Goal: Task Accomplishment & Management: Manage account settings

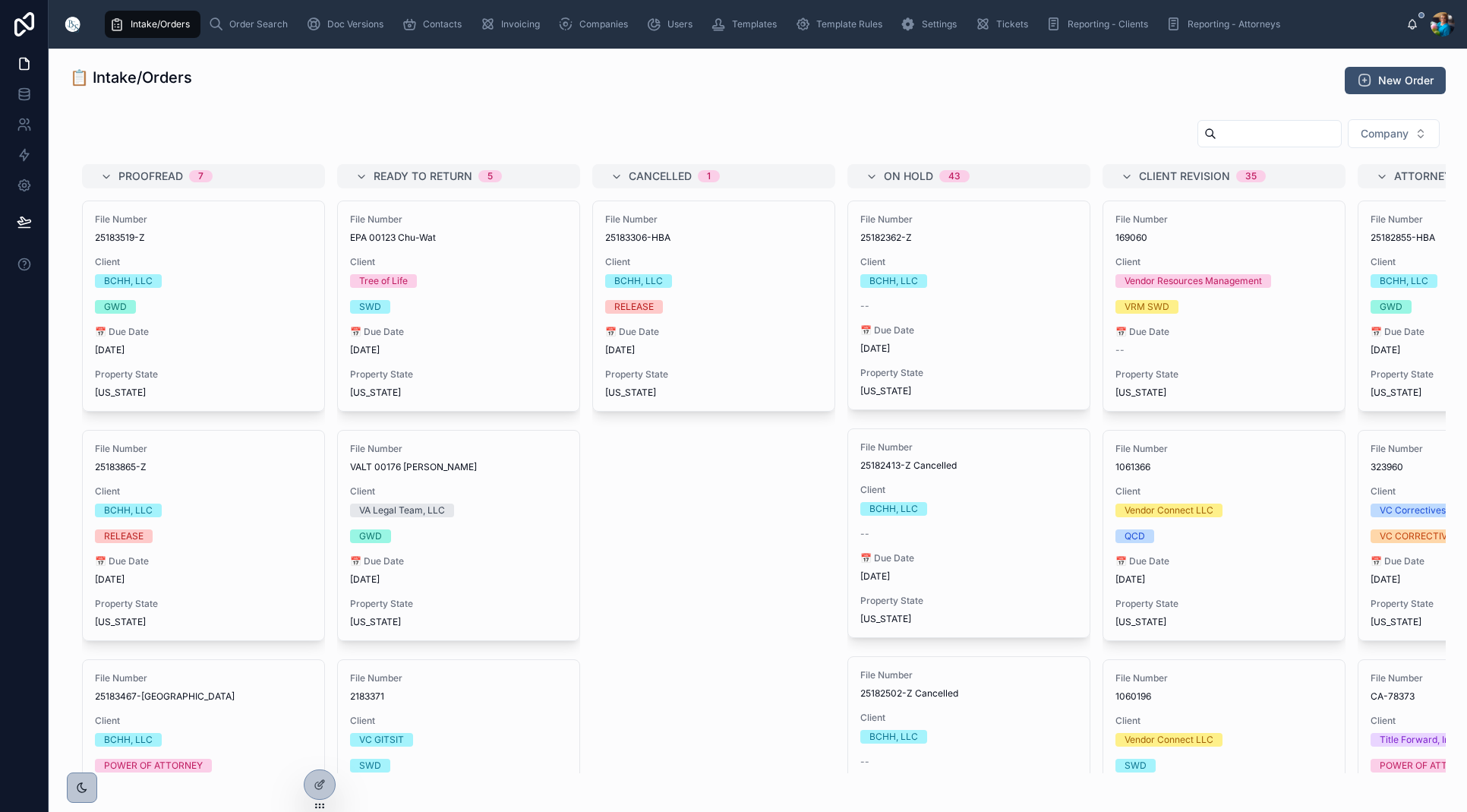
scroll to position [89, 0]
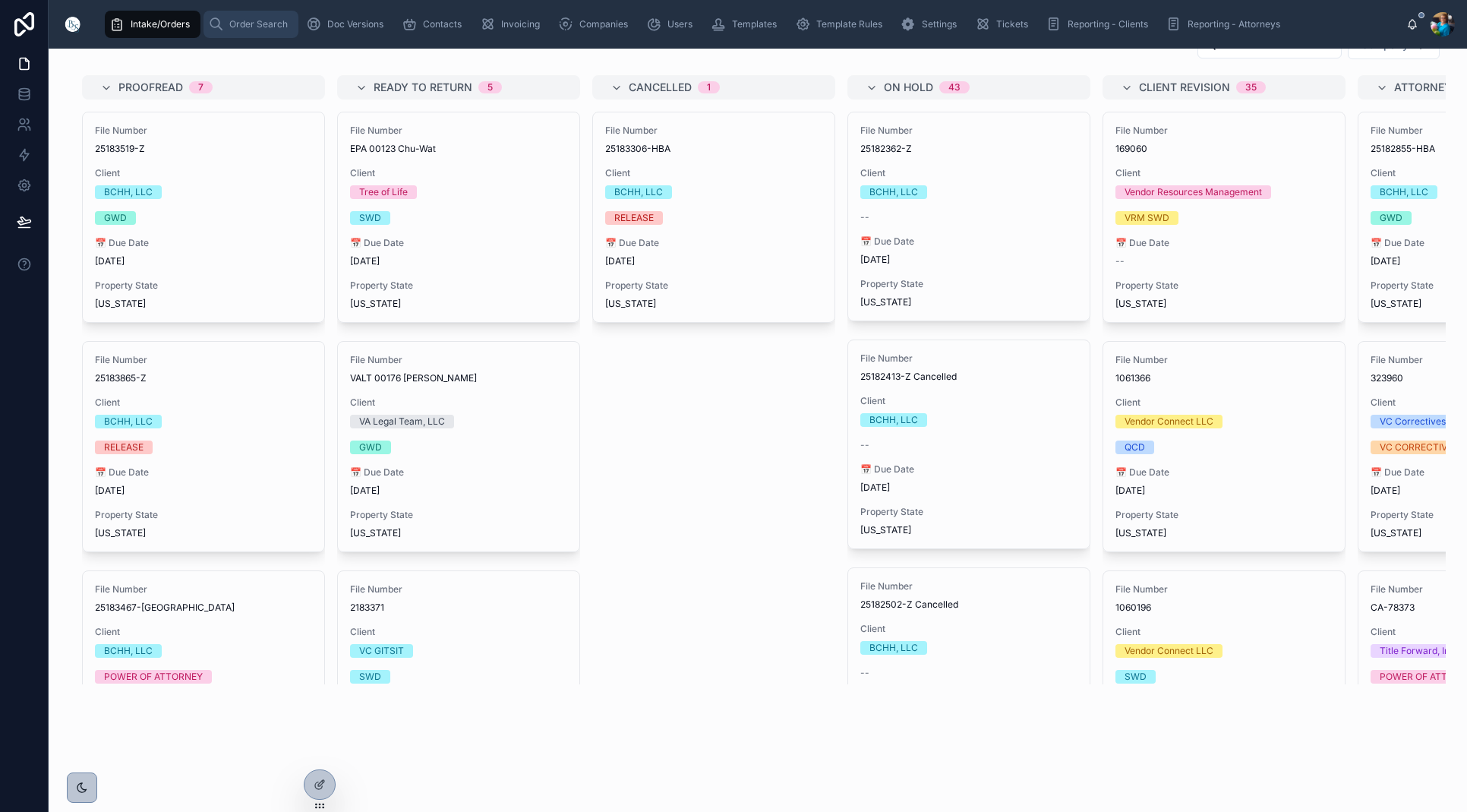
click at [258, 30] on span "Order Search" at bounding box center [258, 25] width 59 height 12
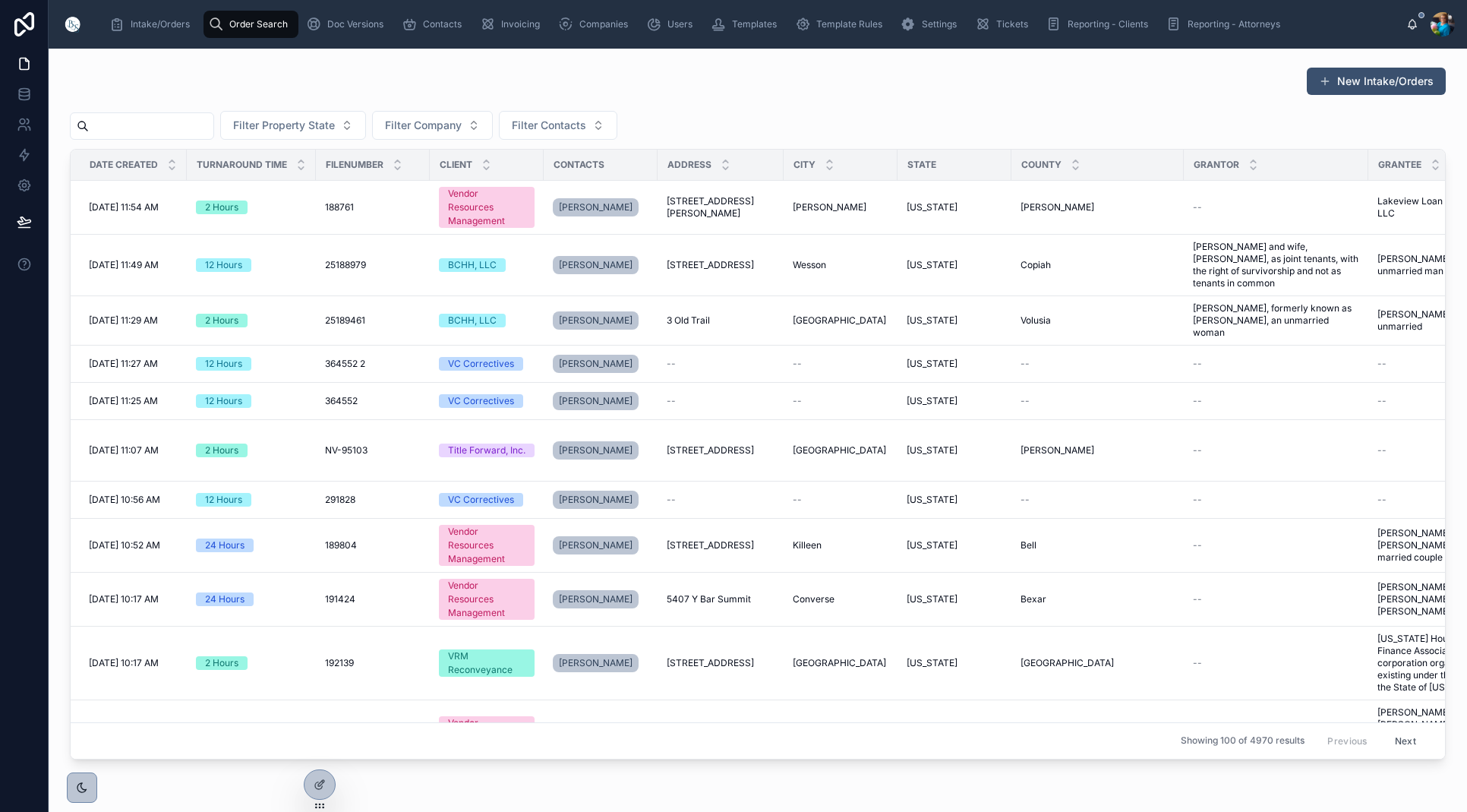
click at [214, 125] on input "text" at bounding box center [151, 126] width 125 height 21
paste input "******"
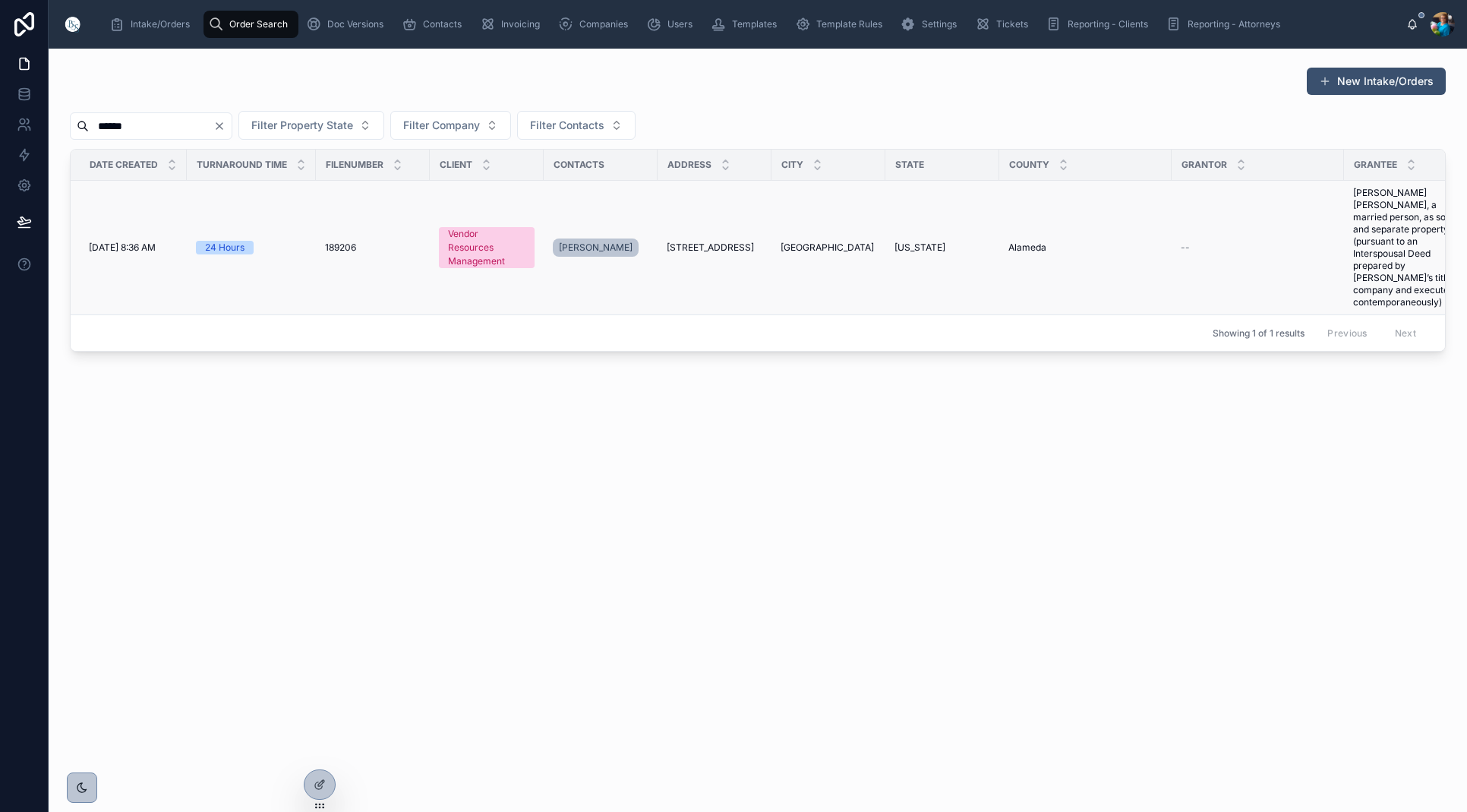
type input "******"
click at [732, 242] on span "[STREET_ADDRESS]" at bounding box center [710, 248] width 87 height 12
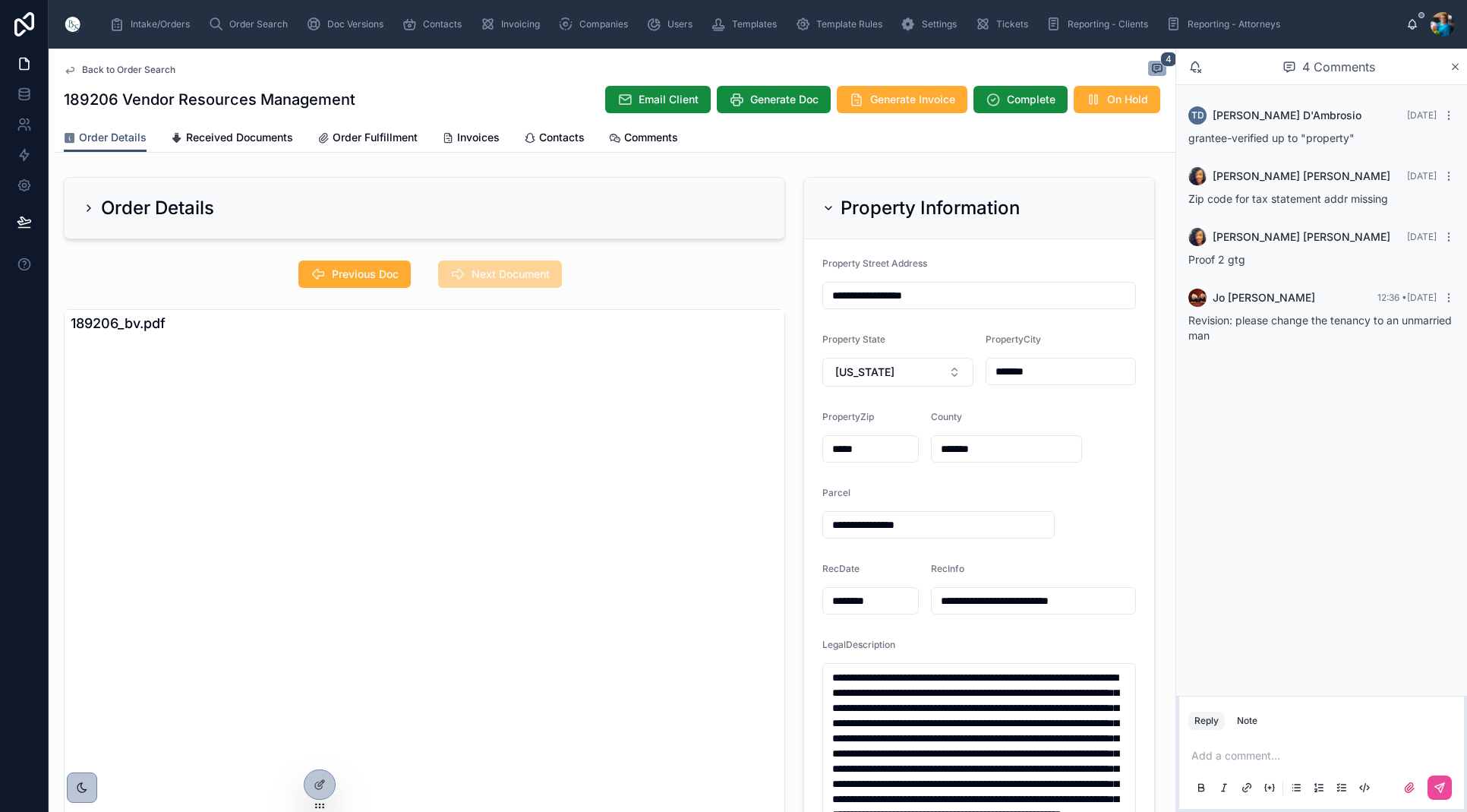
click at [829, 204] on icon at bounding box center [829, 208] width 12 height 12
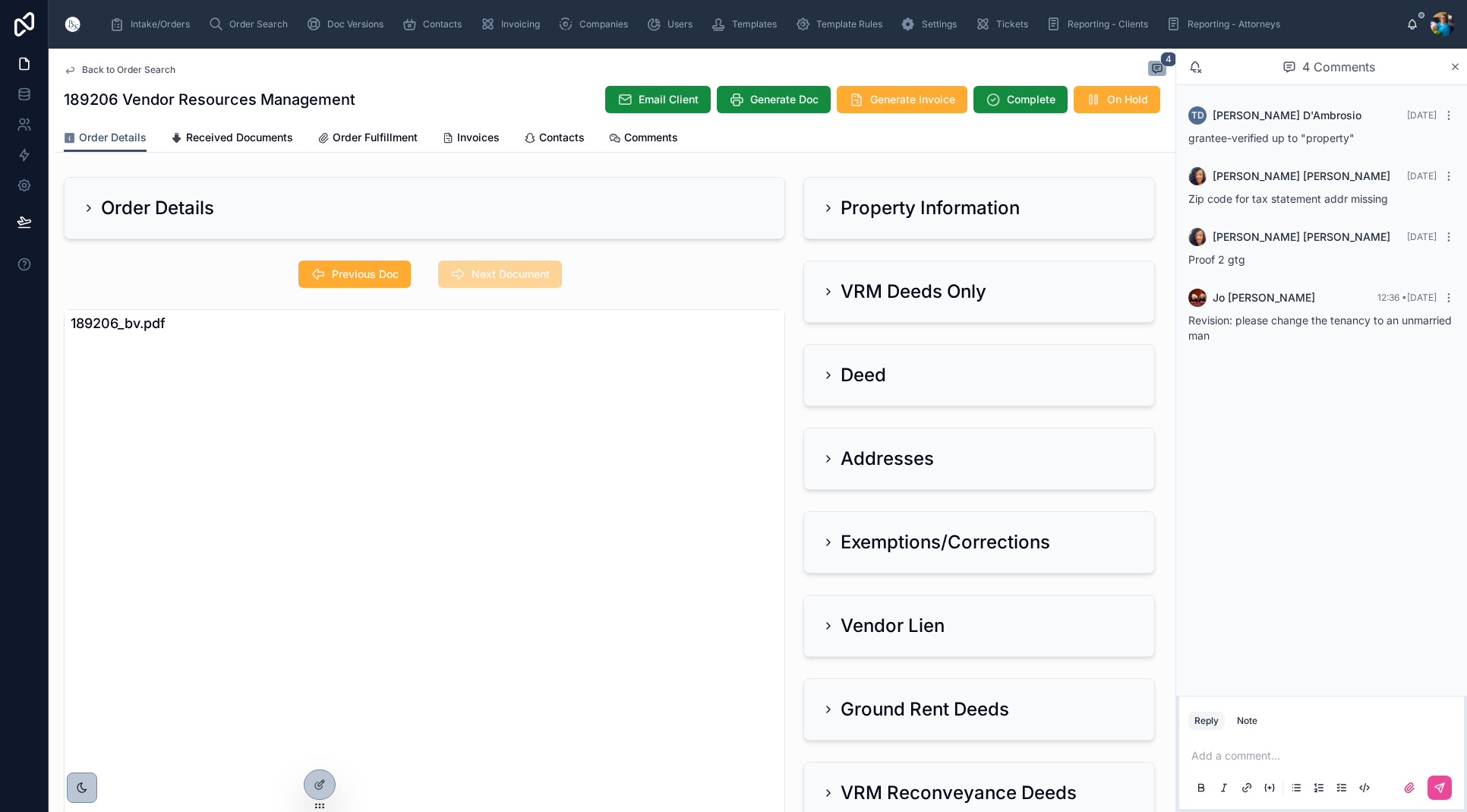
click at [836, 286] on div "VRM Deeds Only" at bounding box center [904, 292] width 164 height 25
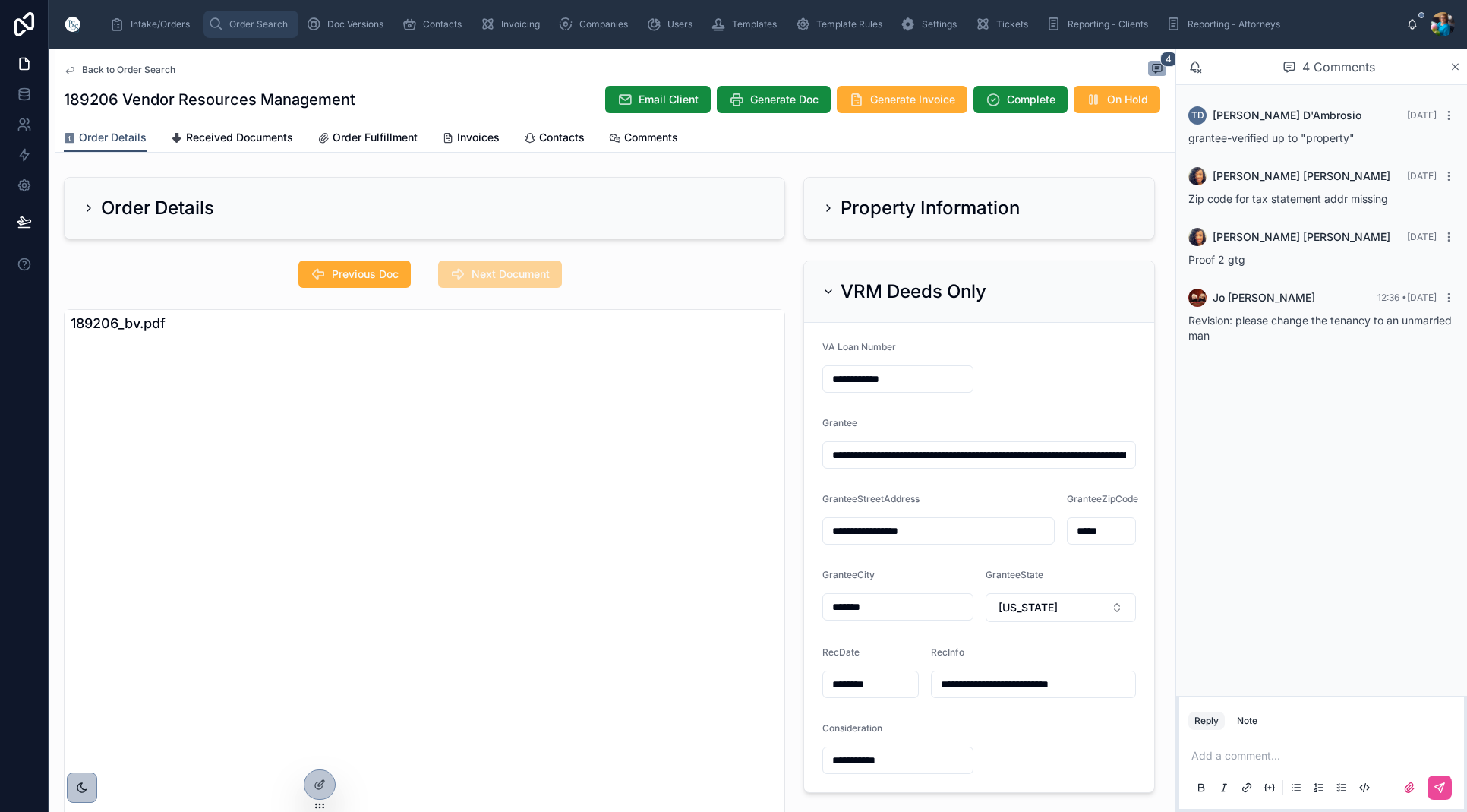
click at [275, 32] on div "Order Search" at bounding box center [251, 25] width 86 height 25
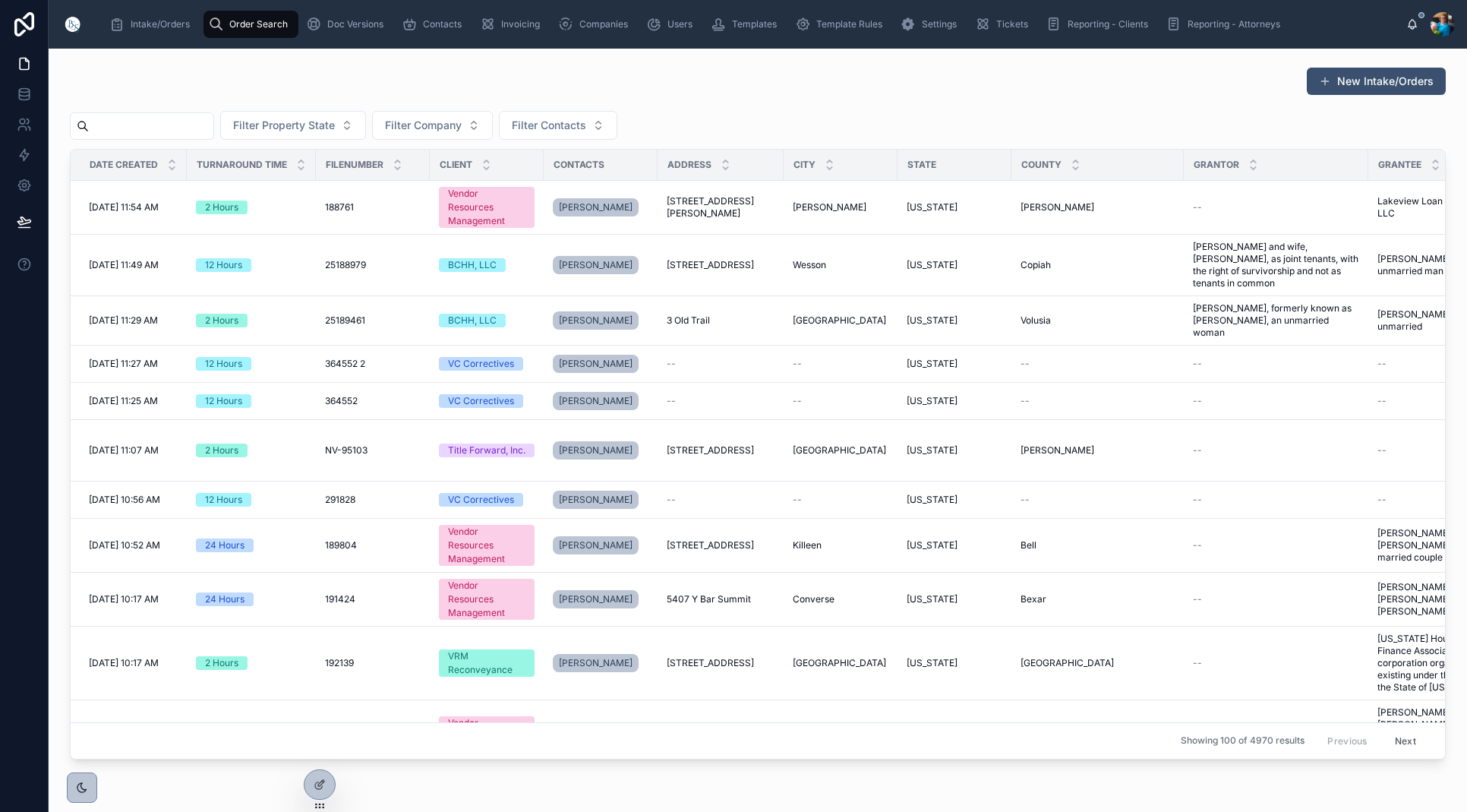
click at [200, 126] on input "text" at bounding box center [151, 126] width 125 height 21
paste input "******"
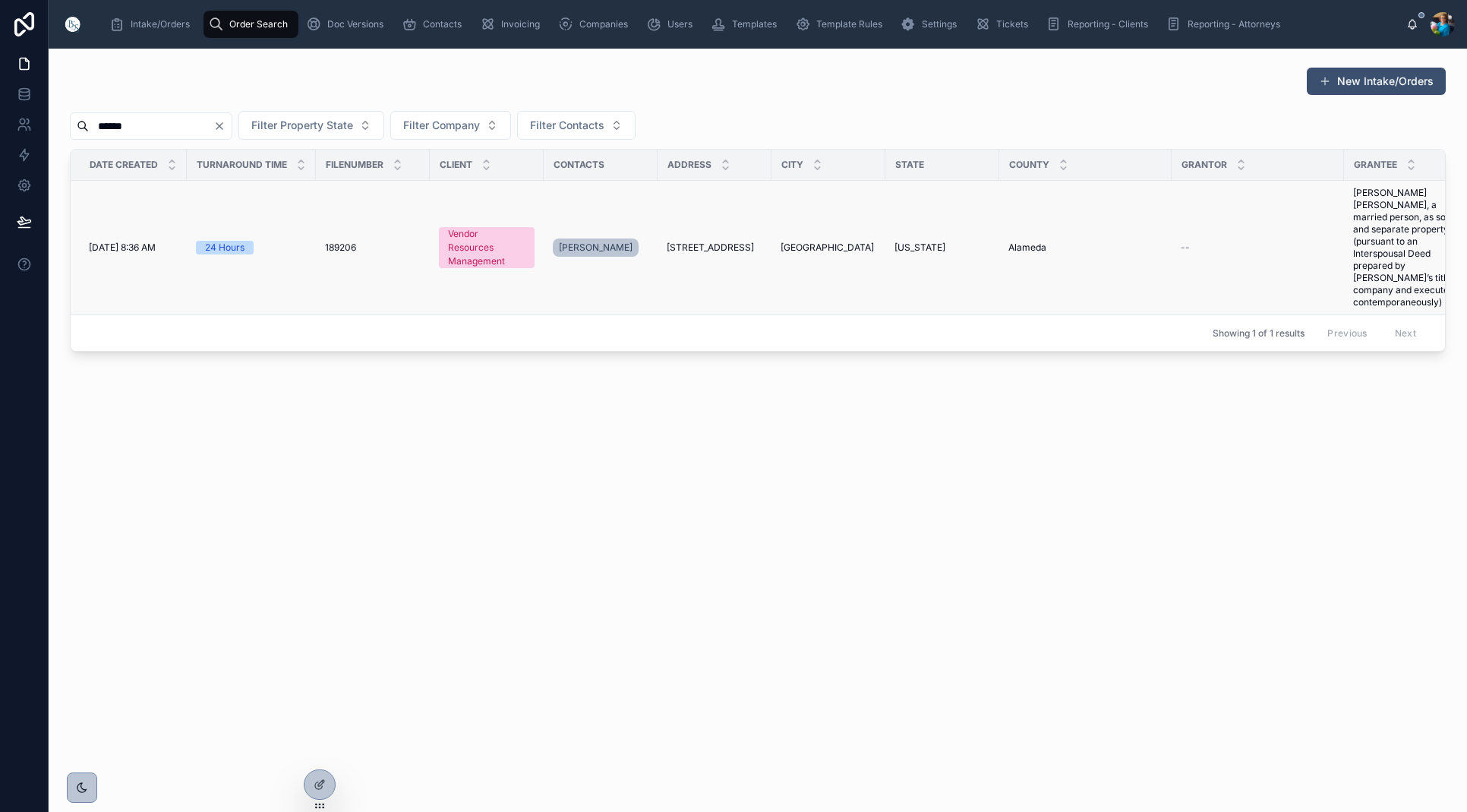
type input "******"
click at [805, 242] on span "[GEOGRAPHIC_DATA]" at bounding box center [827, 248] width 93 height 12
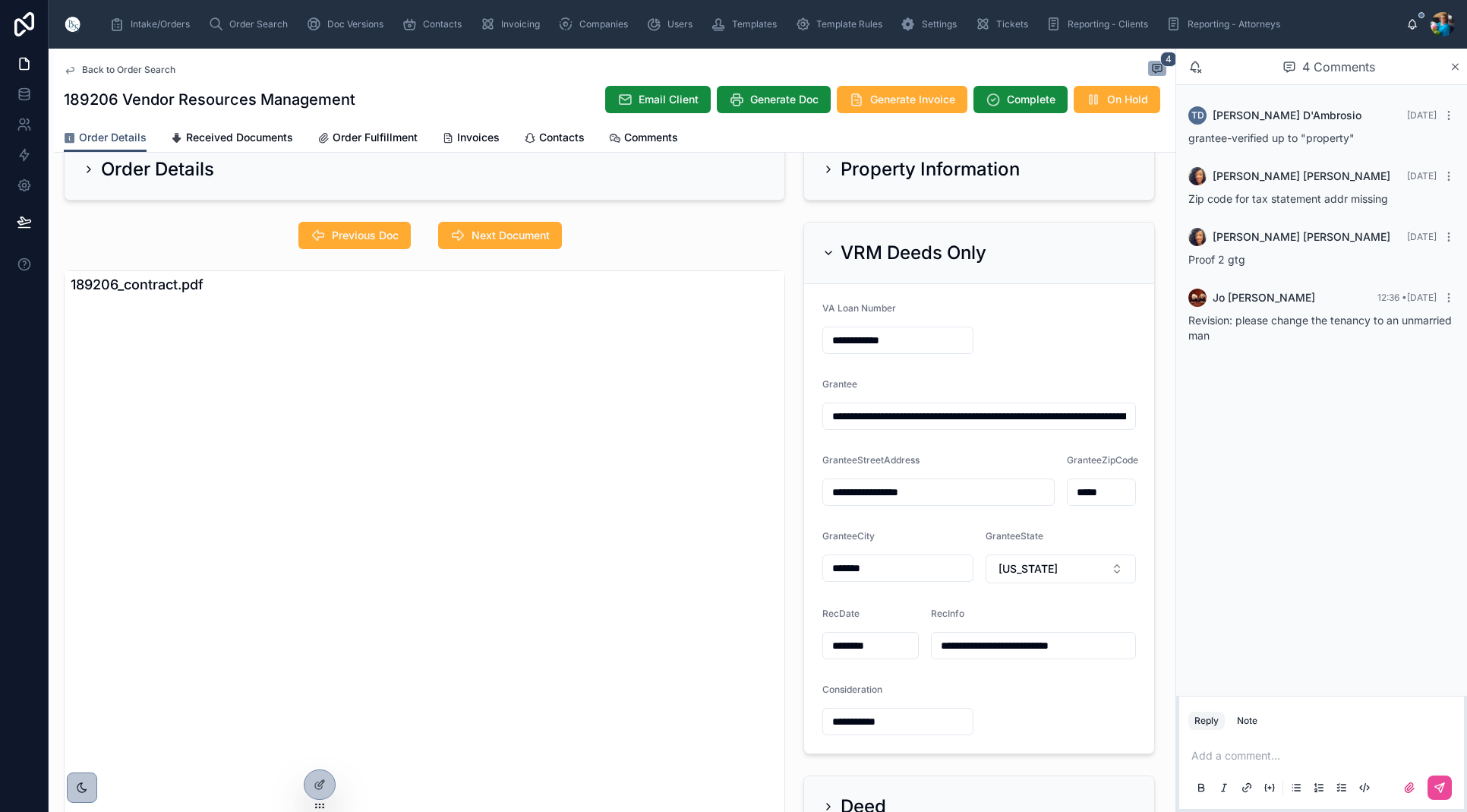
click at [827, 257] on icon at bounding box center [829, 253] width 12 height 12
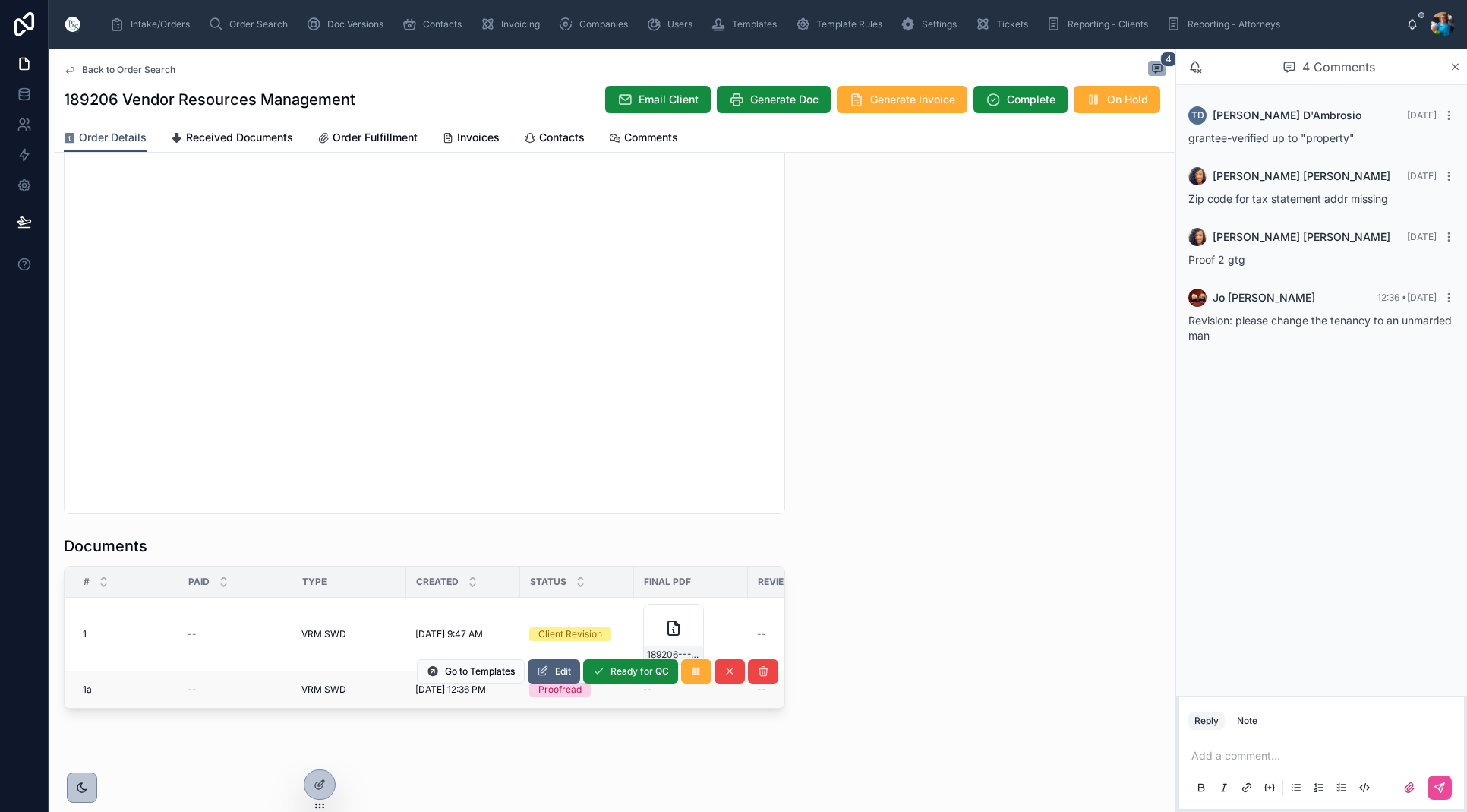
click at [544, 668] on icon at bounding box center [543, 671] width 12 height 12
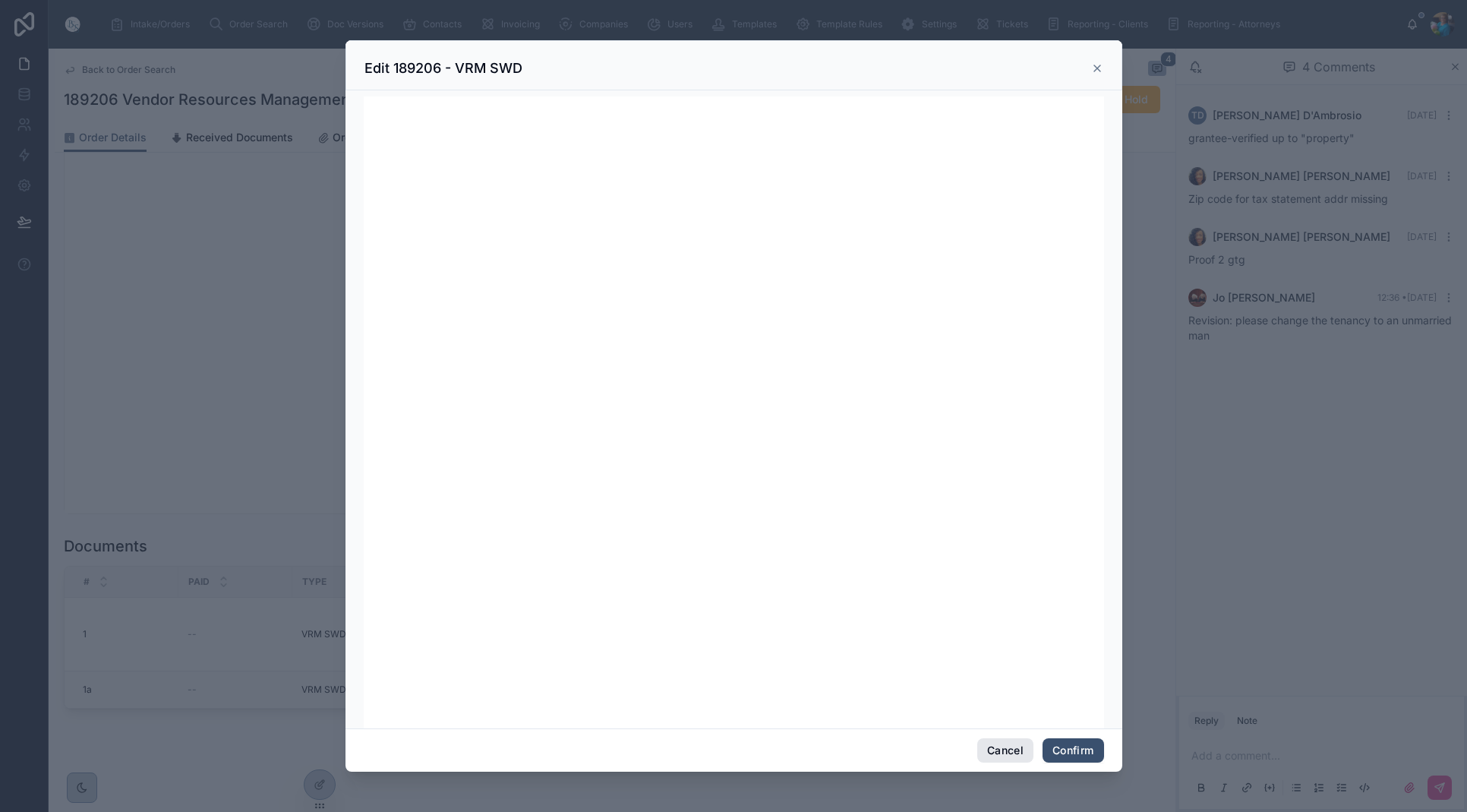
click at [1003, 750] on button "Cancel" at bounding box center [1006, 750] width 56 height 25
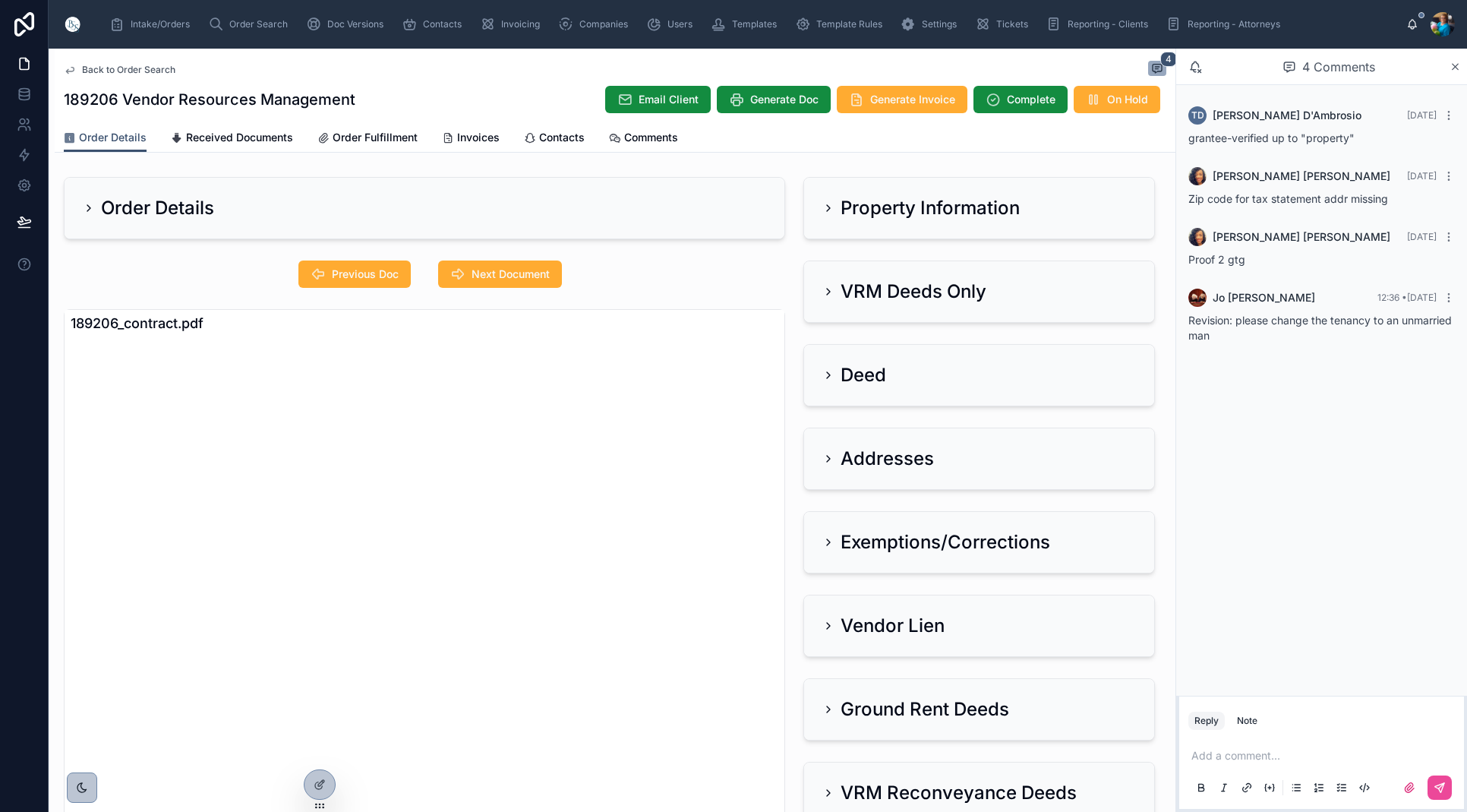
click at [826, 207] on icon at bounding box center [829, 208] width 12 height 12
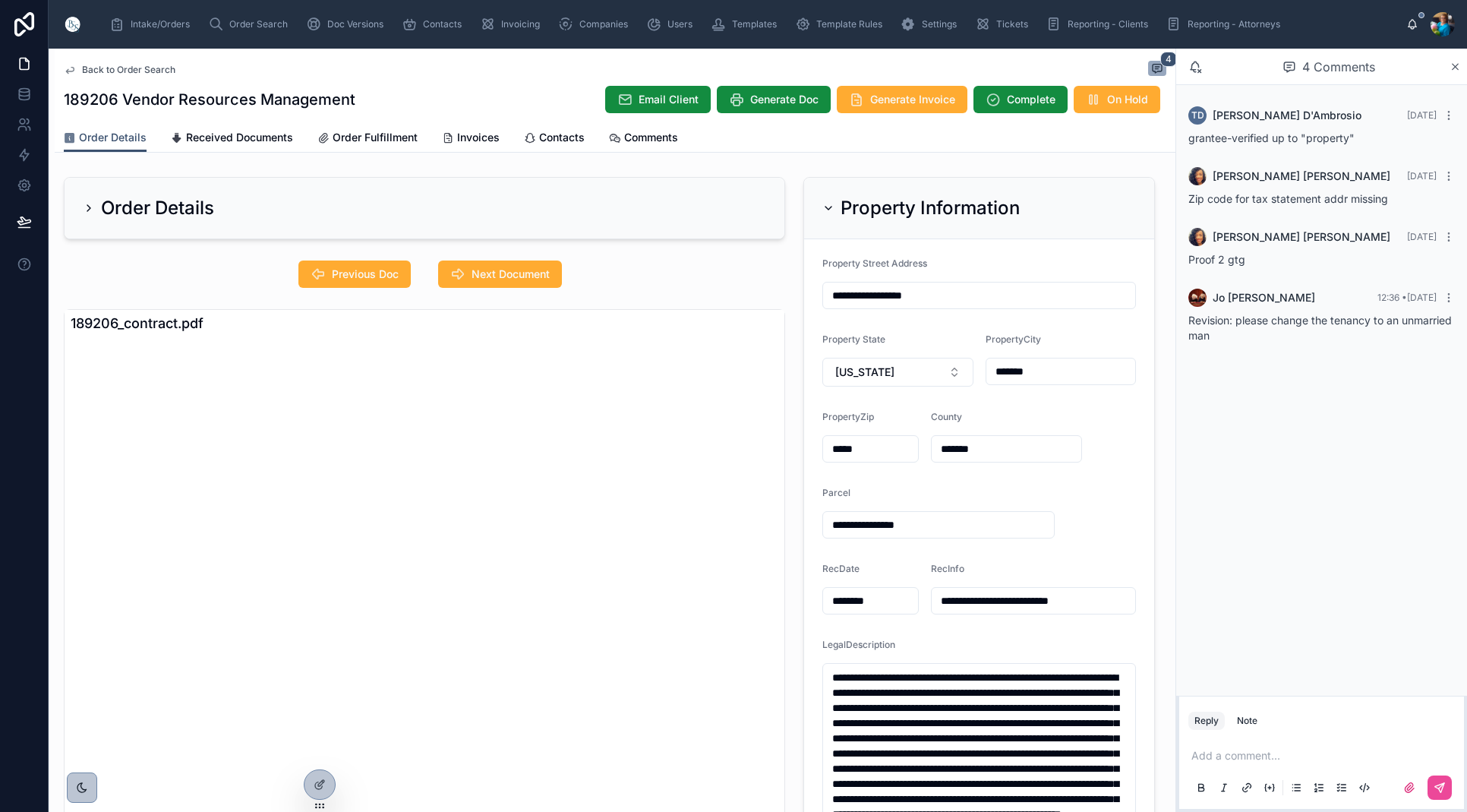
drag, startPoint x: 829, startPoint y: 208, endPoint x: 829, endPoint y: 229, distance: 21.0
click at [829, 208] on icon at bounding box center [829, 208] width 12 height 12
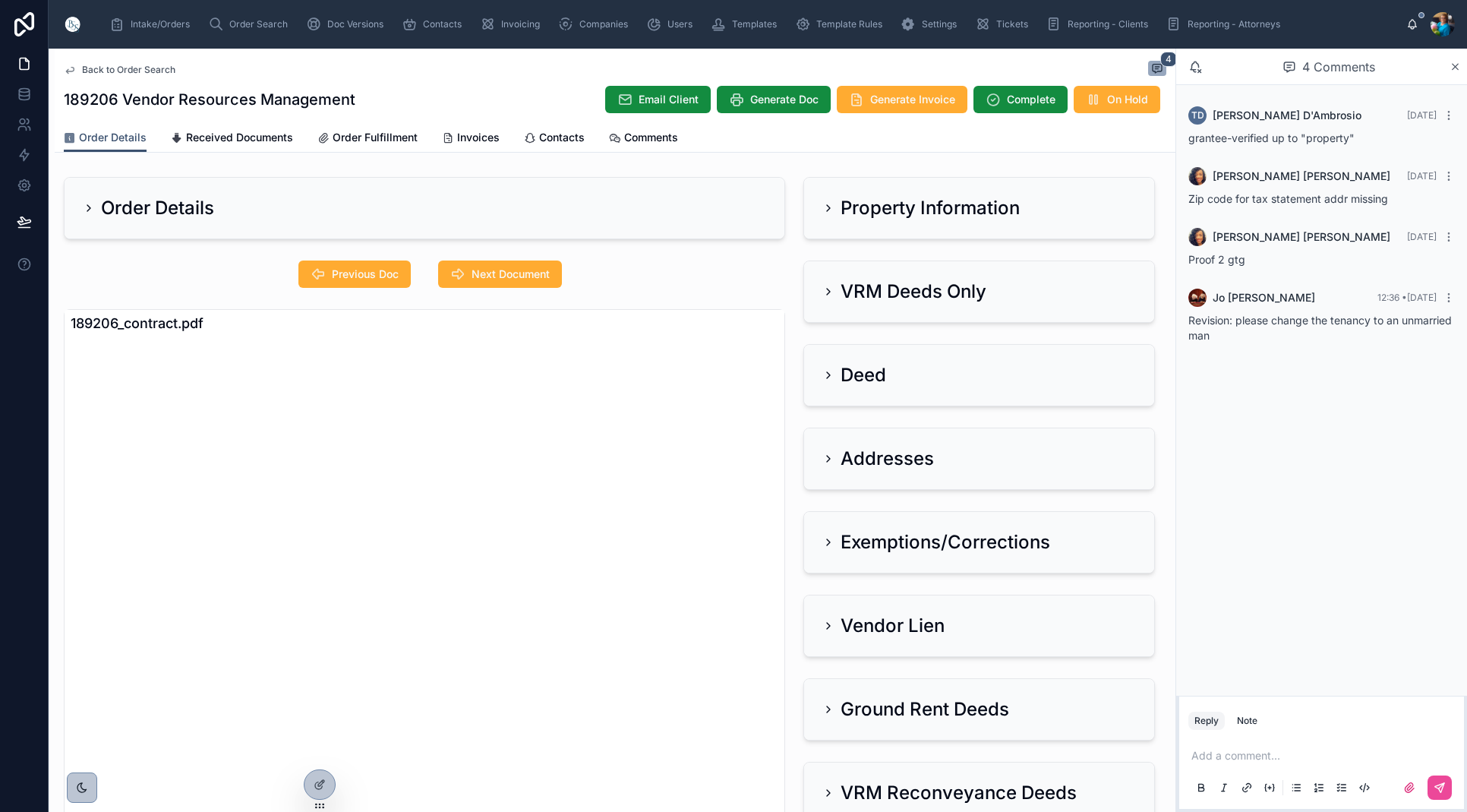
click at [828, 288] on icon at bounding box center [828, 291] width 3 height 6
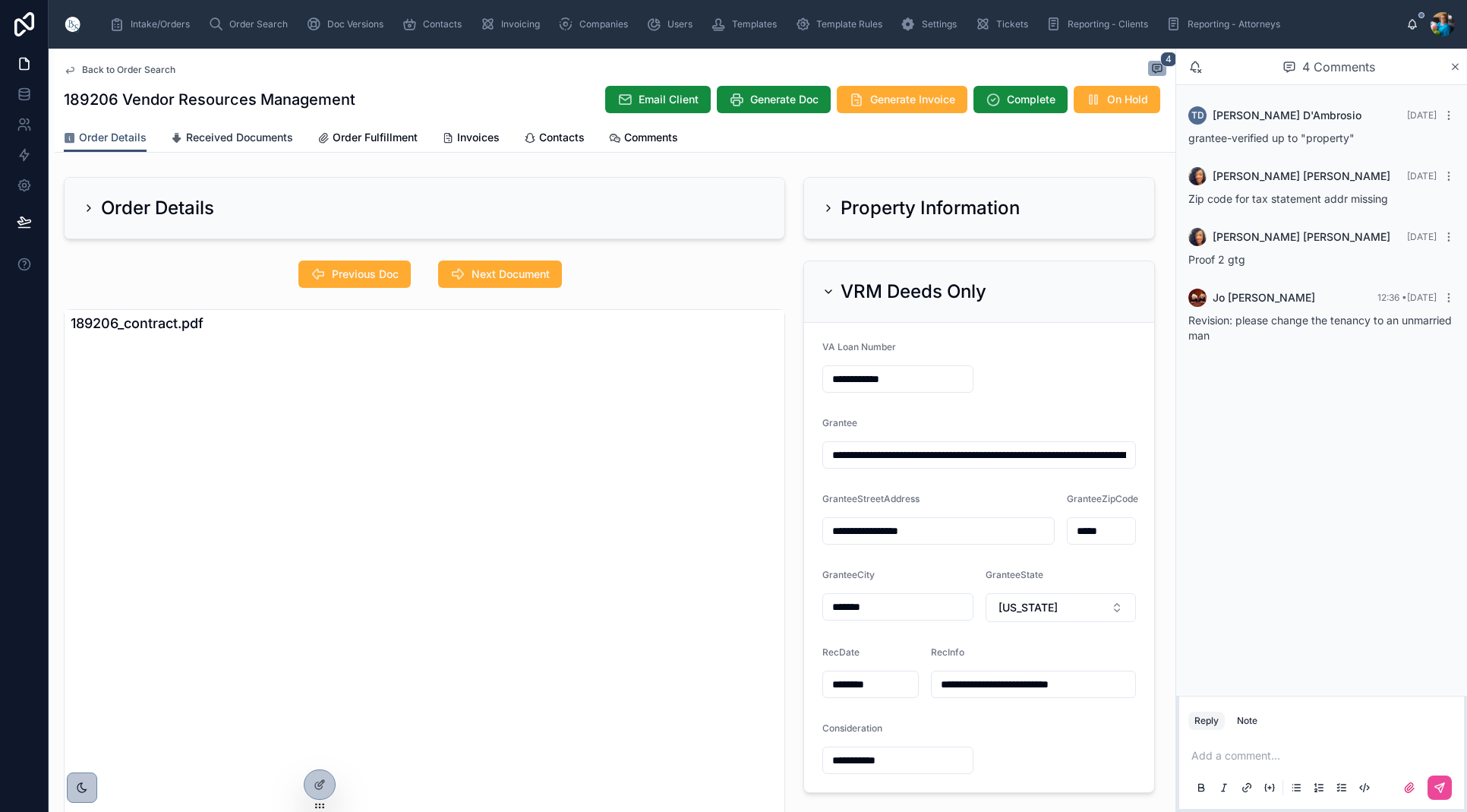
click at [234, 137] on span "Received Documents" at bounding box center [240, 137] width 107 height 15
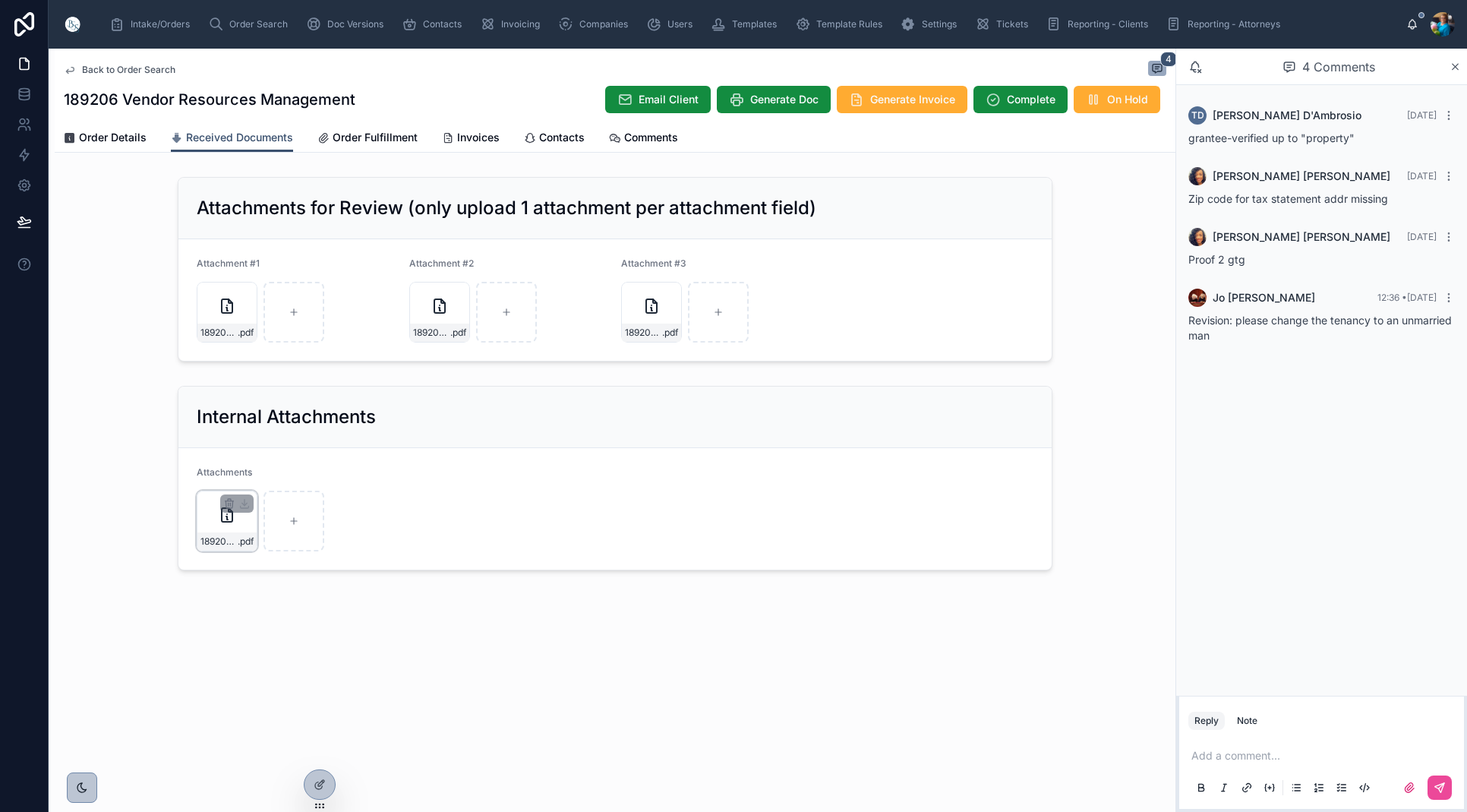
click at [242, 526] on div "189206_tc .pdf" at bounding box center [227, 520] width 61 height 61
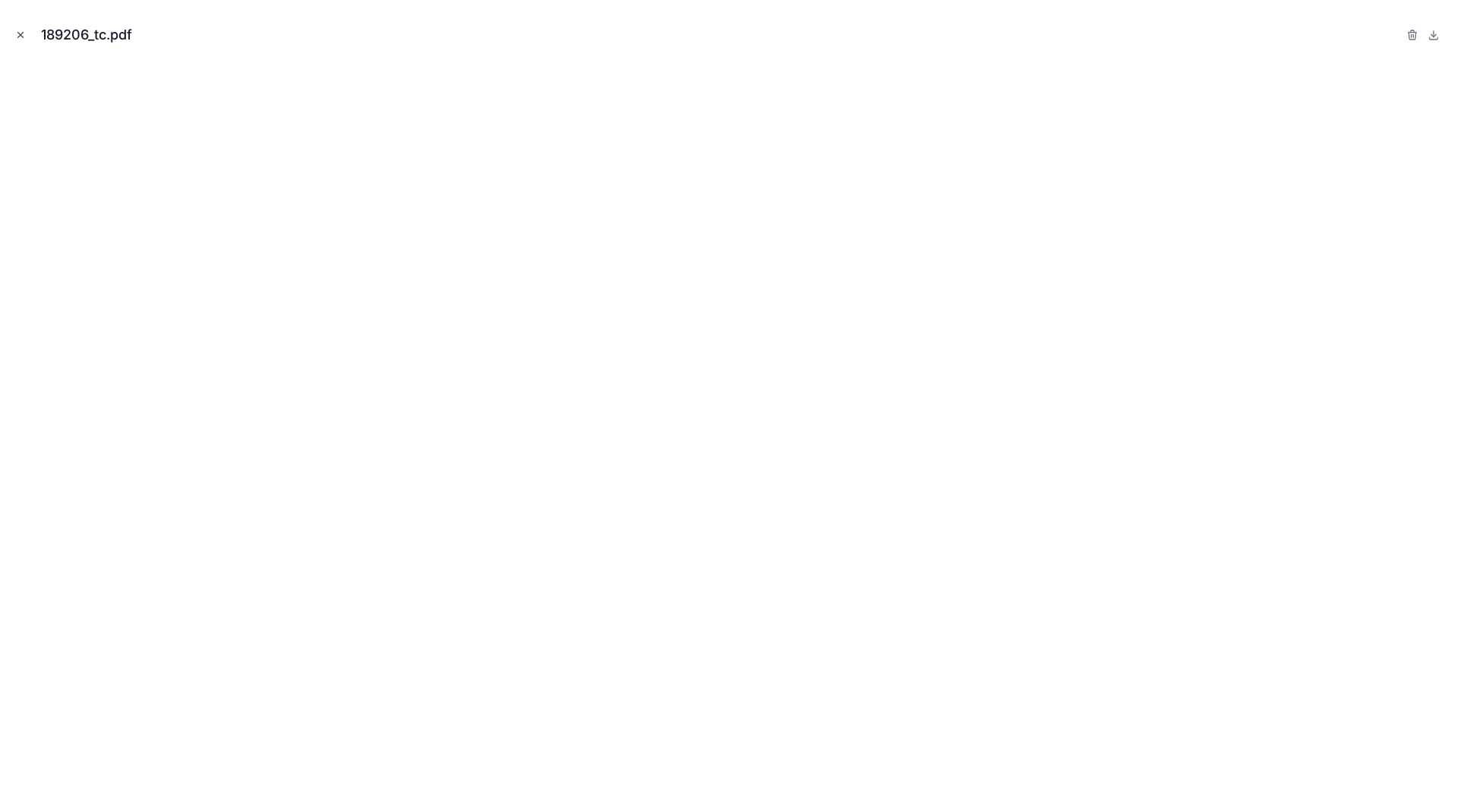
click at [18, 33] on icon "Close modal" at bounding box center [20, 35] width 11 height 11
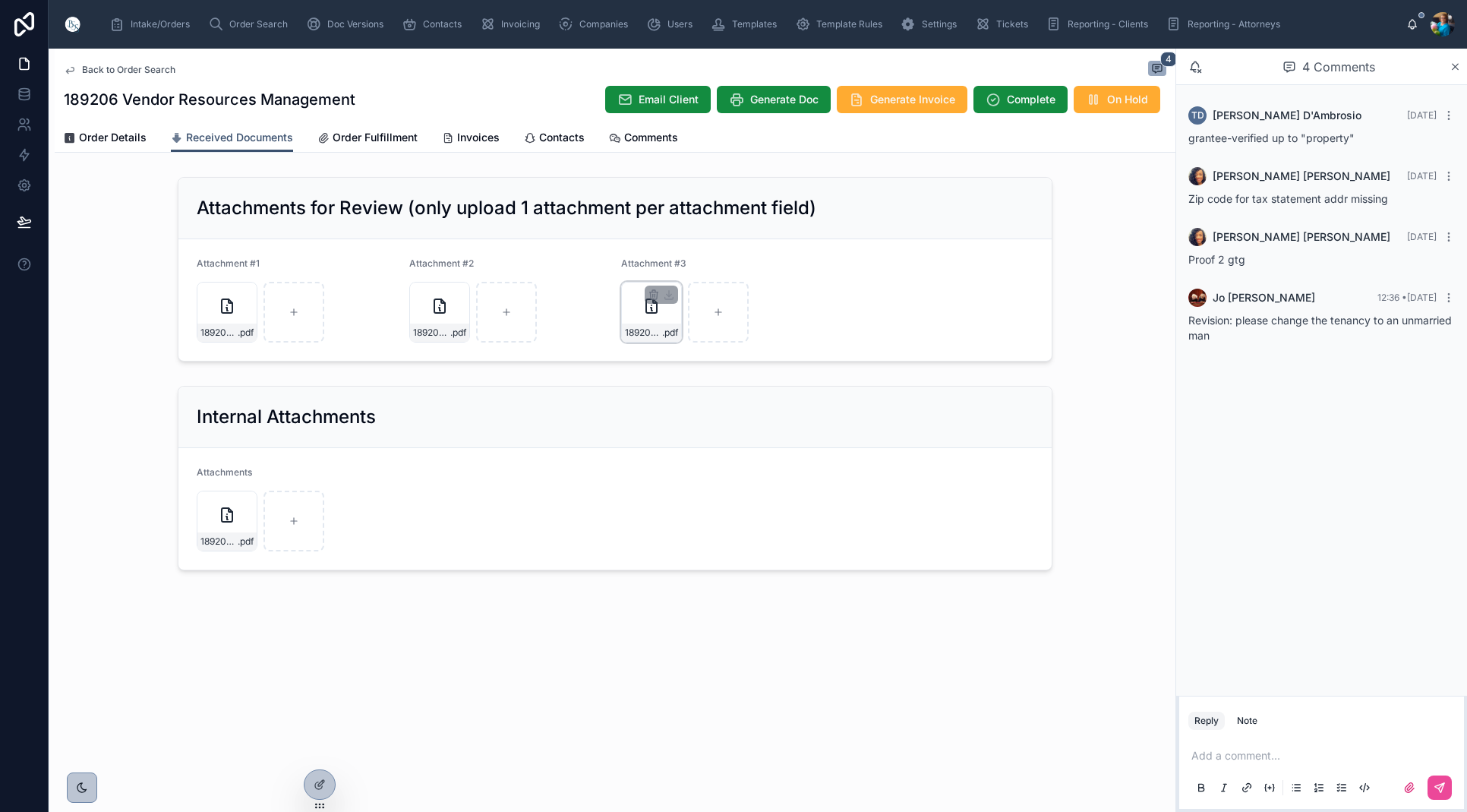
click at [628, 298] on div "189206_bv .pdf" at bounding box center [651, 312] width 61 height 61
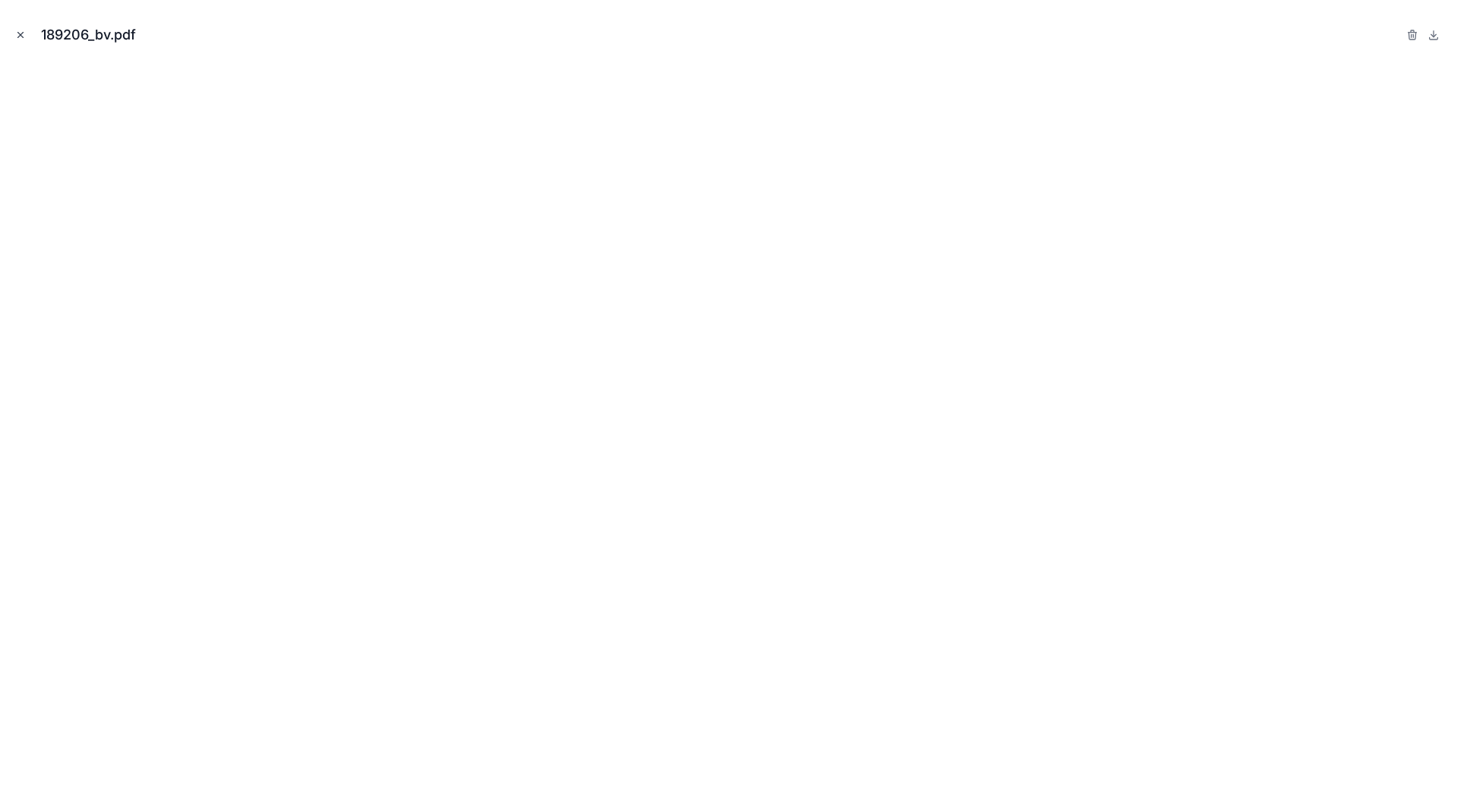
click at [22, 33] on icon "Close modal" at bounding box center [21, 35] width 5 height 5
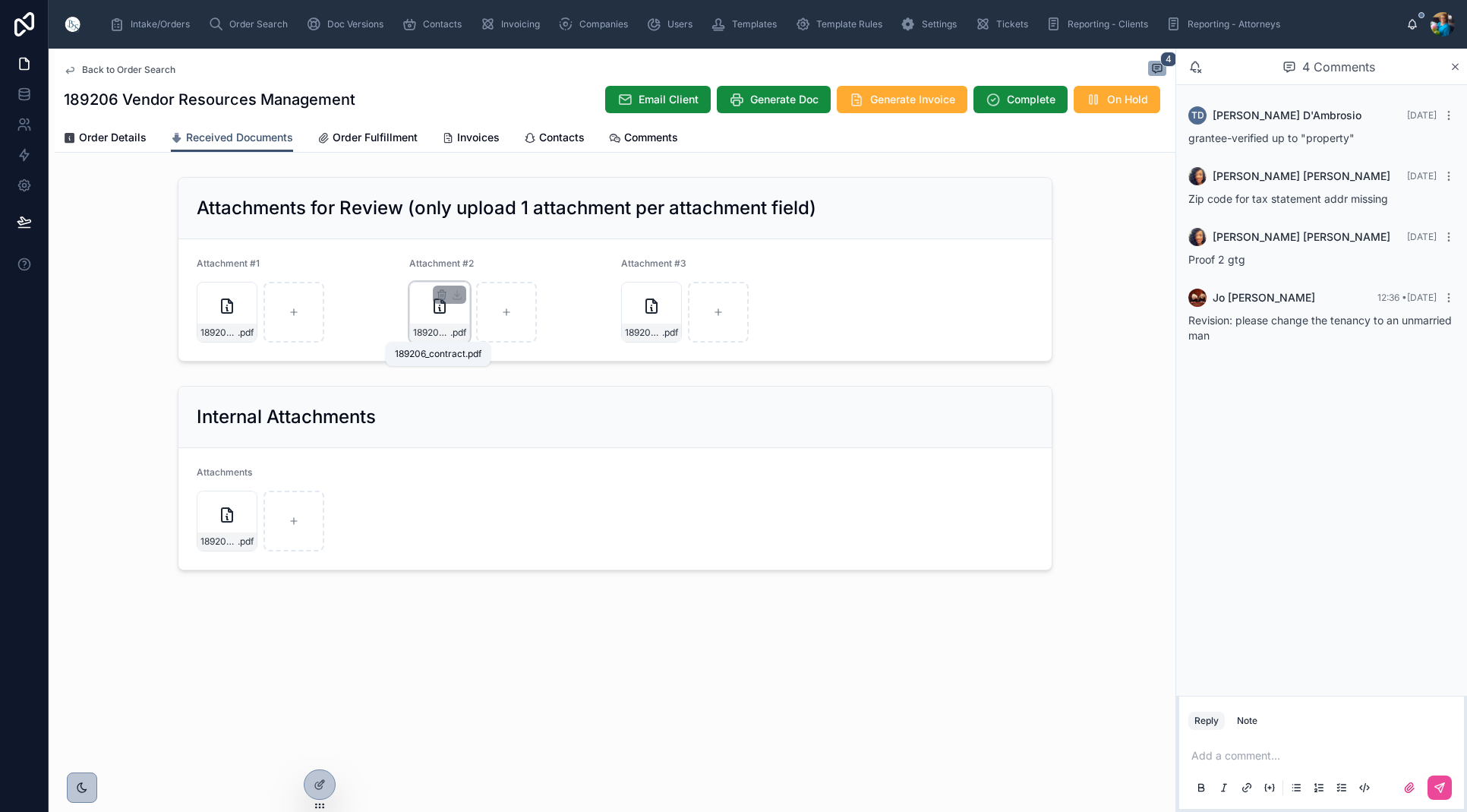
click at [419, 327] on span "189206_contract" at bounding box center [432, 333] width 37 height 12
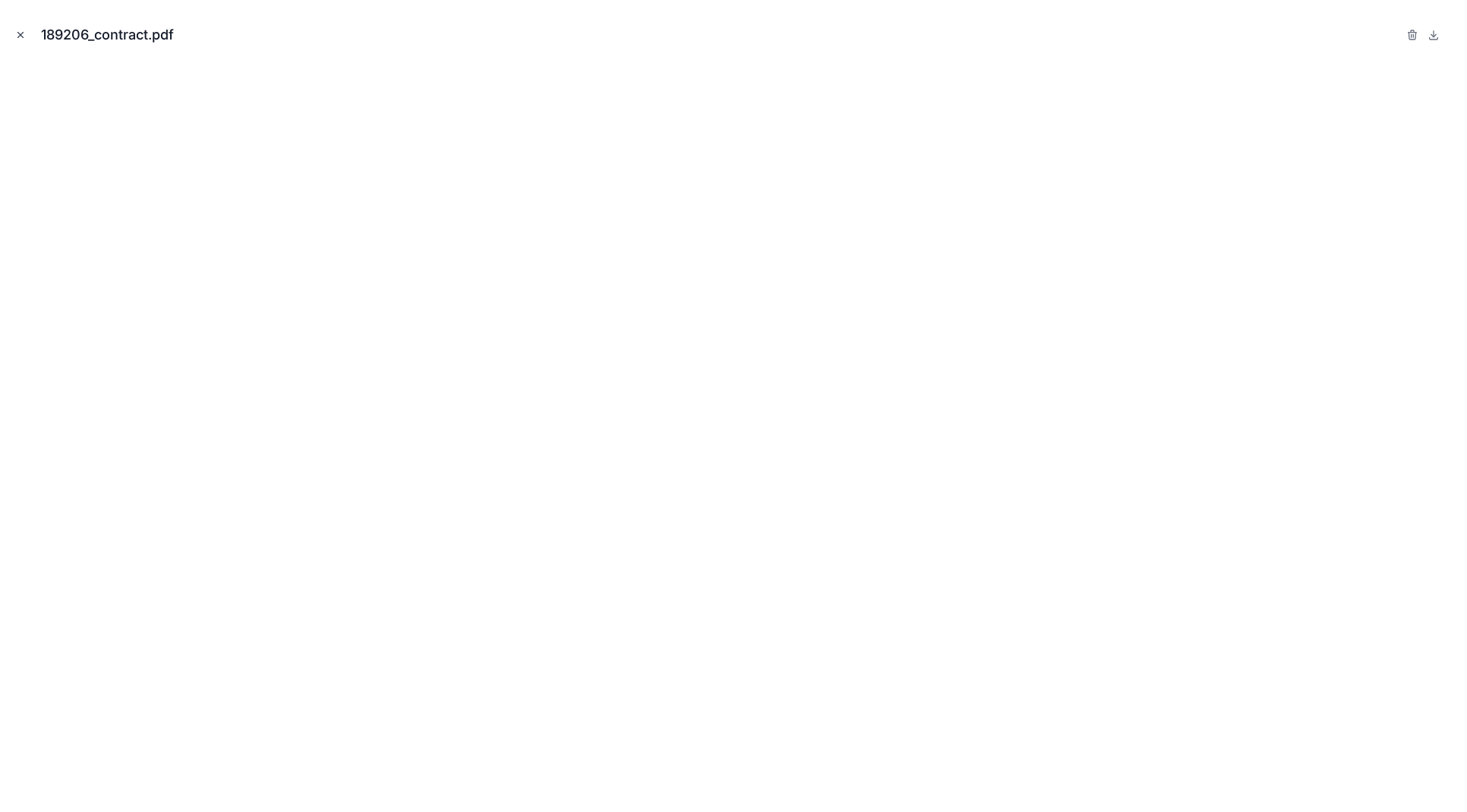
click at [18, 33] on icon "Close modal" at bounding box center [20, 35] width 11 height 11
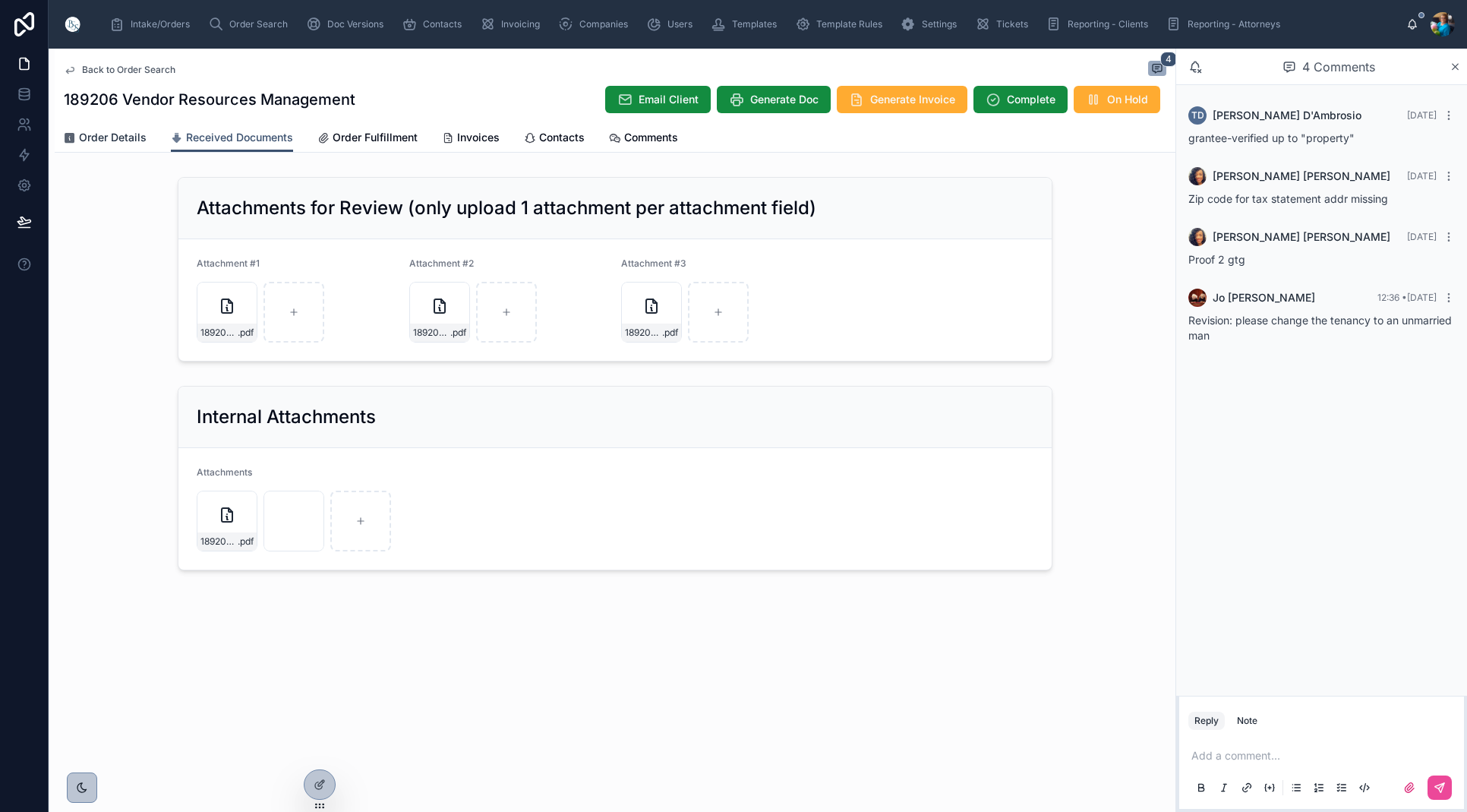
click at [120, 134] on span "Order Details" at bounding box center [113, 137] width 68 height 15
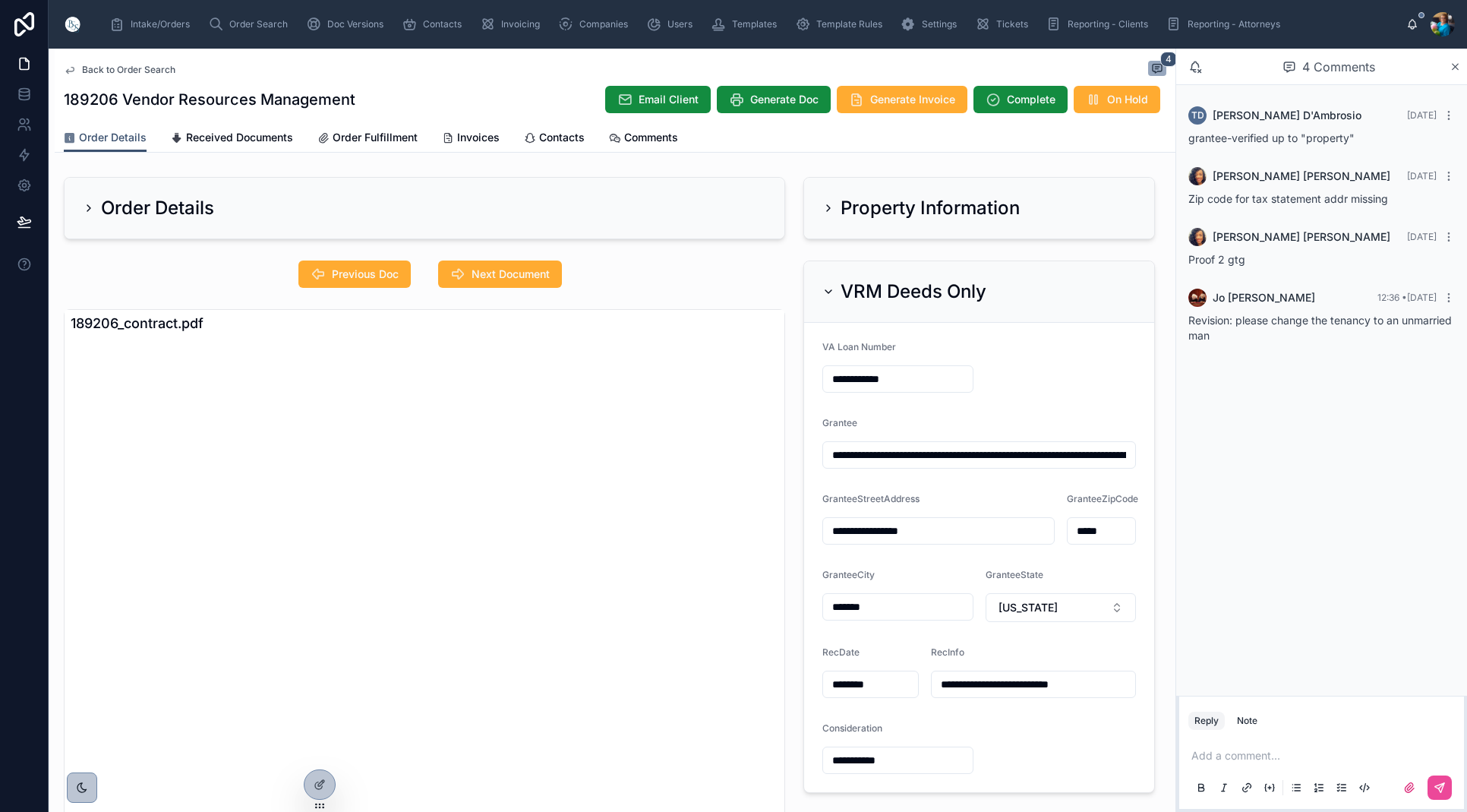
drag, startPoint x: 826, startPoint y: 290, endPoint x: 829, endPoint y: 305, distance: 15.3
click at [826, 293] on icon at bounding box center [829, 292] width 12 height 12
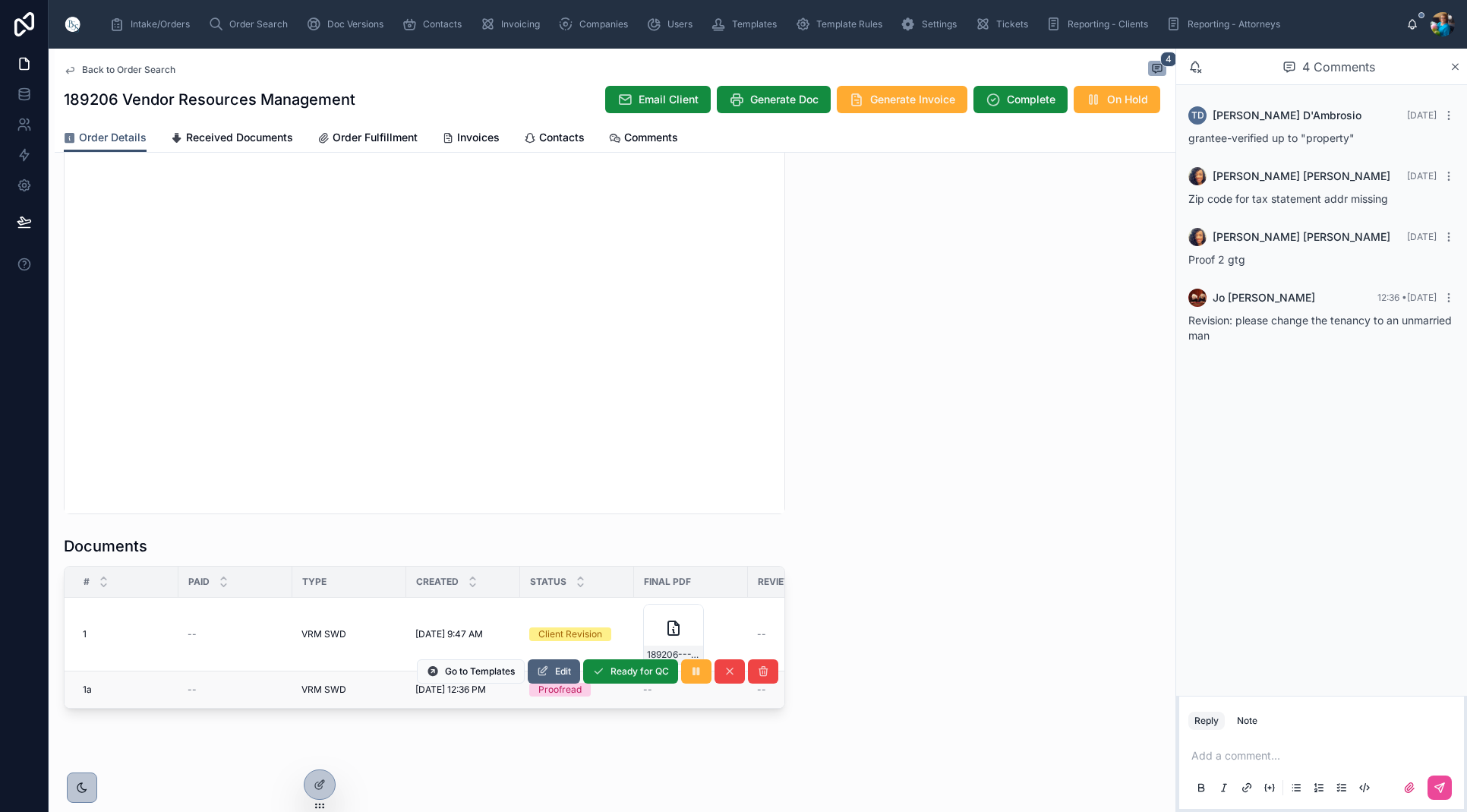
click at [556, 668] on span "Edit" at bounding box center [563, 671] width 16 height 12
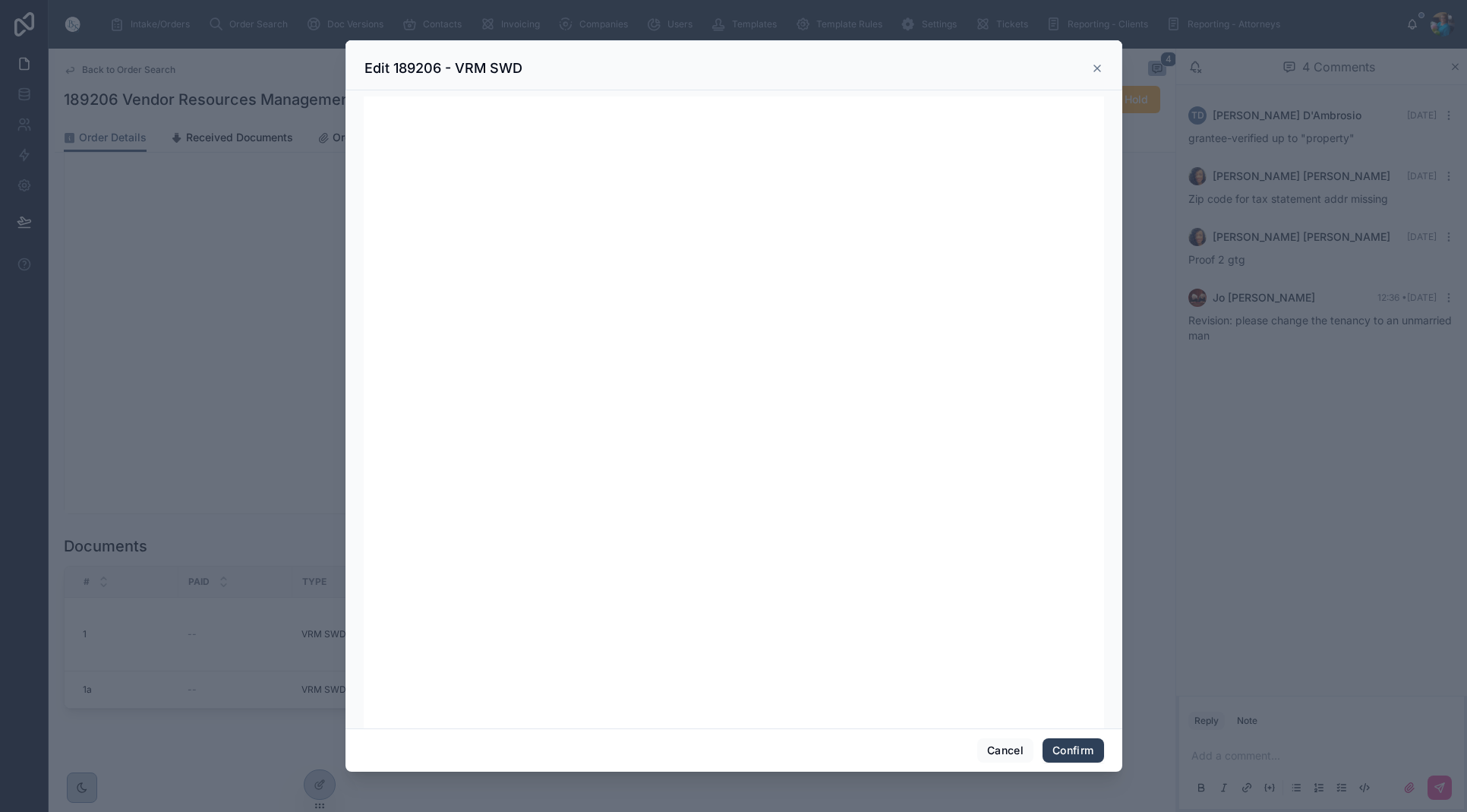
click at [1066, 751] on button "Confirm" at bounding box center [1072, 750] width 61 height 25
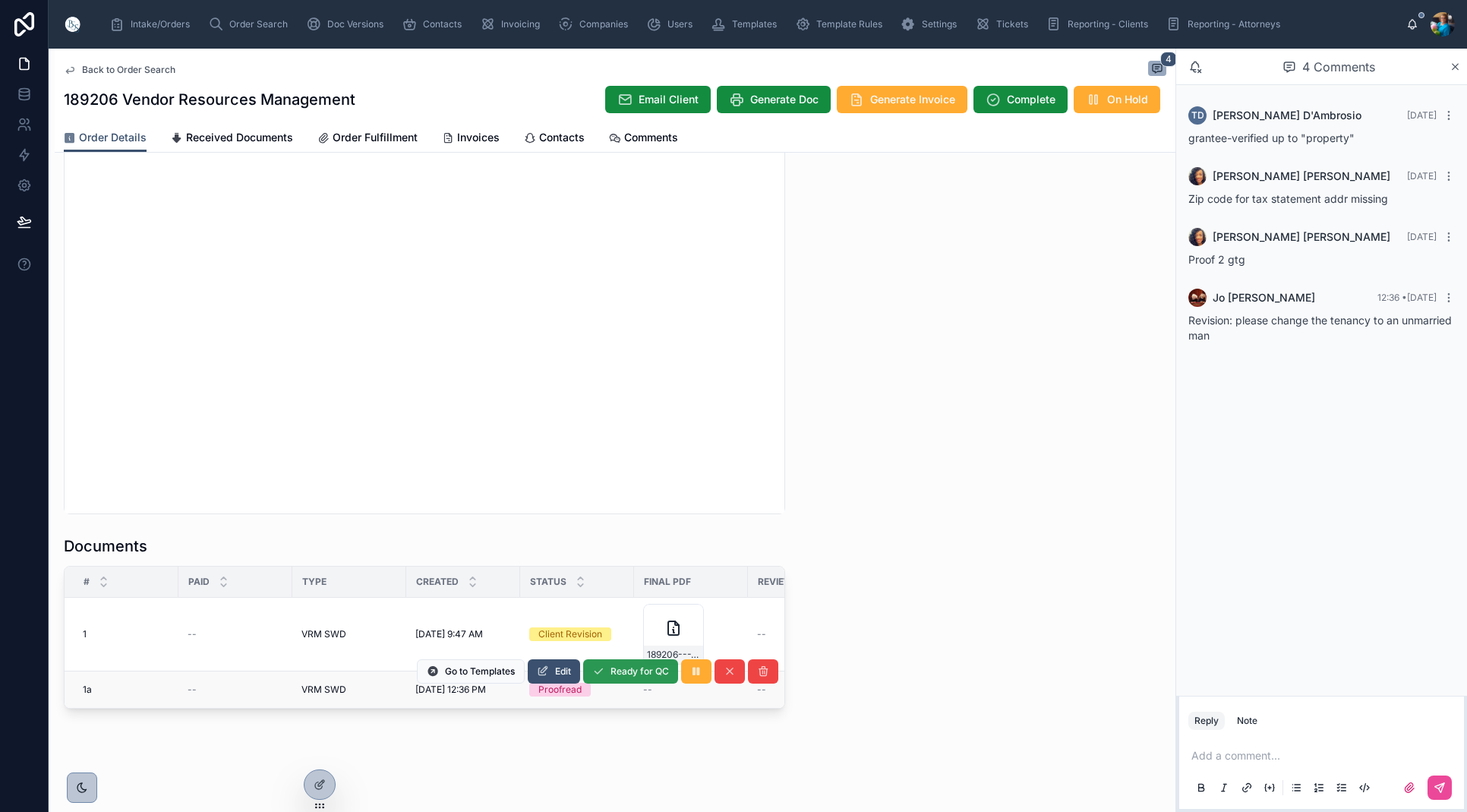
click at [645, 673] on span "Ready for QC" at bounding box center [640, 671] width 59 height 12
click at [1209, 751] on p at bounding box center [1325, 755] width 266 height 15
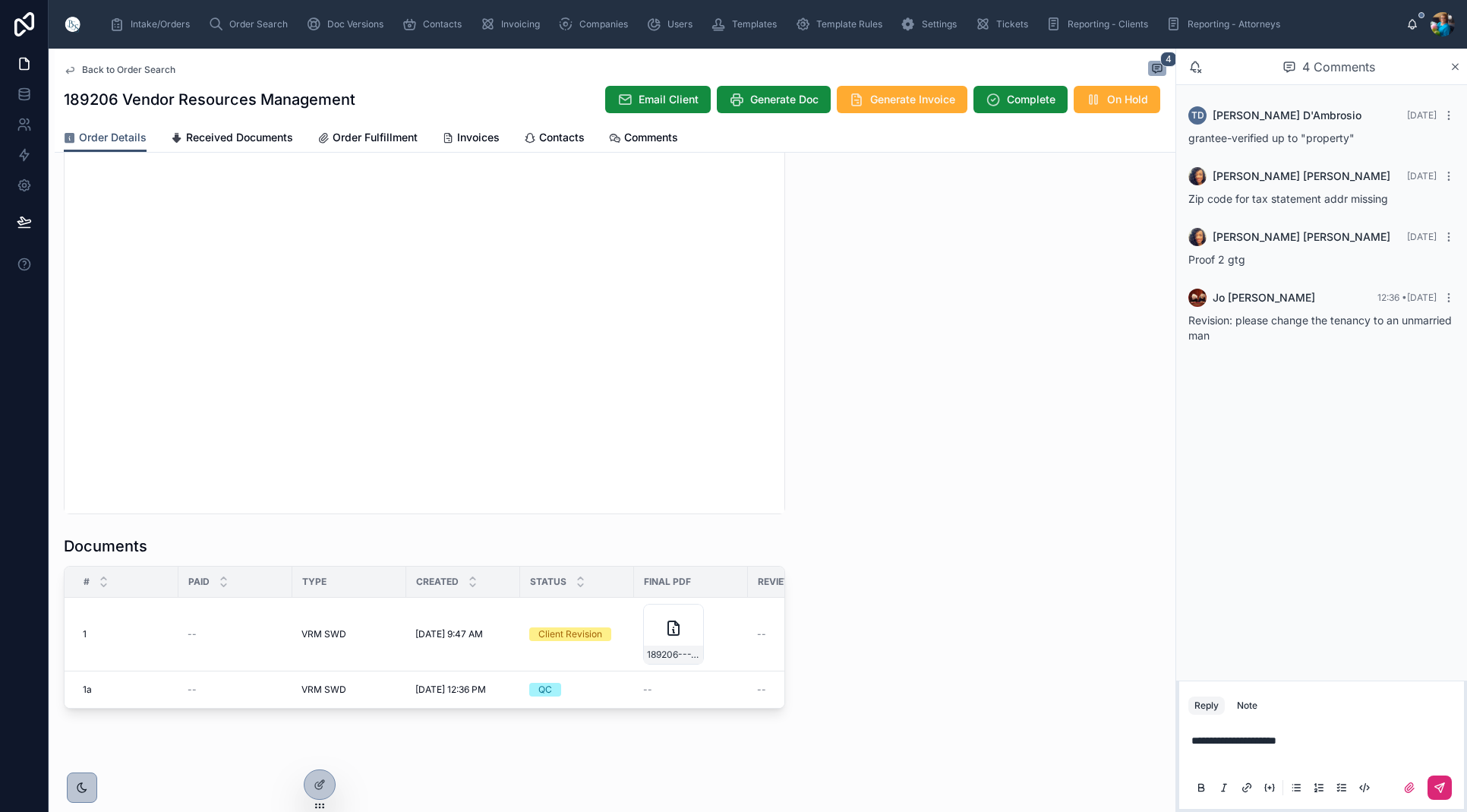
click at [1434, 782] on icon at bounding box center [1440, 787] width 12 height 12
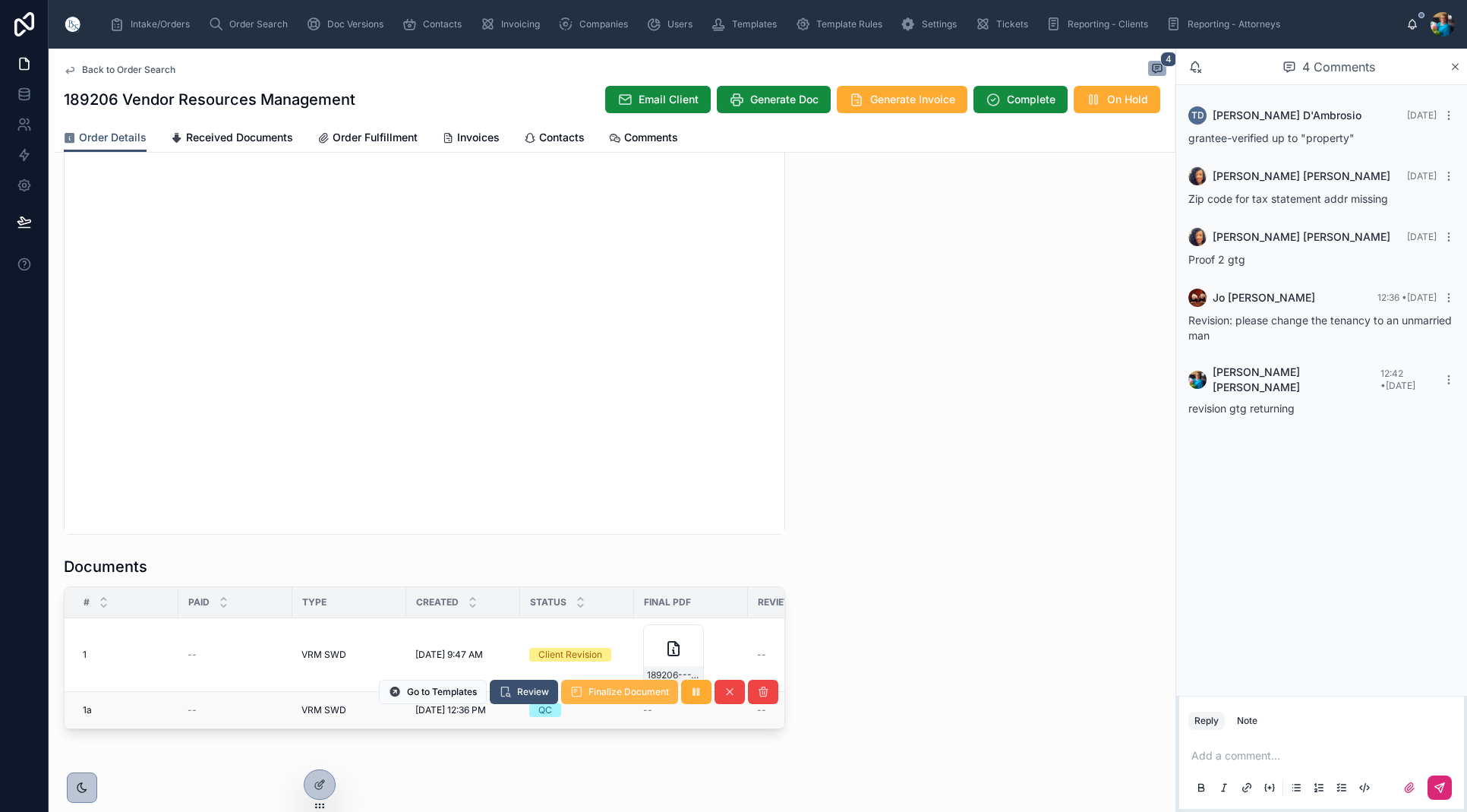
click at [621, 696] on span "Finalize Document" at bounding box center [629, 692] width 81 height 12
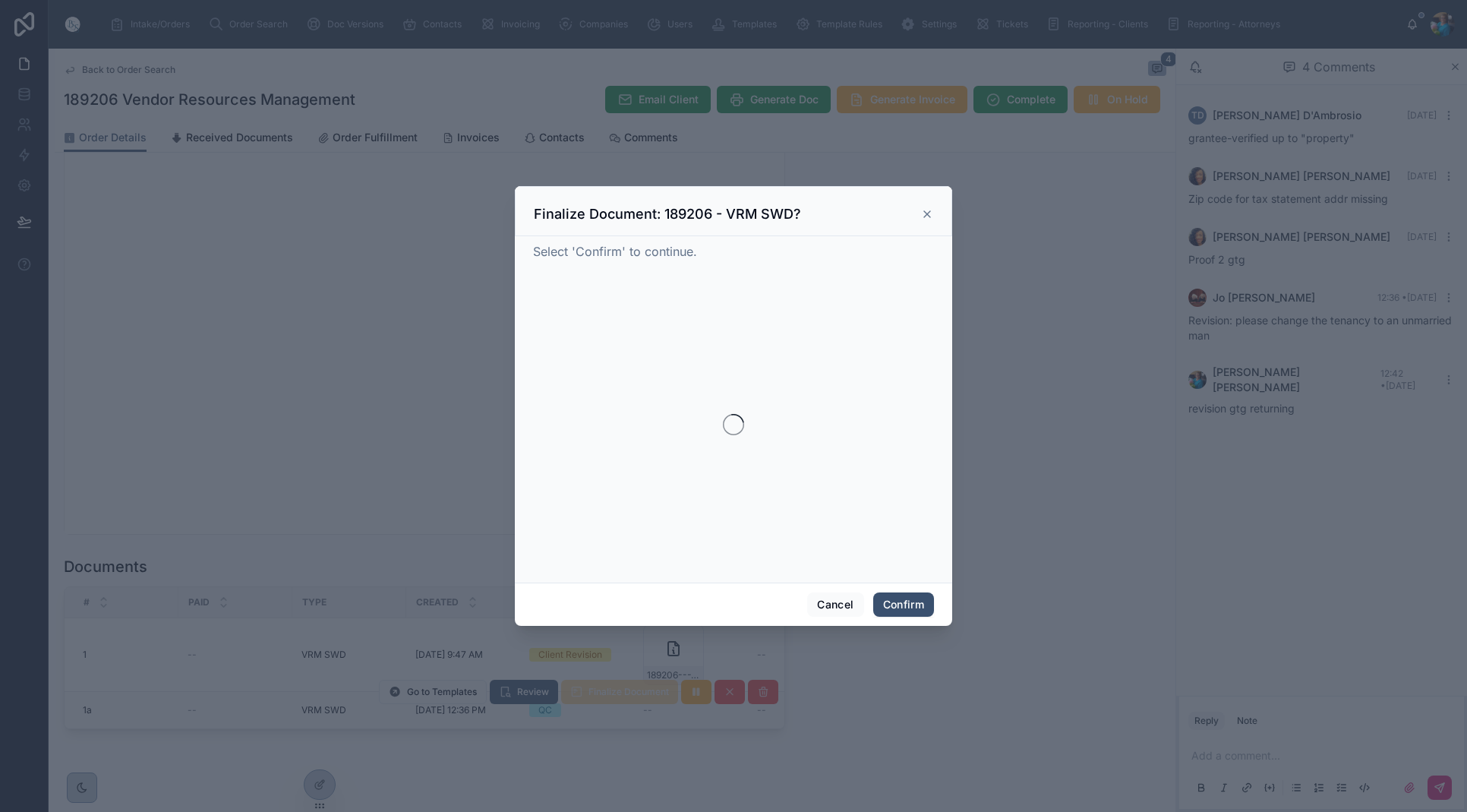
click at [621, 696] on div at bounding box center [733, 406] width 1467 height 812
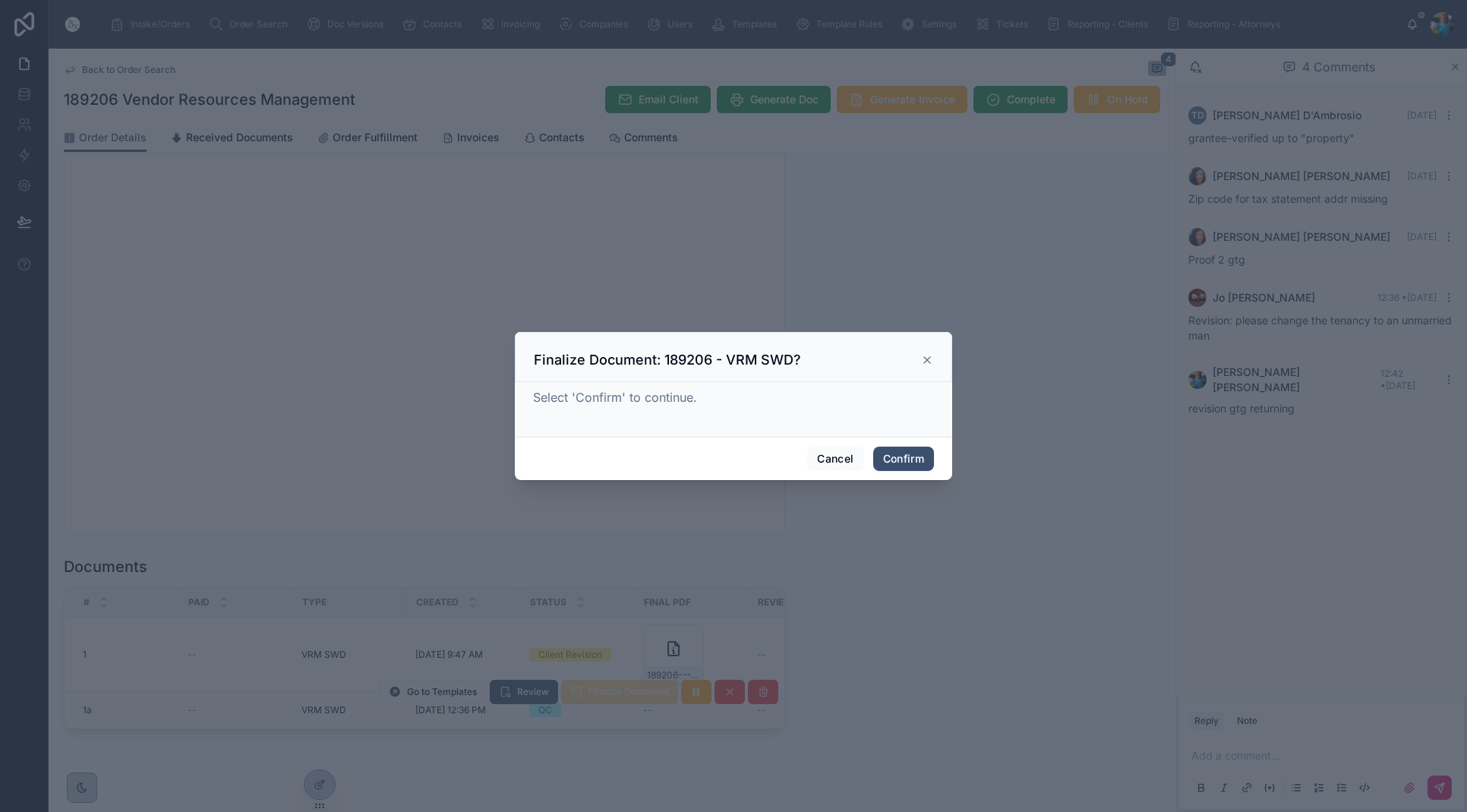
click at [901, 459] on button "Confirm" at bounding box center [904, 459] width 61 height 25
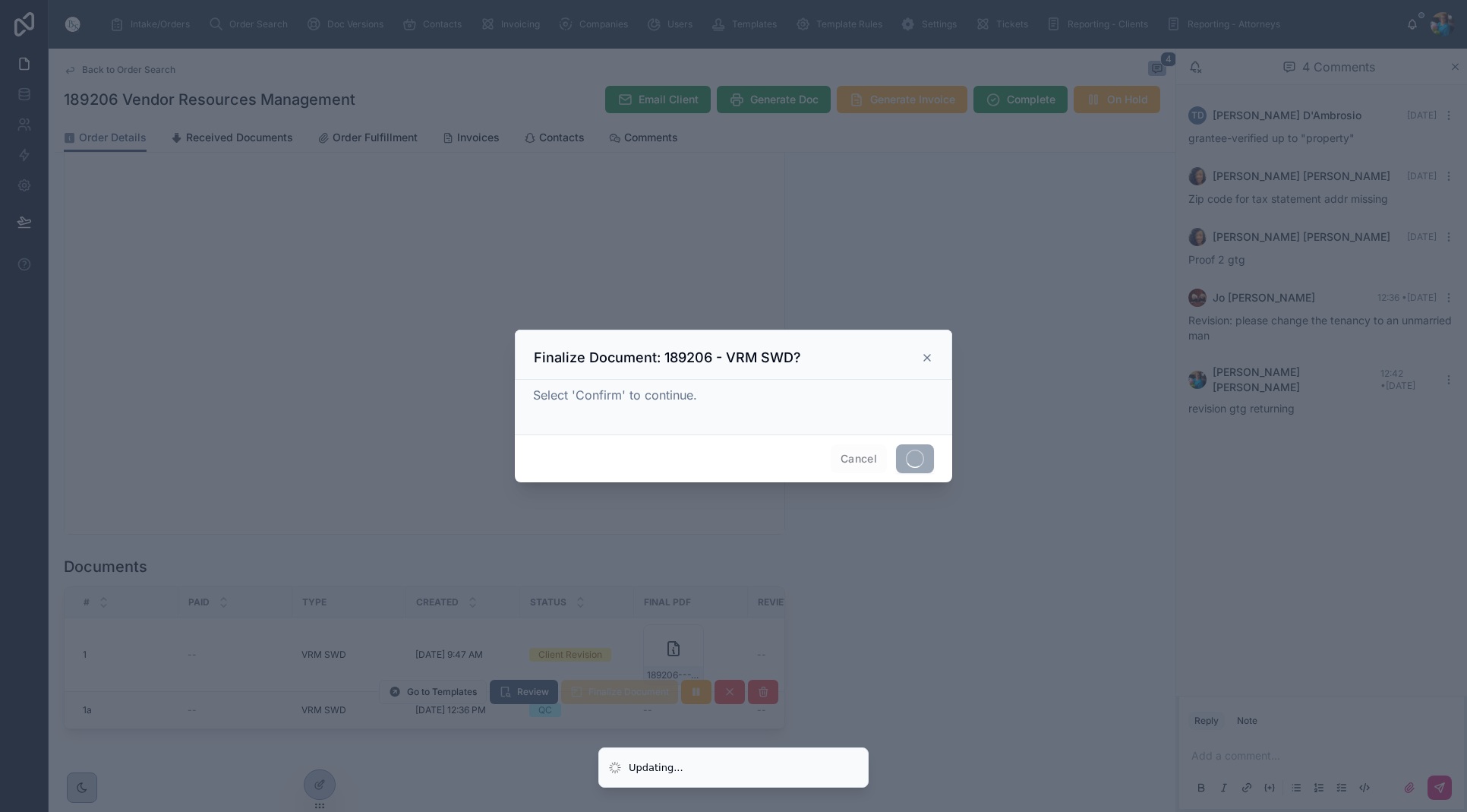
click at [901, 459] on span at bounding box center [915, 459] width 38 height 29
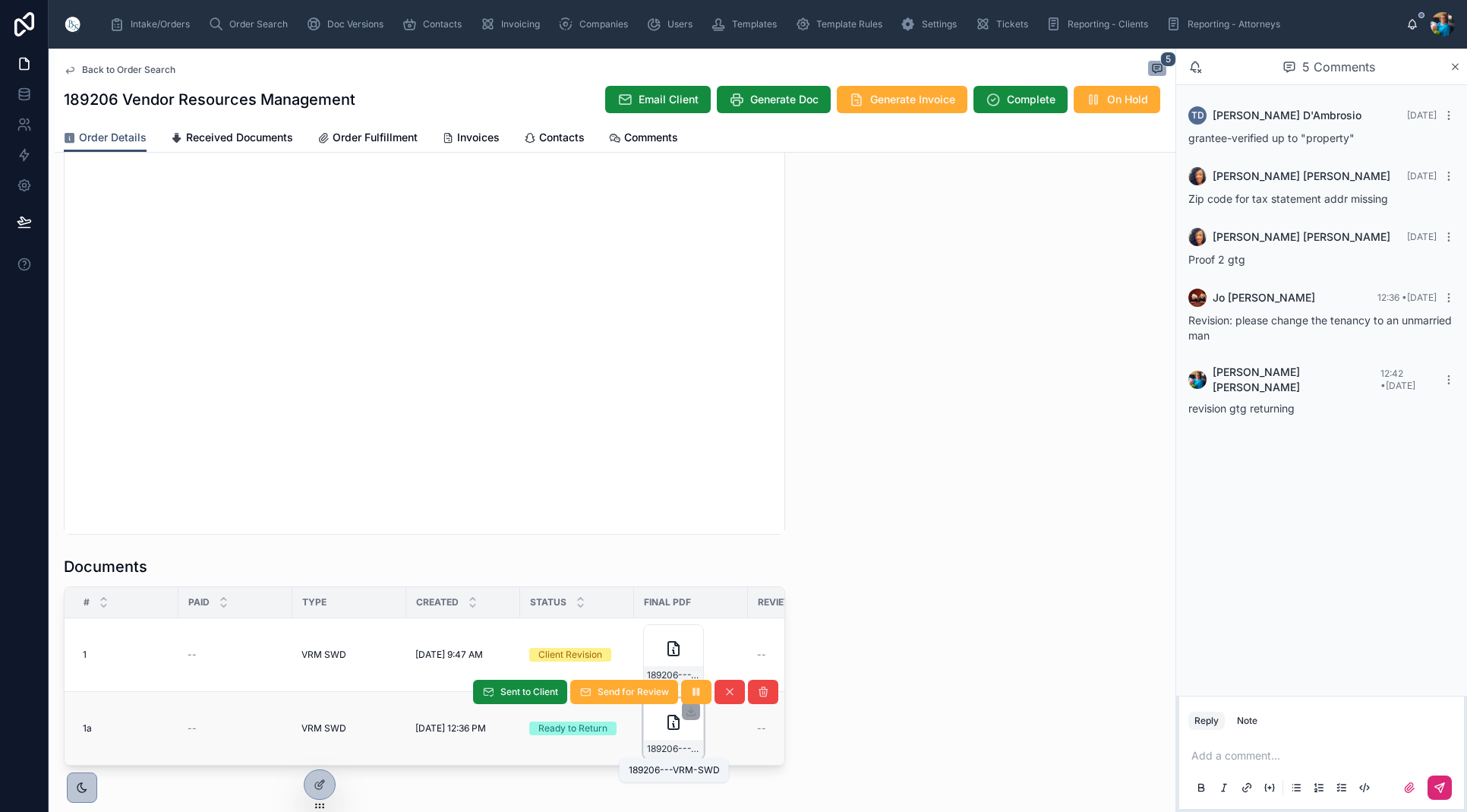
scroll to position [0, 1]
click at [680, 748] on span "189206---VRM-SWD" at bounding box center [672, 749] width 53 height 12
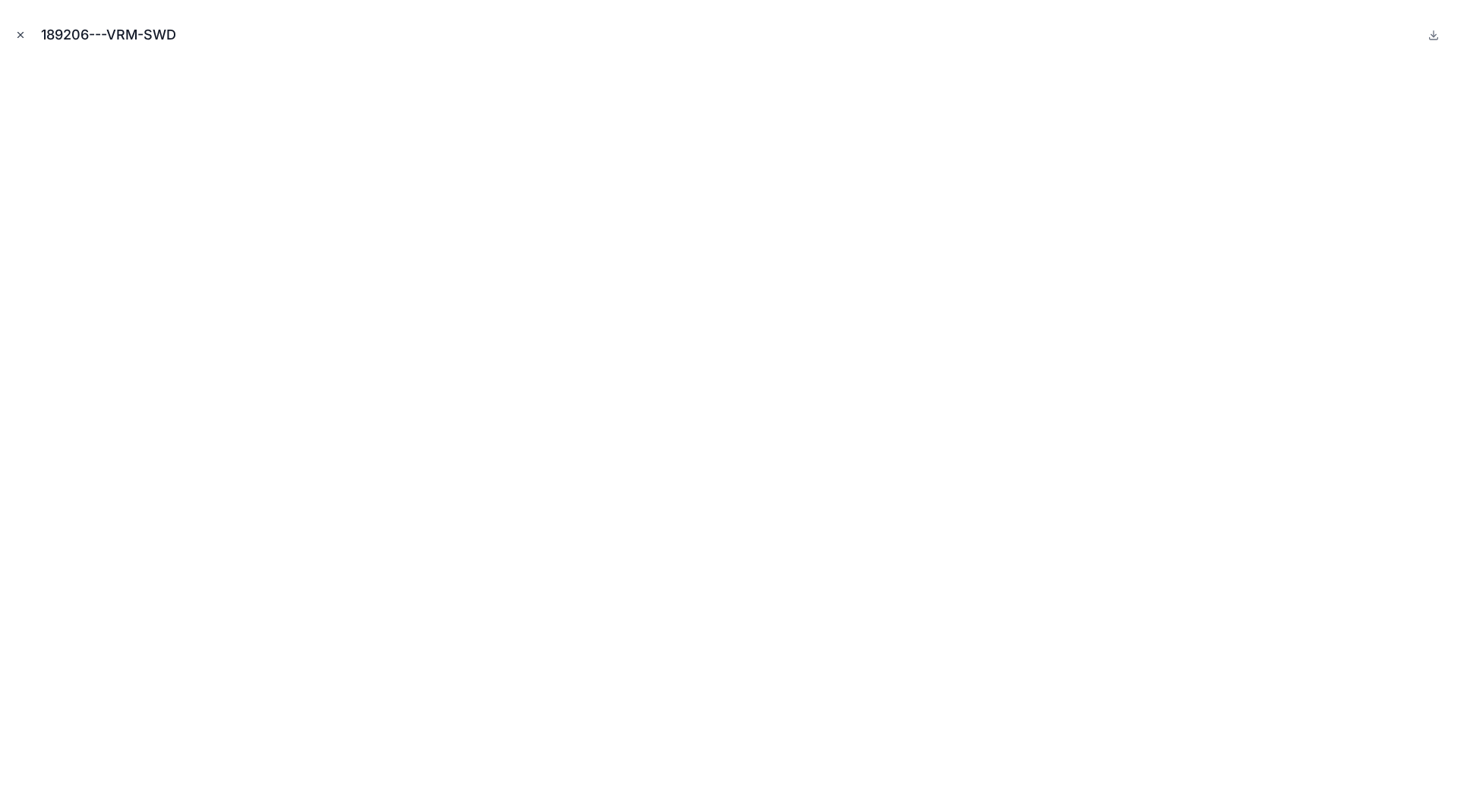
click at [21, 34] on icon "Close modal" at bounding box center [21, 35] width 5 height 5
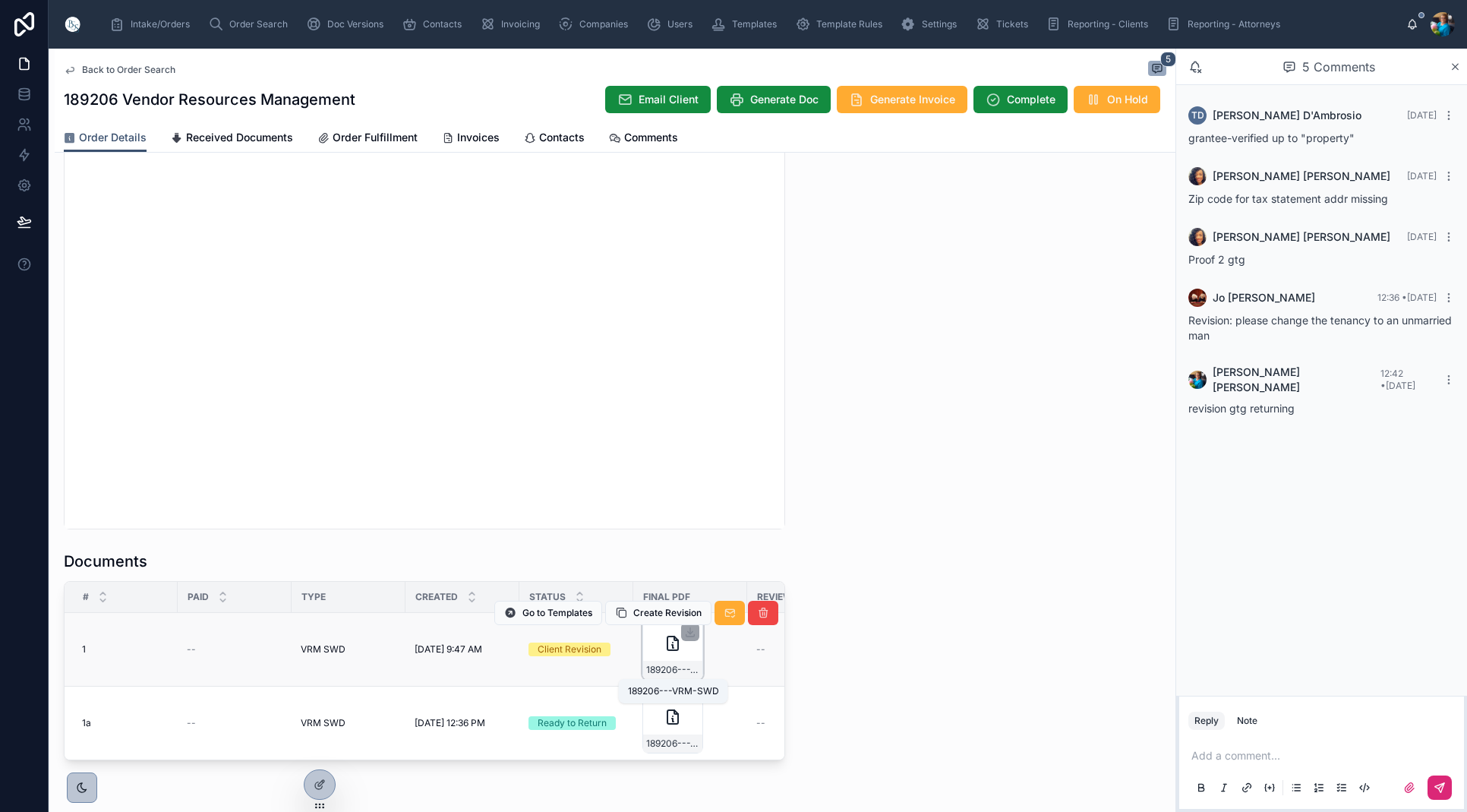
click at [685, 673] on span "189206---VRM-SWD" at bounding box center [672, 670] width 53 height 12
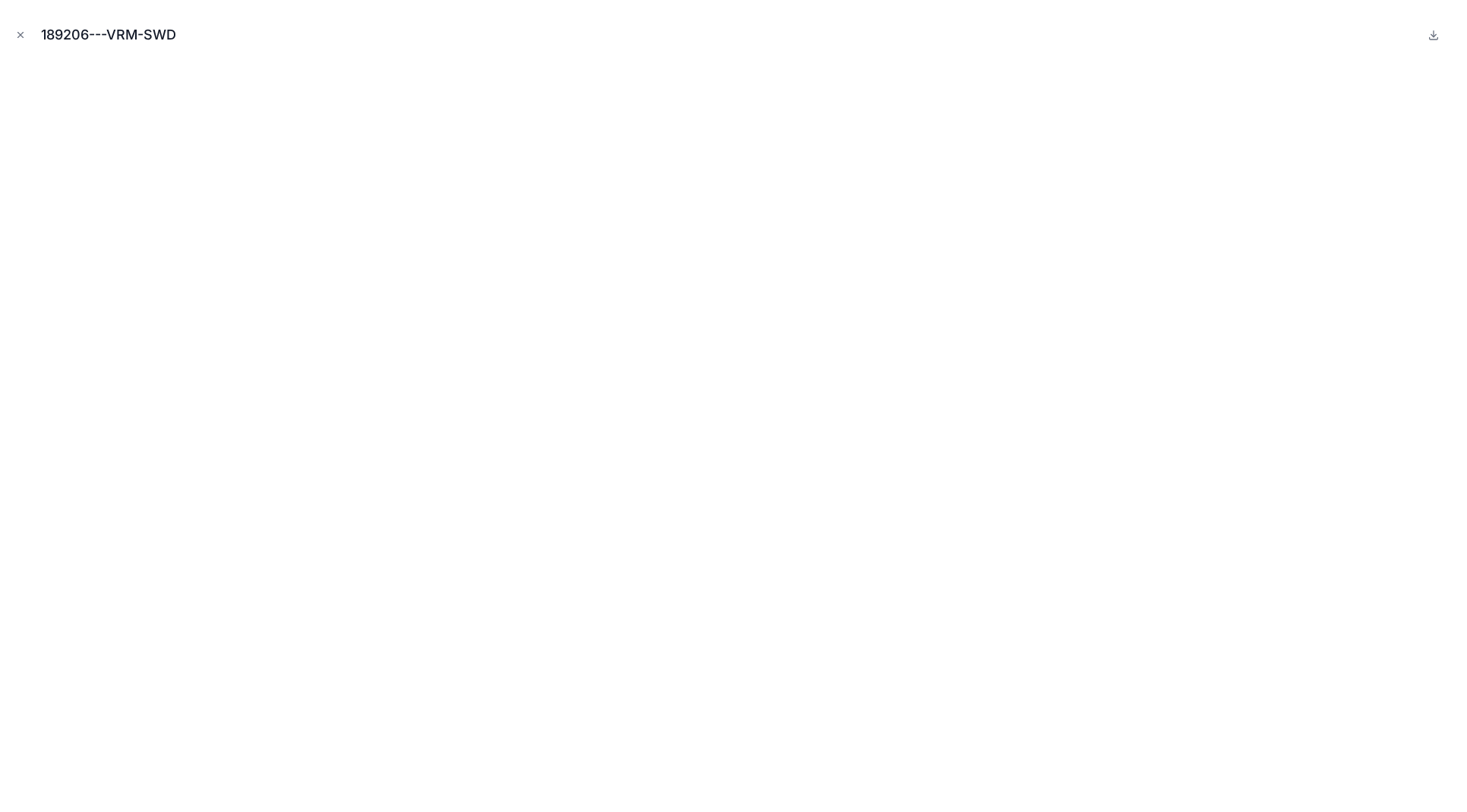
scroll to position [0, 1]
drag, startPoint x: 20, startPoint y: 34, endPoint x: 87, endPoint y: 104, distance: 96.9
click at [20, 36] on icon "Close modal" at bounding box center [20, 35] width 11 height 11
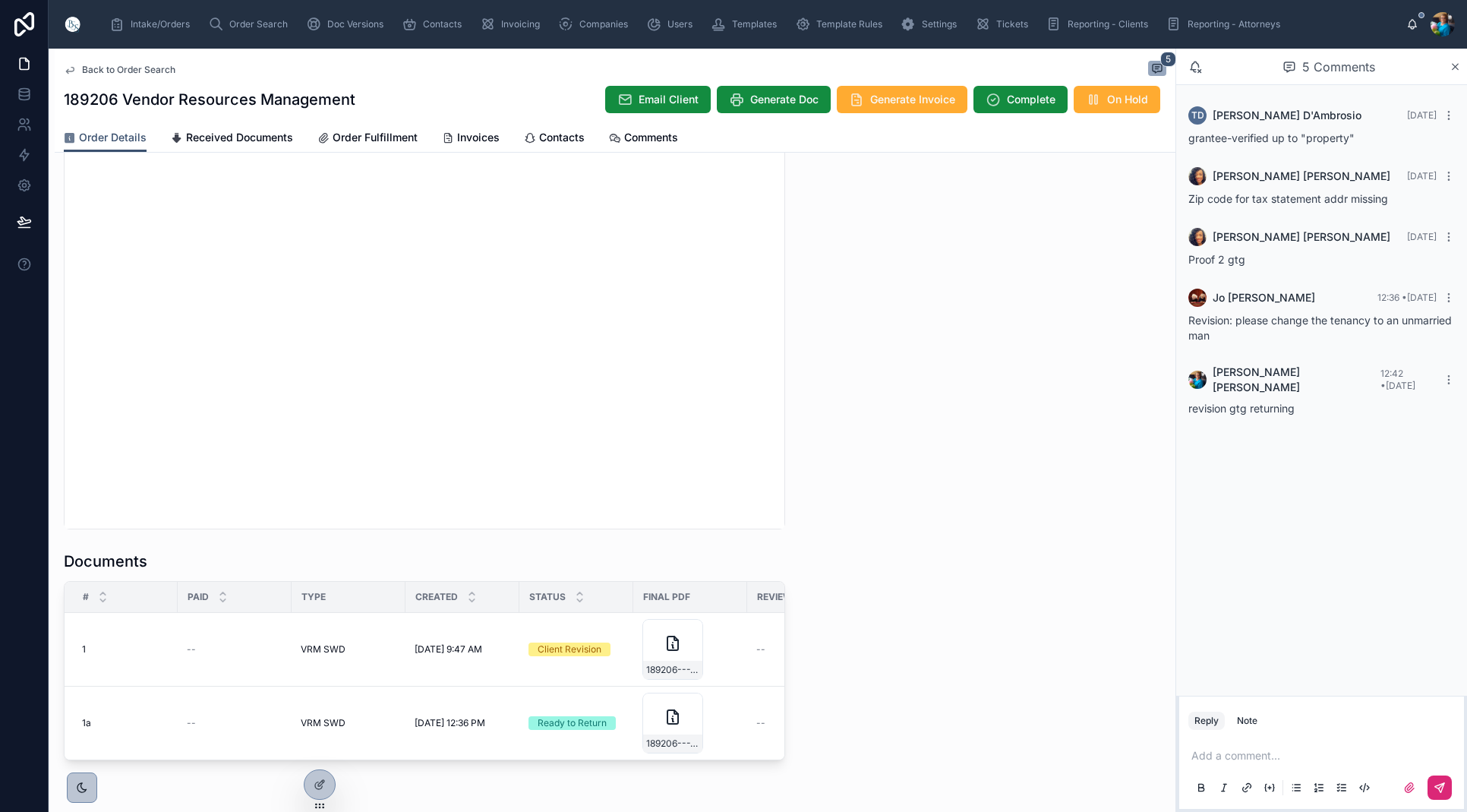
drag, startPoint x: 526, startPoint y: 25, endPoint x: 527, endPoint y: 53, distance: 28.0
click at [526, 25] on span "Invoicing" at bounding box center [520, 25] width 39 height 12
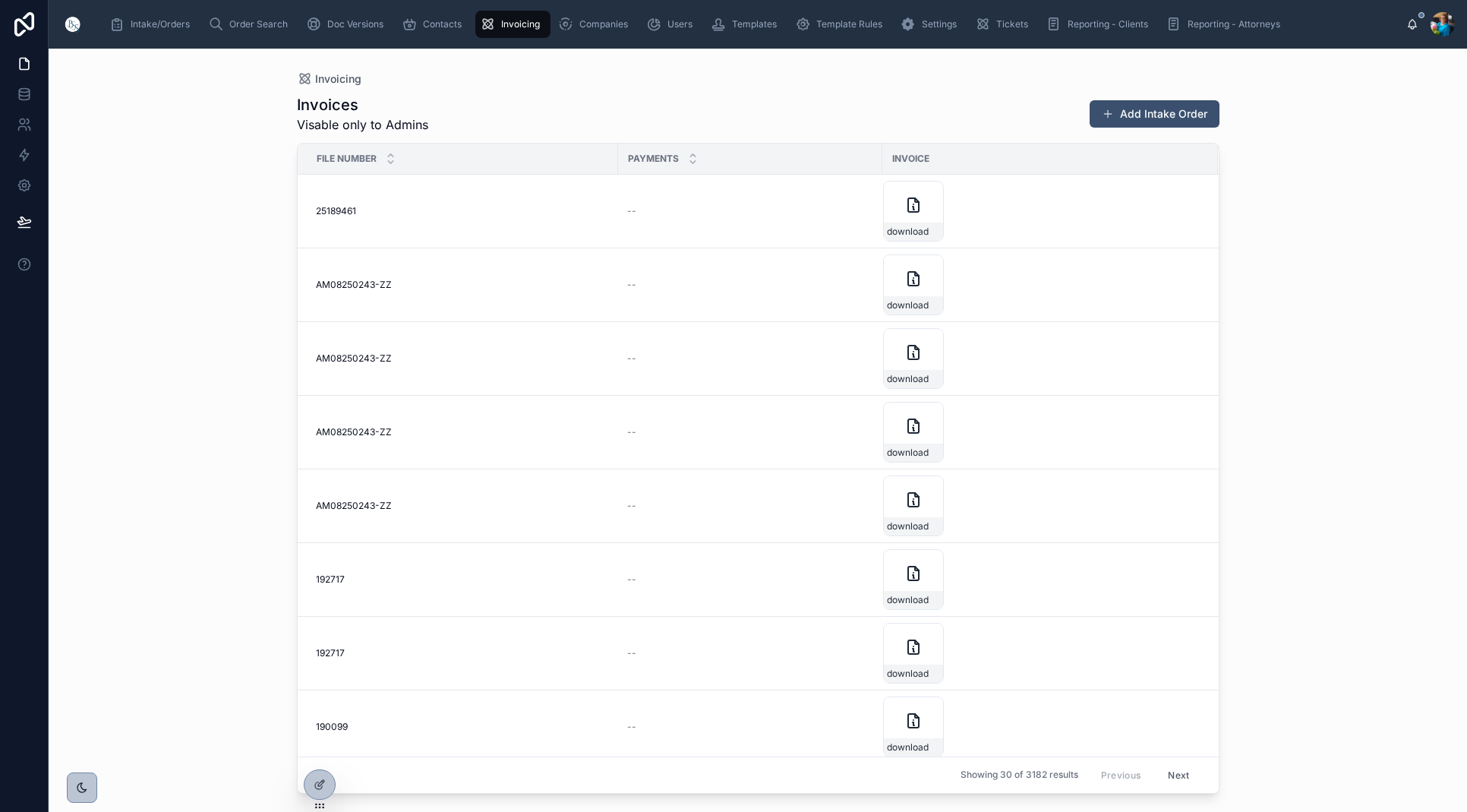
scroll to position [1, 0]
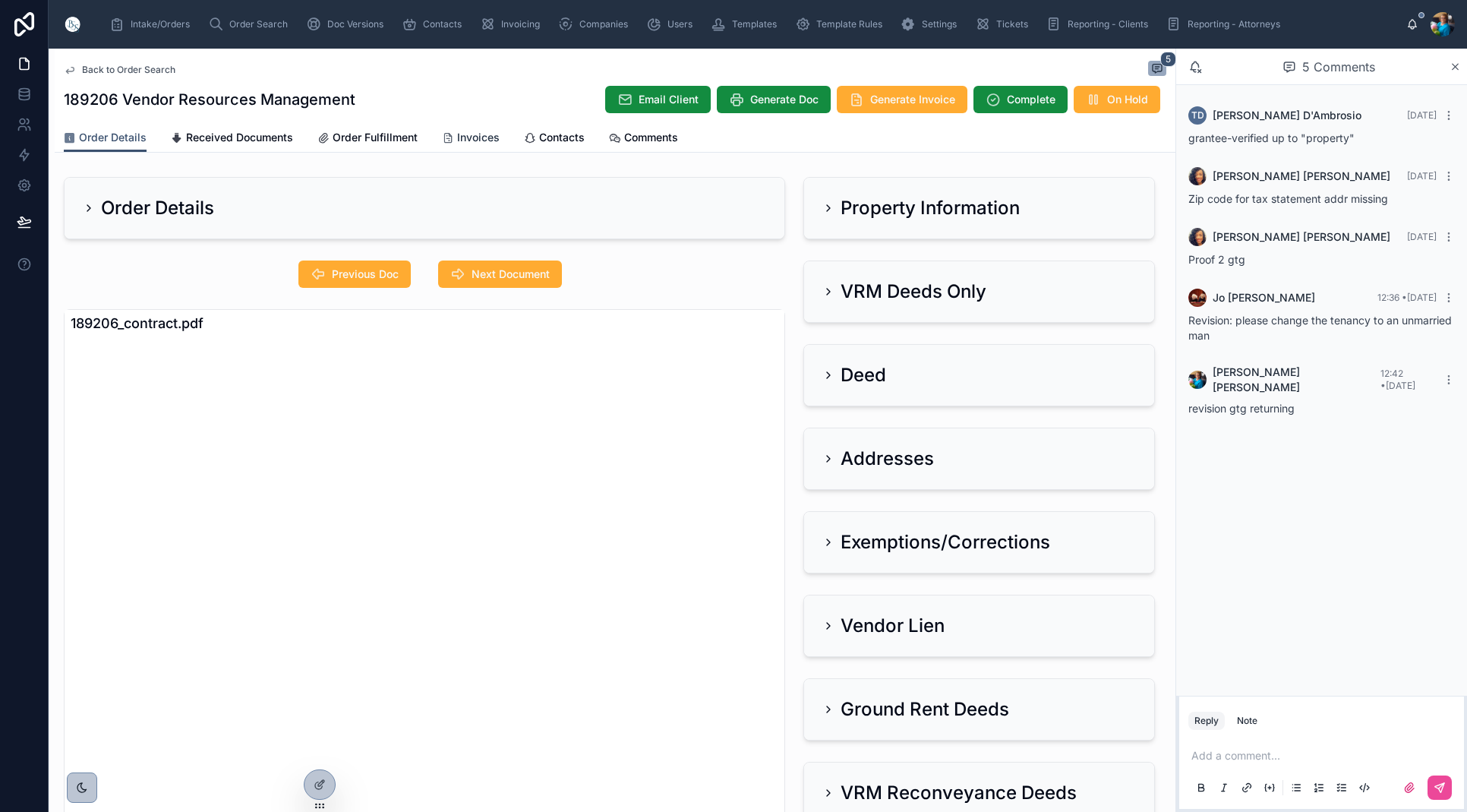
click at [487, 137] on span "Invoices" at bounding box center [478, 137] width 42 height 15
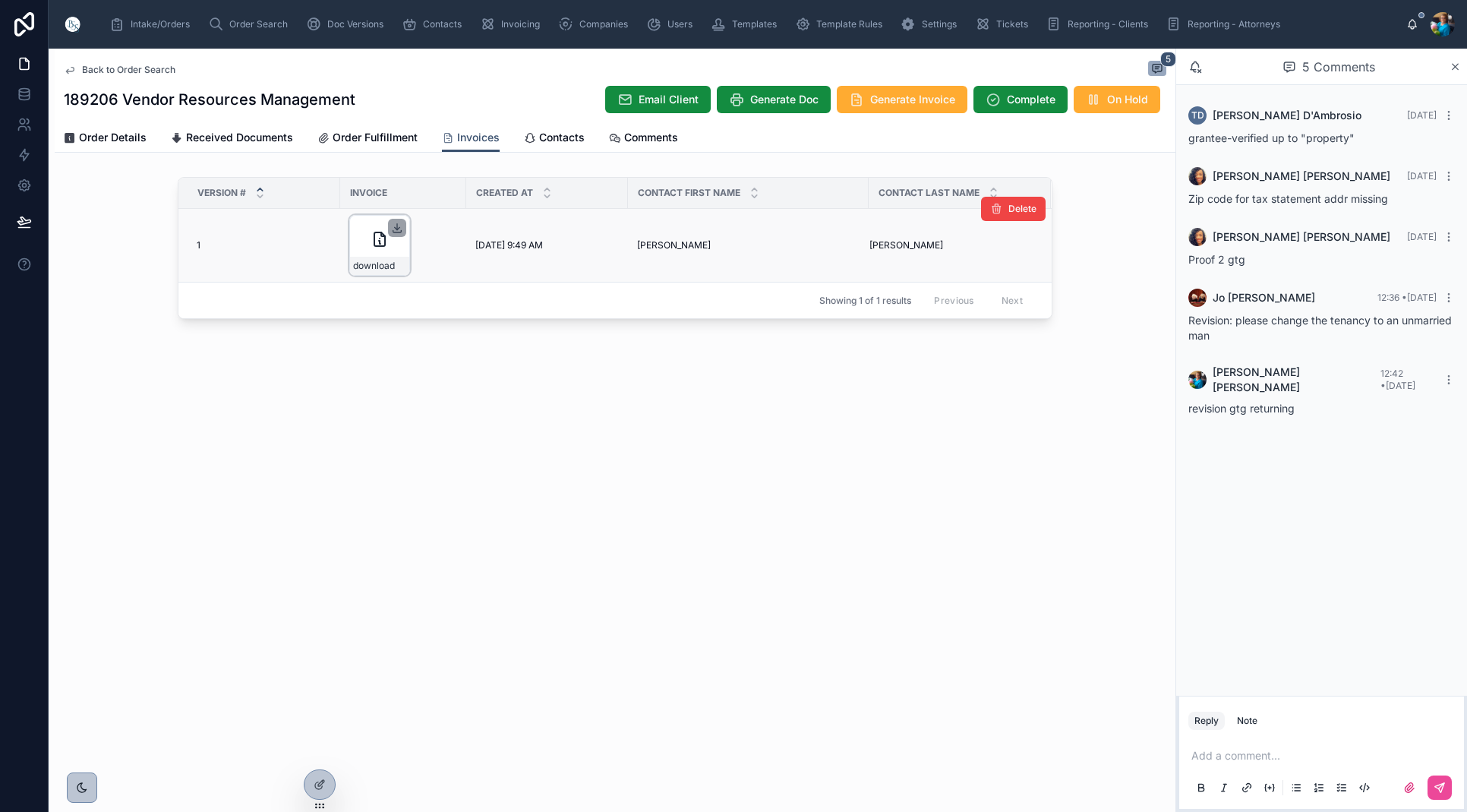
click at [396, 227] on icon at bounding box center [397, 228] width 12 height 12
click at [260, 19] on span "Order Search" at bounding box center [258, 25] width 59 height 12
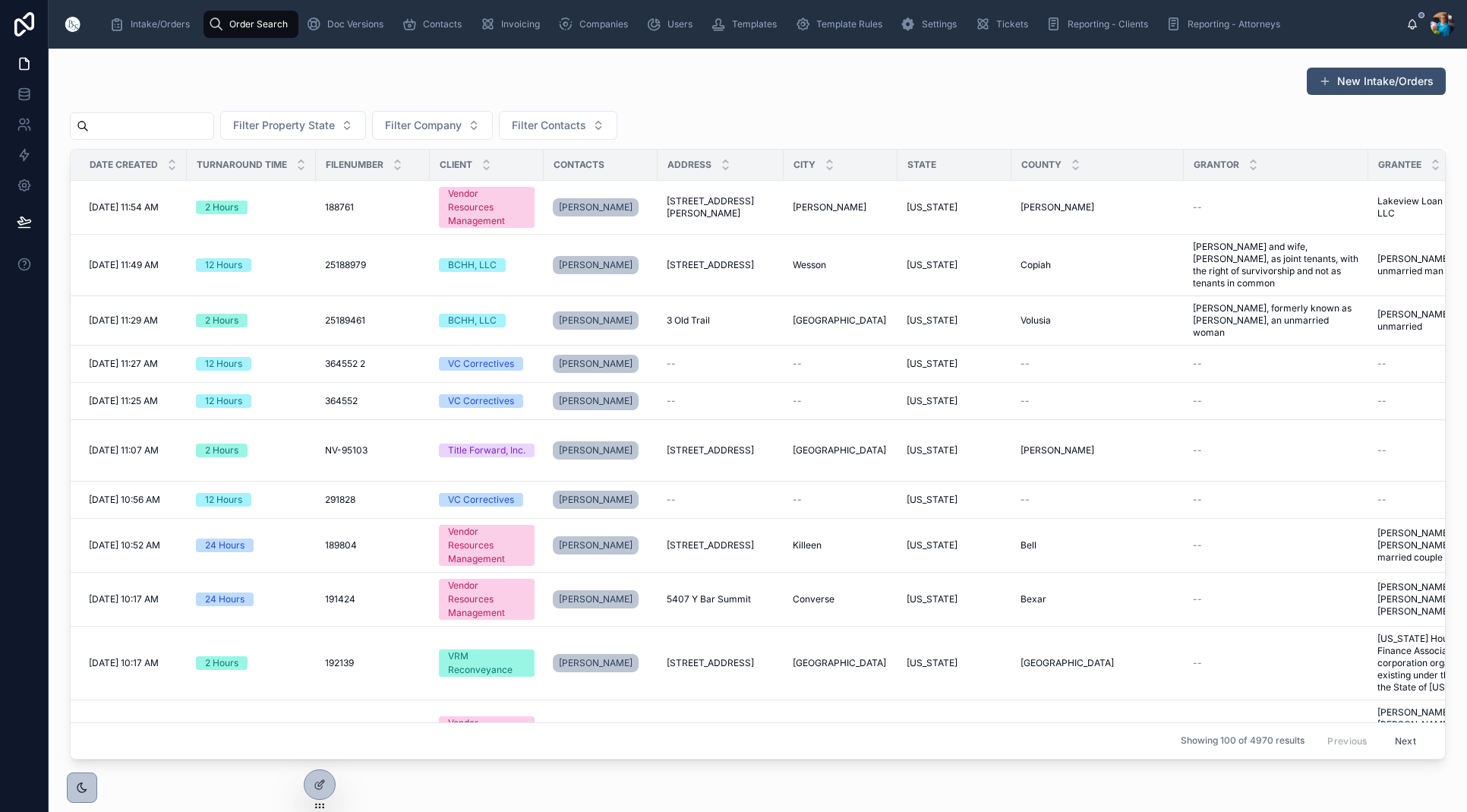
click at [200, 127] on input "text" at bounding box center [151, 126] width 125 height 21
paste input "******"
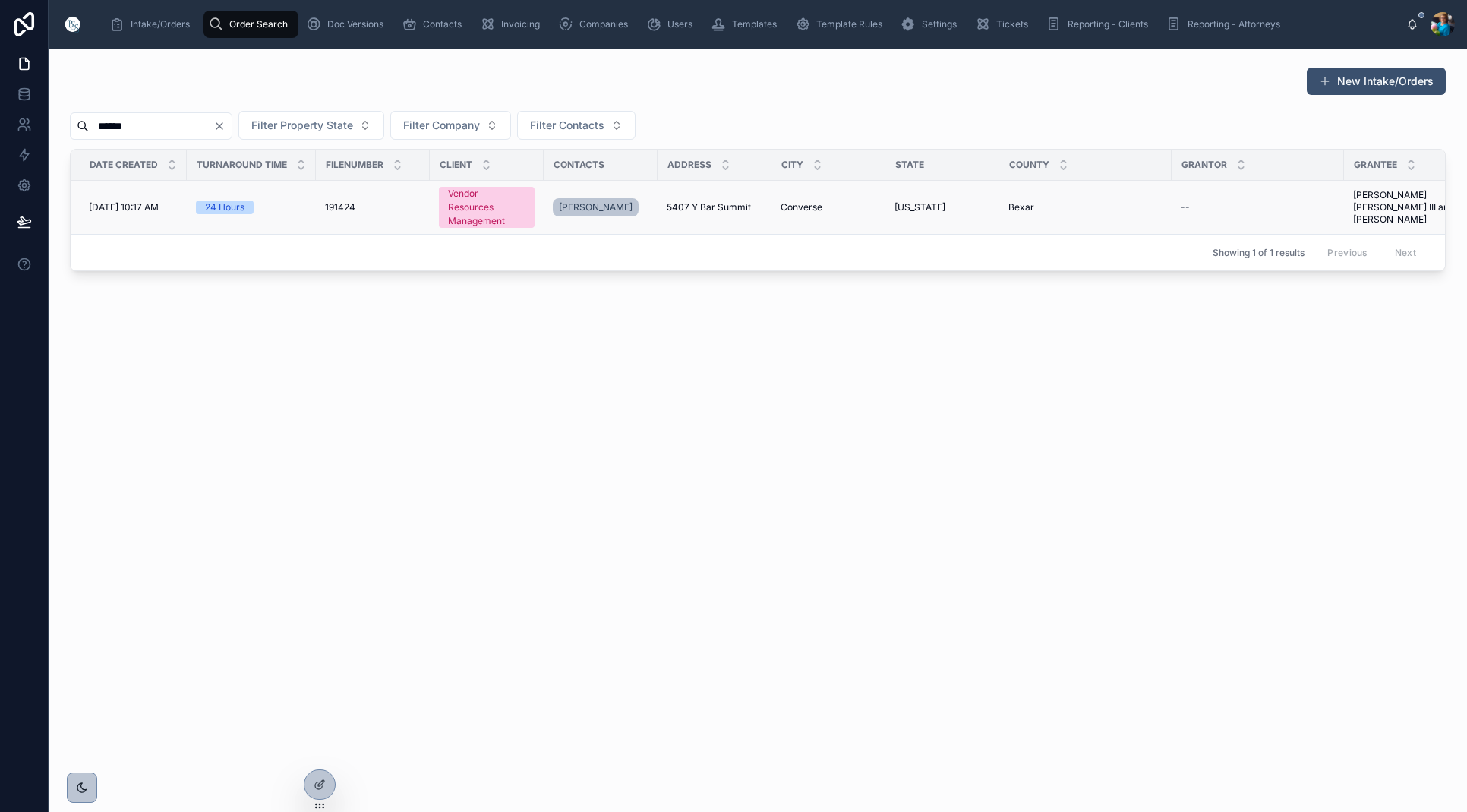
type input "******"
click at [788, 209] on span "Converse" at bounding box center [802, 207] width 42 height 12
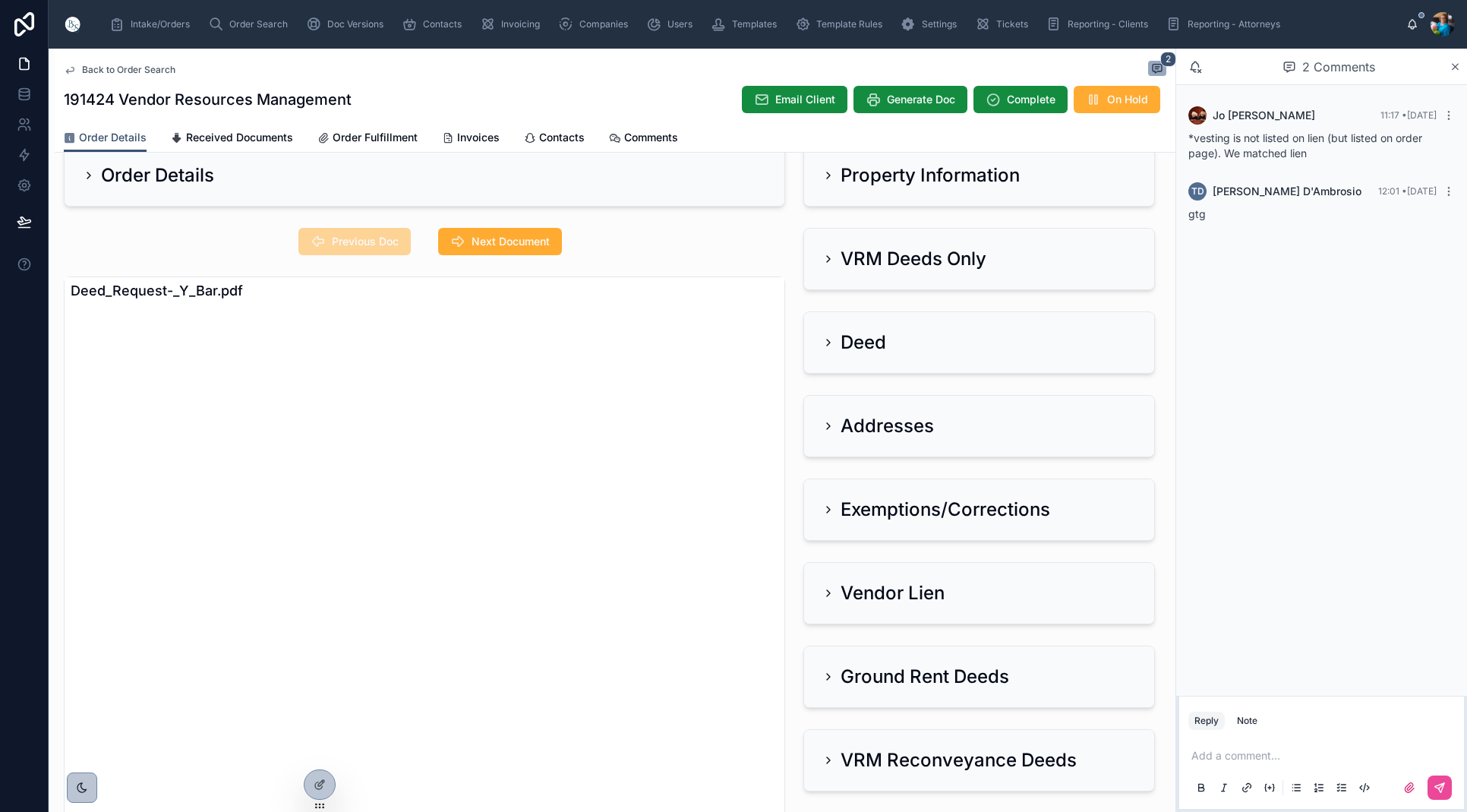
scroll to position [51, 0]
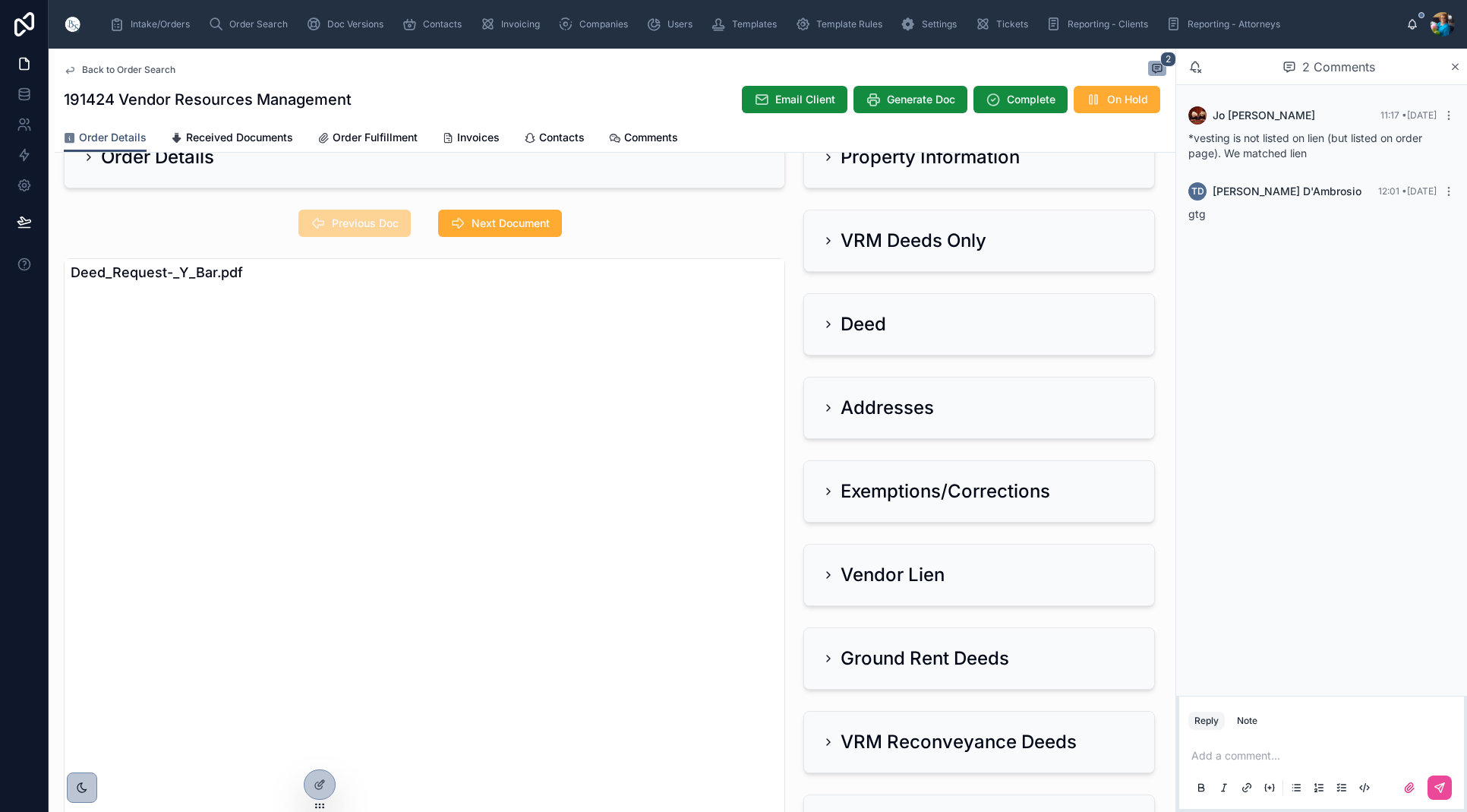
drag, startPoint x: 528, startPoint y: 223, endPoint x: 609, endPoint y: 218, distance: 81.2
click at [528, 223] on span "Next Document" at bounding box center [511, 222] width 78 height 15
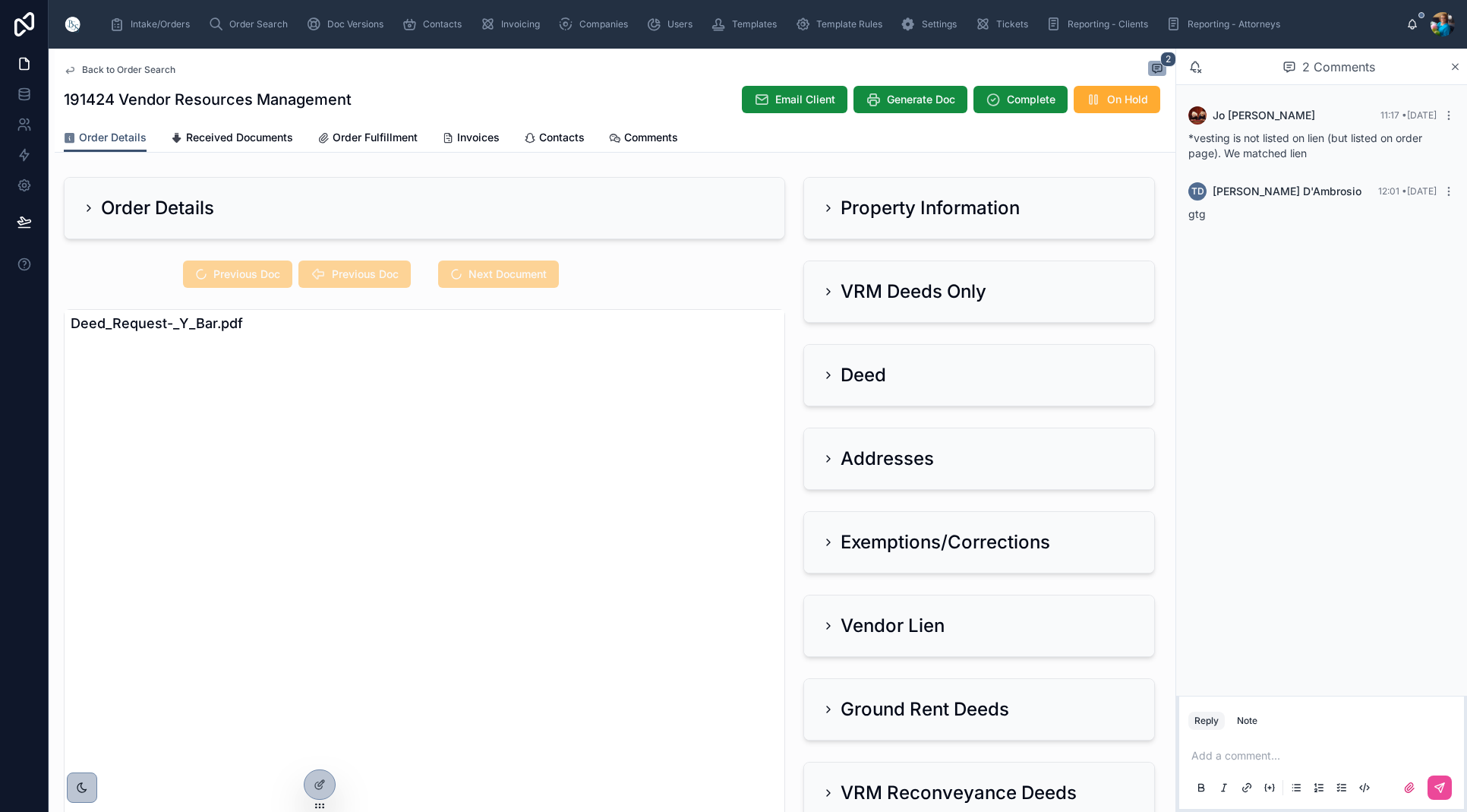
scroll to position [0, 0]
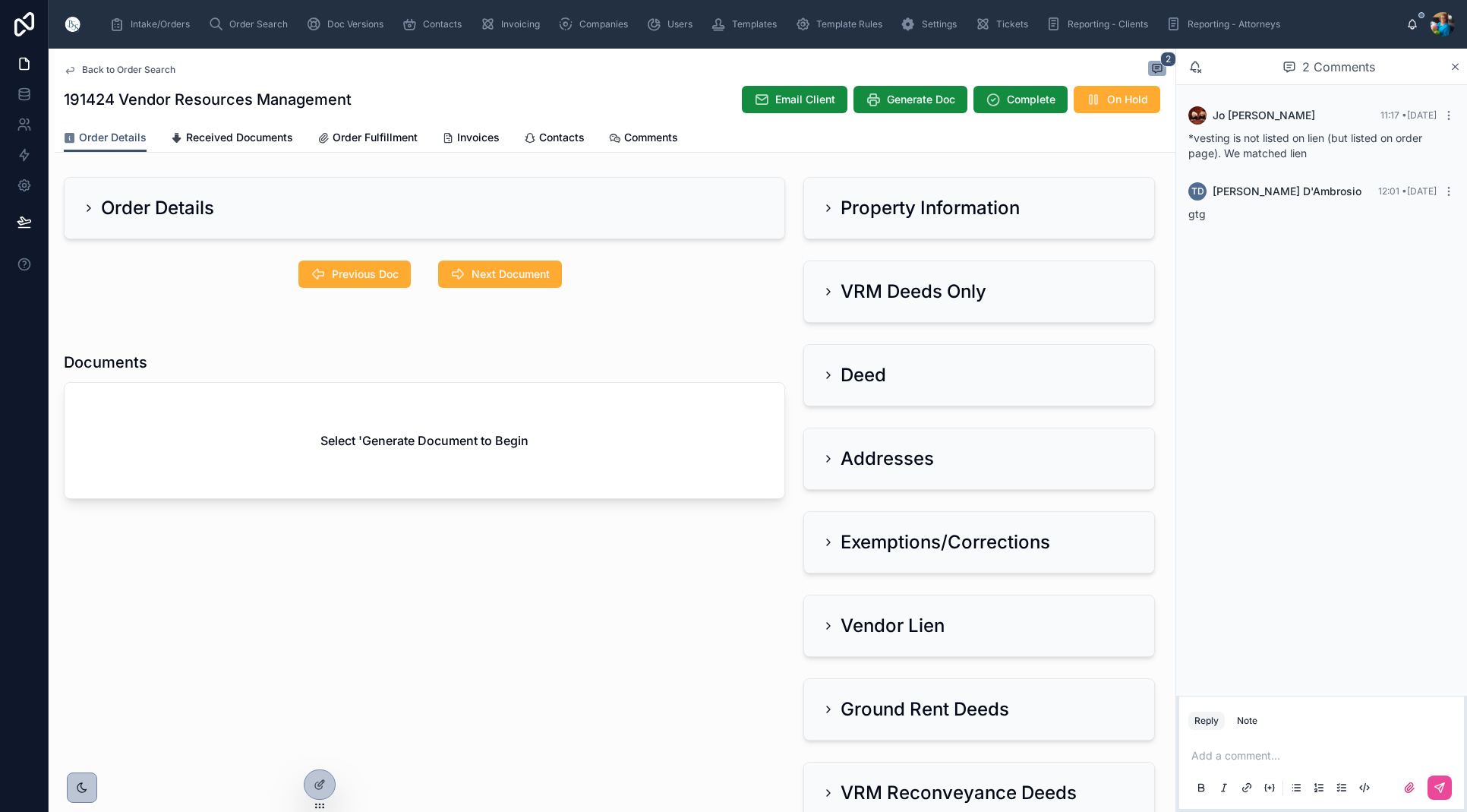
click at [827, 206] on icon at bounding box center [829, 208] width 12 height 12
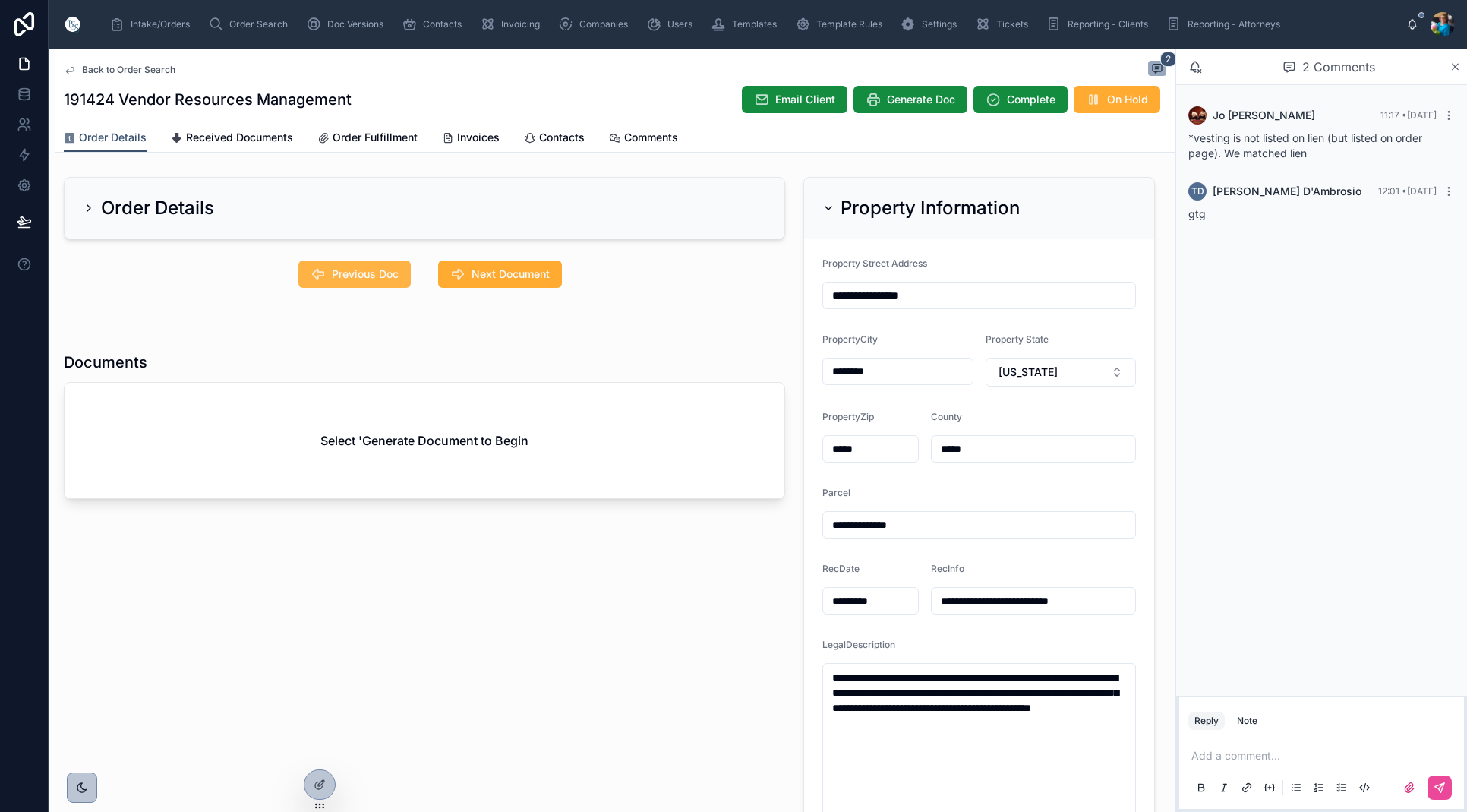
click at [385, 268] on span "Previous Doc" at bounding box center [366, 273] width 67 height 15
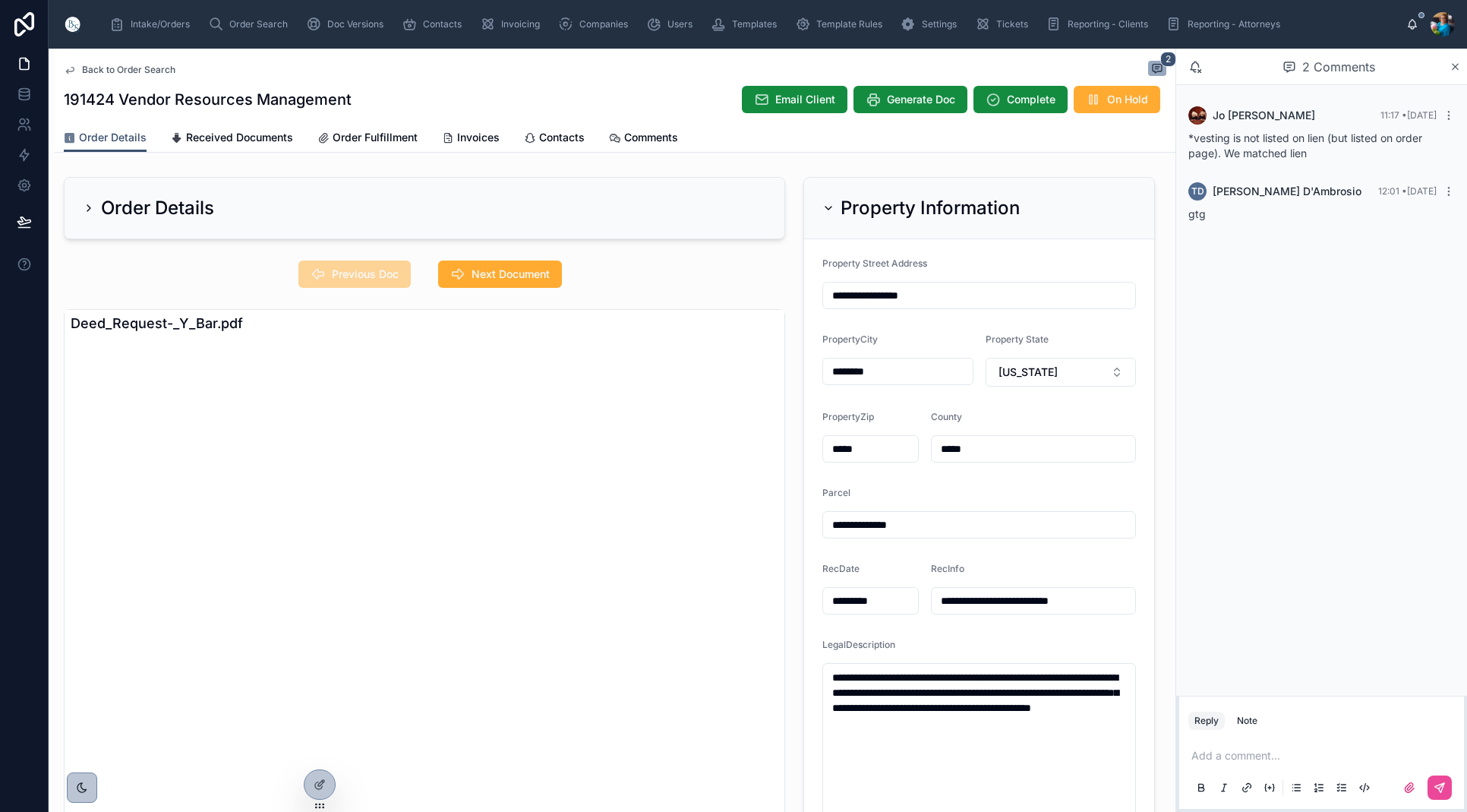
click at [827, 208] on icon at bounding box center [828, 207] width 6 height 3
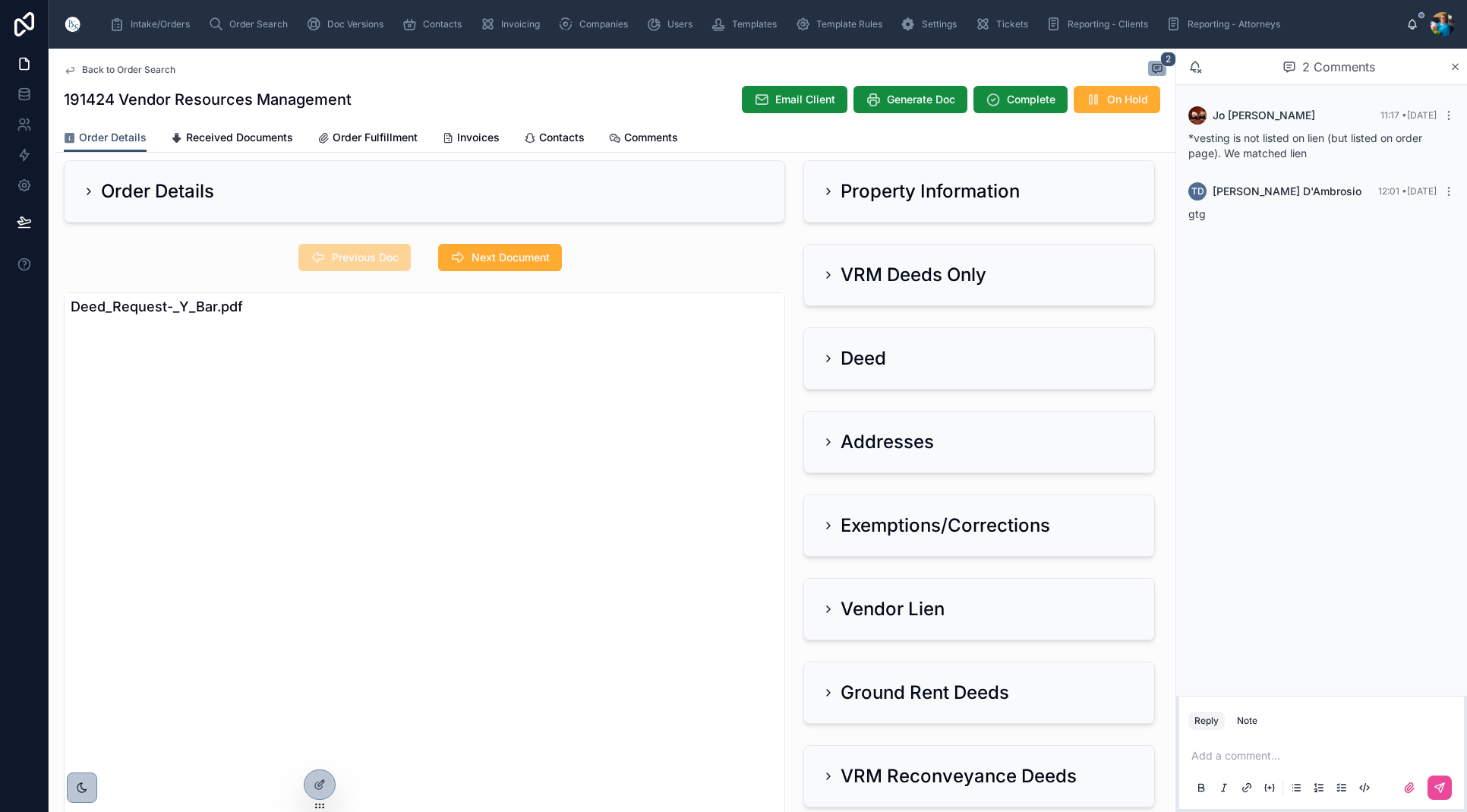
scroll to position [16, 0]
click at [856, 611] on h2 "Vendor Lien" at bounding box center [893, 610] width 104 height 25
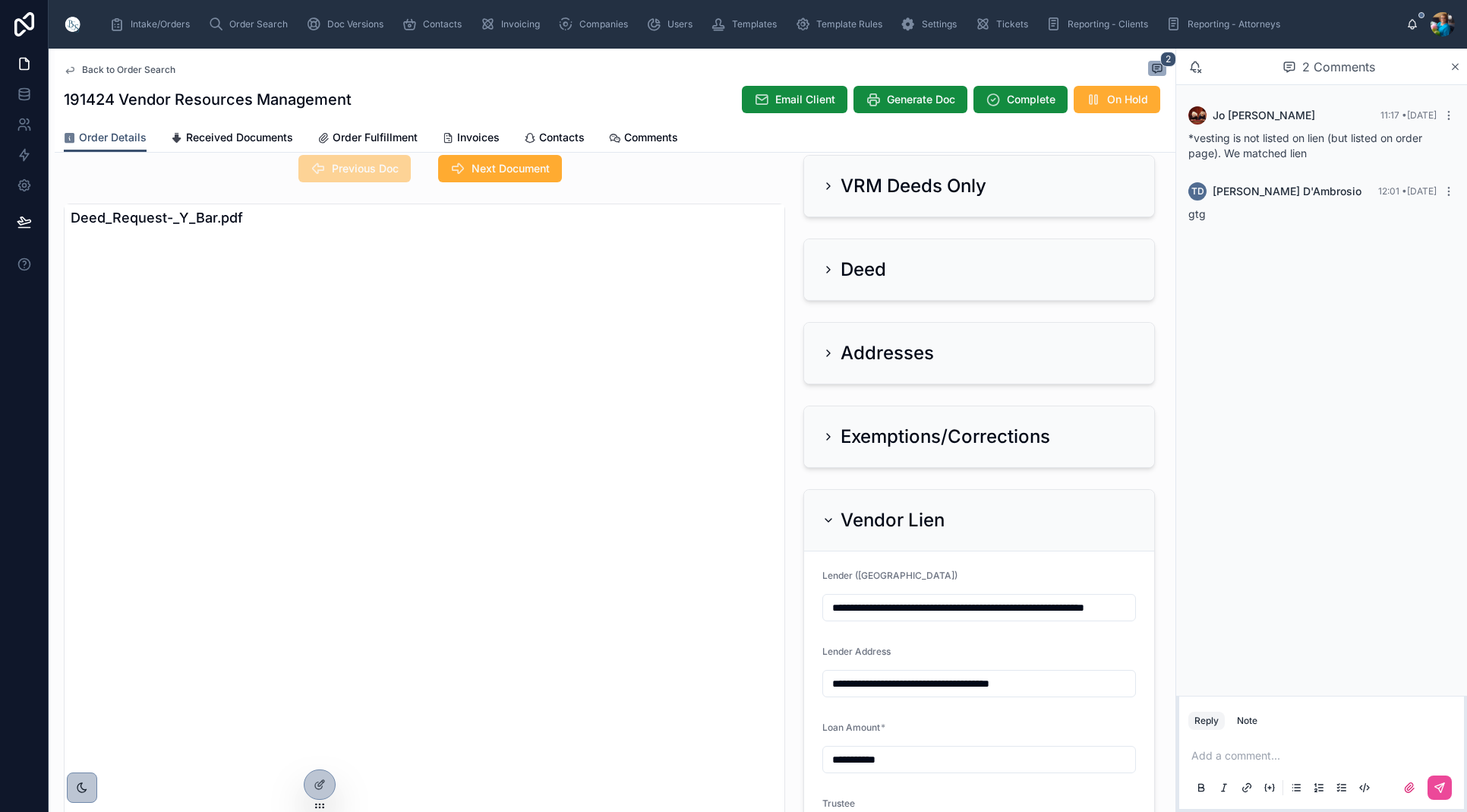
scroll to position [111, 0]
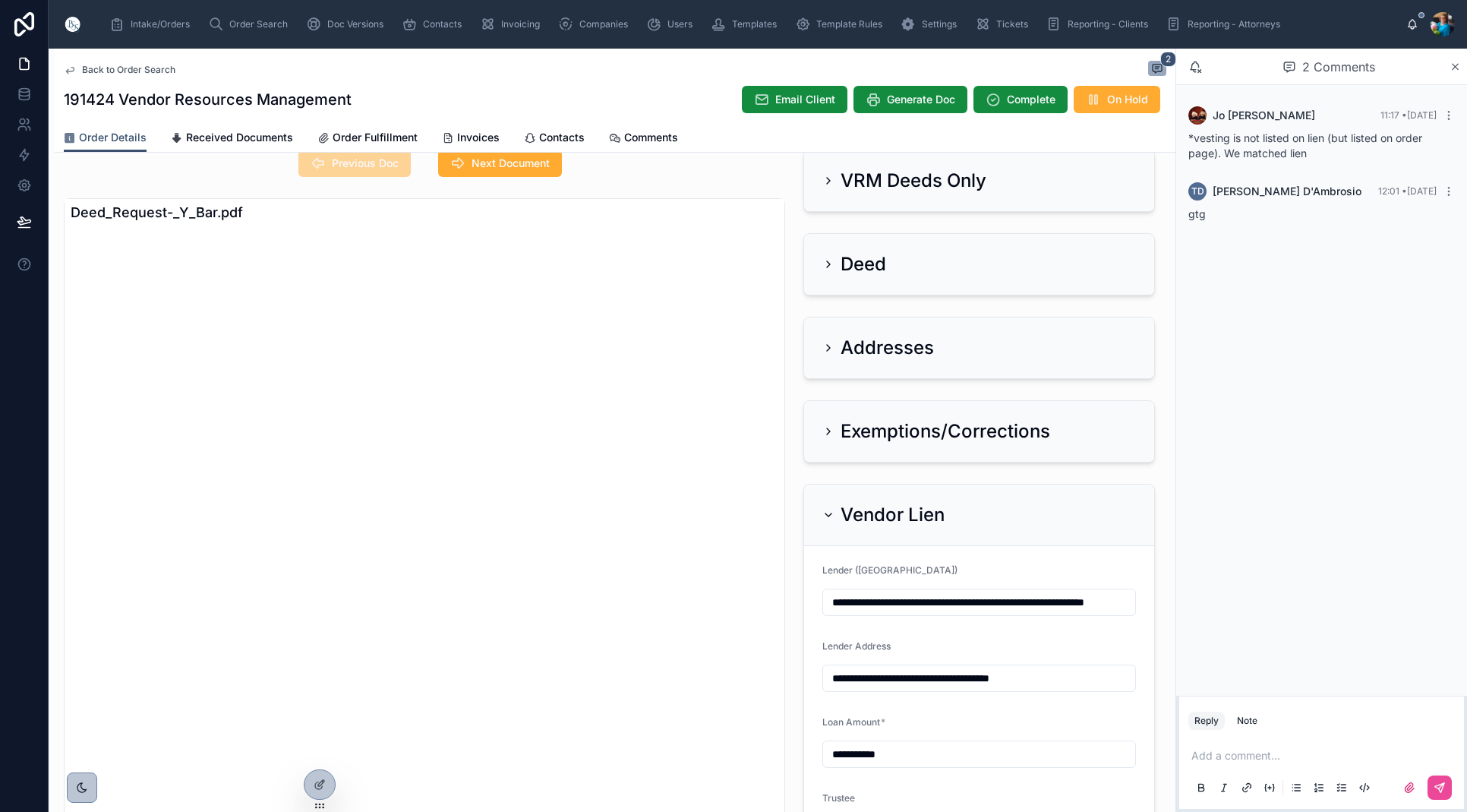
click at [1086, 602] on input "**********" at bounding box center [979, 602] width 312 height 21
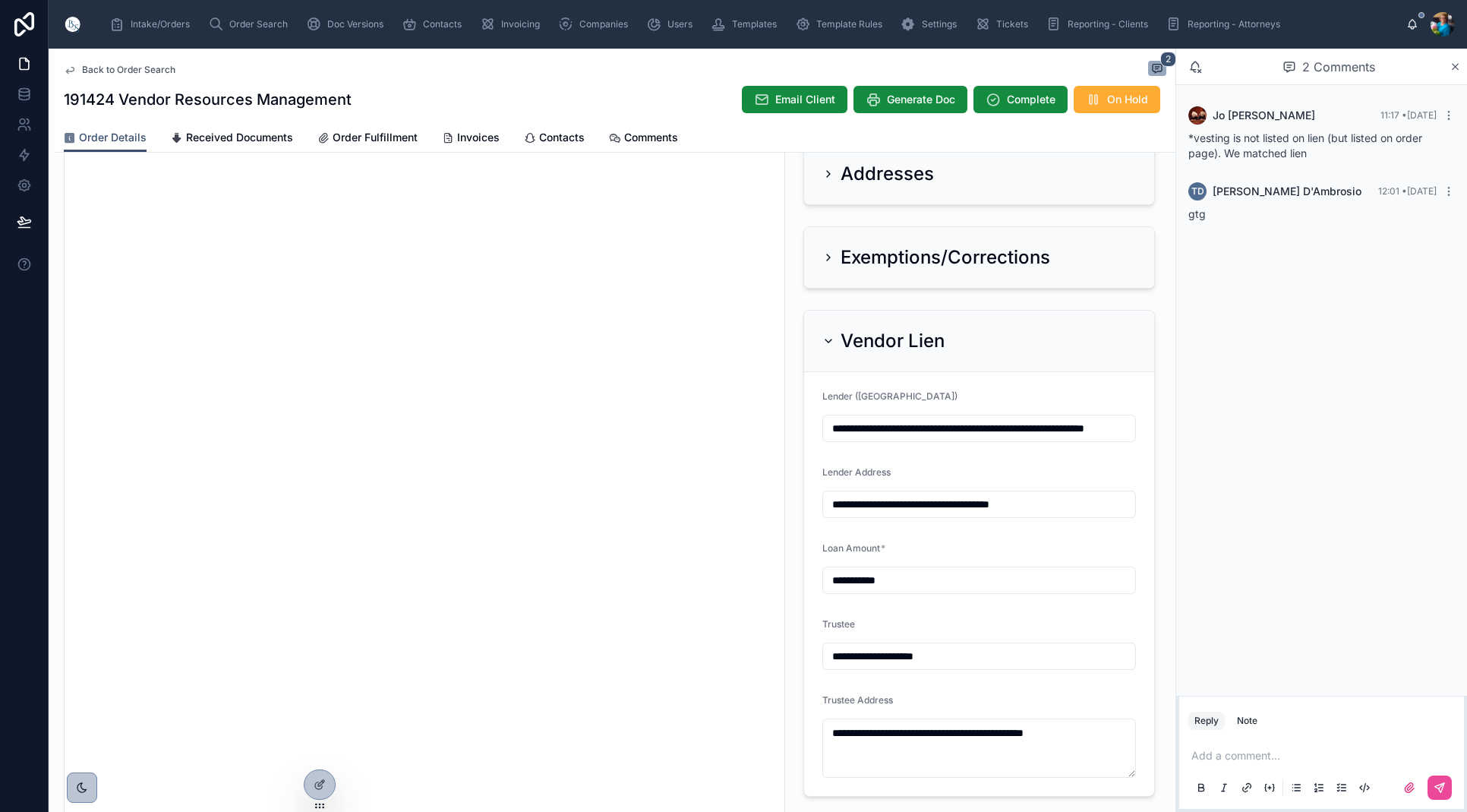
scroll to position [288, 0]
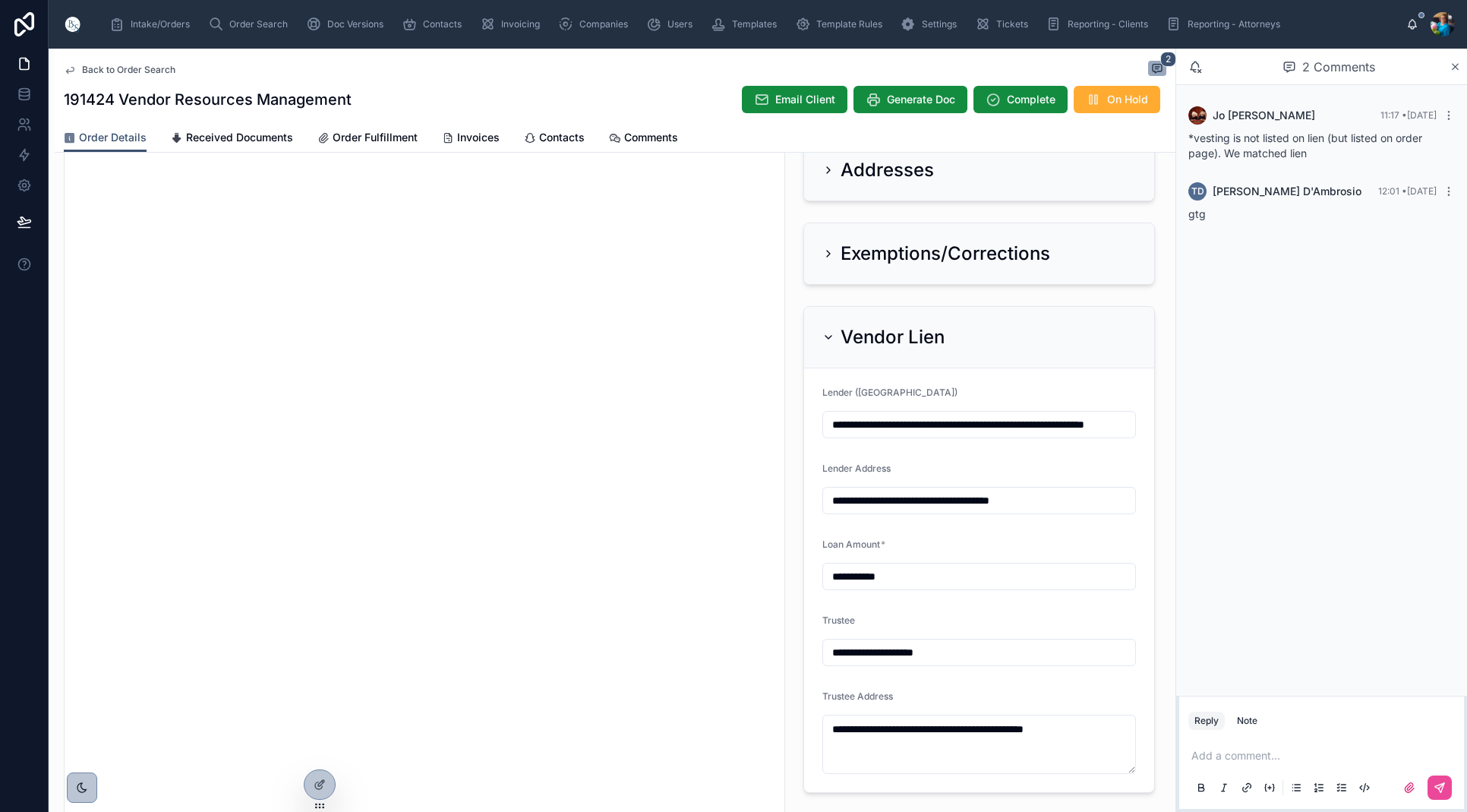
click at [828, 332] on icon at bounding box center [829, 337] width 12 height 12
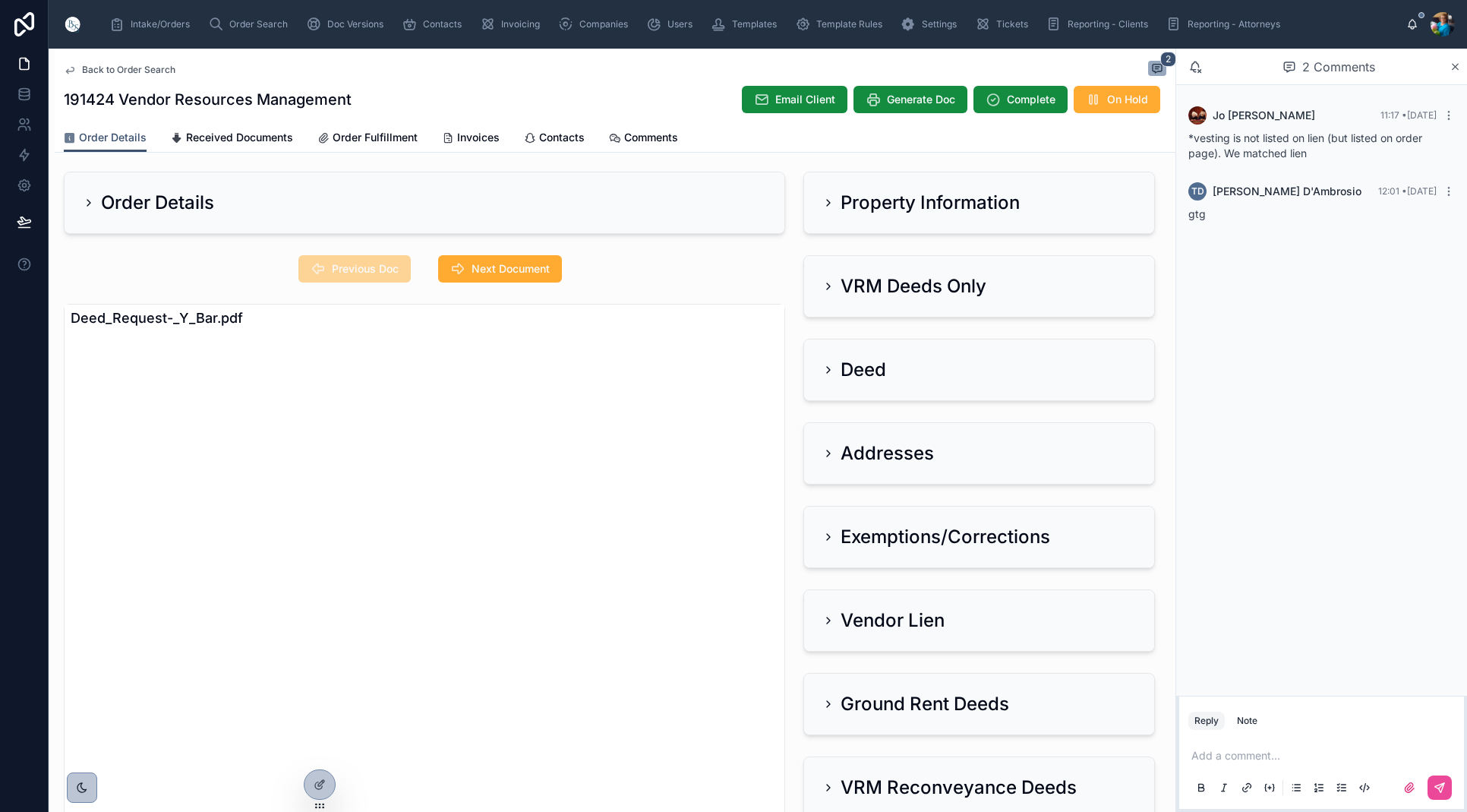
scroll to position [7, 0]
drag, startPoint x: 826, startPoint y: 204, endPoint x: 813, endPoint y: 225, distance: 24.7
click at [825, 205] on icon at bounding box center [829, 201] width 12 height 12
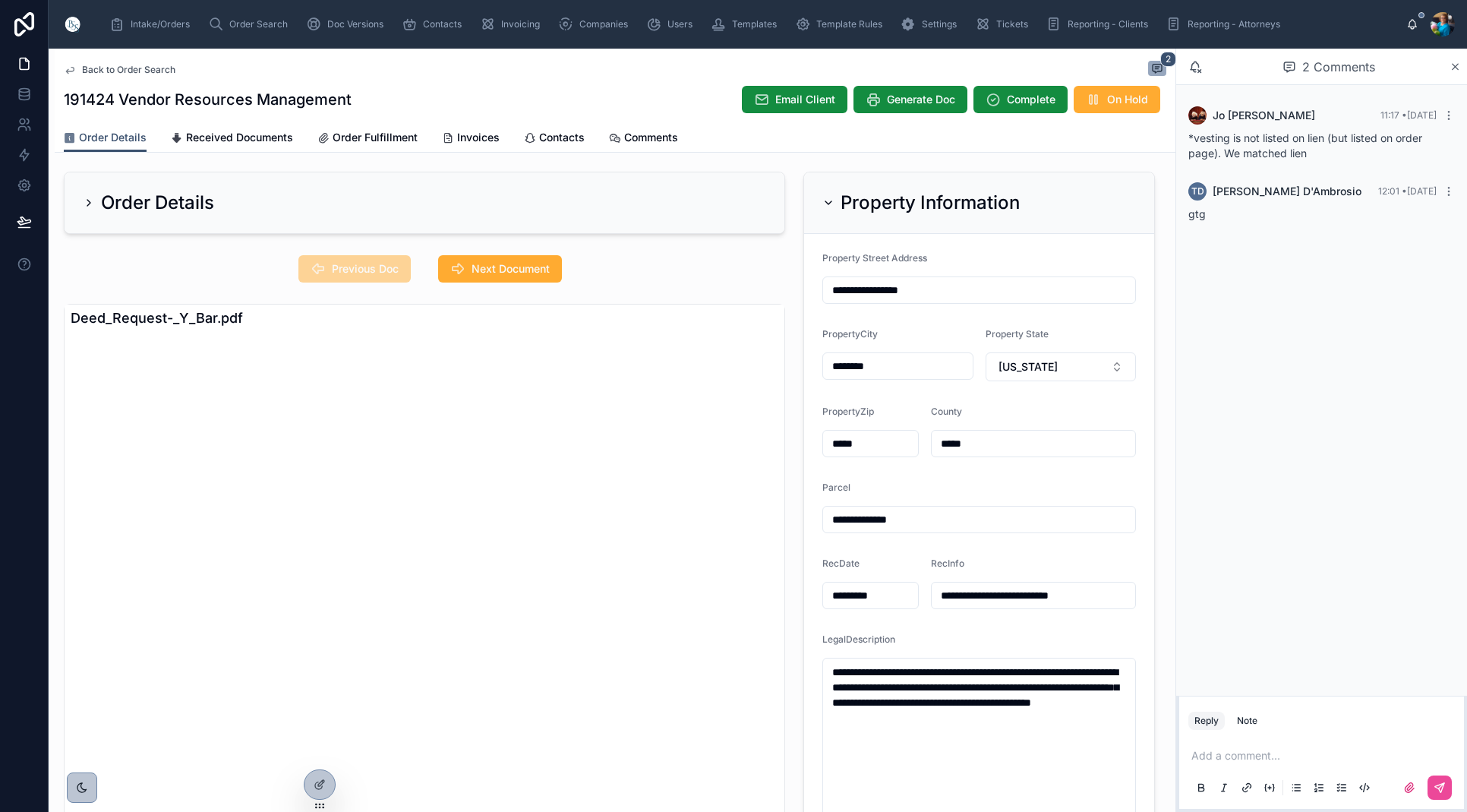
scroll to position [3, 0]
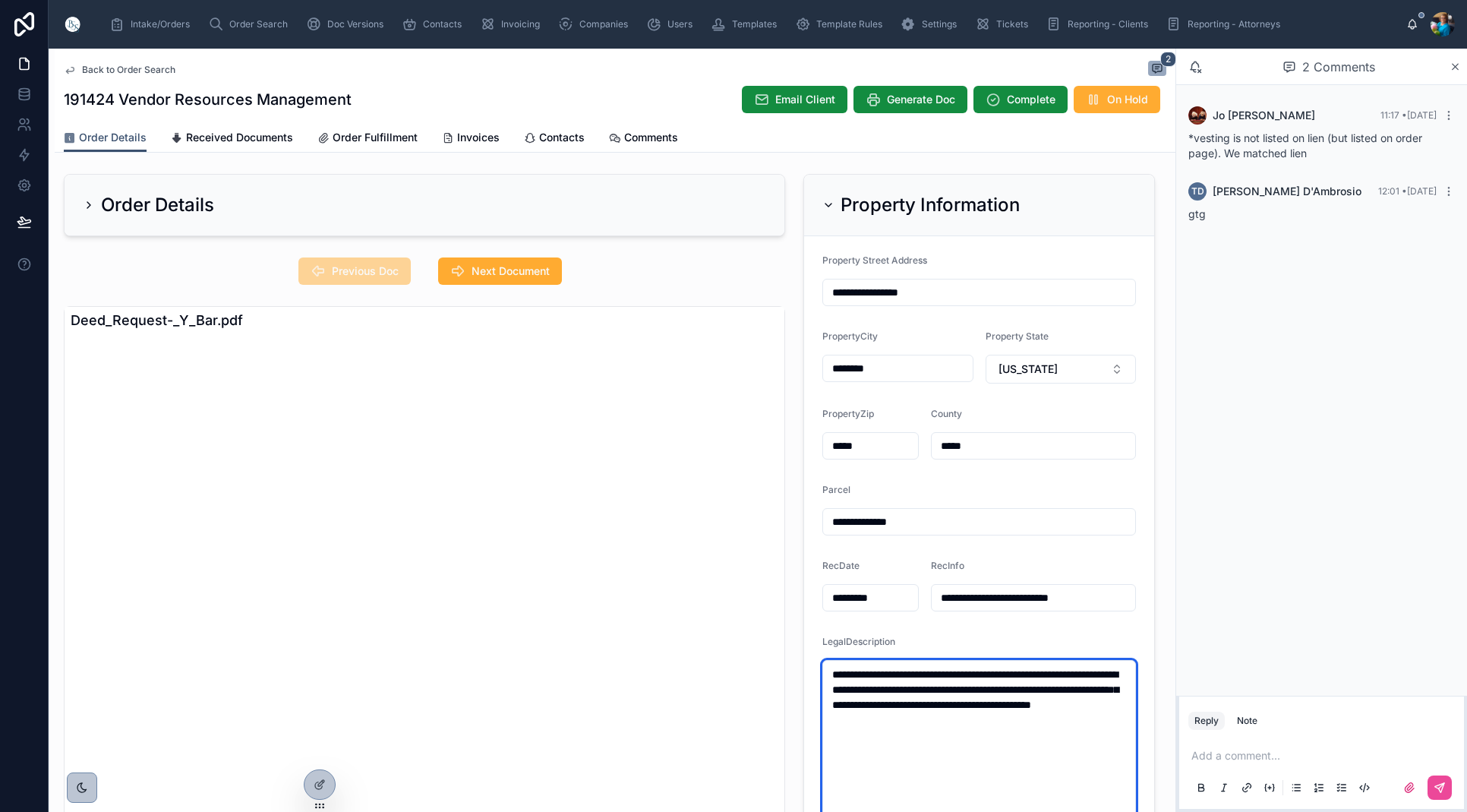
drag, startPoint x: 1045, startPoint y: 728, endPoint x: 819, endPoint y: 658, distance: 236.6
click at [819, 658] on form "**********" at bounding box center [979, 547] width 350 height 623
click at [831, 201] on icon at bounding box center [829, 205] width 12 height 12
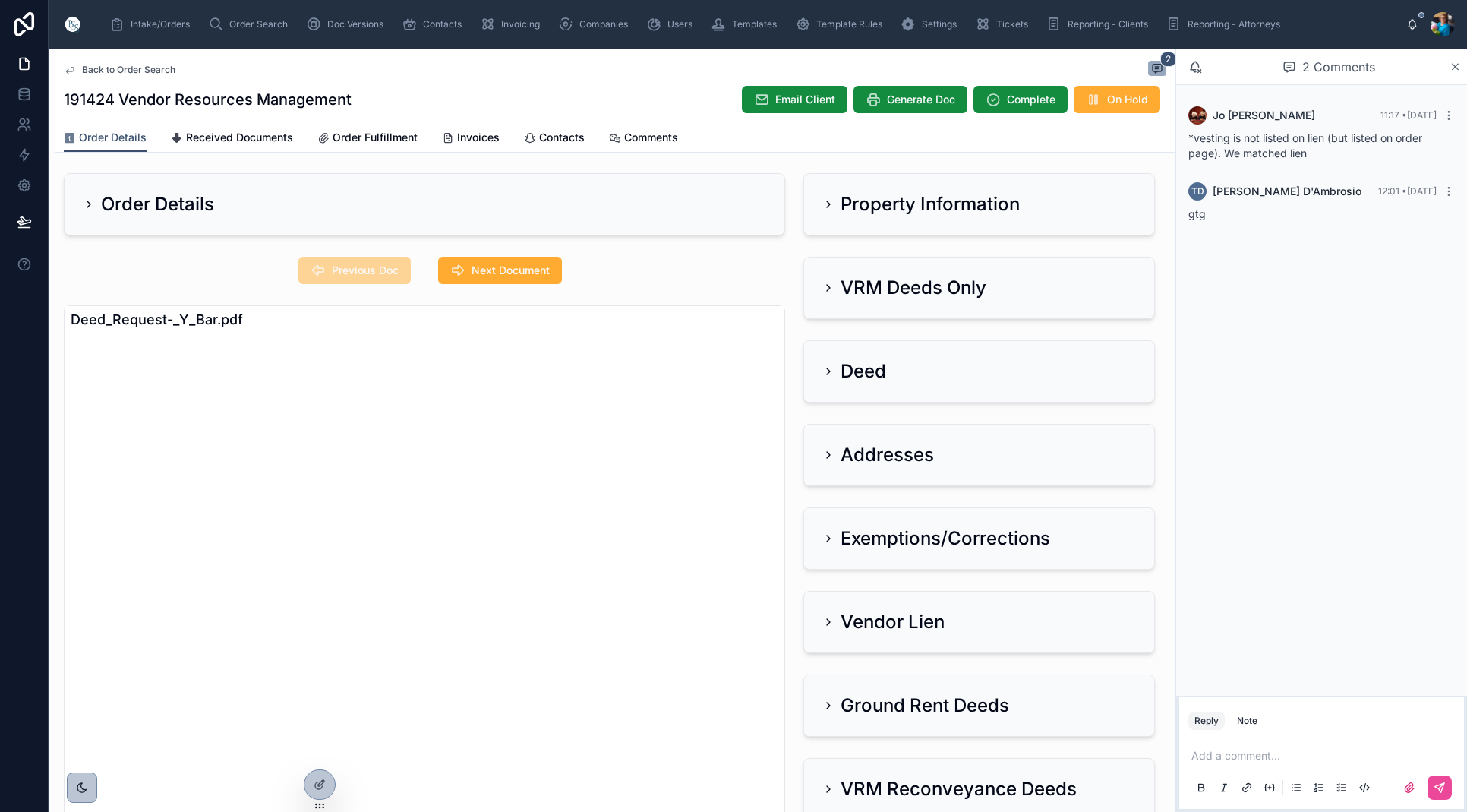
click at [829, 287] on icon at bounding box center [829, 288] width 12 height 12
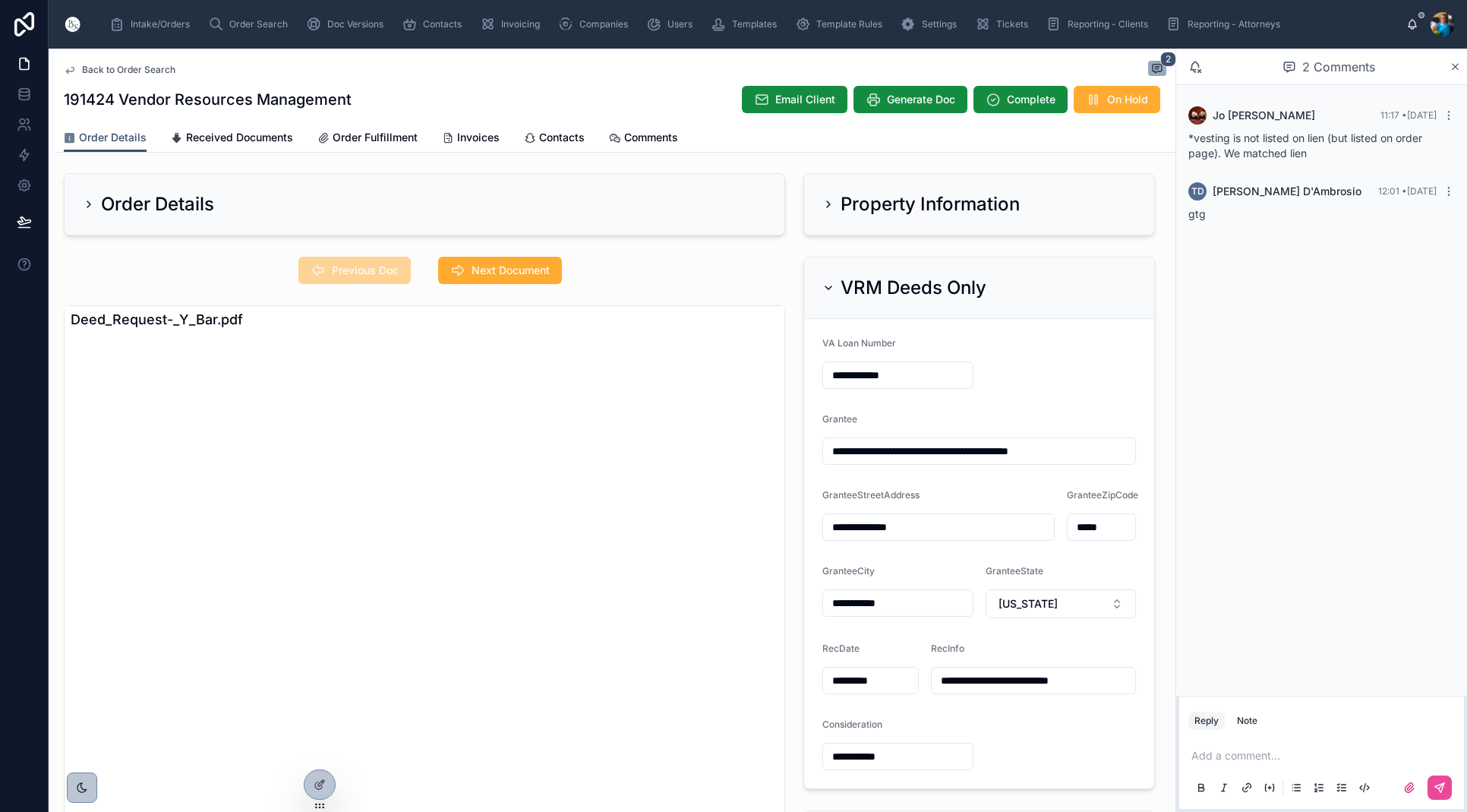
click at [827, 203] on icon at bounding box center [829, 205] width 12 height 12
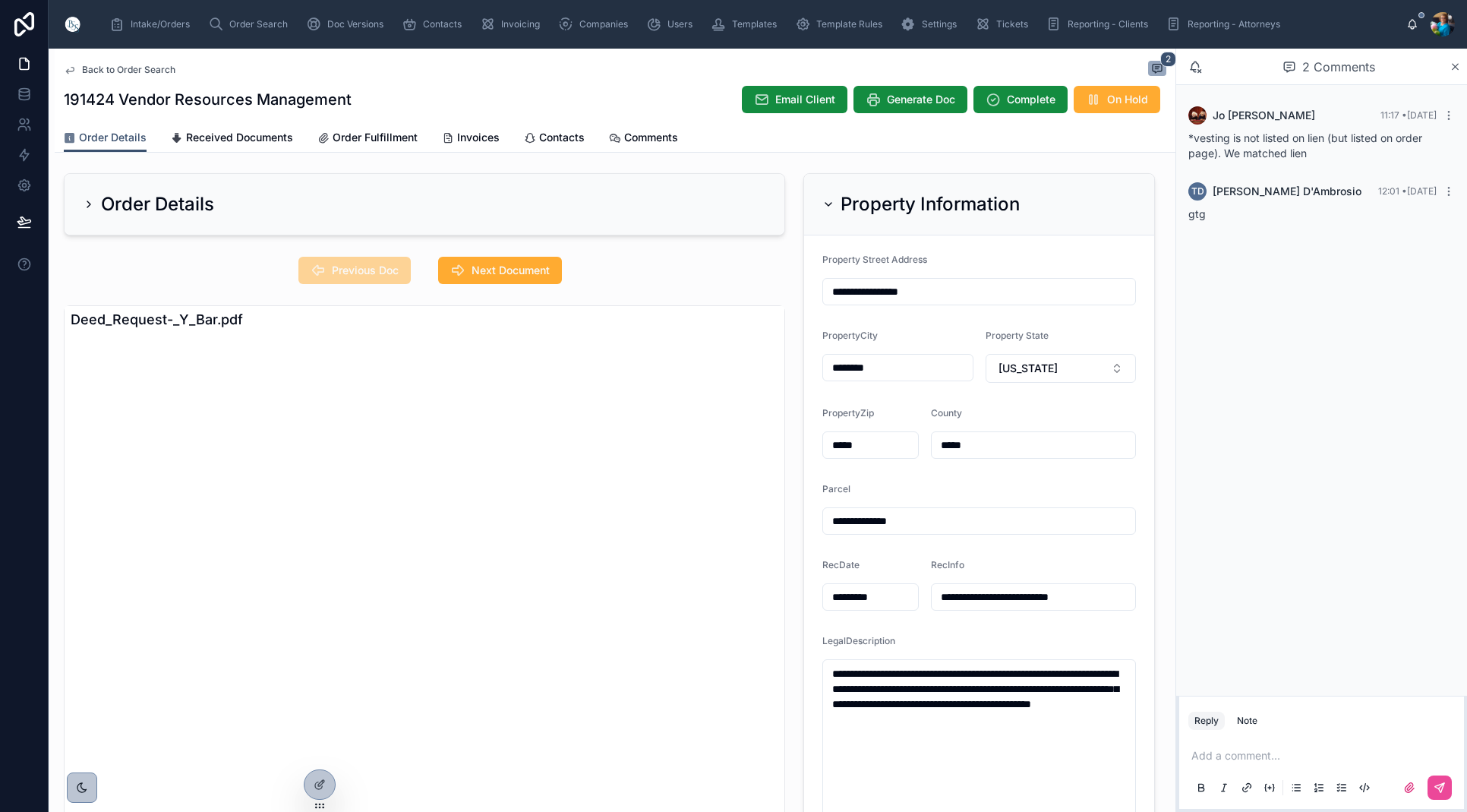
click at [829, 201] on icon at bounding box center [829, 205] width 12 height 12
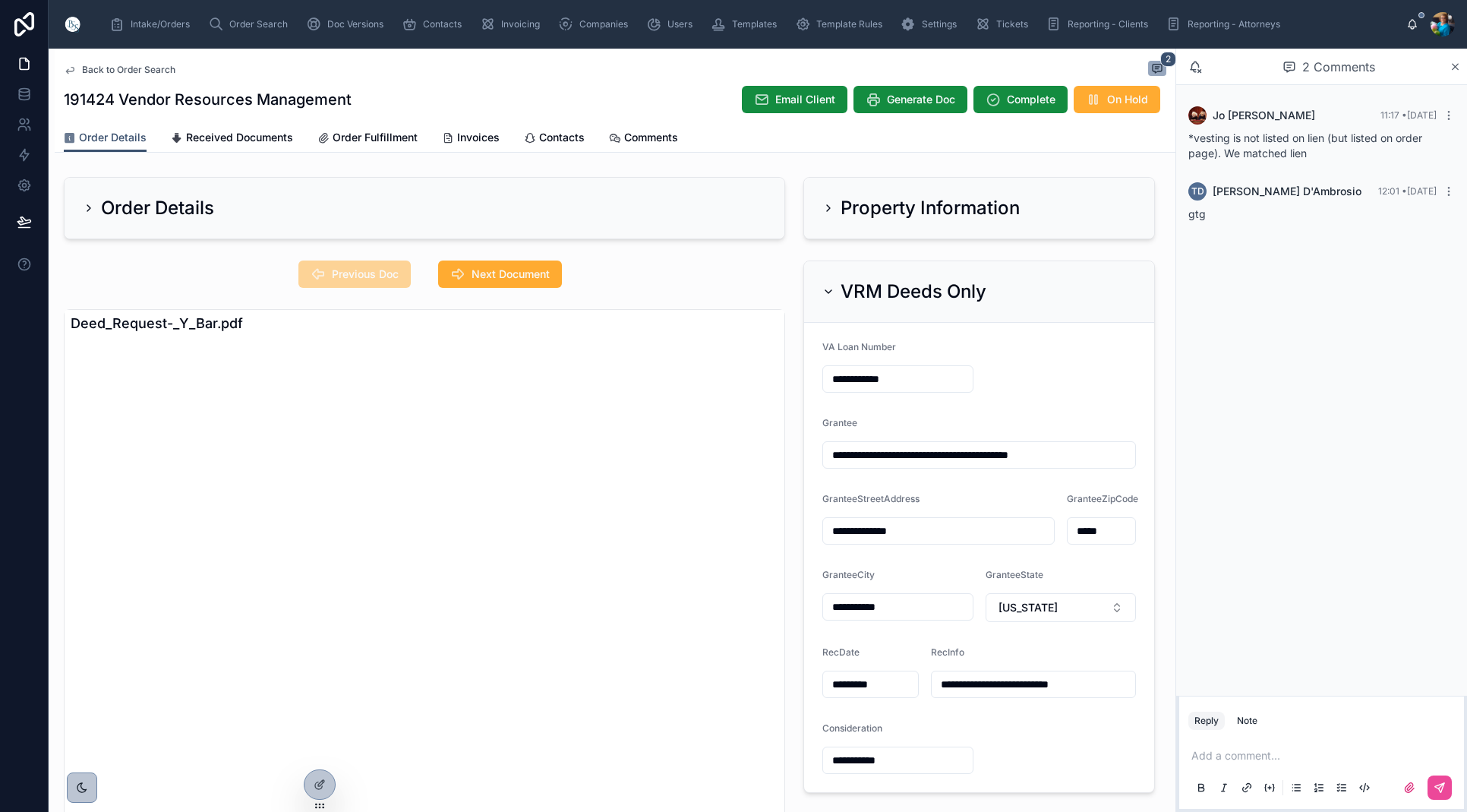
scroll to position [5, 0]
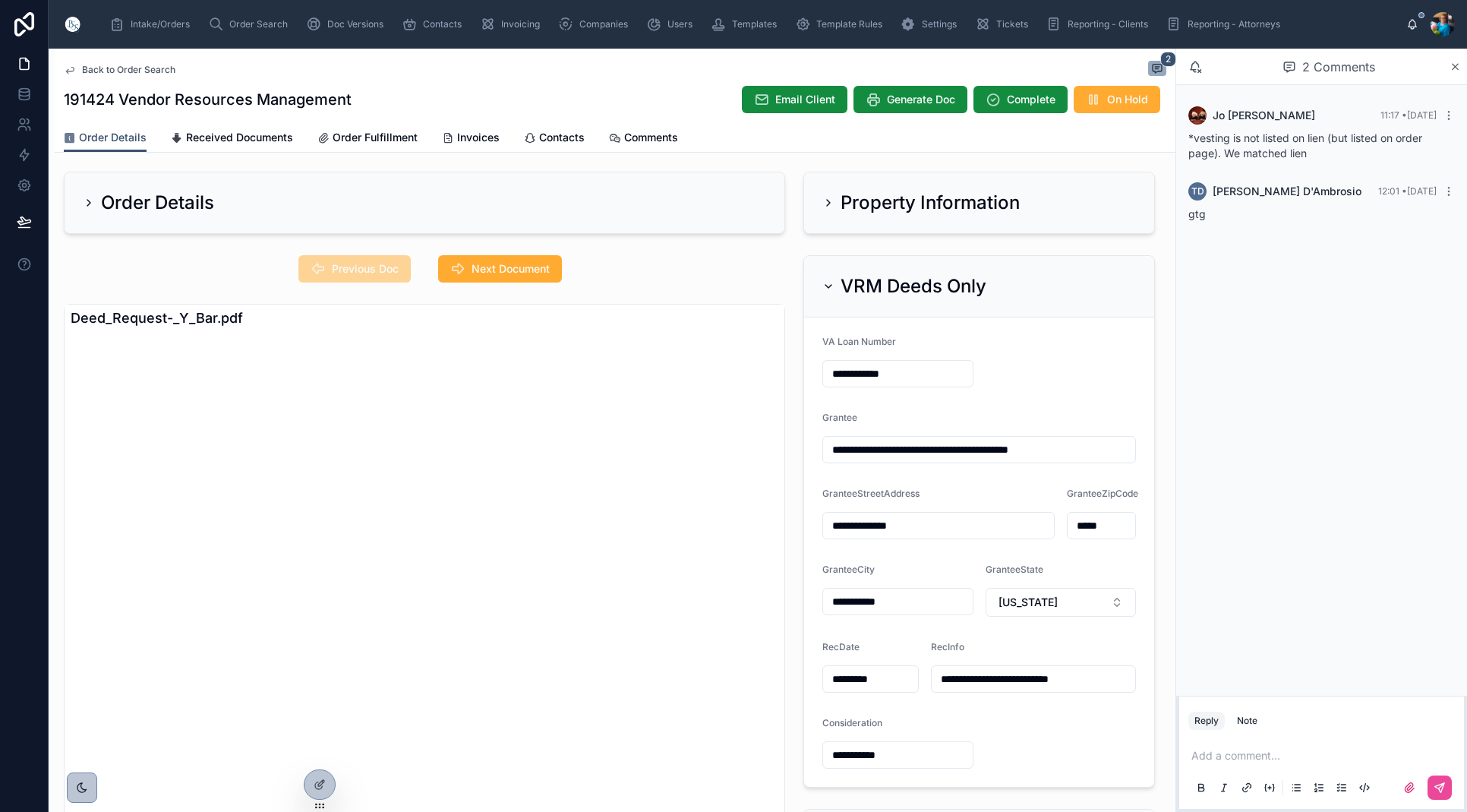
click at [830, 286] on icon at bounding box center [829, 286] width 12 height 12
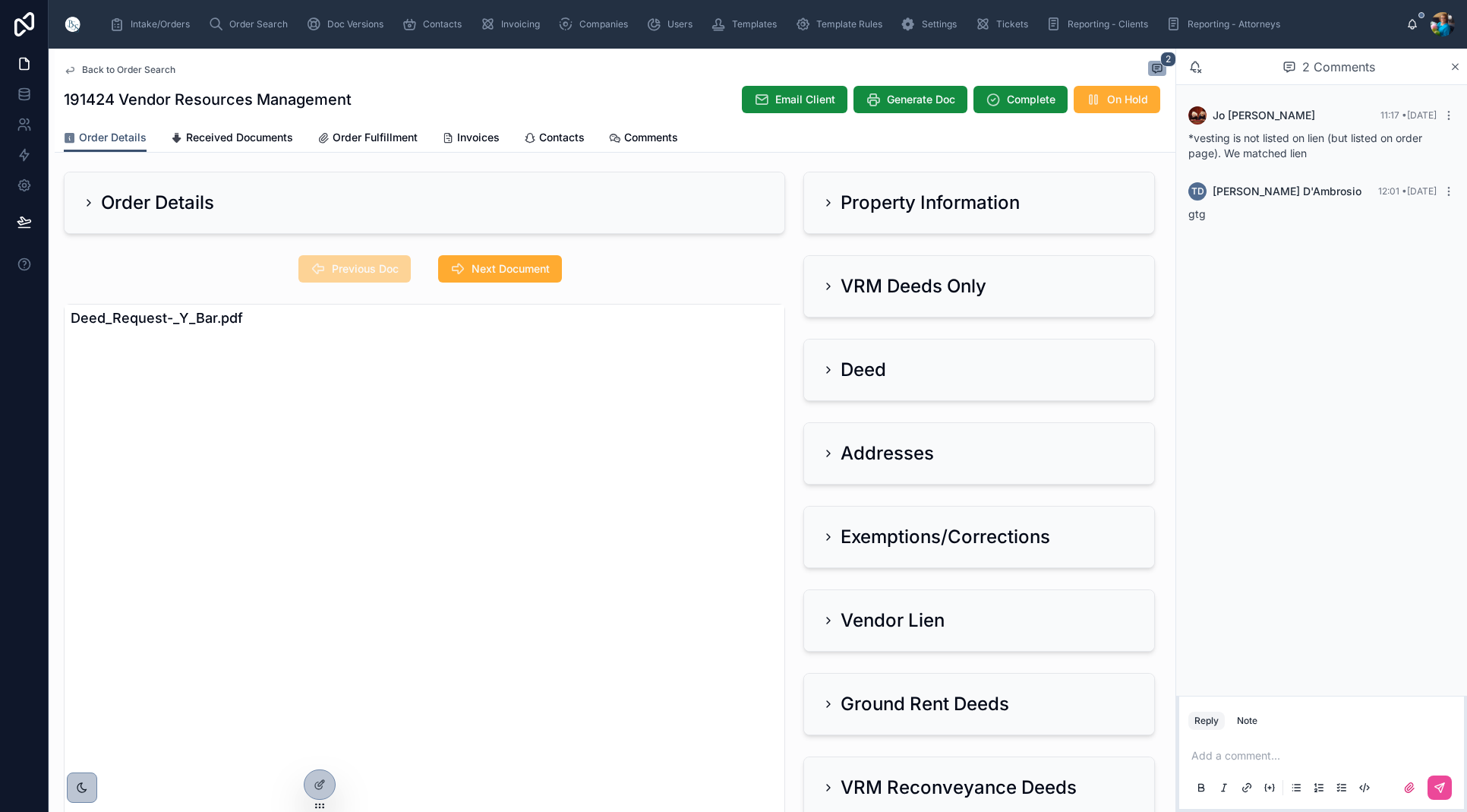
click at [826, 455] on icon at bounding box center [829, 453] width 12 height 12
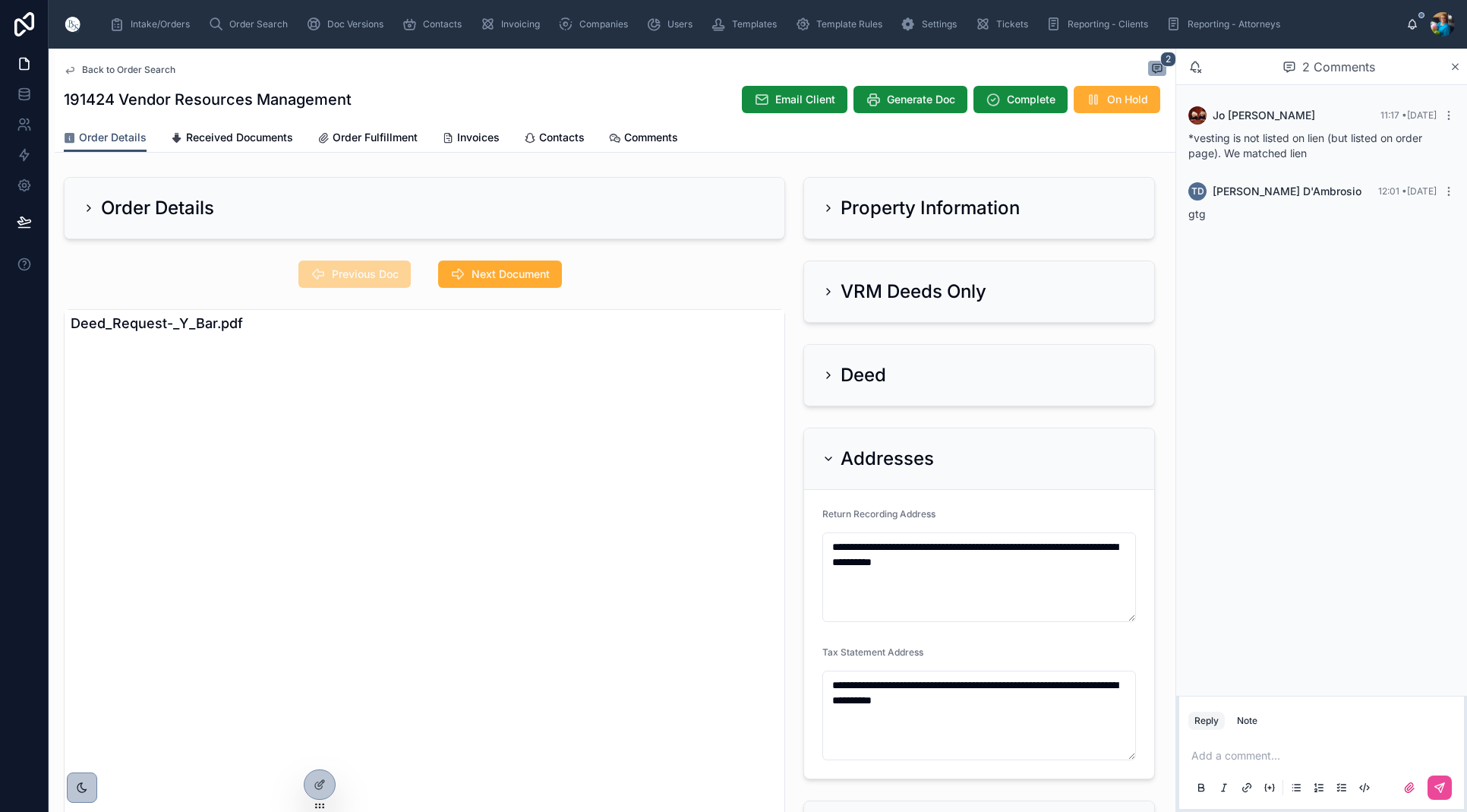
scroll to position [0, 0]
drag, startPoint x: 830, startPoint y: 460, endPoint x: 840, endPoint y: 388, distance: 72.7
click at [830, 459] on icon at bounding box center [828, 458] width 6 height 3
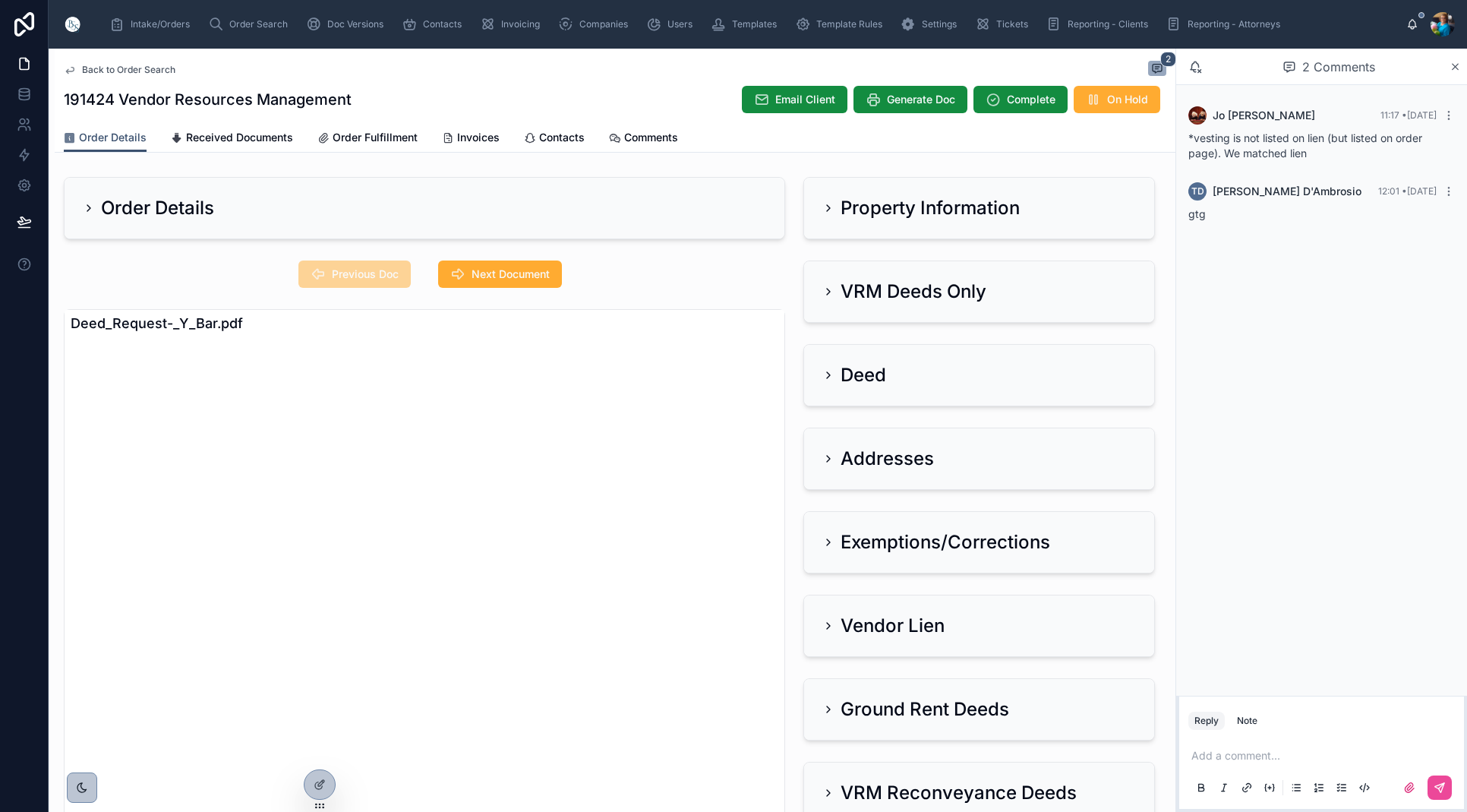
drag, startPoint x: 827, startPoint y: 293, endPoint x: 827, endPoint y: 319, distance: 26.0
click at [824, 294] on icon at bounding box center [829, 292] width 12 height 12
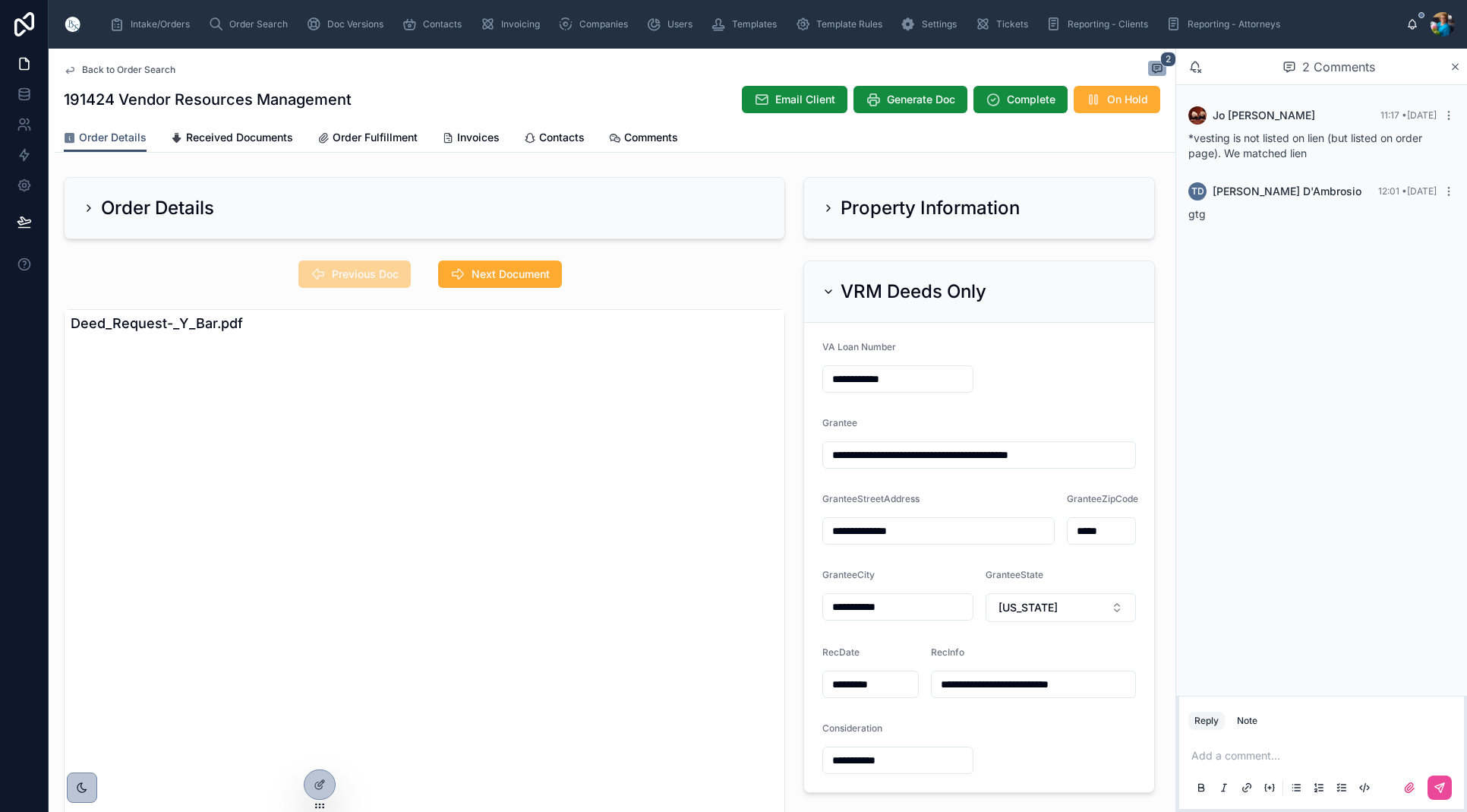
click at [826, 291] on icon at bounding box center [828, 291] width 6 height 3
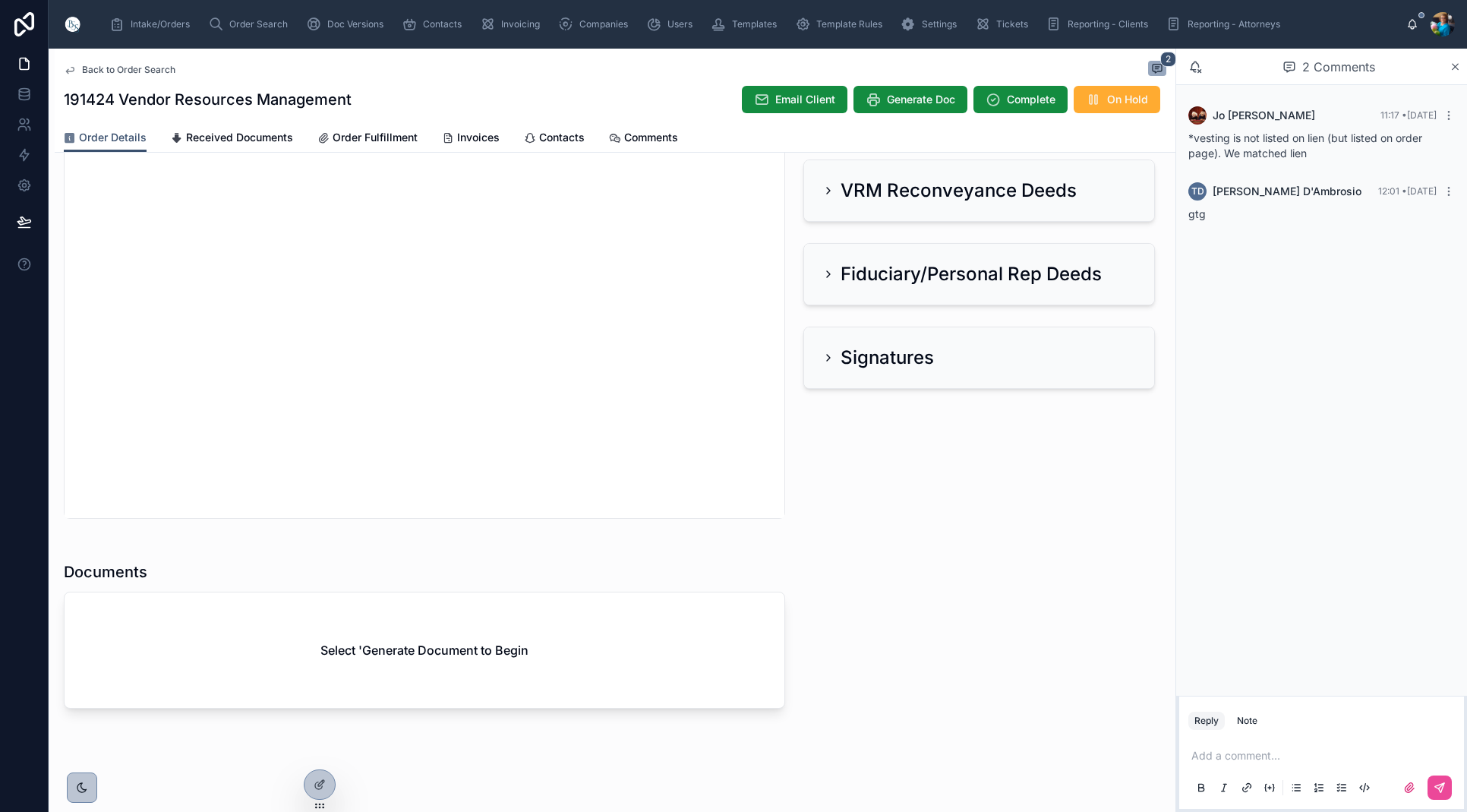
scroll to position [602, 0]
click at [927, 98] on span "Generate Doc" at bounding box center [921, 99] width 69 height 15
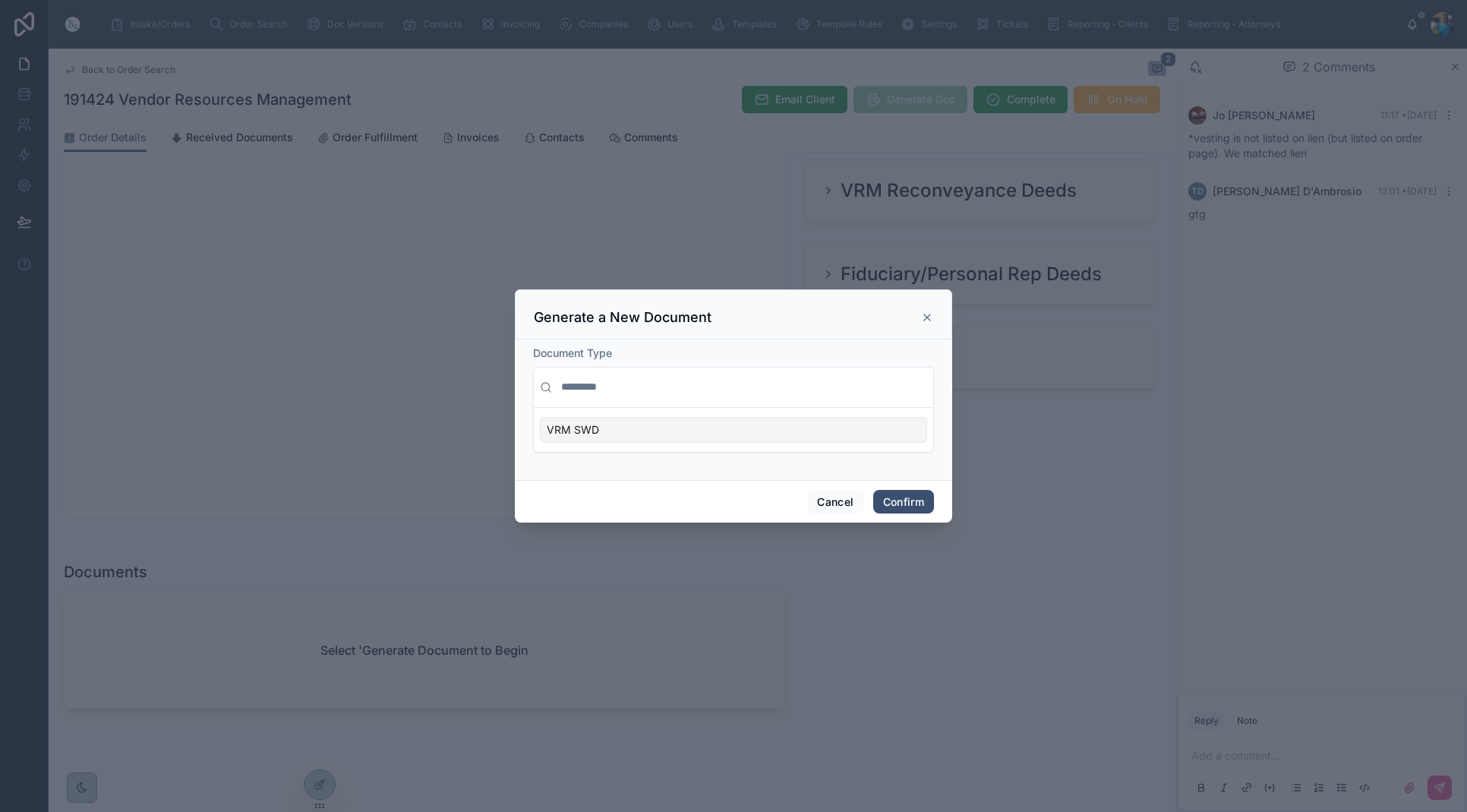
click at [893, 428] on div "VRM SWD" at bounding box center [733, 429] width 388 height 25
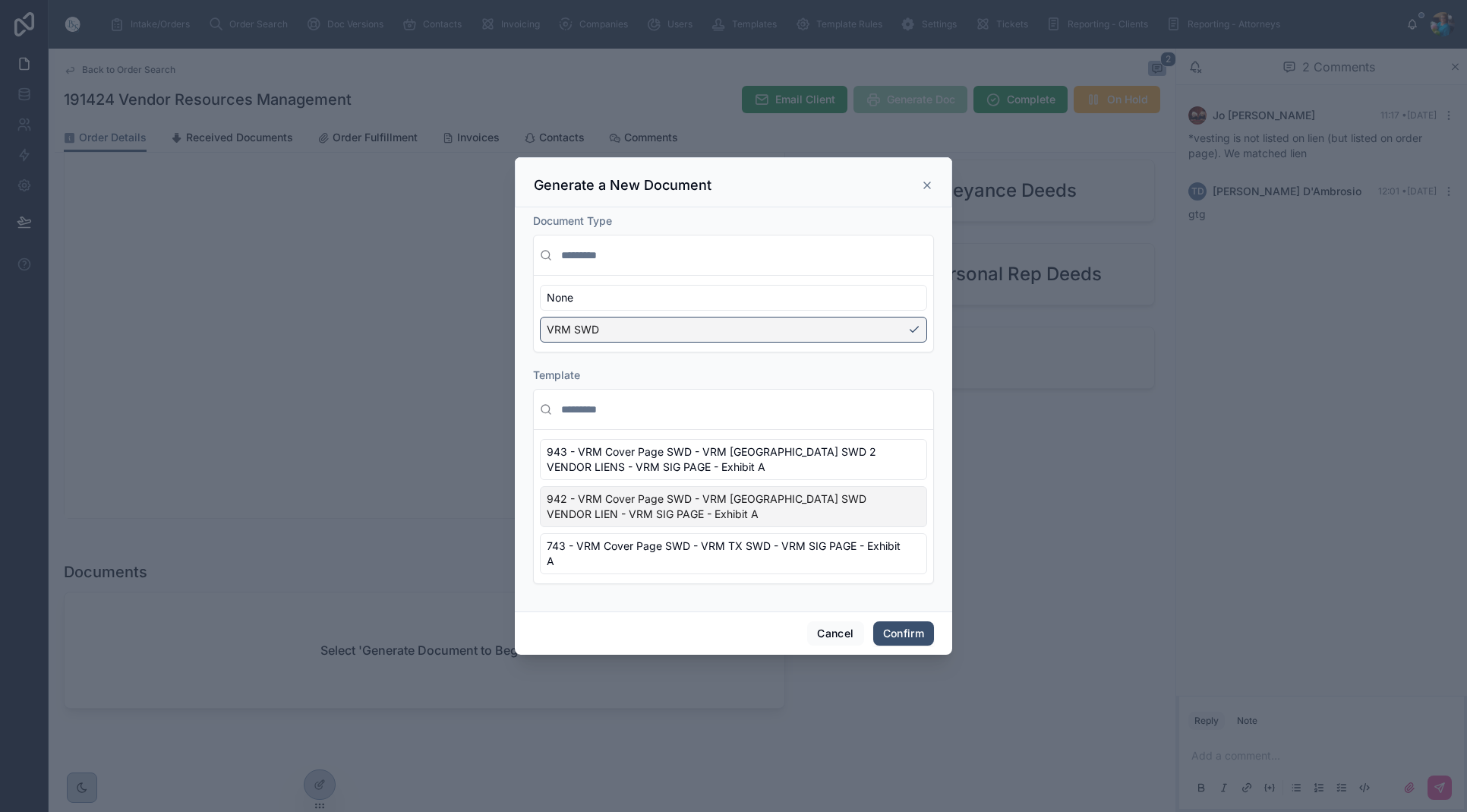
click at [902, 518] on span "942 - VRM Cover Page SWD - VRM TX SWD VENDOR LIEN - VRM SIG PAGE - Exhibit A" at bounding box center [724, 506] width 355 height 31
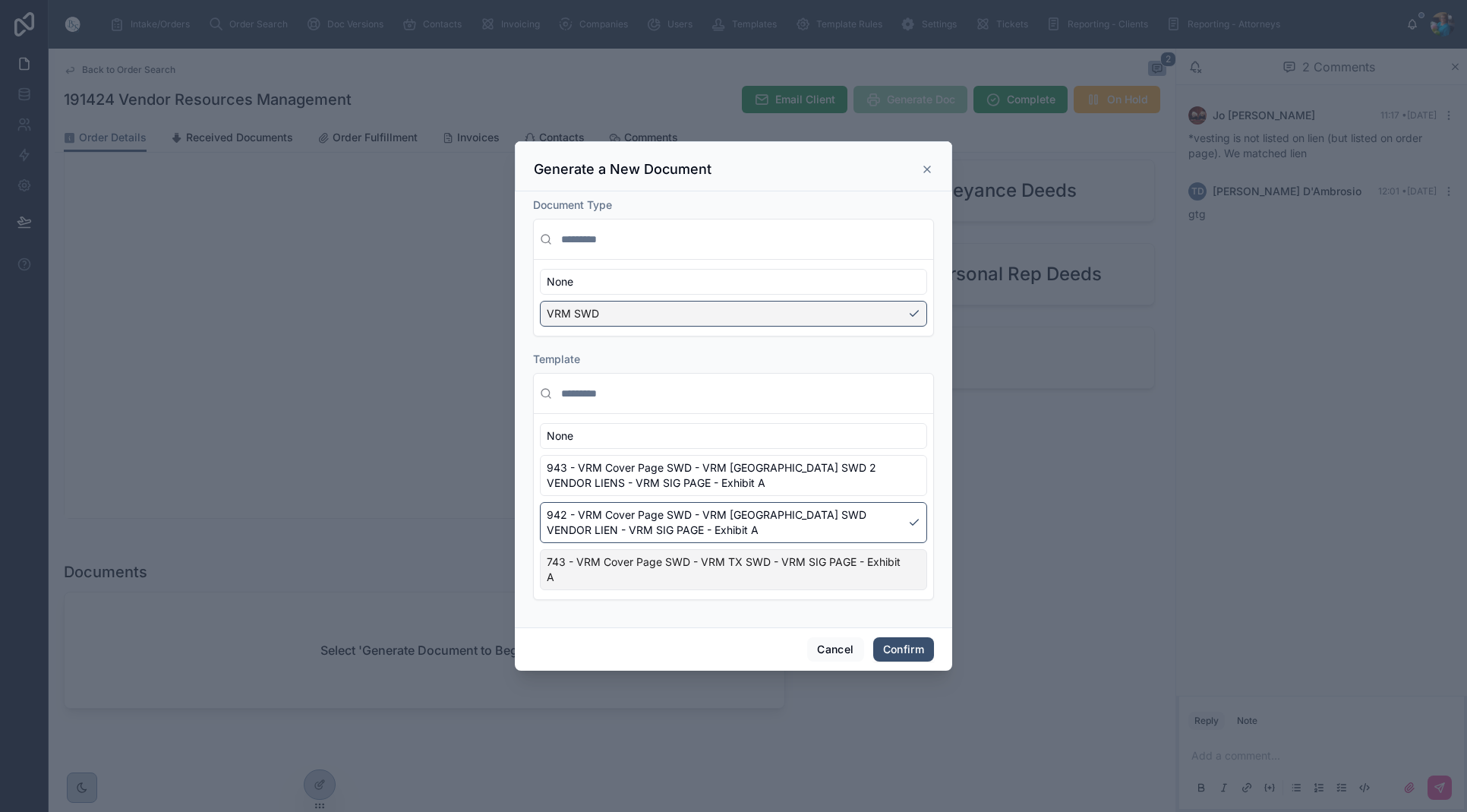
click at [902, 650] on button "Confirm" at bounding box center [904, 649] width 61 height 25
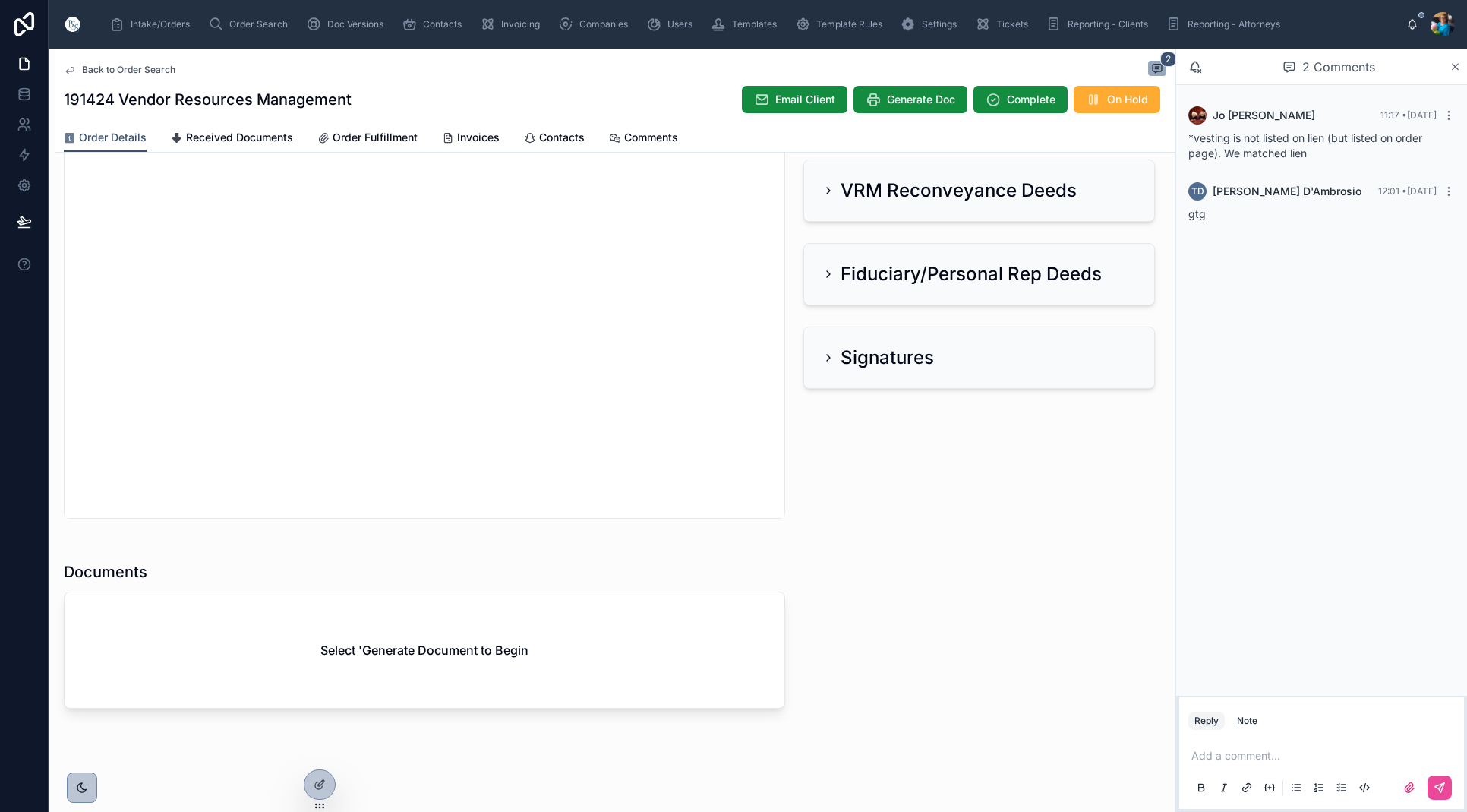
click at [1218, 752] on p at bounding box center [1325, 755] width 266 height 15
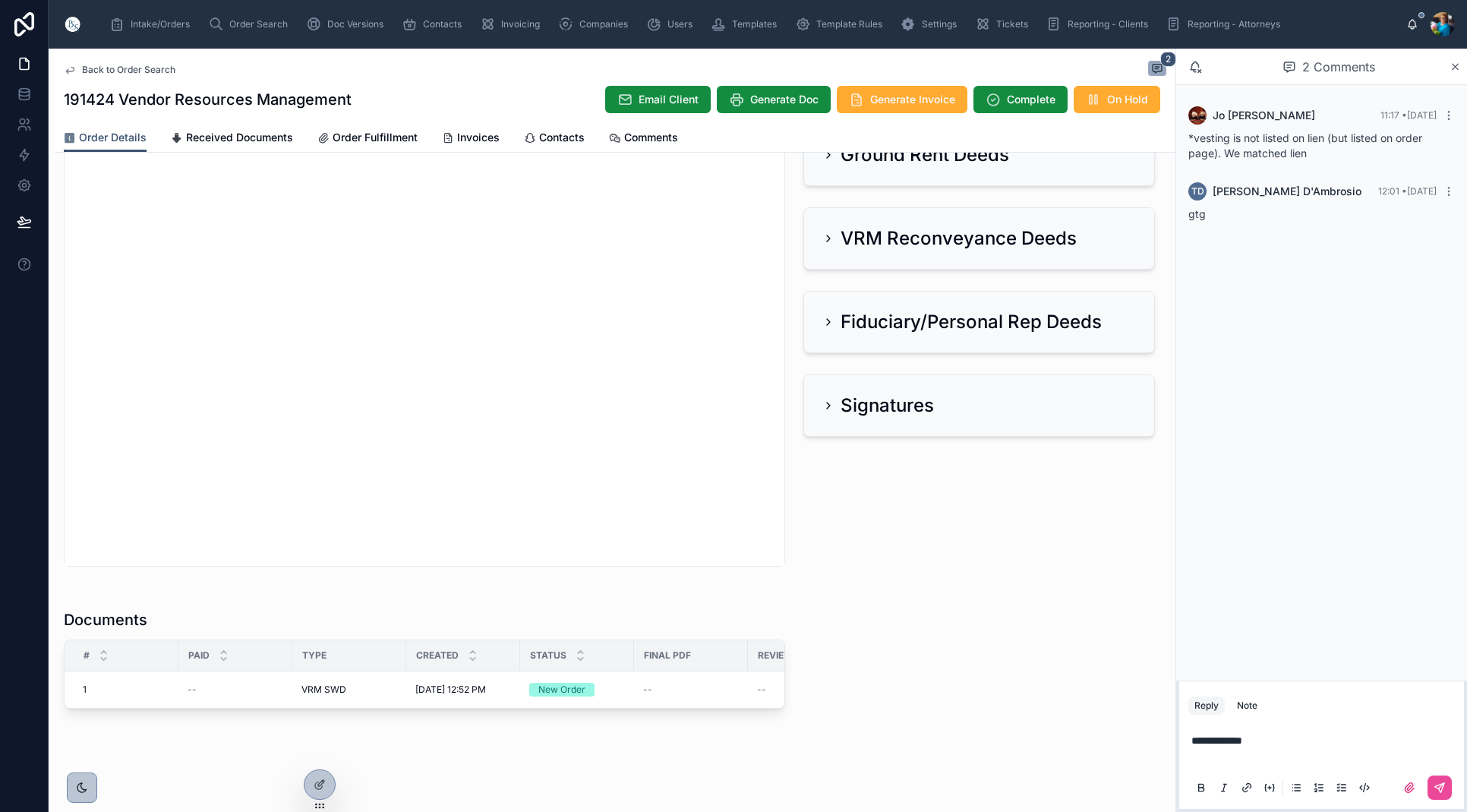
scroll to position [0, 0]
drag, startPoint x: 758, startPoint y: 4, endPoint x: 751, endPoint y: -40, distance: 44.6
click at [751, 0] on html "Intake/Orders Order Search Doc Versions Contacts Invoicing Companies Users Temp…" at bounding box center [733, 406] width 1467 height 812
click at [696, 2] on div "Intake/Orders Order Search Doc Versions Contacts Invoicing Companies Users Temp…" at bounding box center [758, 24] width 1419 height 48
click at [563, 671] on span "Edit" at bounding box center [563, 671] width 16 height 12
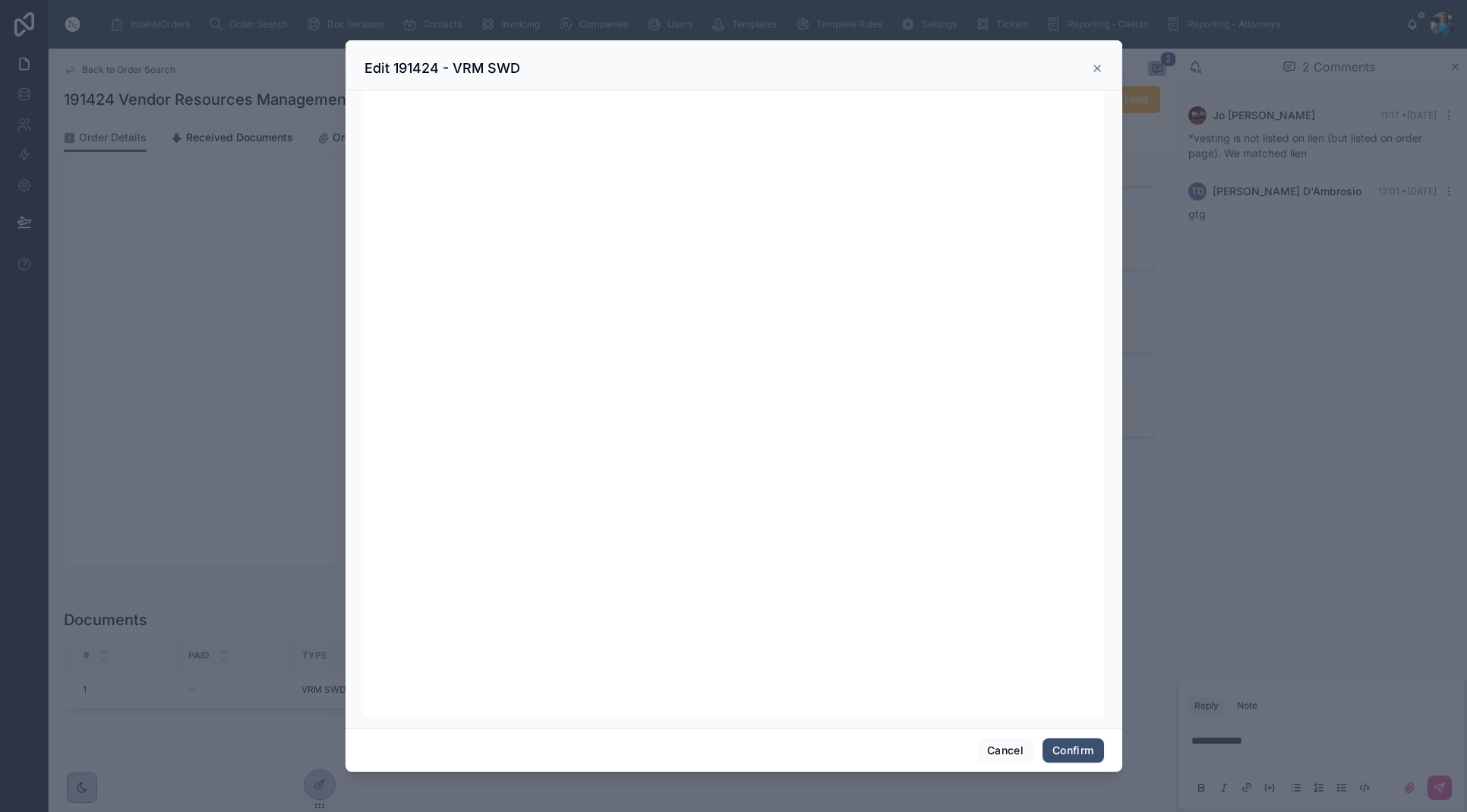
scroll to position [192, 0]
click at [1064, 753] on button "Confirm" at bounding box center [1072, 750] width 61 height 25
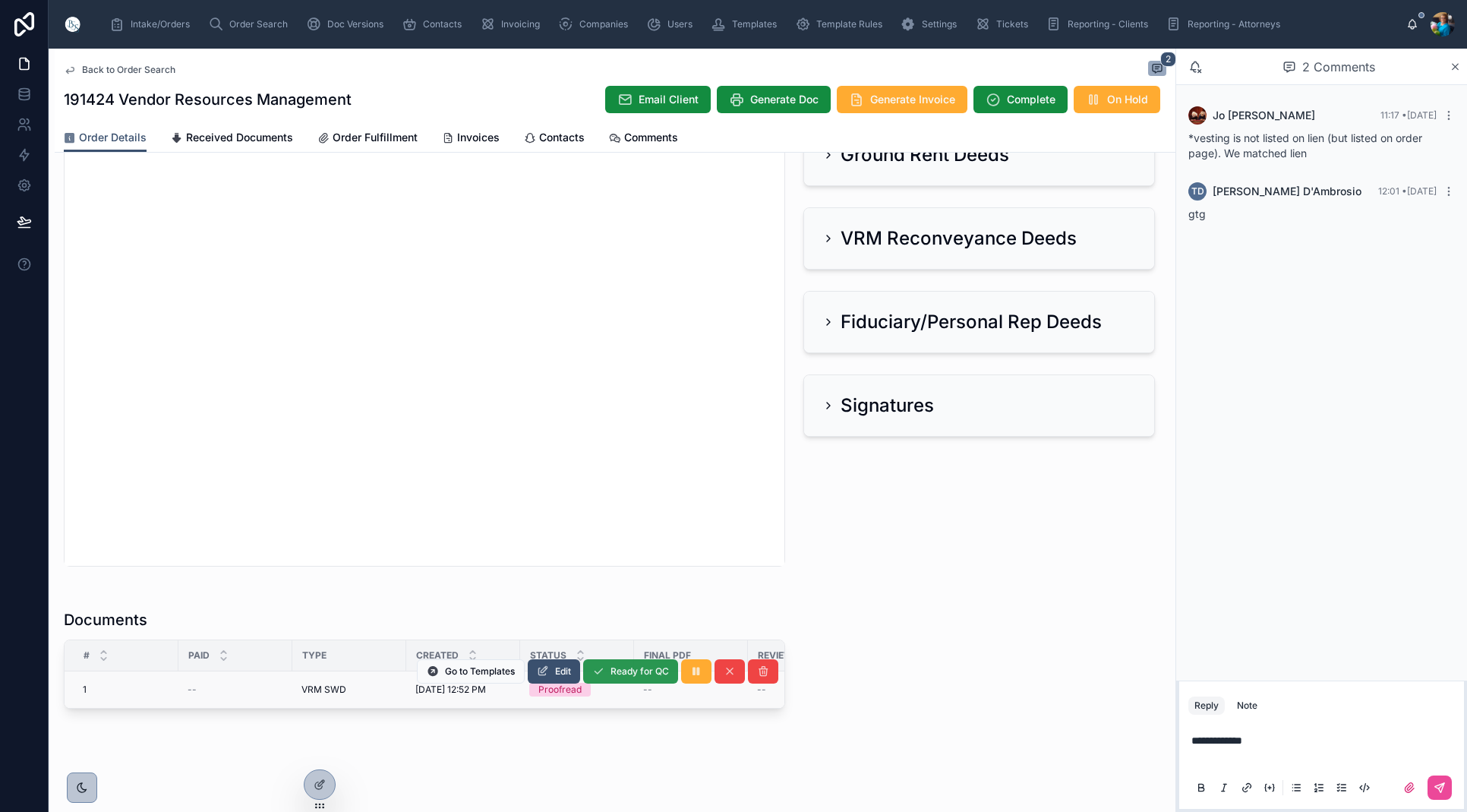
click at [614, 669] on span "Ready for QC" at bounding box center [640, 671] width 59 height 12
click at [0, 0] on button "Finalize Document" at bounding box center [0, 0] width 0 height 0
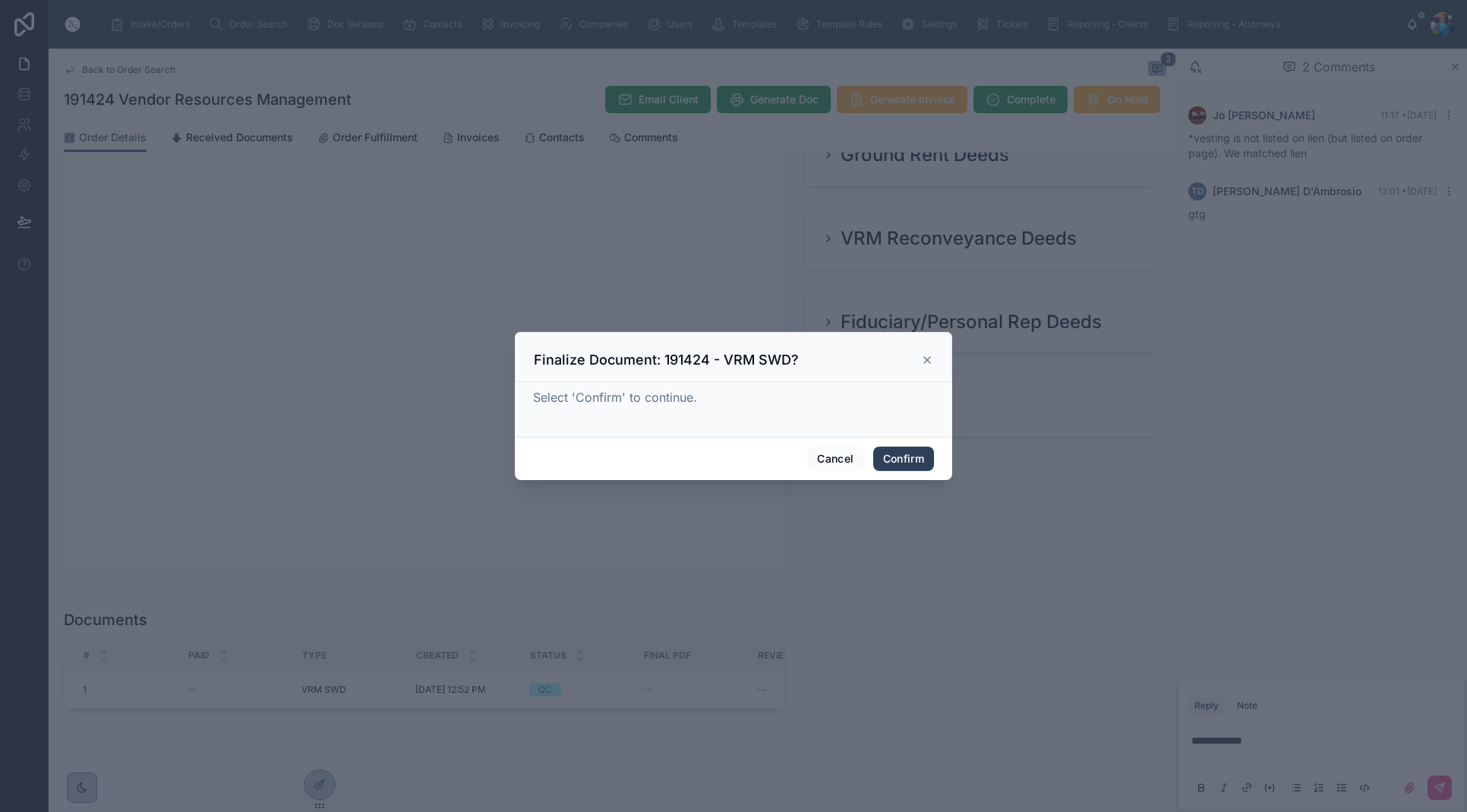
click at [912, 457] on button "Confirm" at bounding box center [904, 459] width 61 height 25
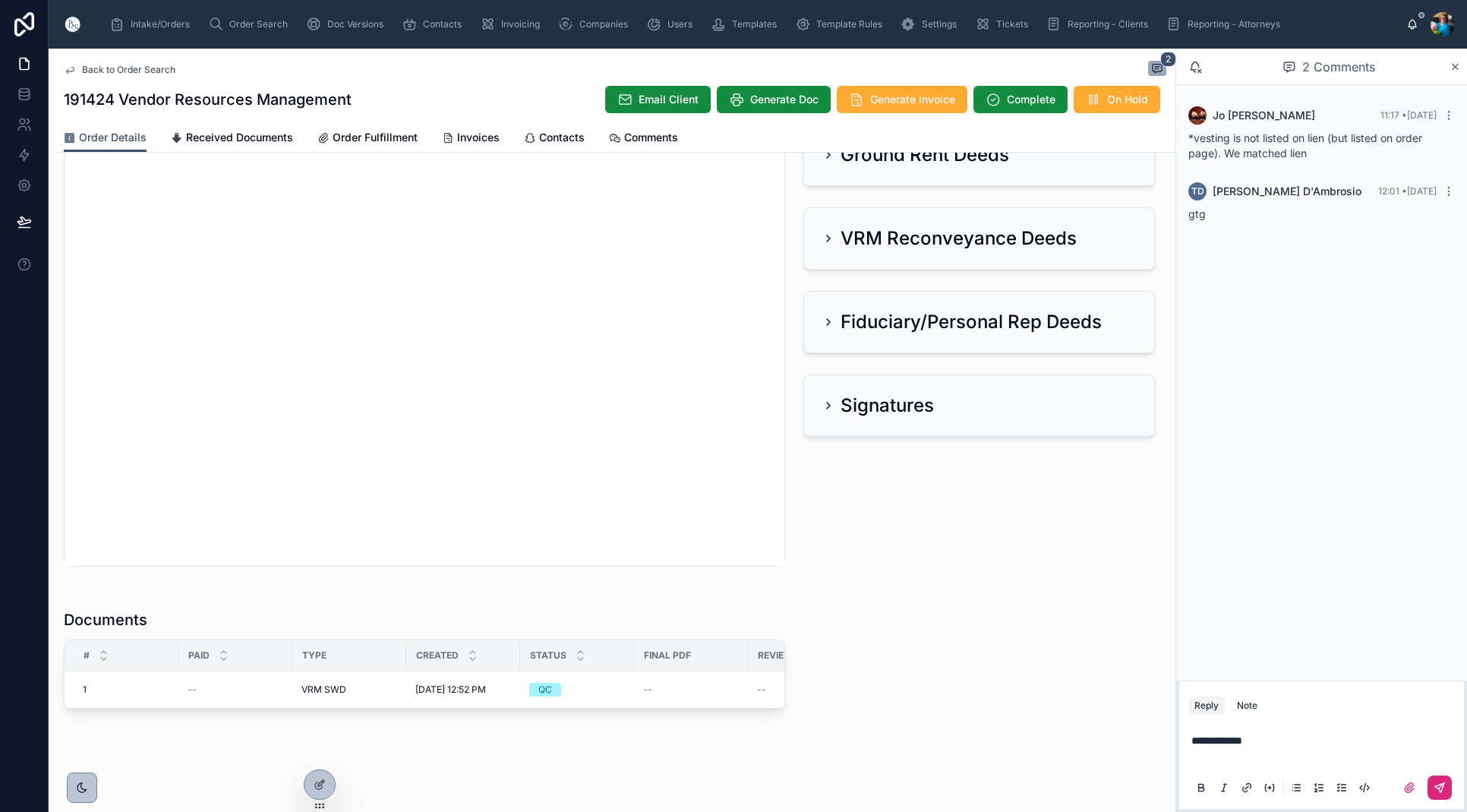
click at [1449, 784] on button at bounding box center [1441, 787] width 25 height 25
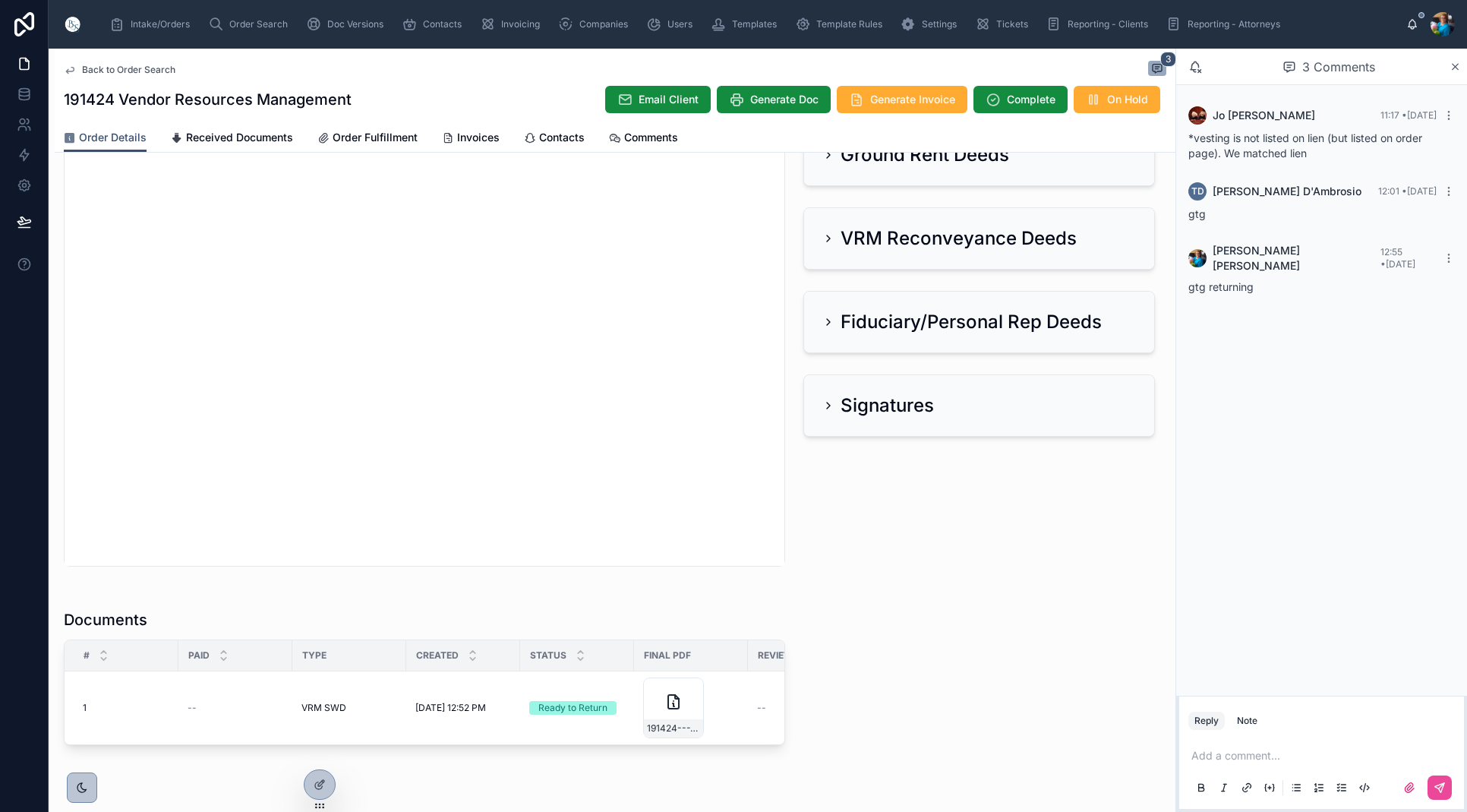
scroll to position [553, 0]
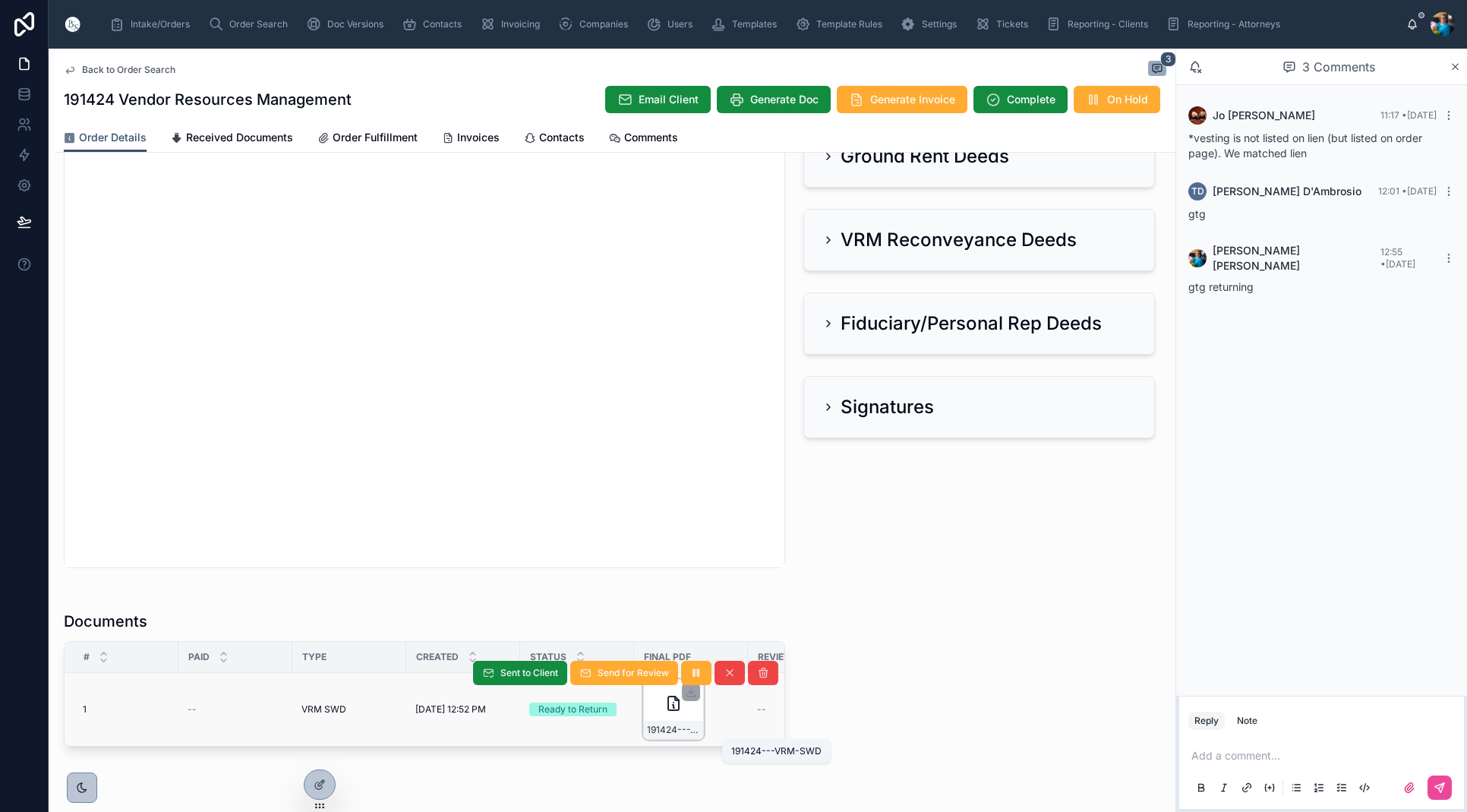
click at [668, 729] on span "191424---VRM-SWD" at bounding box center [673, 729] width 53 height 12
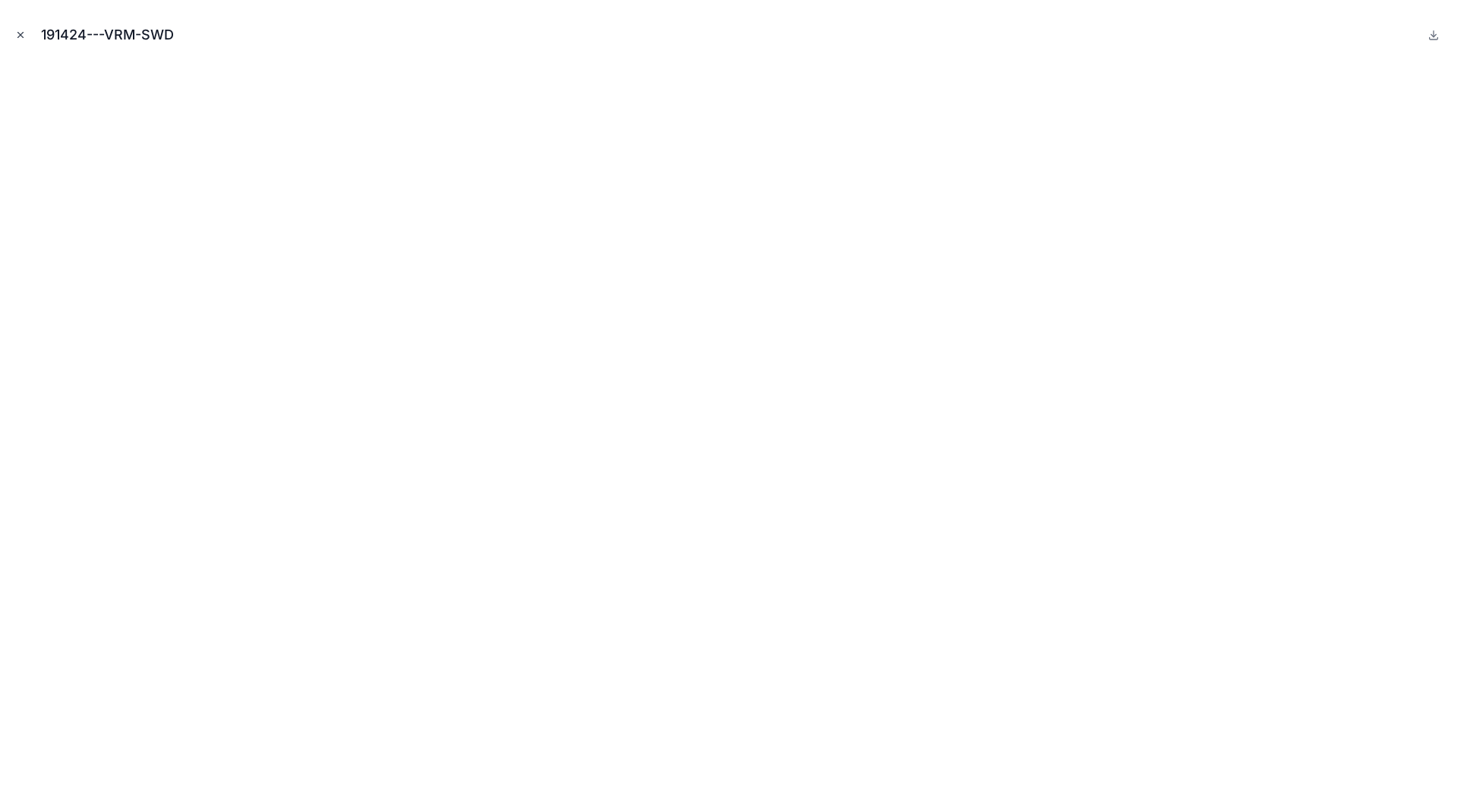
click at [18, 40] on button "Close modal" at bounding box center [20, 34] width 17 height 17
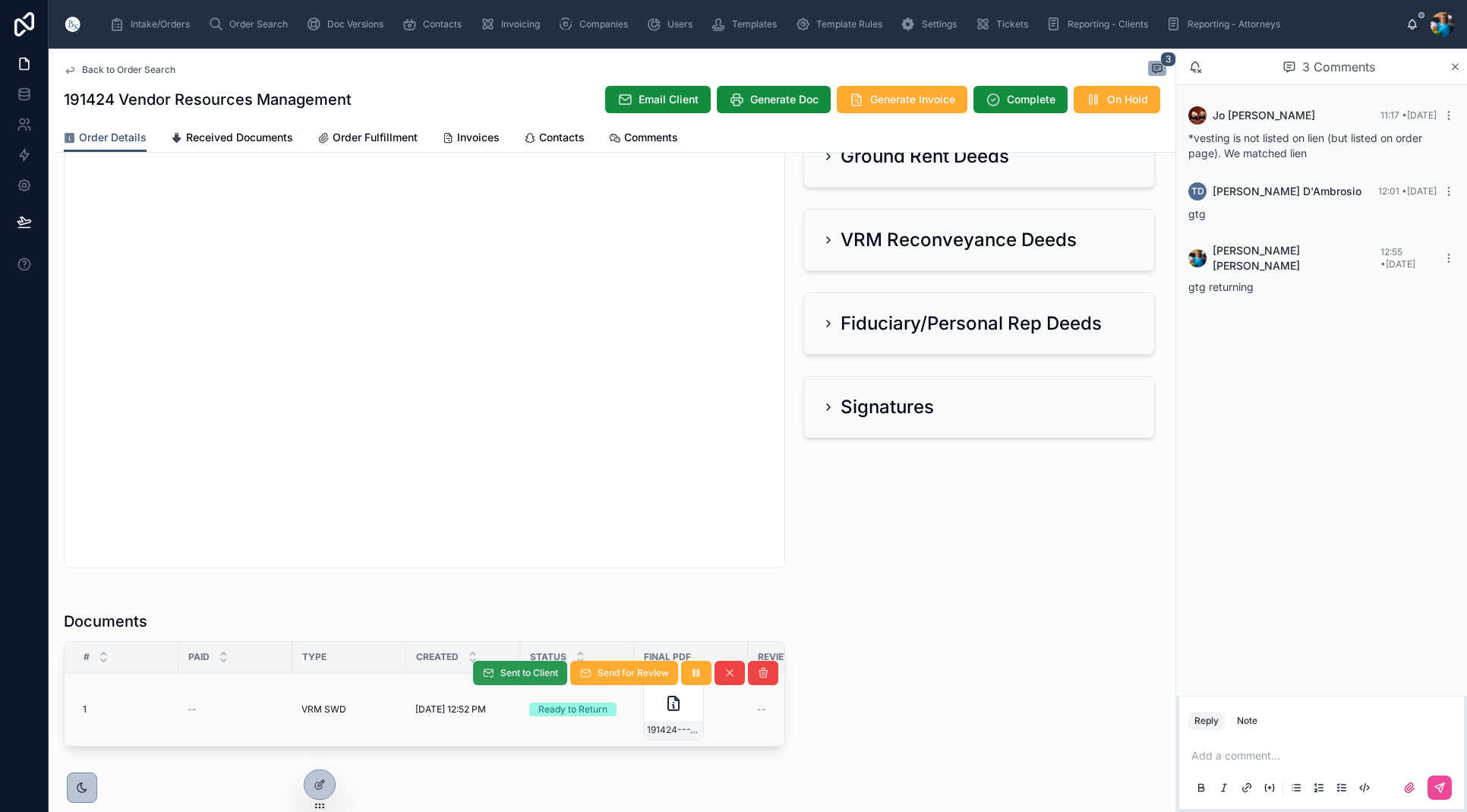
click at [526, 672] on span "Sent to Client" at bounding box center [529, 673] width 58 height 12
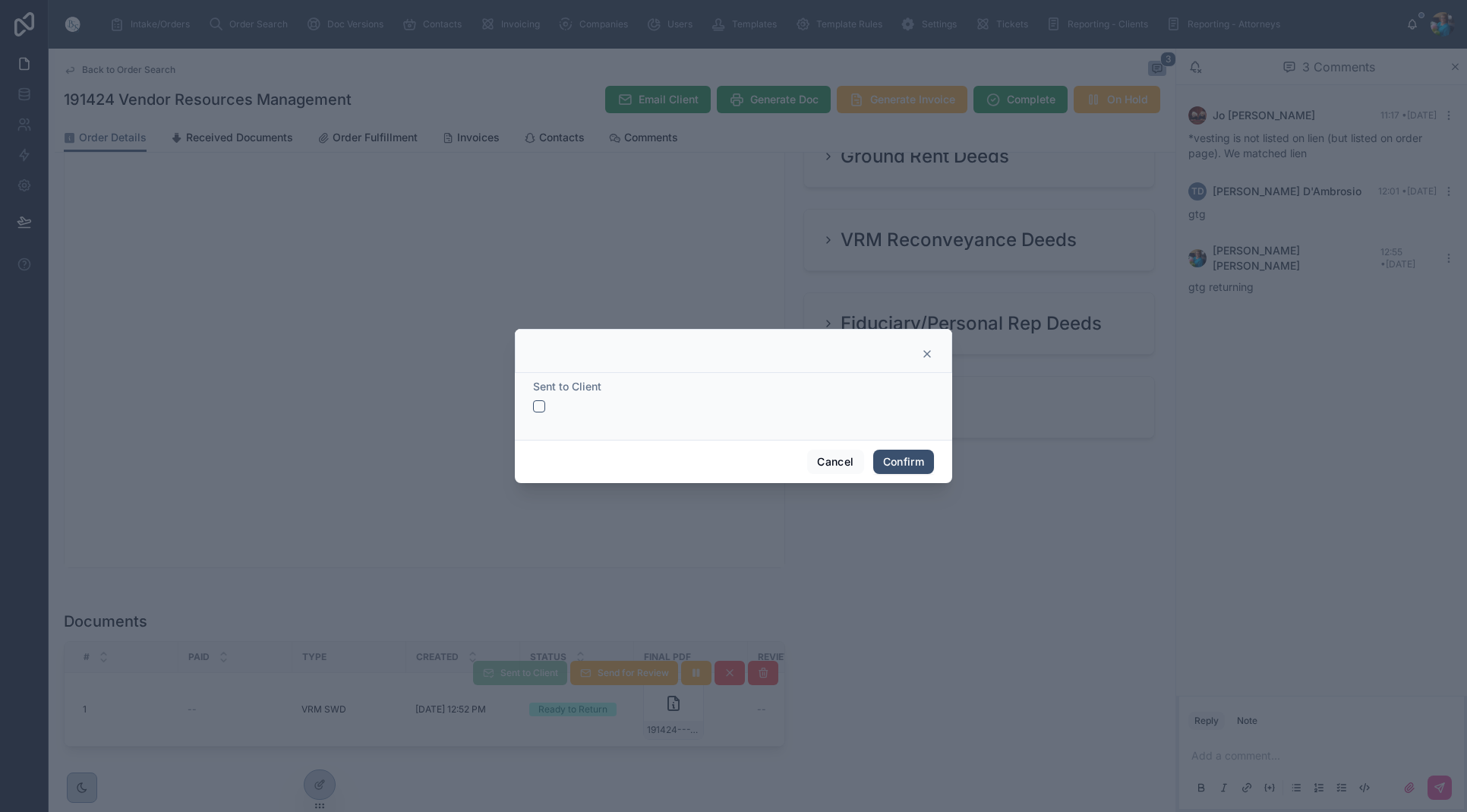
drag, startPoint x: 540, startPoint y: 404, endPoint x: 538, endPoint y: 422, distance: 18.1
click at [541, 405] on button "button" at bounding box center [540, 406] width 12 height 12
drag, startPoint x: 902, startPoint y: 463, endPoint x: 888, endPoint y: 491, distance: 31.3
click at [901, 468] on button "Confirm" at bounding box center [904, 462] width 61 height 25
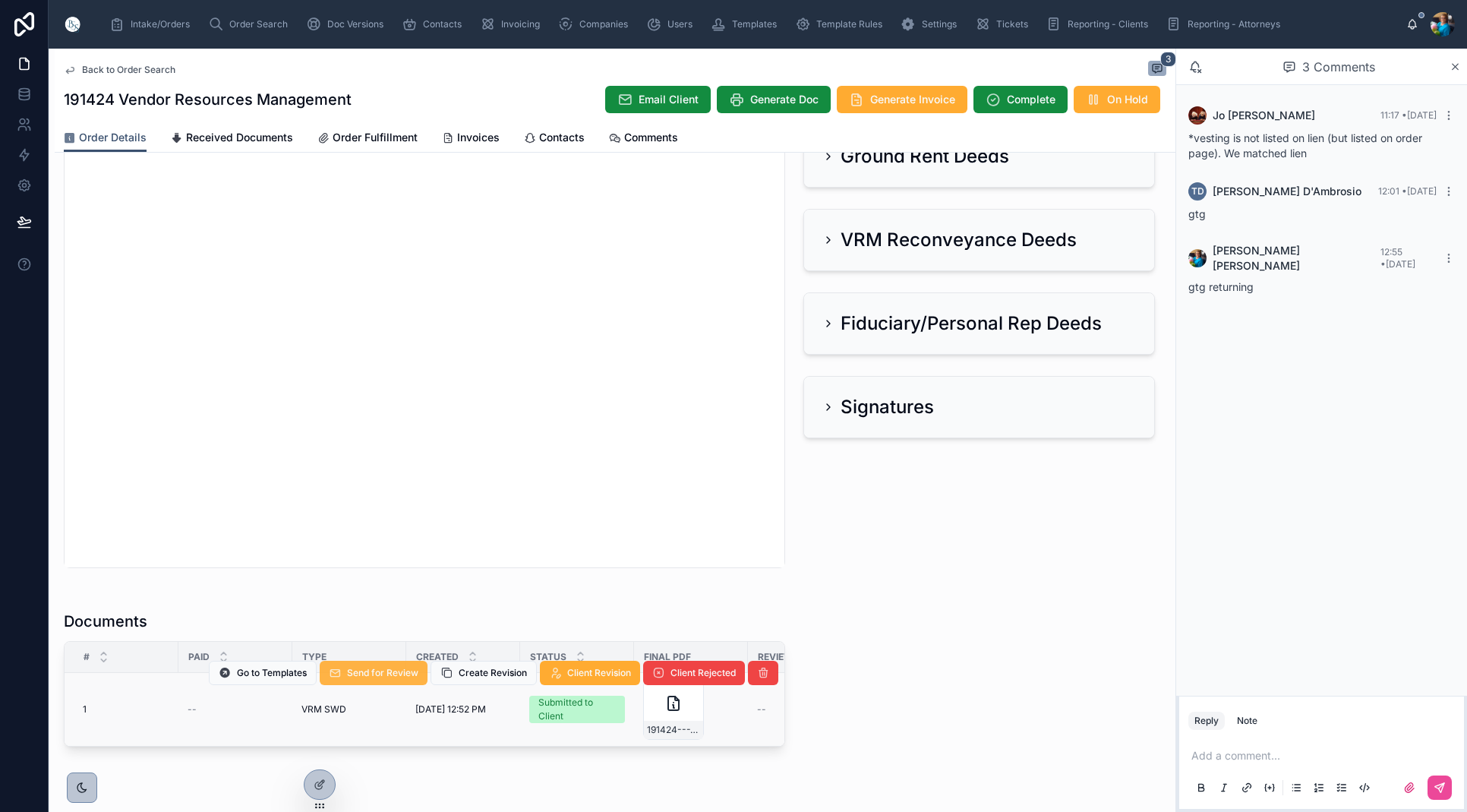
click at [383, 673] on span "Send for Review" at bounding box center [382, 673] width 71 height 12
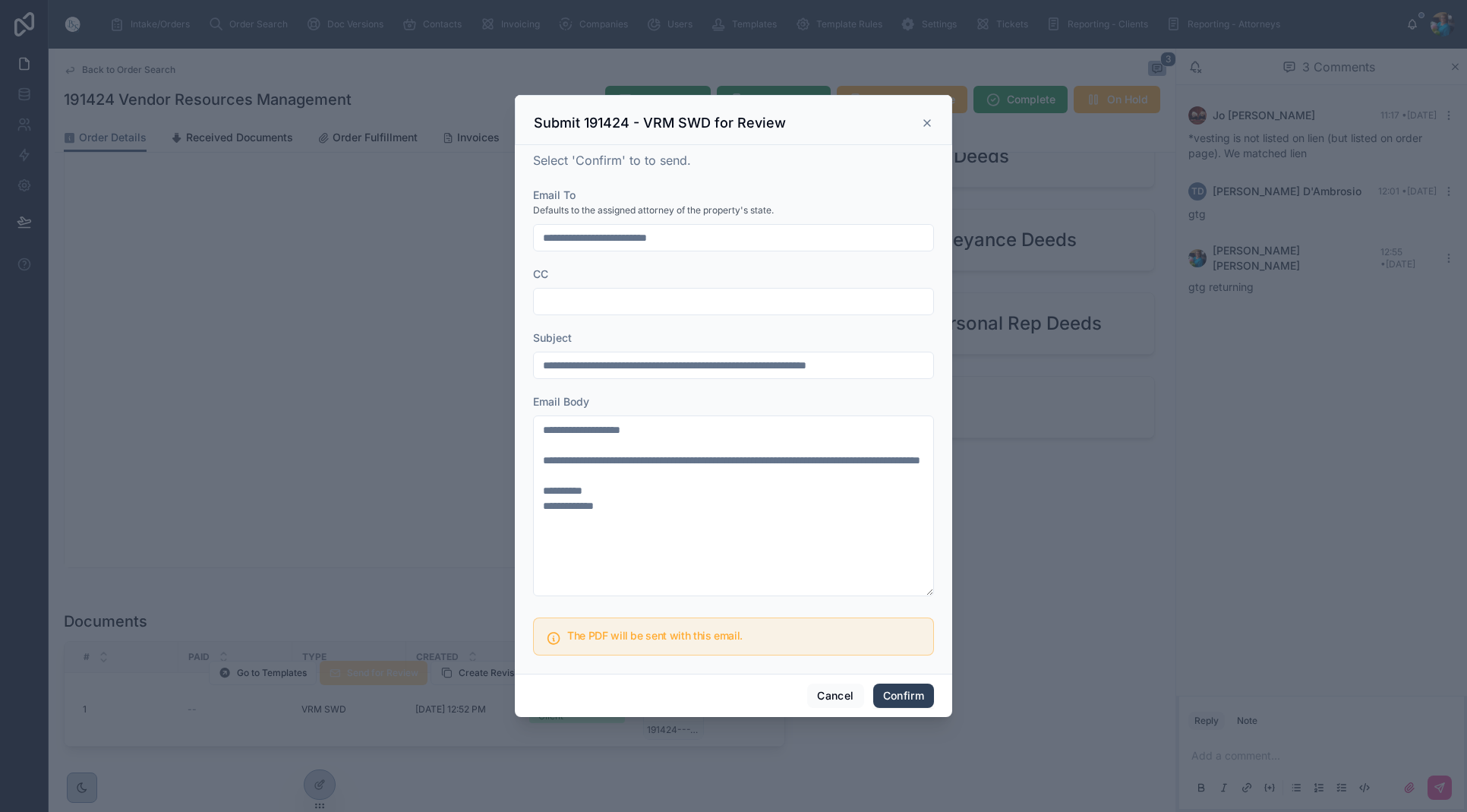
click at [909, 694] on button "Confirm" at bounding box center [904, 696] width 61 height 25
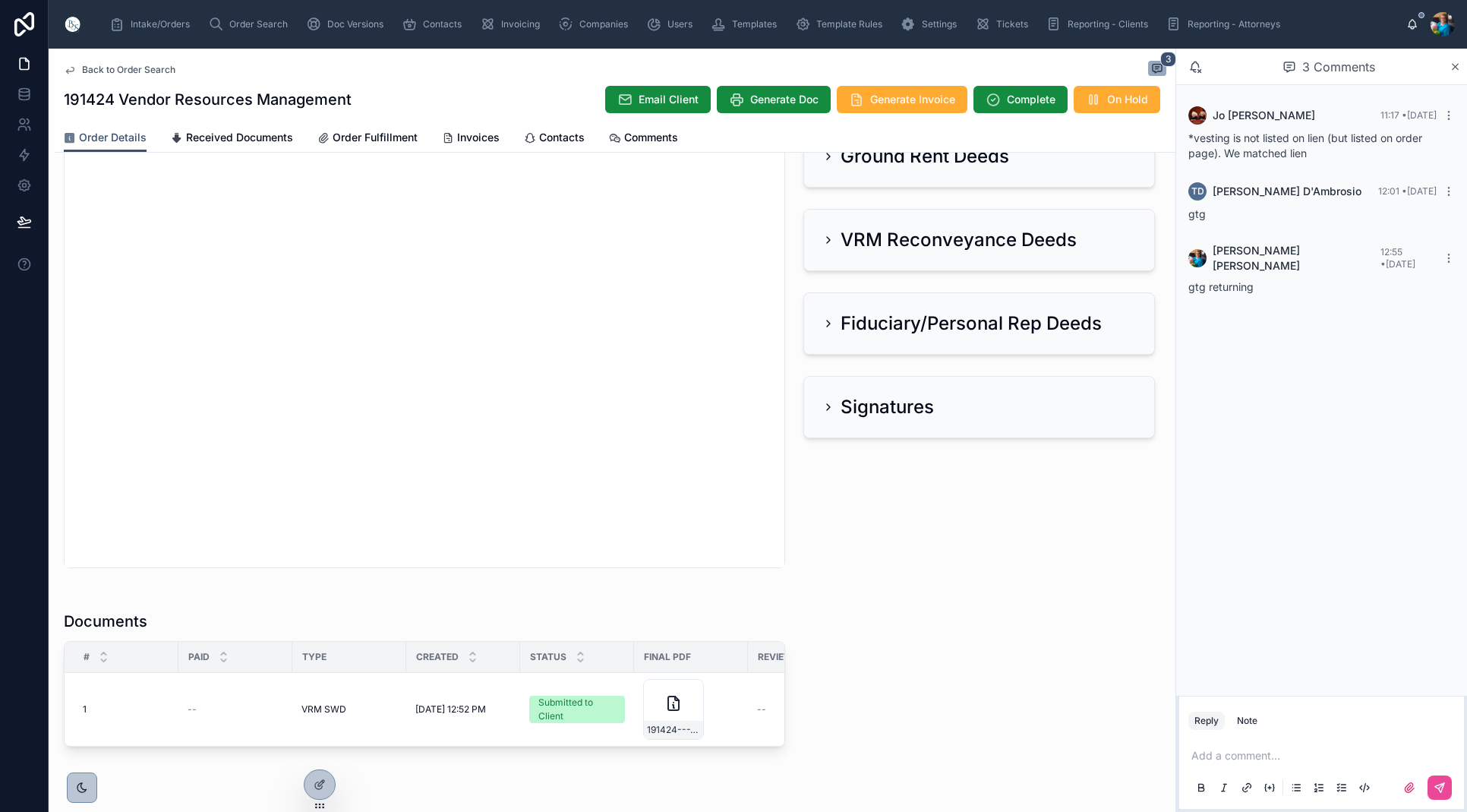
click at [903, 104] on span "Generate Invoice" at bounding box center [912, 99] width 85 height 15
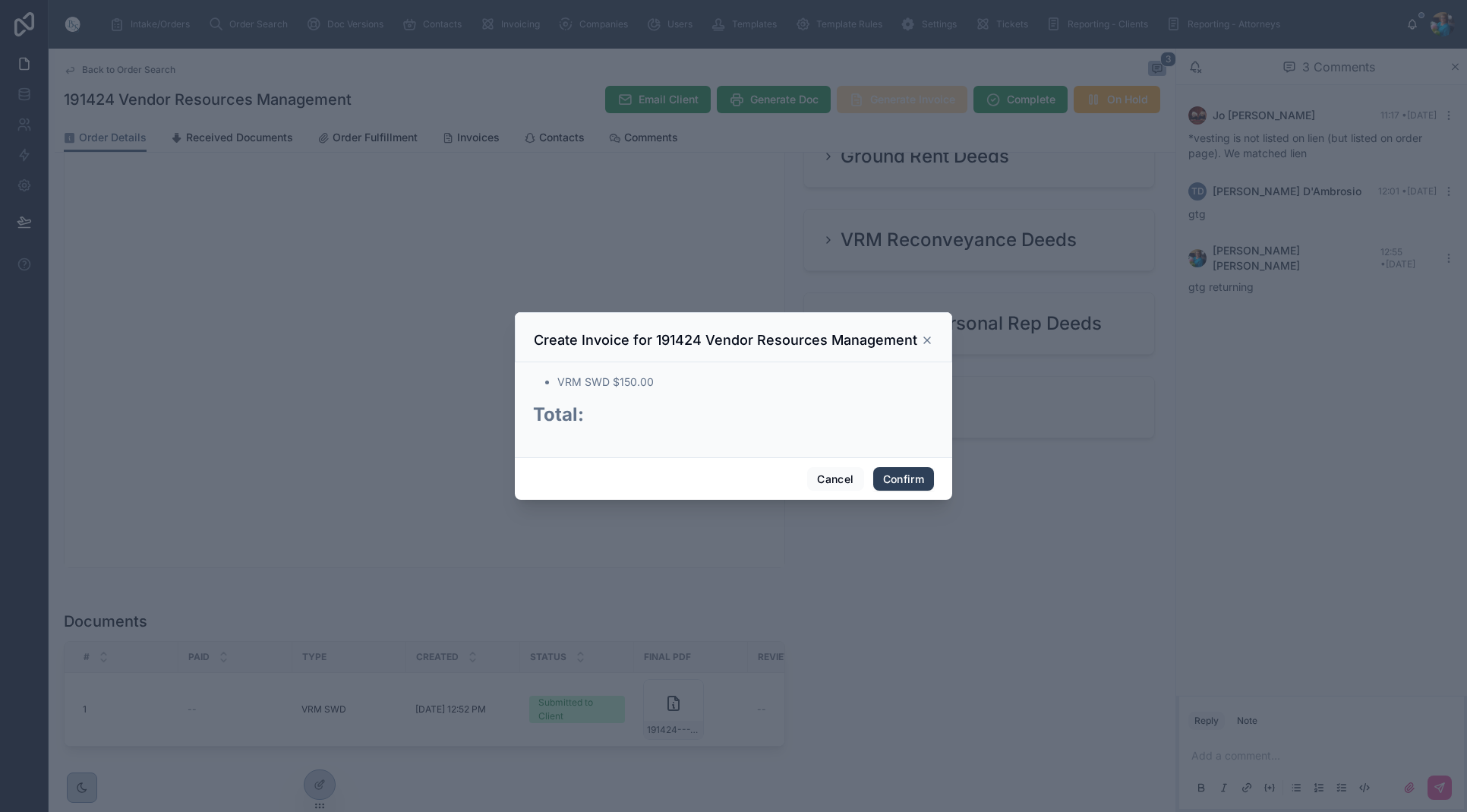
click at [896, 482] on button "Confirm" at bounding box center [904, 479] width 61 height 25
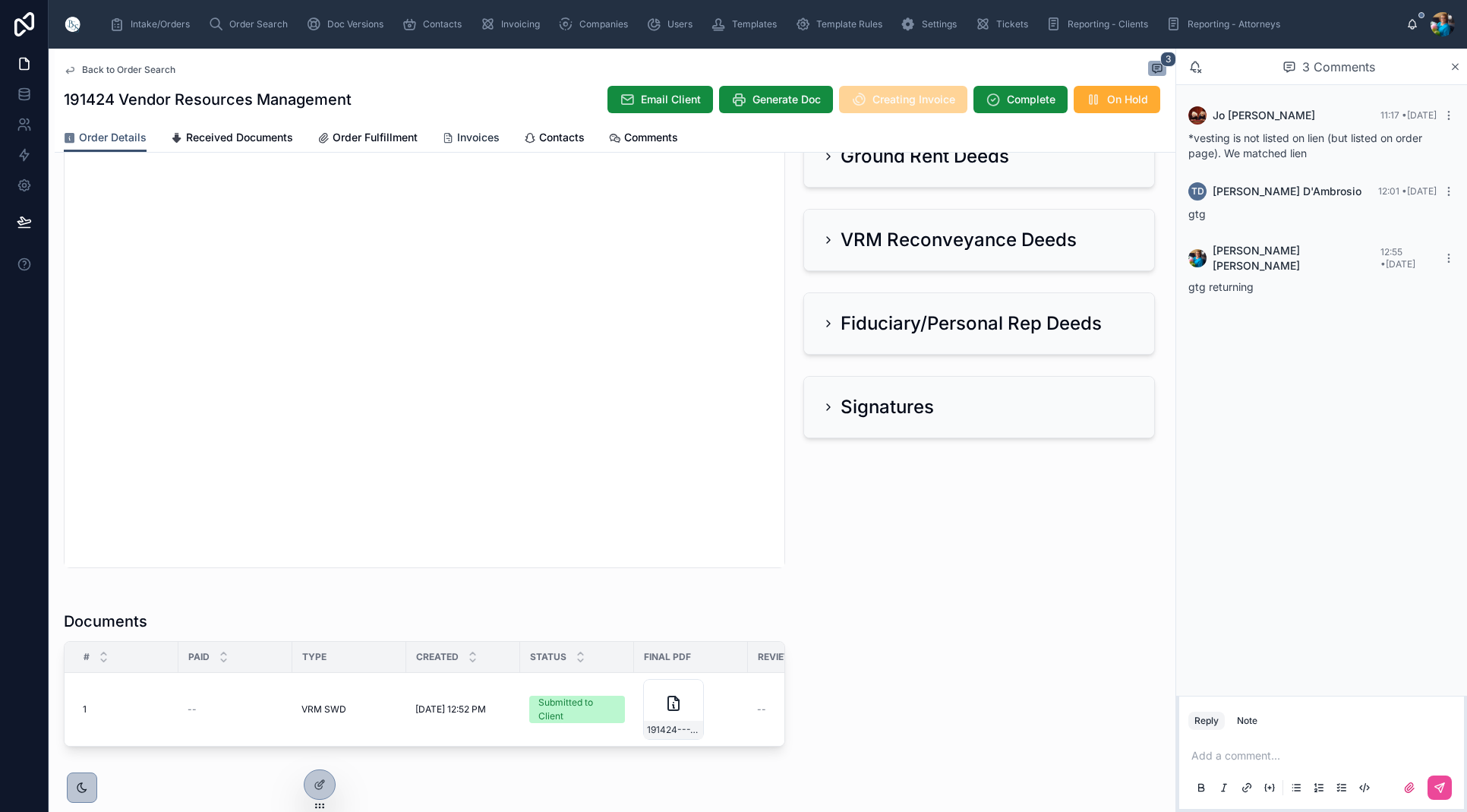
click at [471, 138] on span "Invoices" at bounding box center [478, 137] width 42 height 15
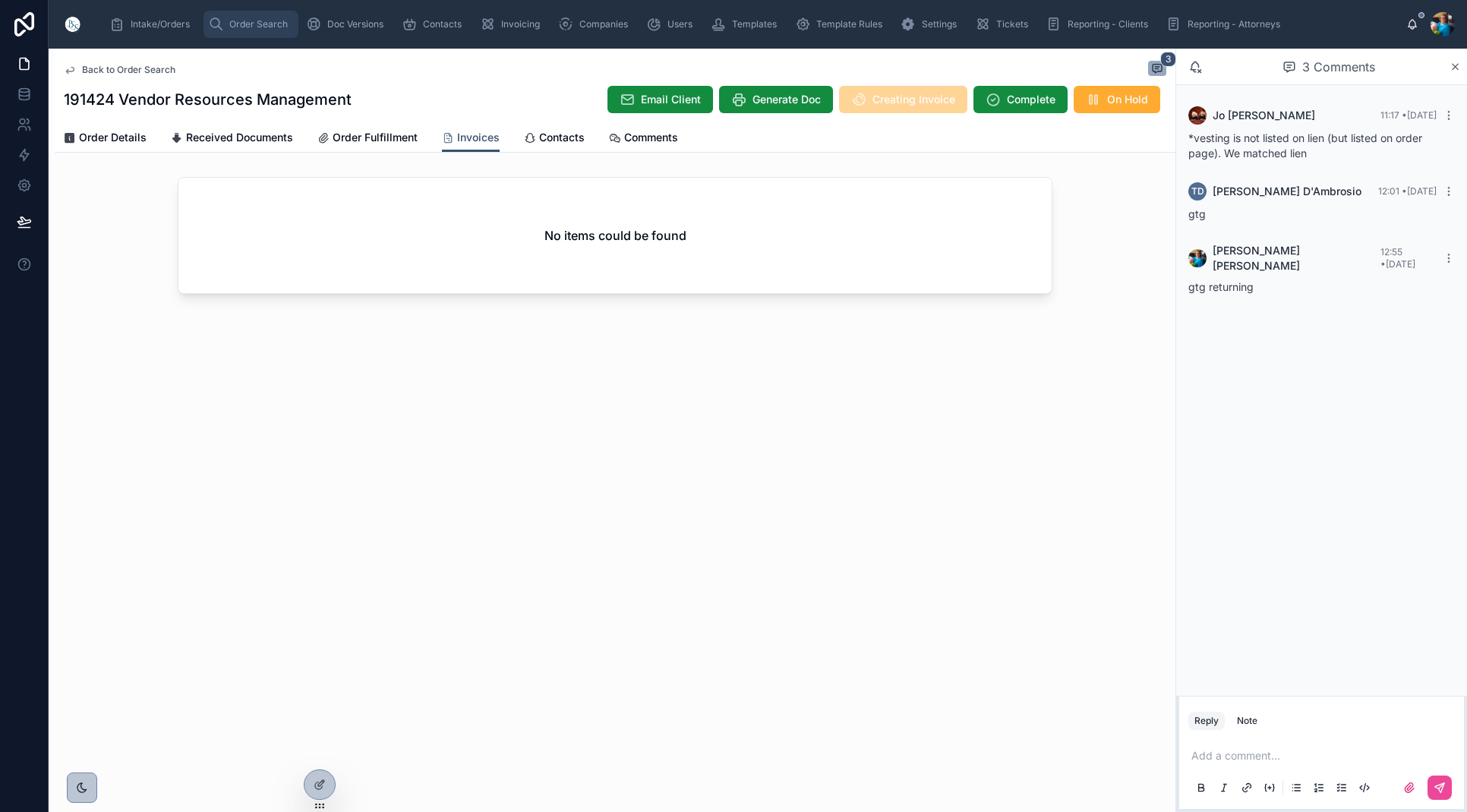
click at [256, 24] on span "Order Search" at bounding box center [258, 25] width 59 height 12
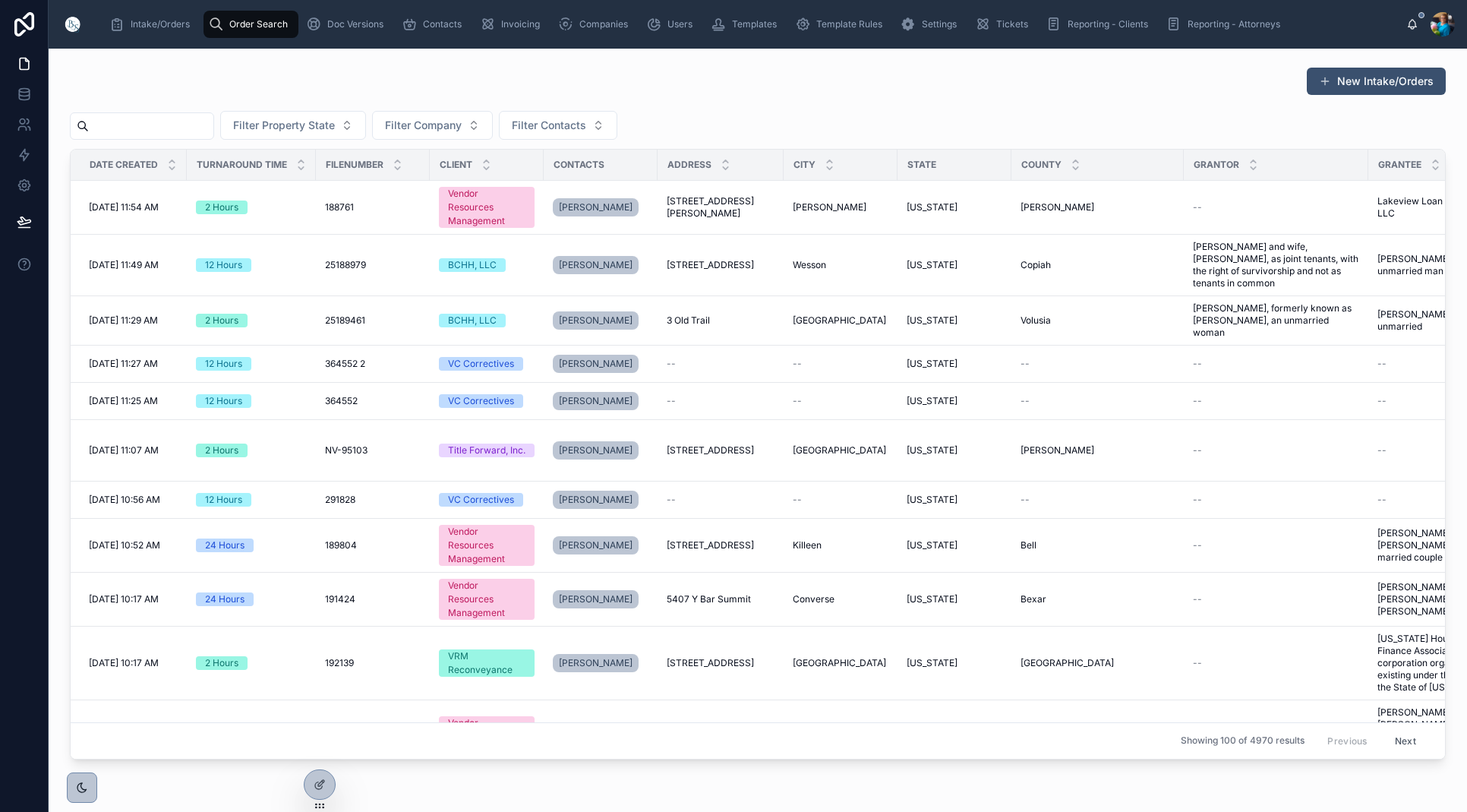
click at [203, 128] on input "text" at bounding box center [151, 126] width 125 height 21
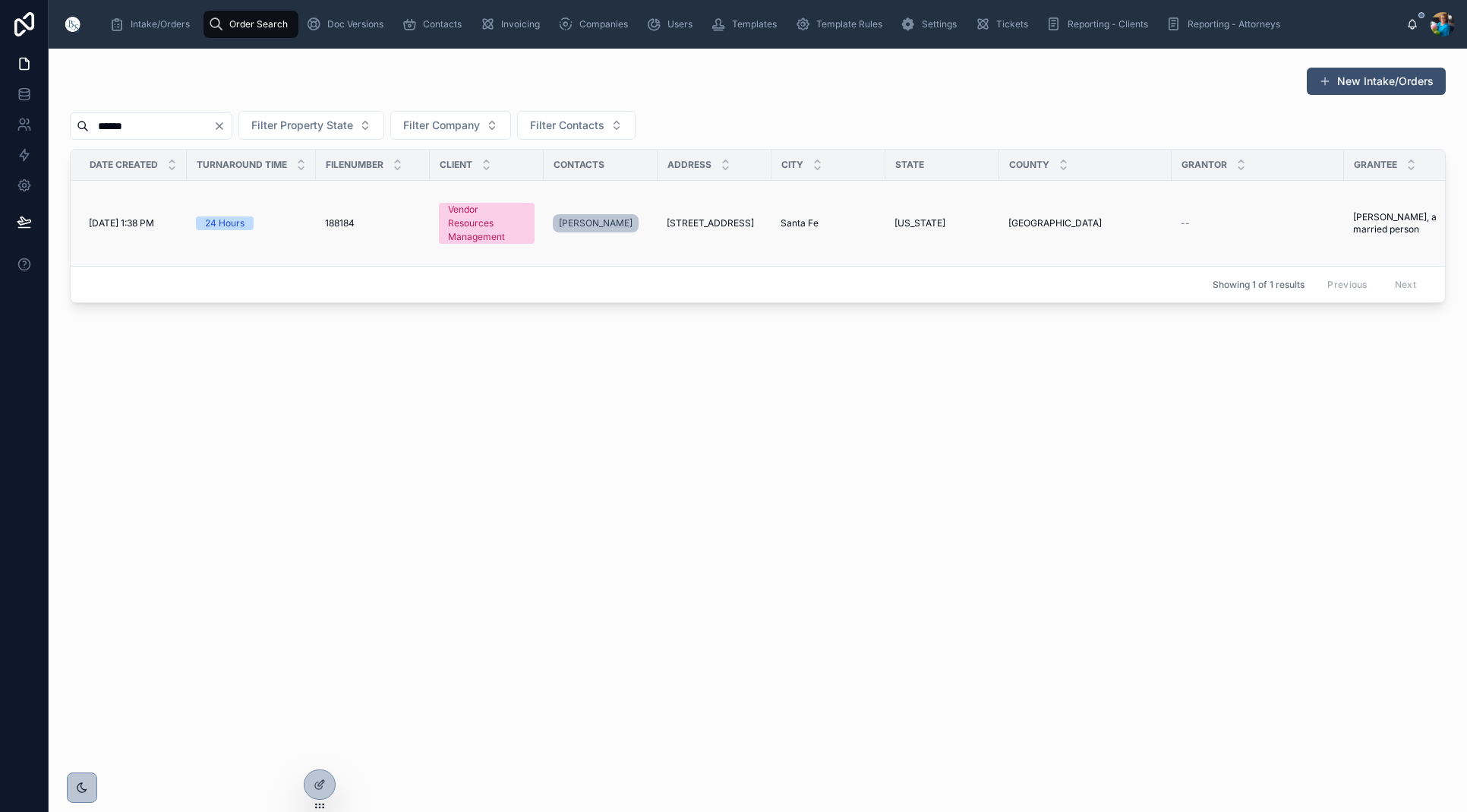
type input "******"
click at [734, 225] on span "3721 Tower Road" at bounding box center [710, 223] width 87 height 12
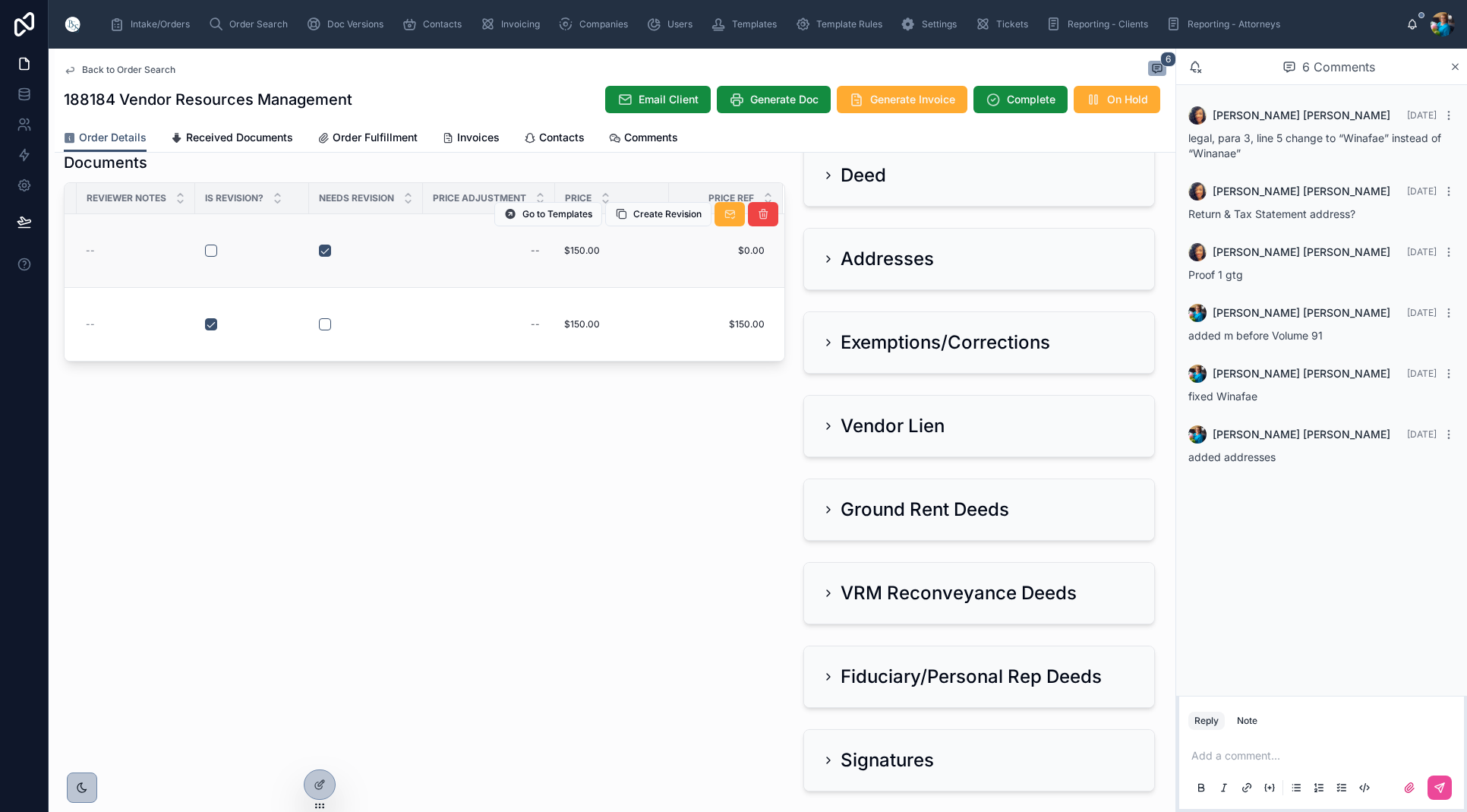
scroll to position [201, 0]
click at [254, 22] on span "Order Search" at bounding box center [258, 25] width 59 height 12
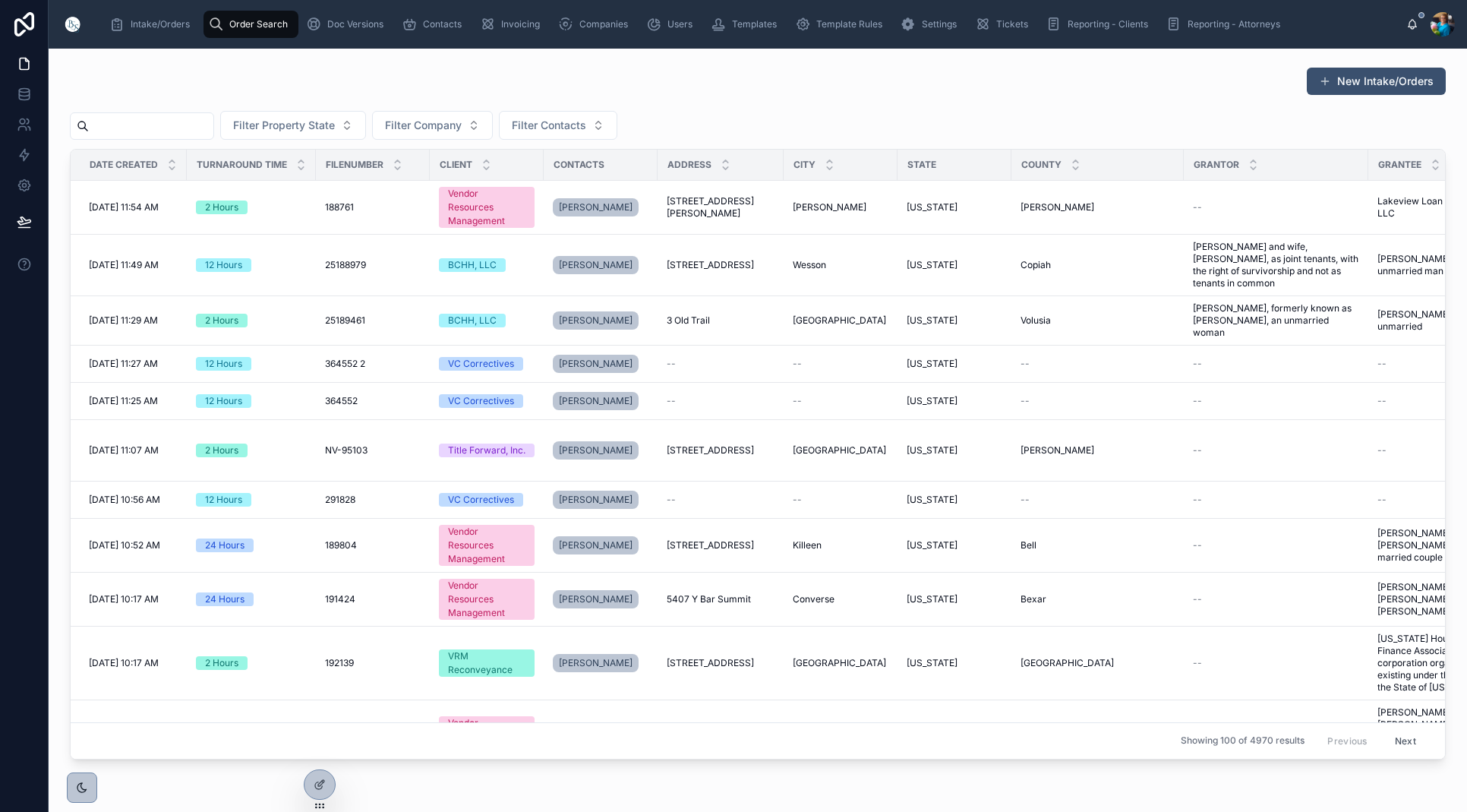
click at [214, 135] on input "text" at bounding box center [151, 126] width 125 height 21
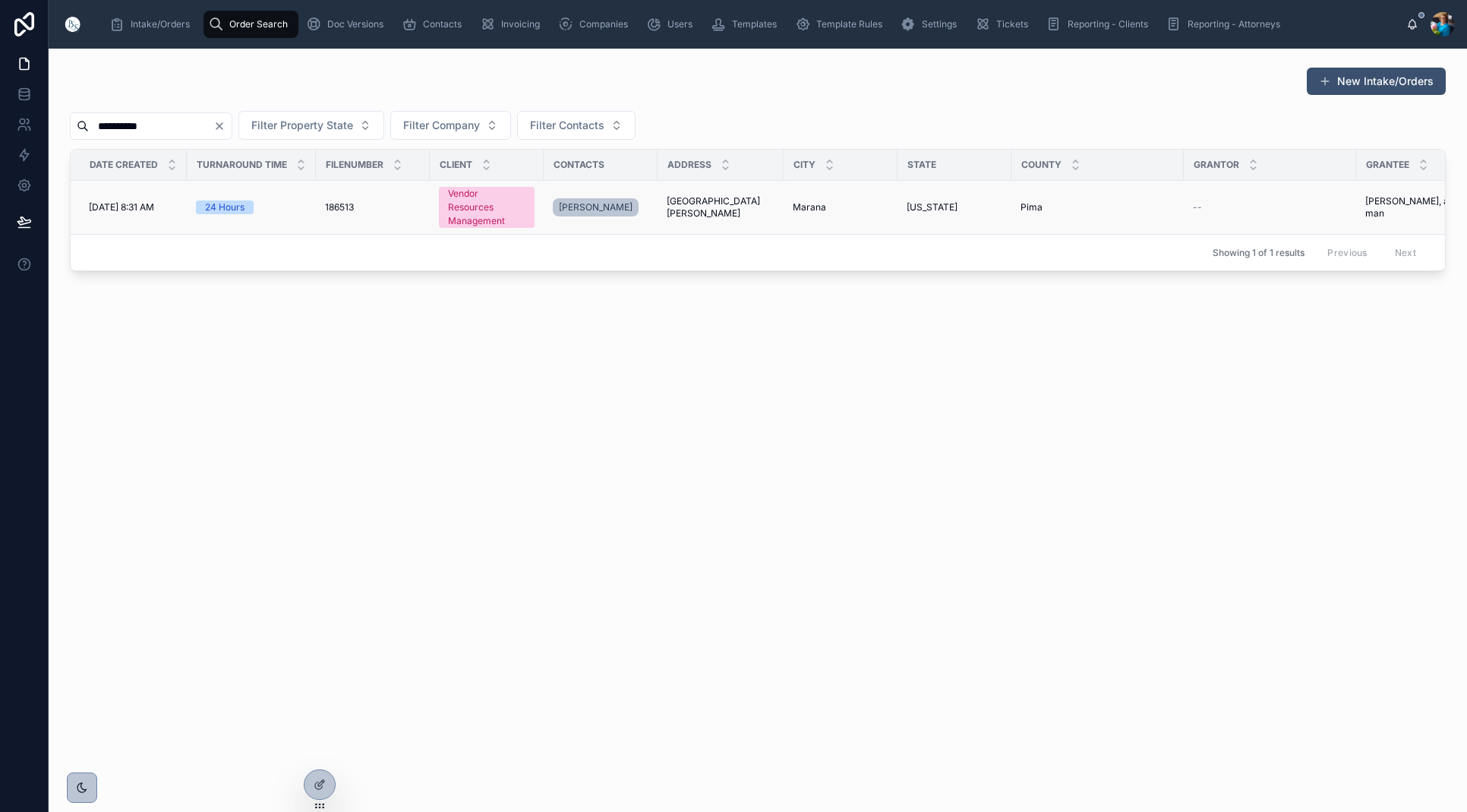
type input "**********"
click at [685, 212] on span "16743 West El Camino De Tres Arroyos" at bounding box center [721, 207] width 108 height 25
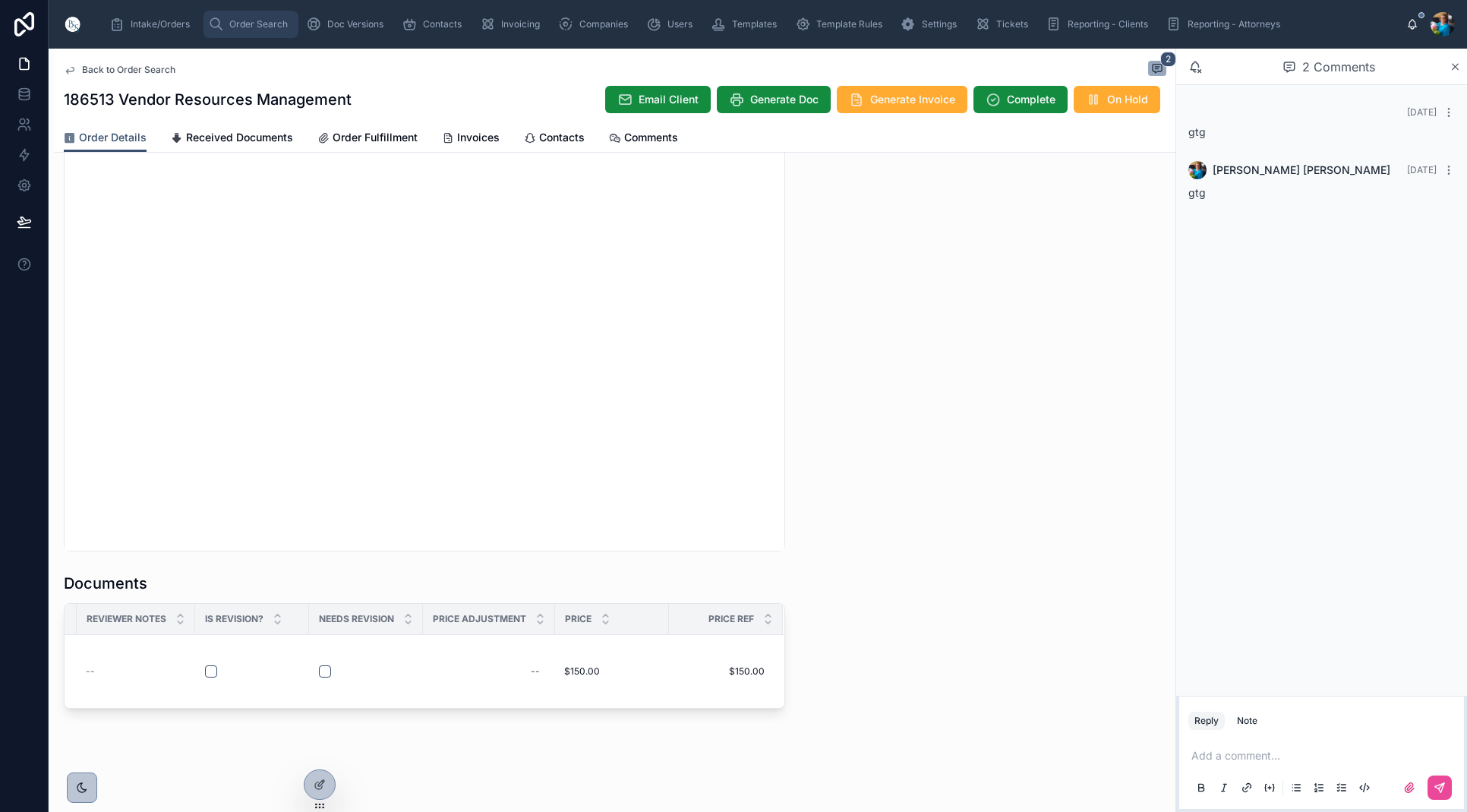
click at [249, 26] on span "Order Search" at bounding box center [258, 25] width 59 height 12
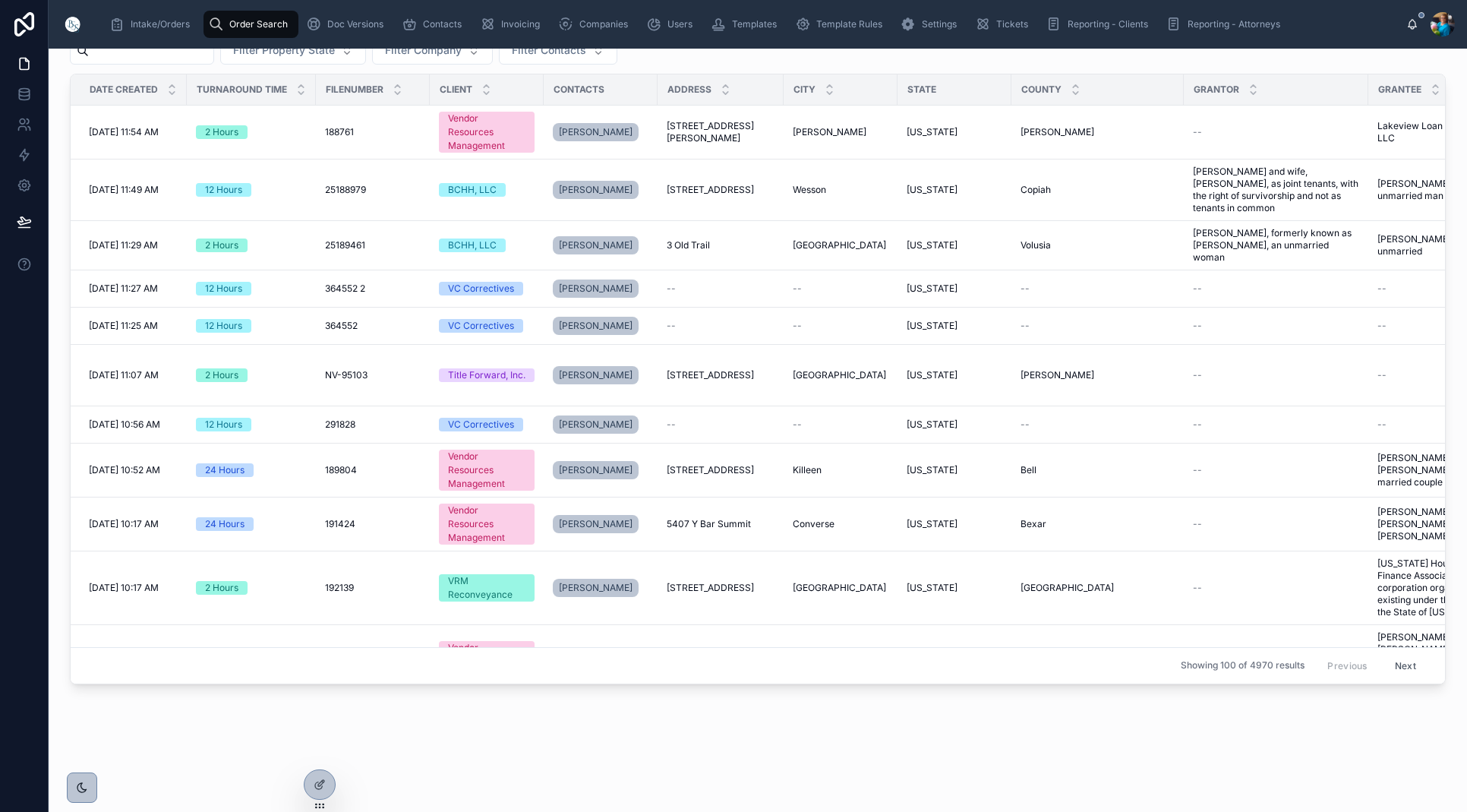
scroll to position [40, 0]
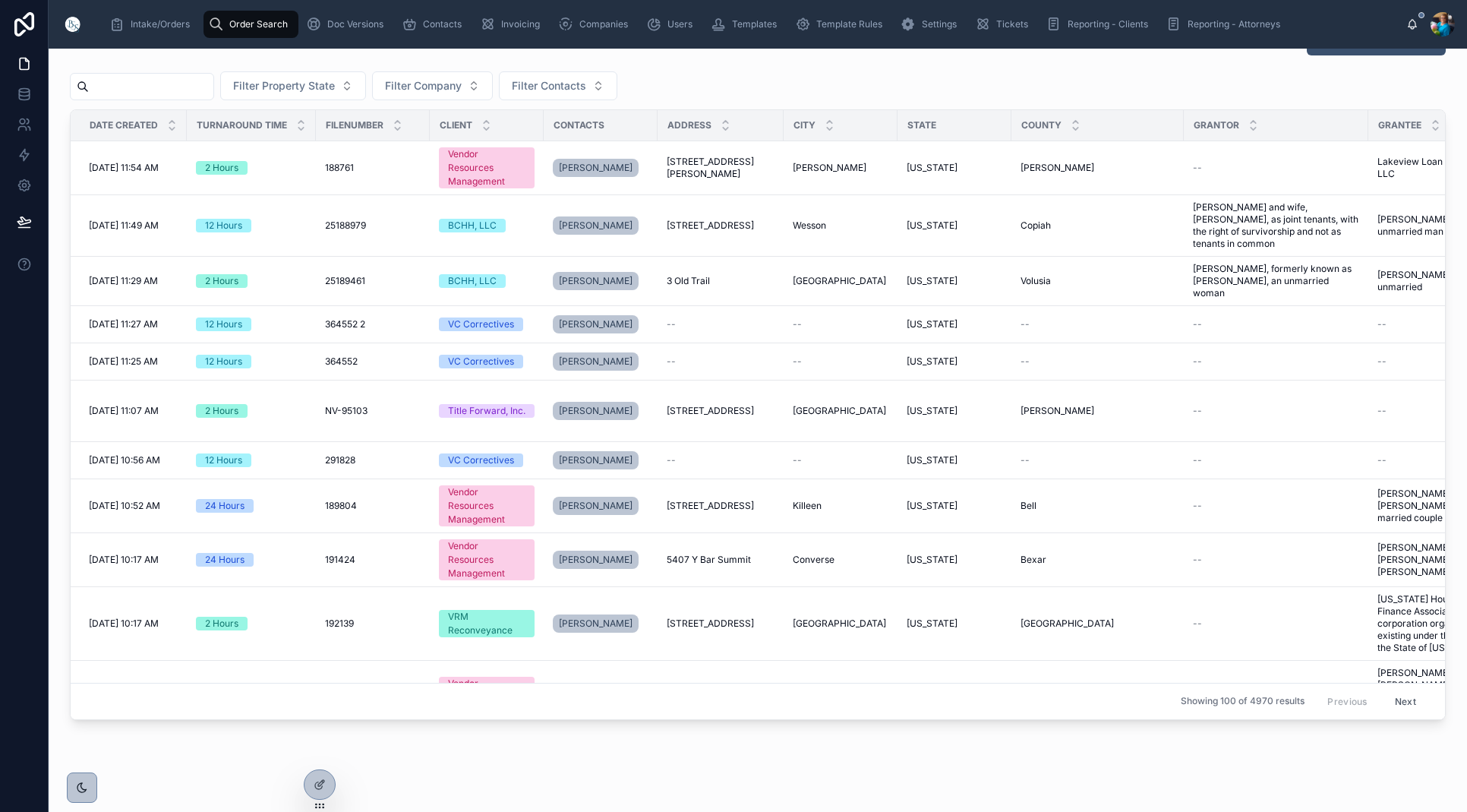
click at [171, 83] on input "text" at bounding box center [151, 86] width 125 height 21
paste input "******"
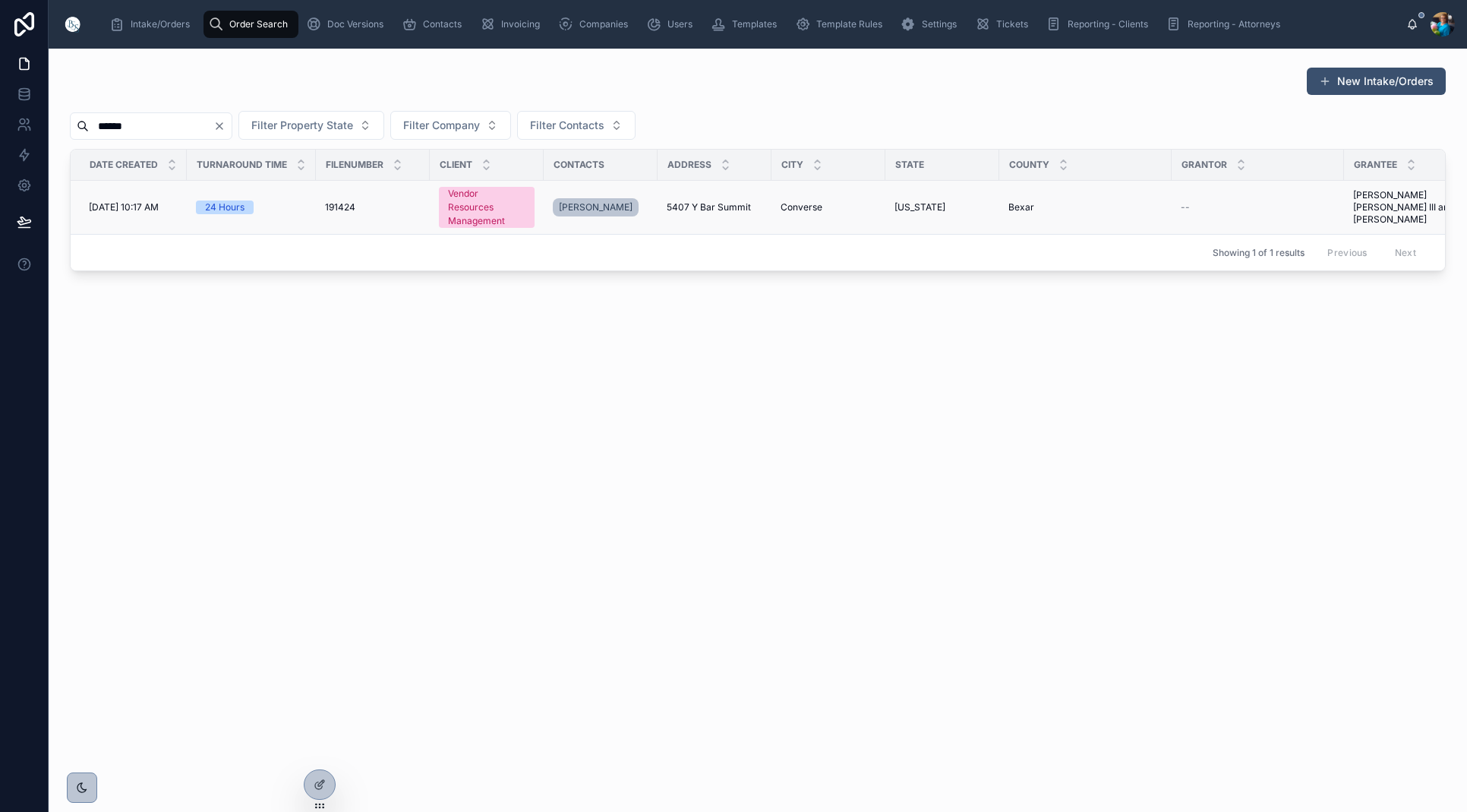
type input "******"
drag, startPoint x: 813, startPoint y: 207, endPoint x: 817, endPoint y: 235, distance: 28.3
click at [813, 210] on span "Converse" at bounding box center [802, 207] width 42 height 12
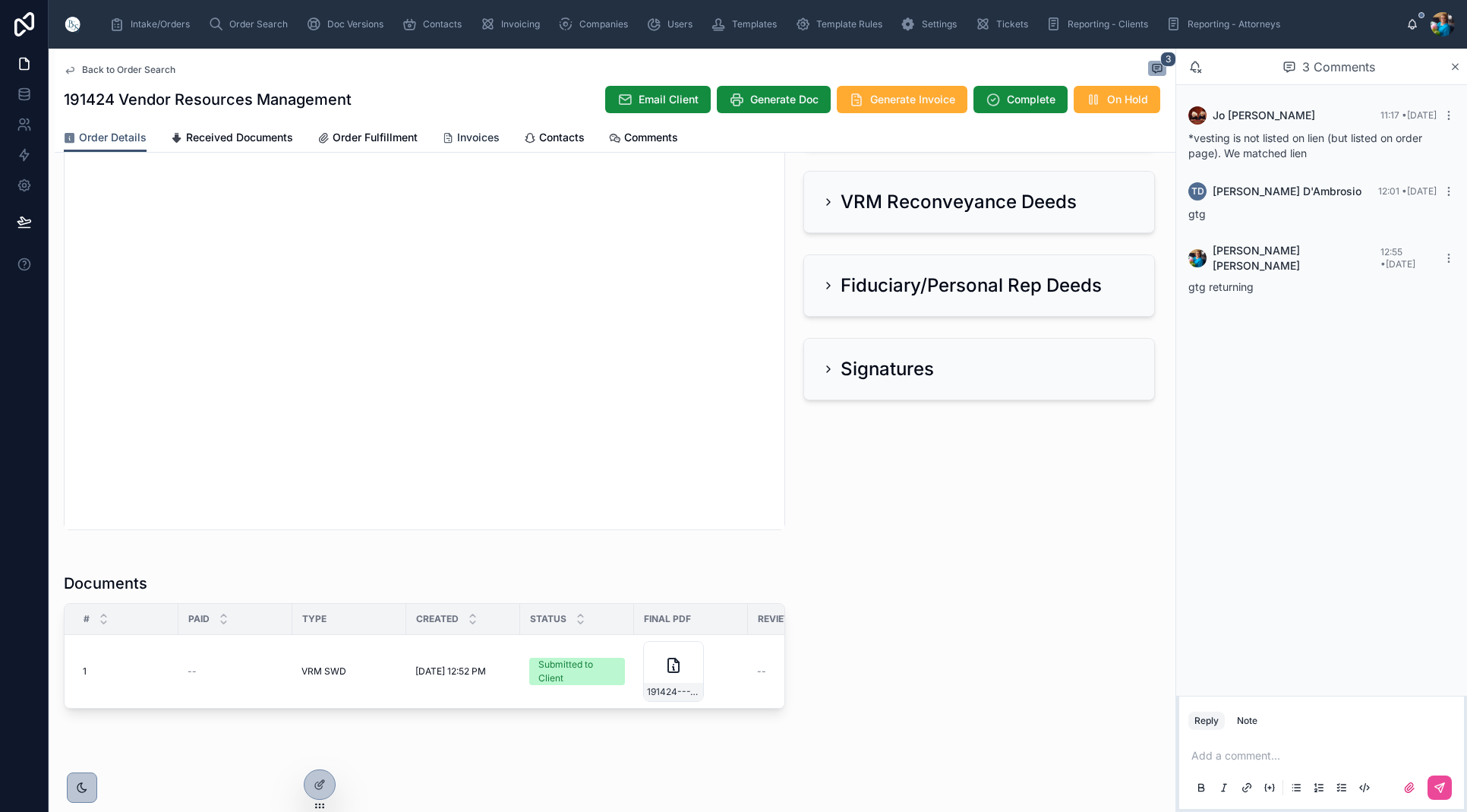
click at [476, 141] on span "Invoices" at bounding box center [478, 137] width 42 height 15
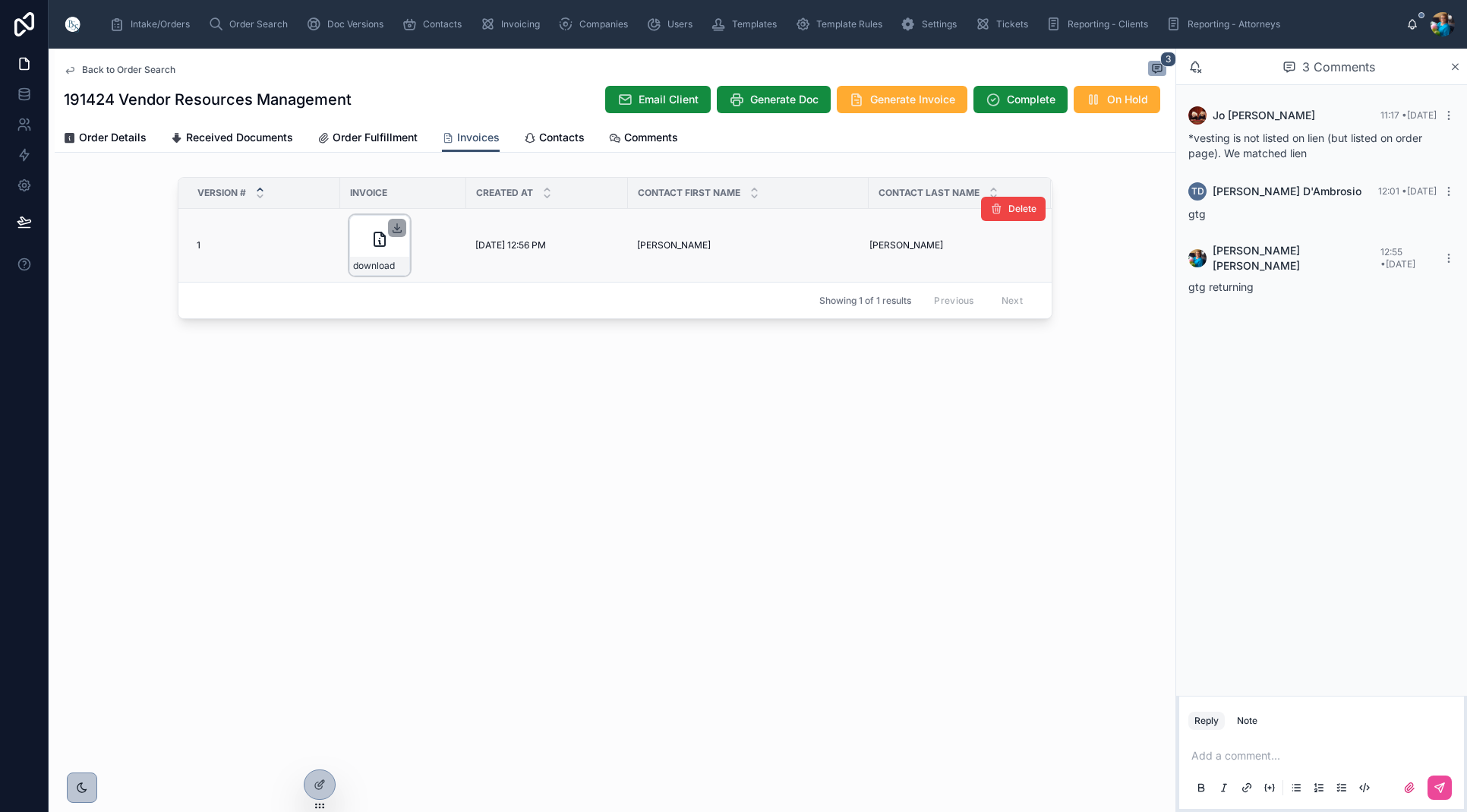
click at [394, 224] on icon at bounding box center [397, 228] width 12 height 12
click at [242, 28] on span "Order Search" at bounding box center [258, 25] width 59 height 12
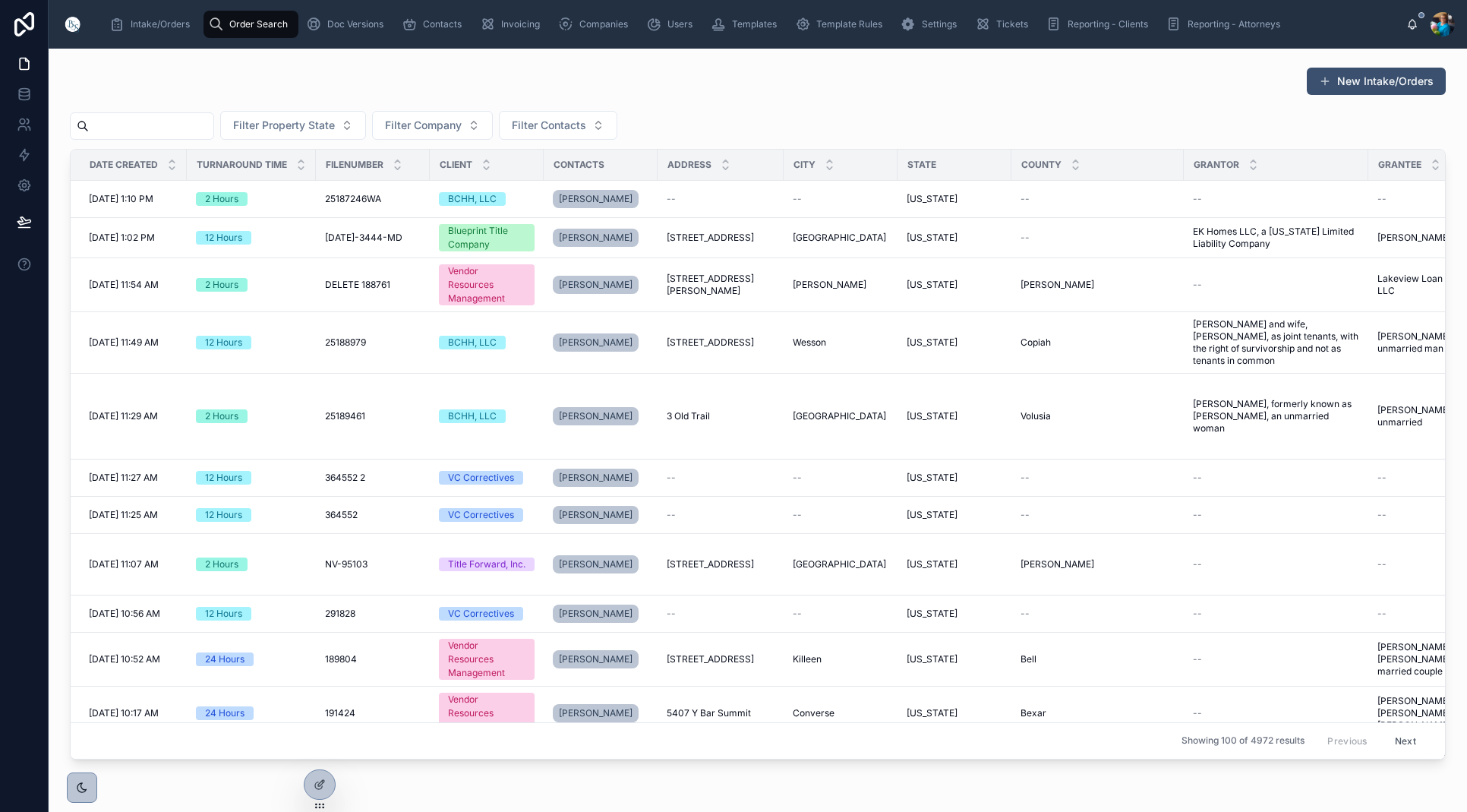
click at [206, 123] on input "text" at bounding box center [151, 126] width 125 height 21
paste input "******"
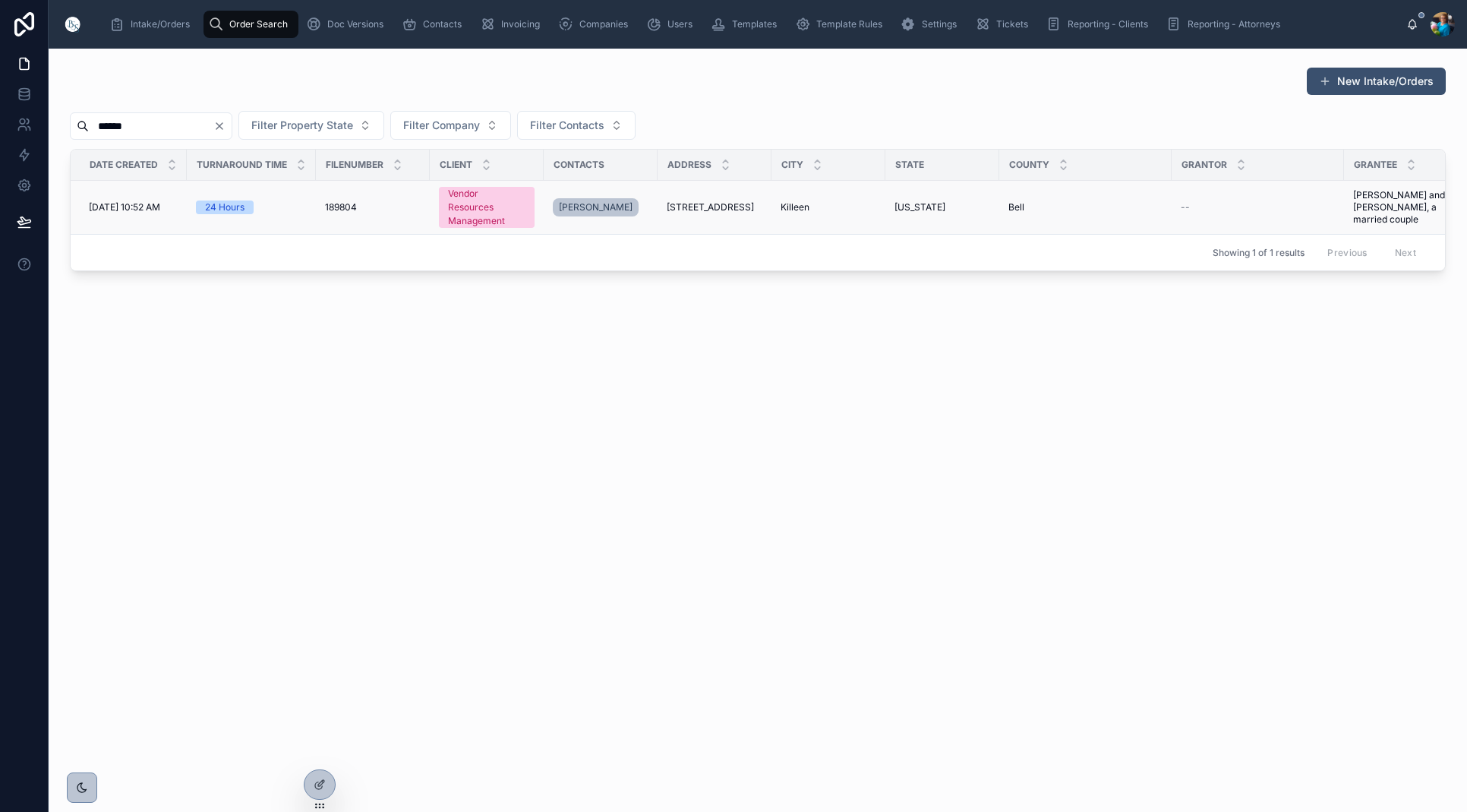
type input "******"
click at [802, 210] on span "Killeen" at bounding box center [795, 207] width 29 height 12
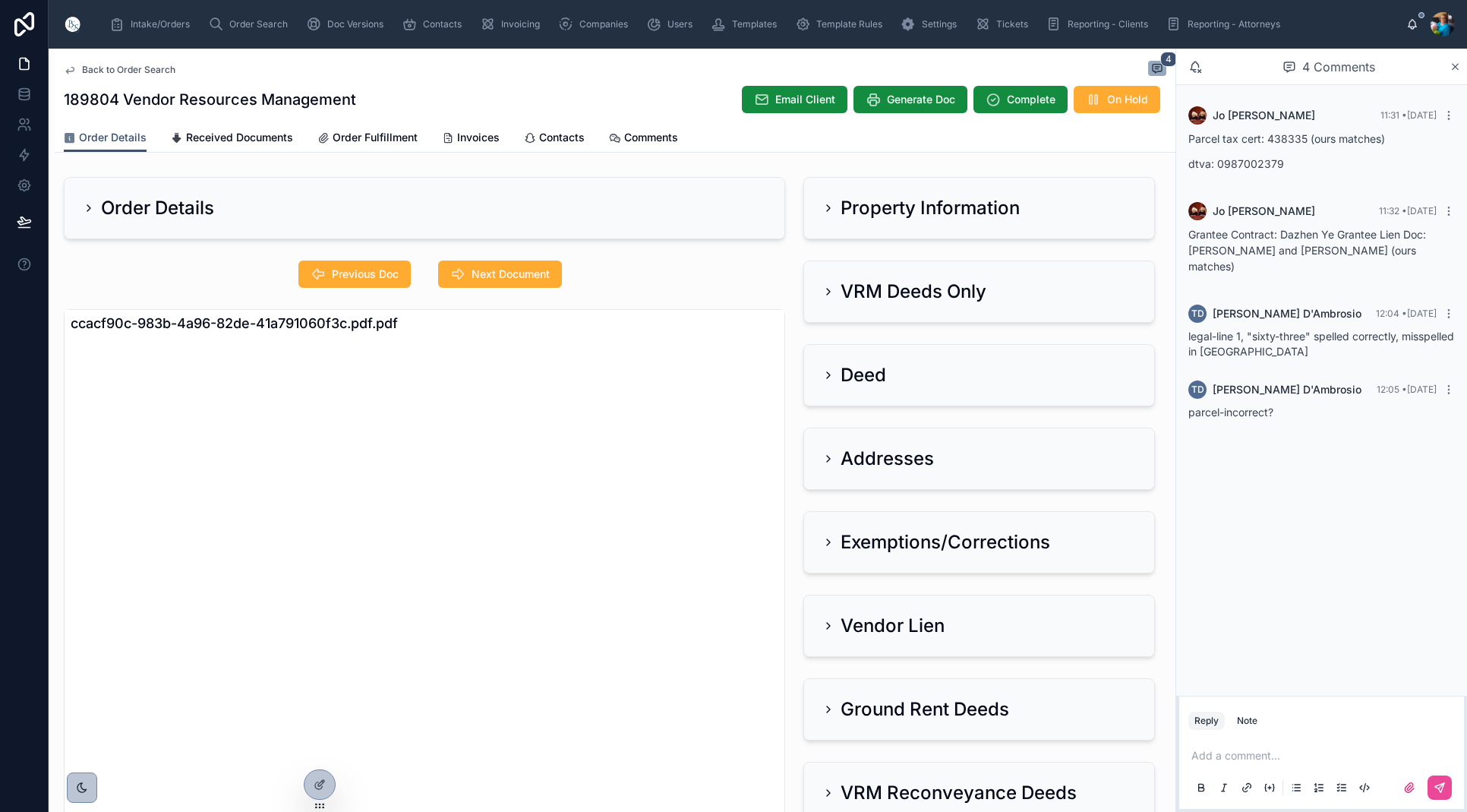
click at [826, 209] on icon at bounding box center [829, 208] width 12 height 12
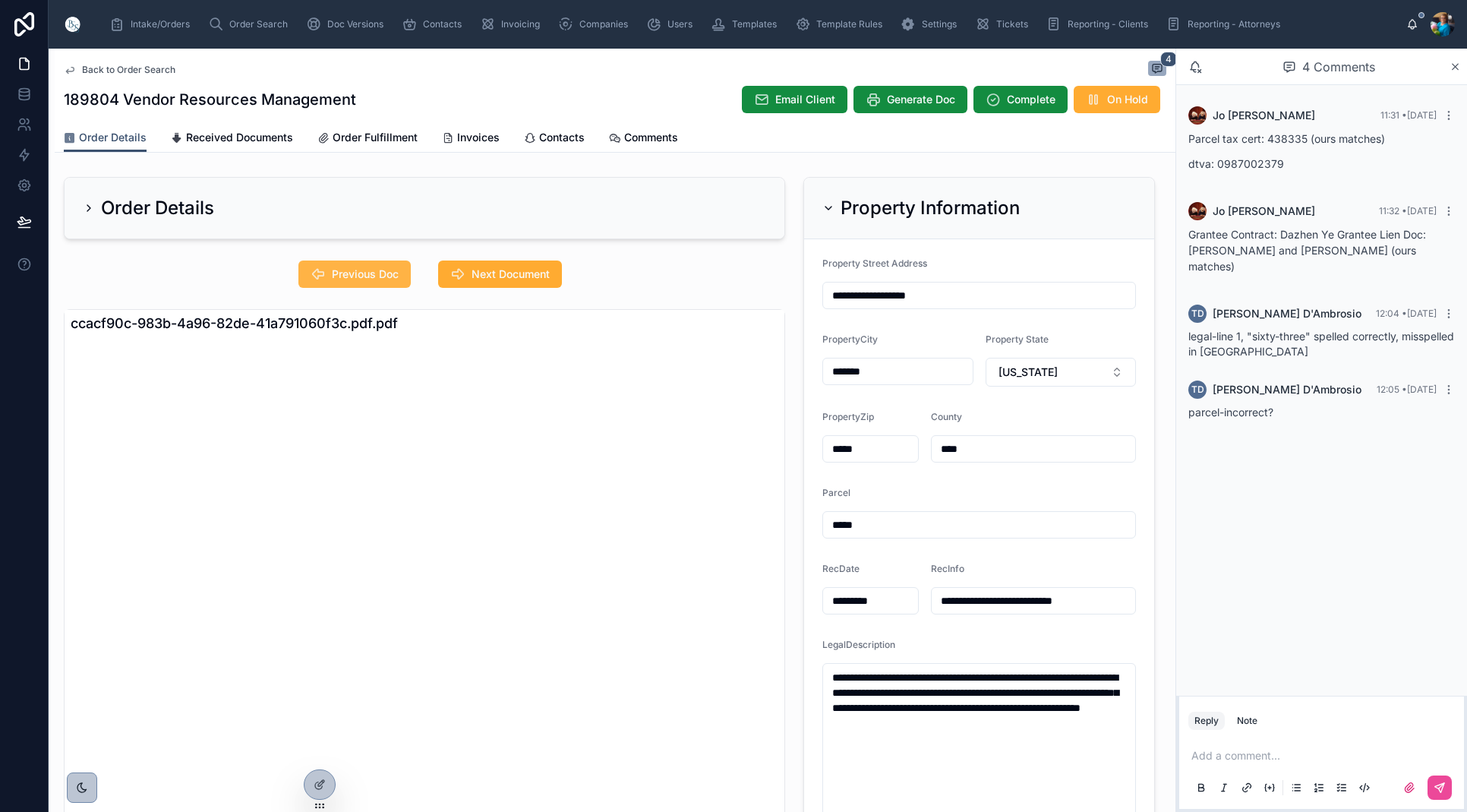
click at [367, 275] on span "Previous Doc" at bounding box center [366, 273] width 67 height 15
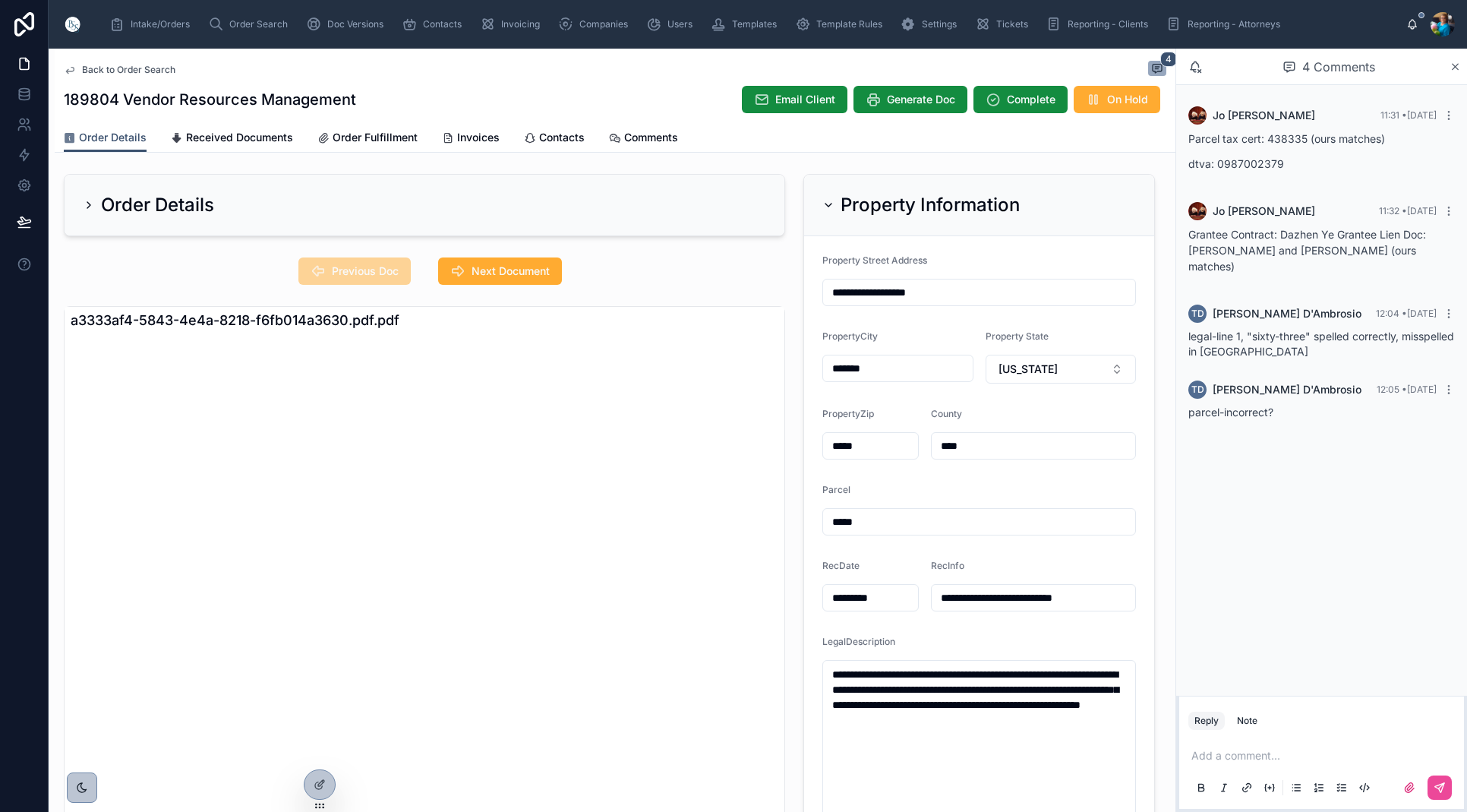
click at [831, 202] on icon at bounding box center [829, 205] width 12 height 12
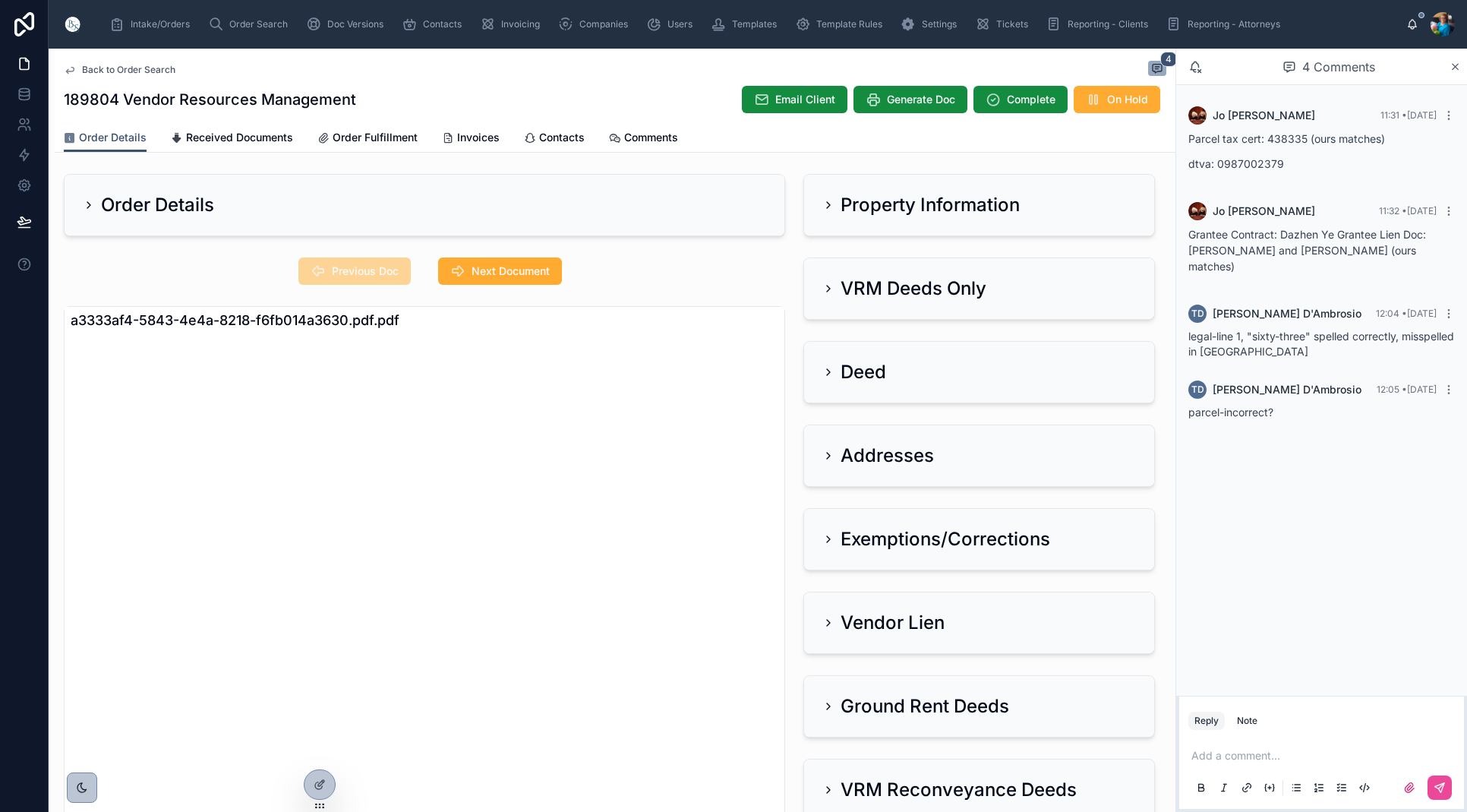
click at [823, 620] on icon at bounding box center [829, 623] width 12 height 12
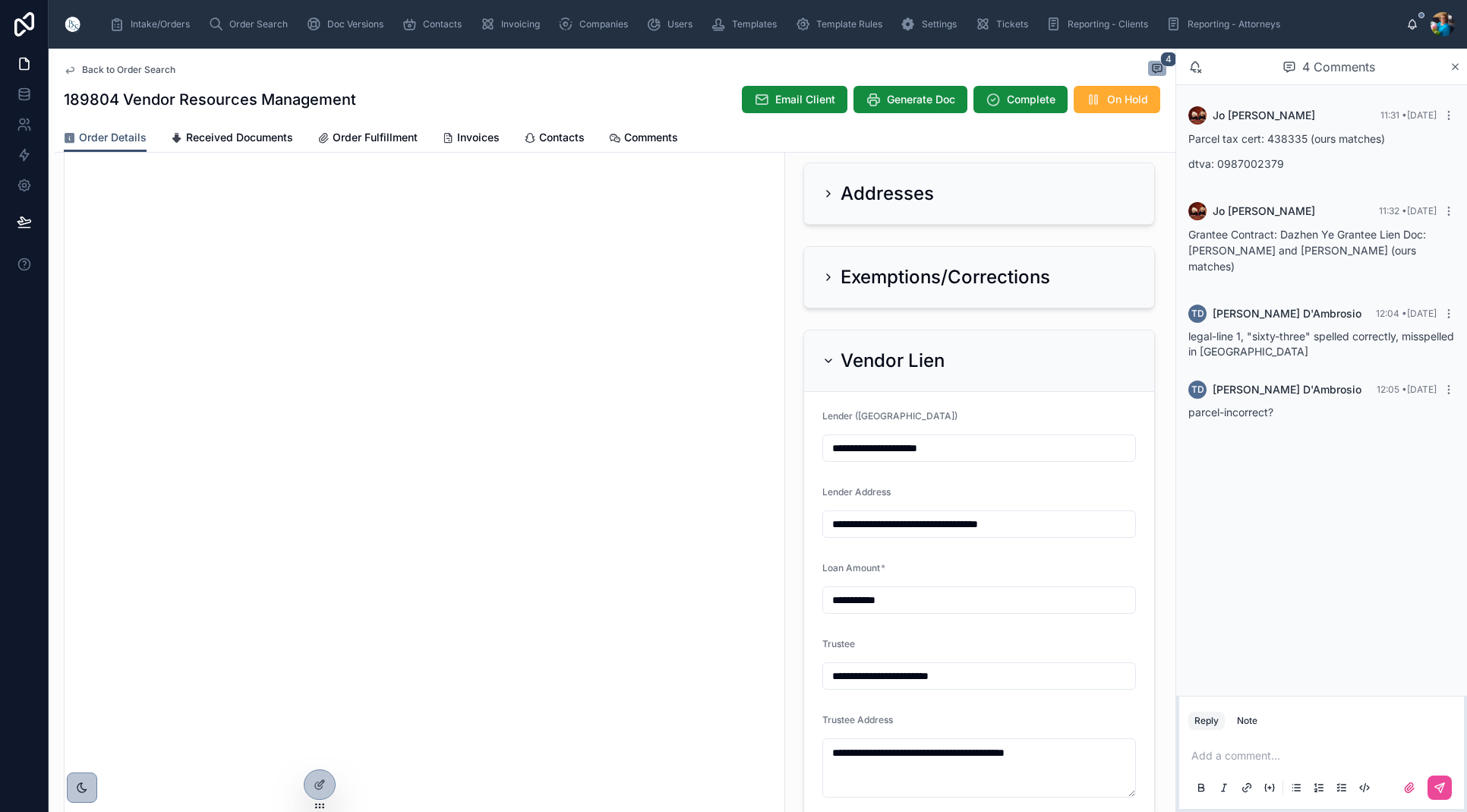
scroll to position [261, 0]
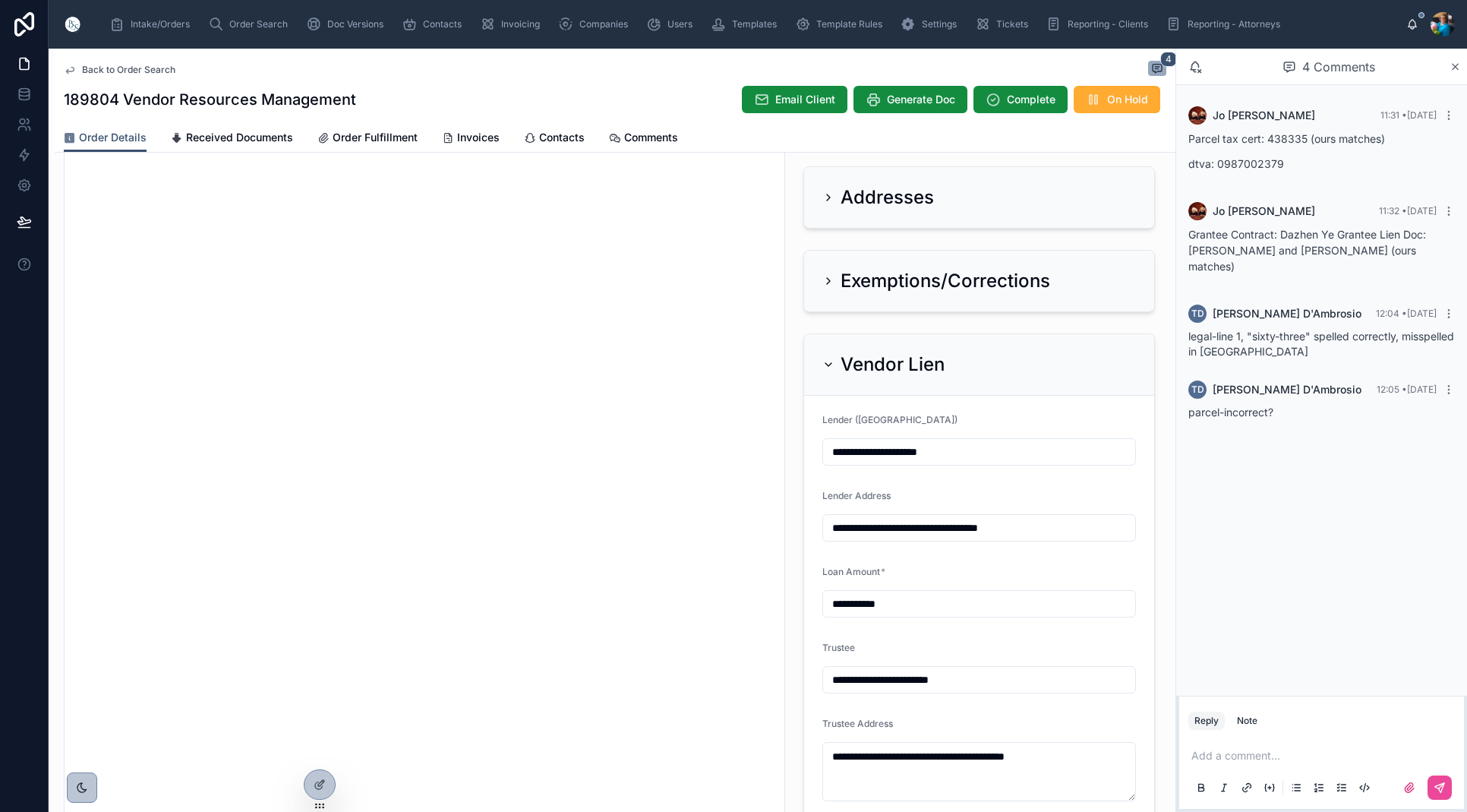
click at [829, 368] on icon at bounding box center [829, 365] width 12 height 12
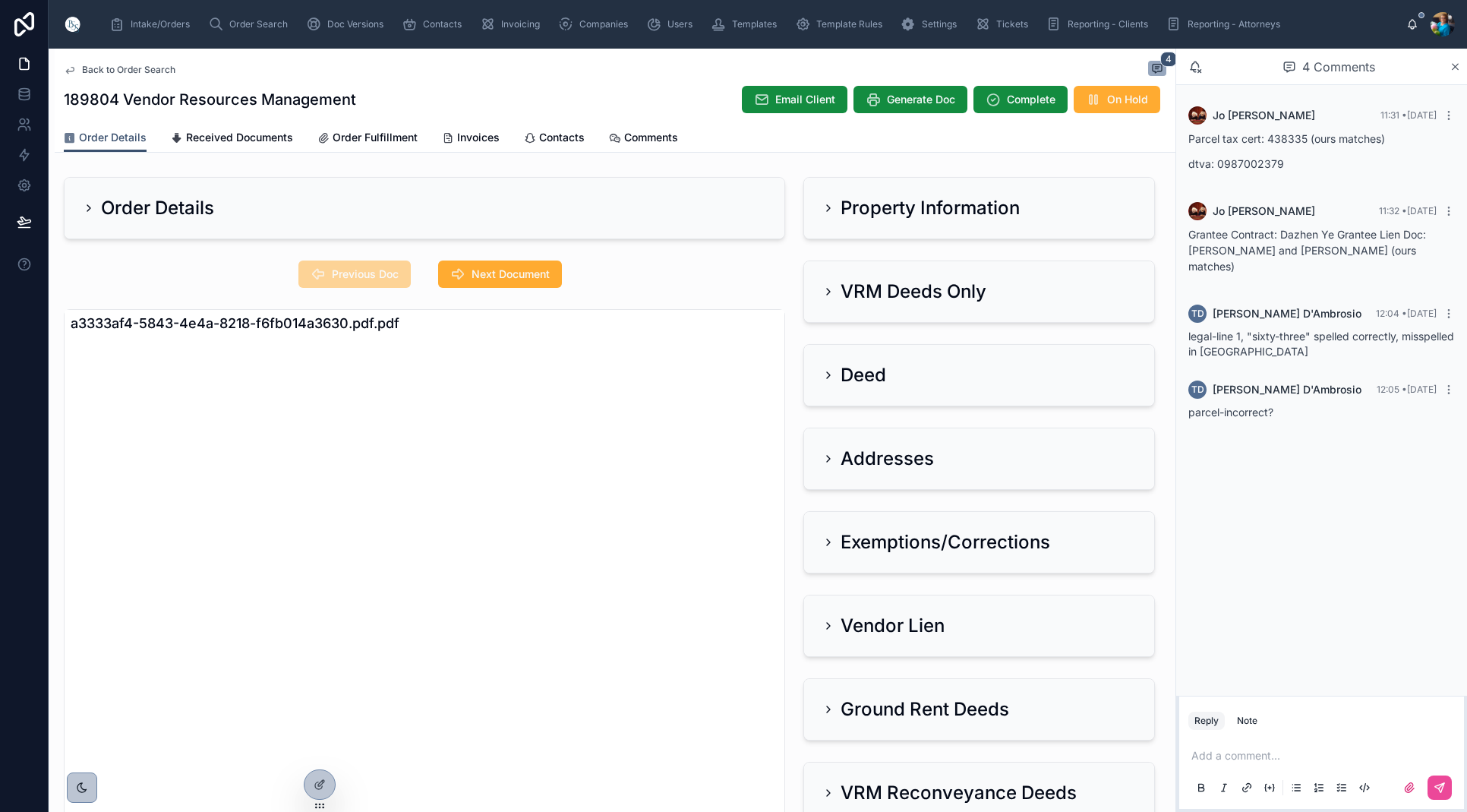
scroll to position [0, 0]
click at [830, 289] on icon at bounding box center [829, 292] width 12 height 12
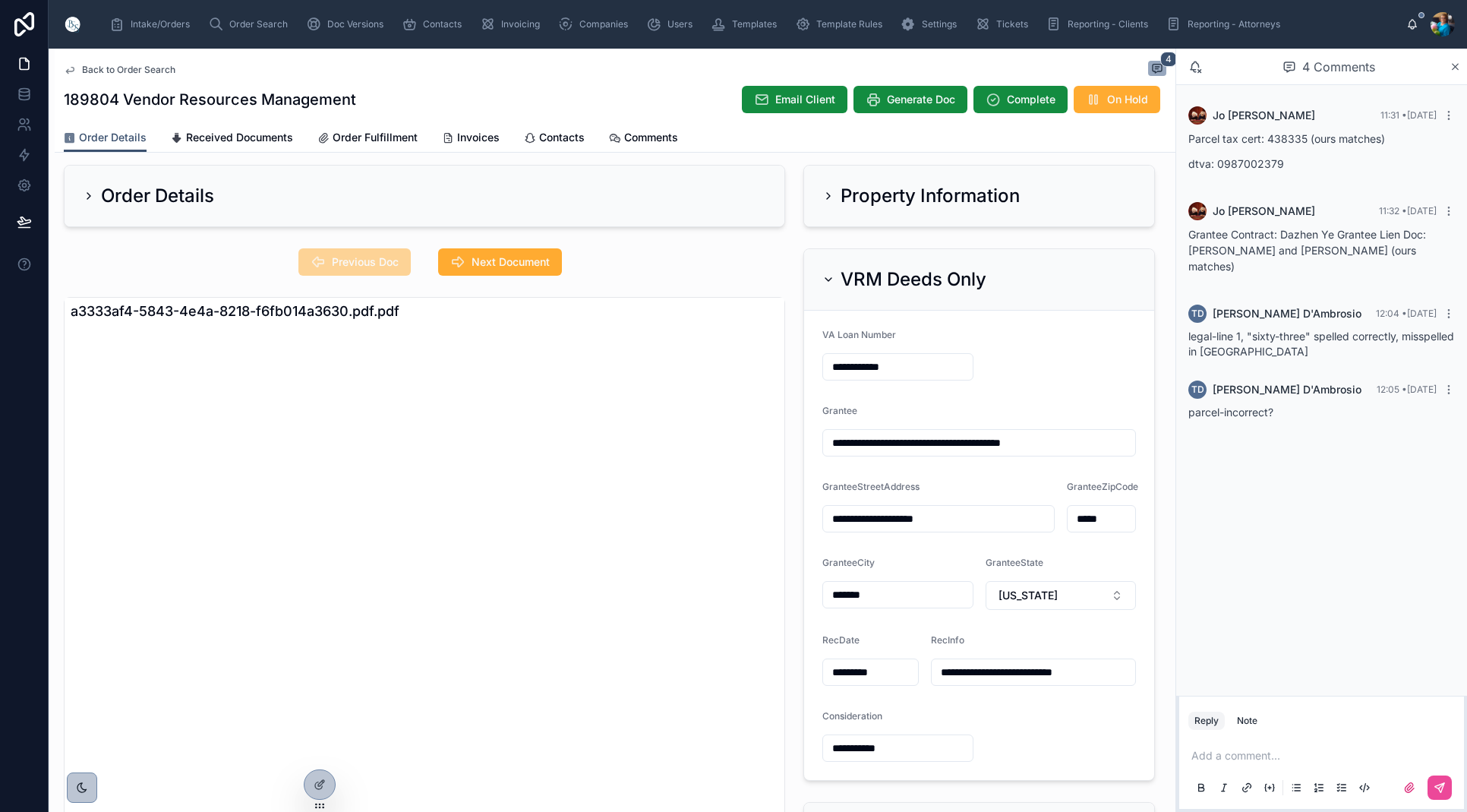
scroll to position [11, 0]
click at [832, 275] on icon at bounding box center [829, 281] width 12 height 12
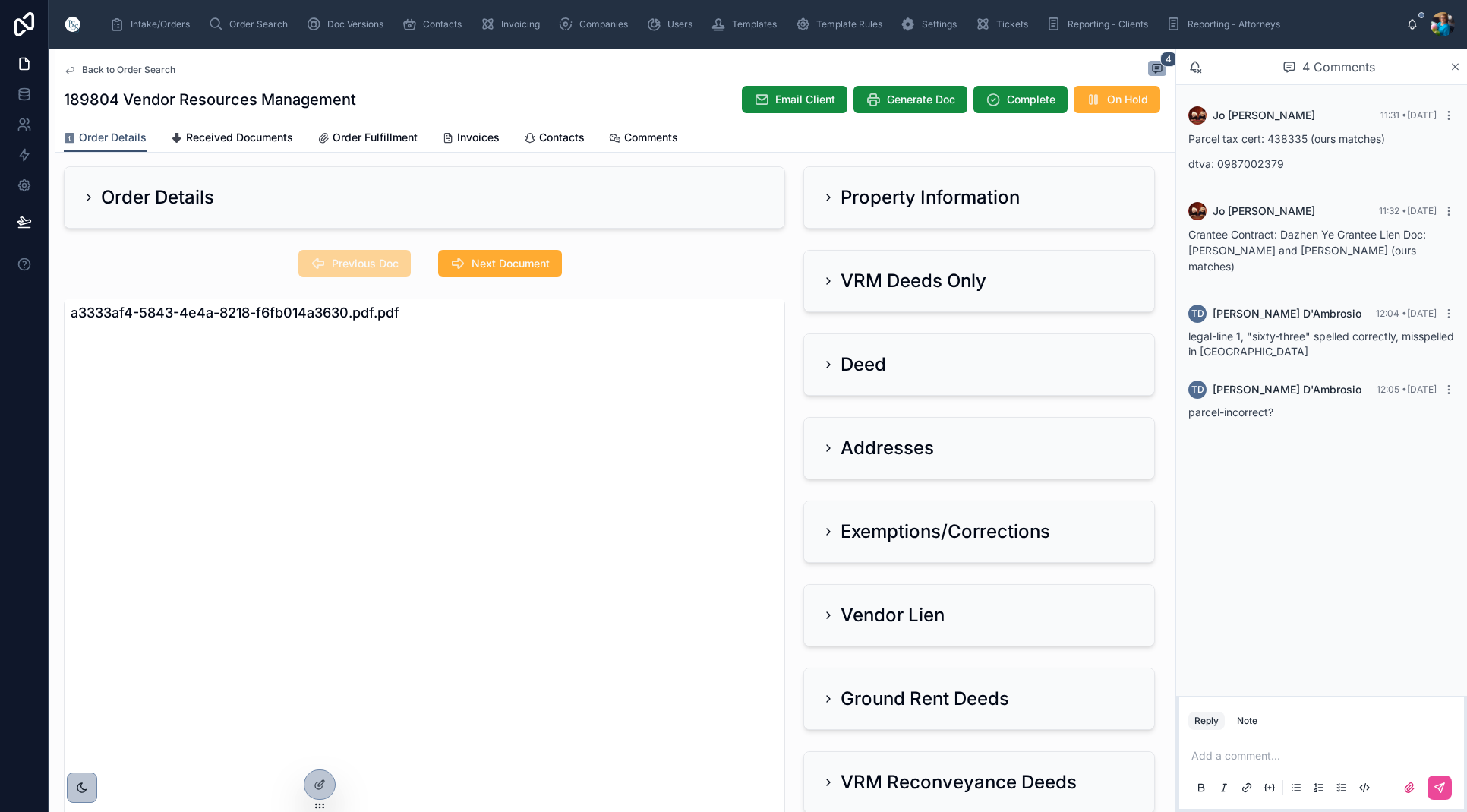
click at [826, 197] on icon at bounding box center [829, 198] width 12 height 12
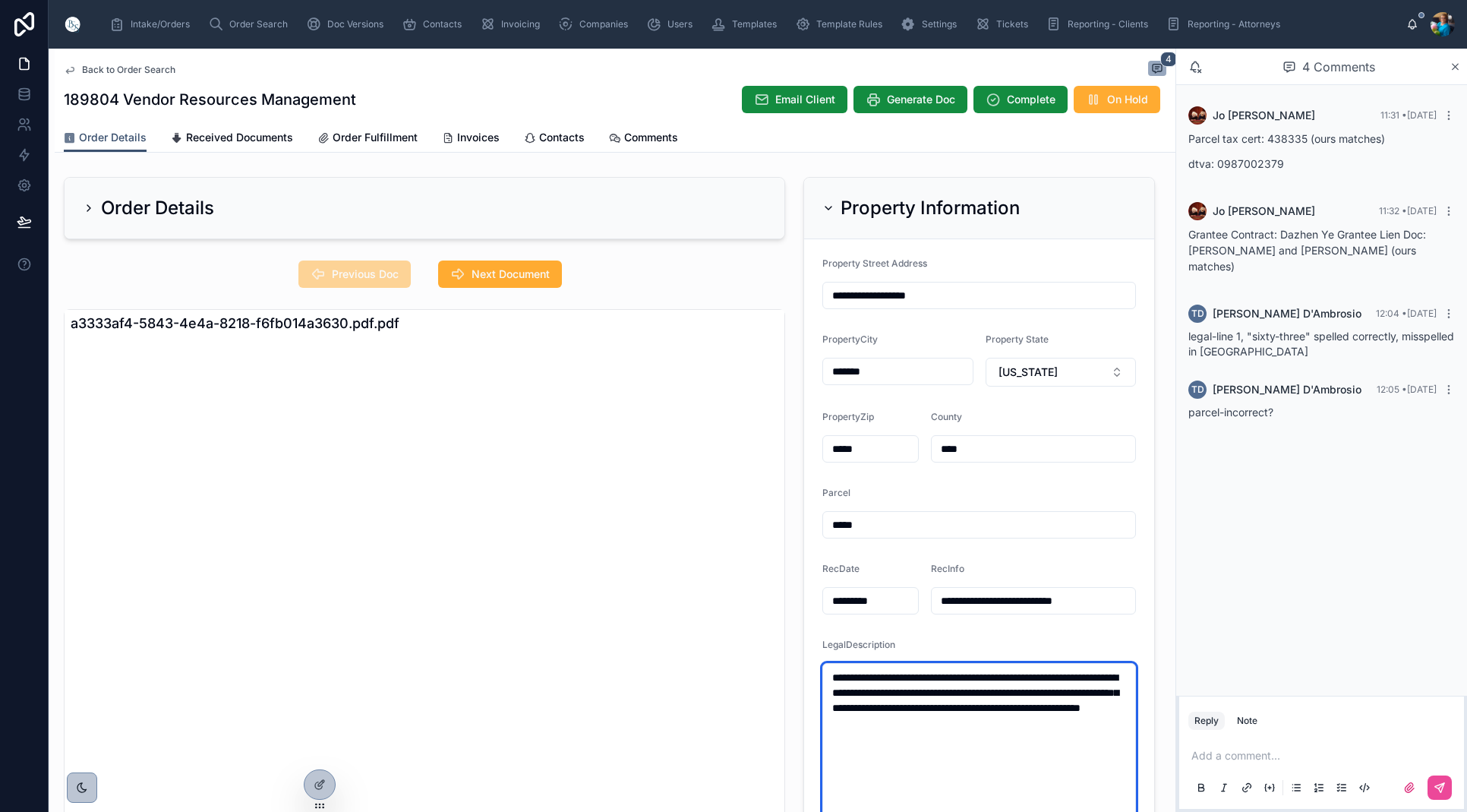
scroll to position [0, 0]
drag, startPoint x: 1043, startPoint y: 726, endPoint x: 831, endPoint y: 679, distance: 217.1
click at [831, 679] on textarea "**********" at bounding box center [979, 753] width 314 height 181
click at [912, 631] on form "**********" at bounding box center [979, 550] width 350 height 623
drag, startPoint x: 868, startPoint y: 526, endPoint x: 872, endPoint y: 536, distance: 10.8
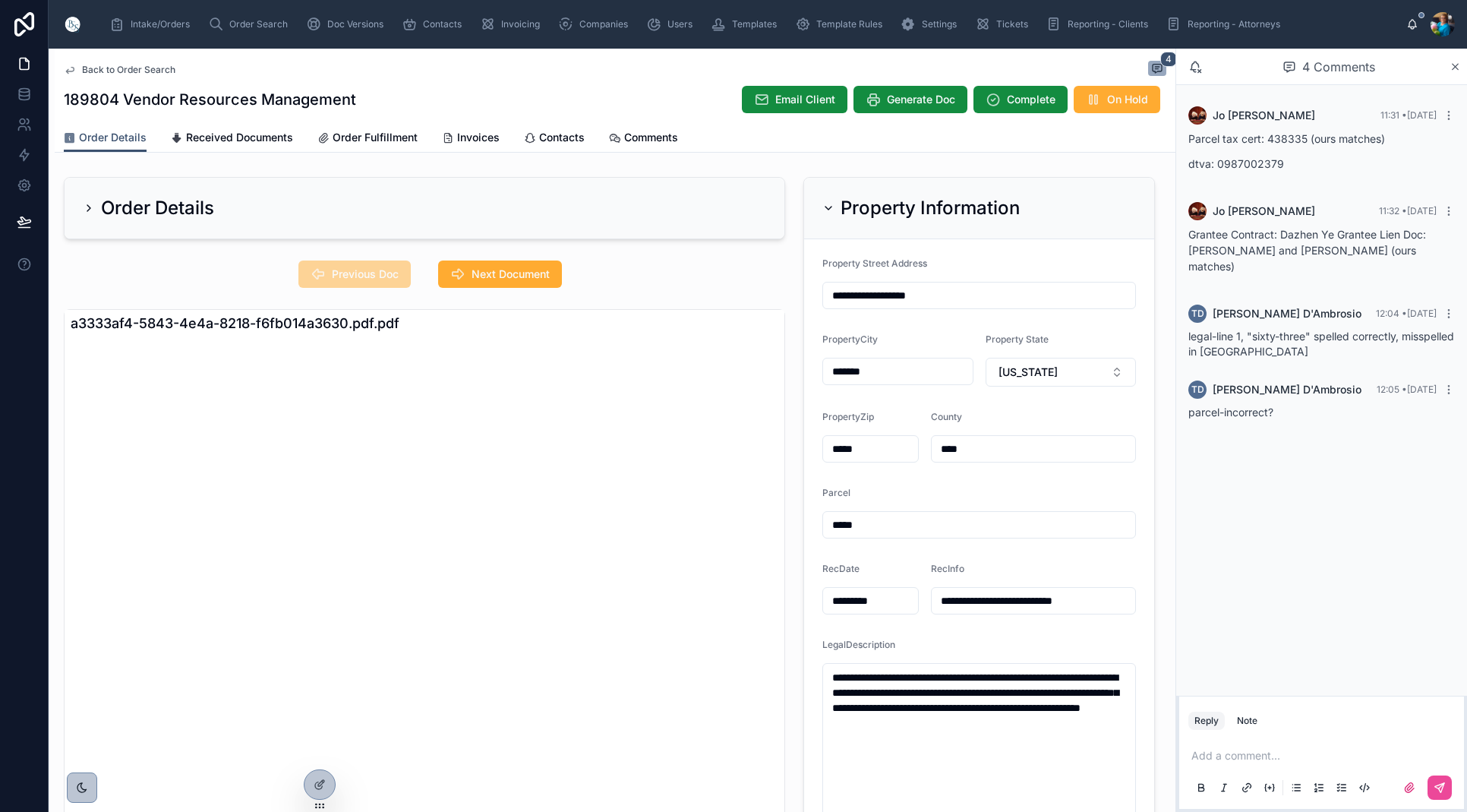
click at [868, 528] on input "*****" at bounding box center [979, 525] width 312 height 21
type input "******"
click at [1216, 758] on p at bounding box center [1325, 755] width 266 height 15
click at [1449, 791] on button at bounding box center [1441, 787] width 25 height 25
drag, startPoint x: 830, startPoint y: 203, endPoint x: 834, endPoint y: 215, distance: 12.6
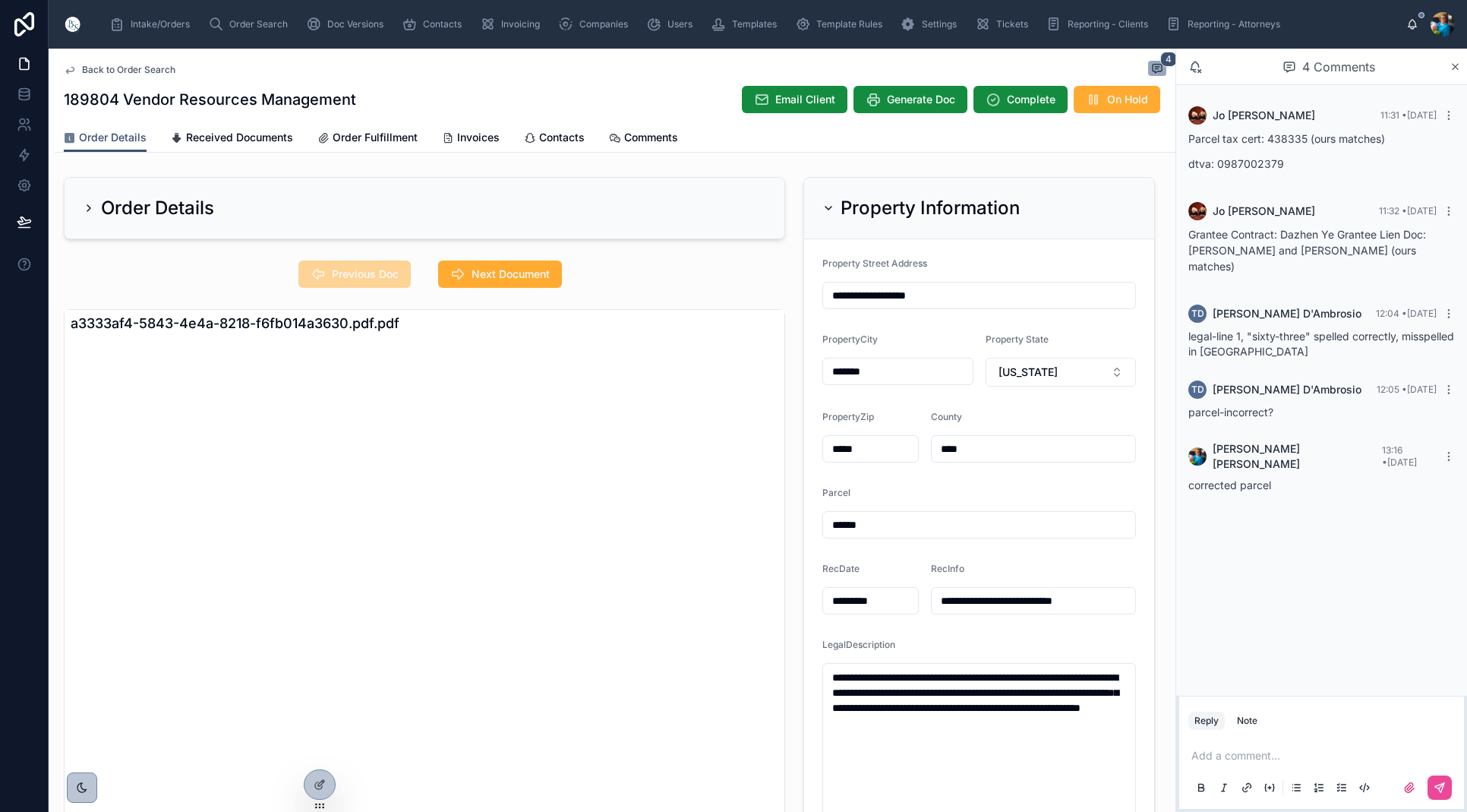
click at [830, 205] on icon at bounding box center [829, 208] width 12 height 12
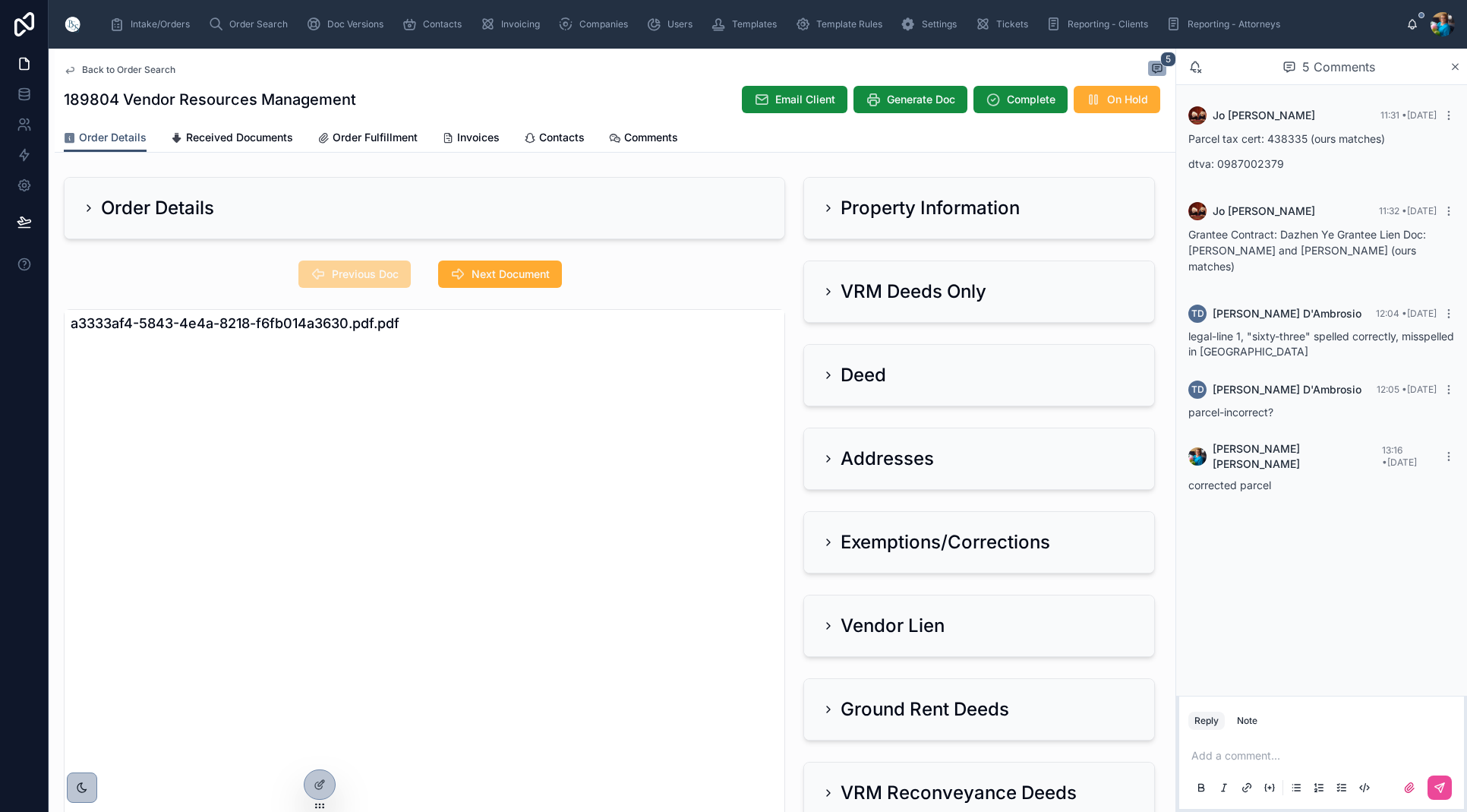
click at [828, 287] on icon at bounding box center [829, 292] width 12 height 12
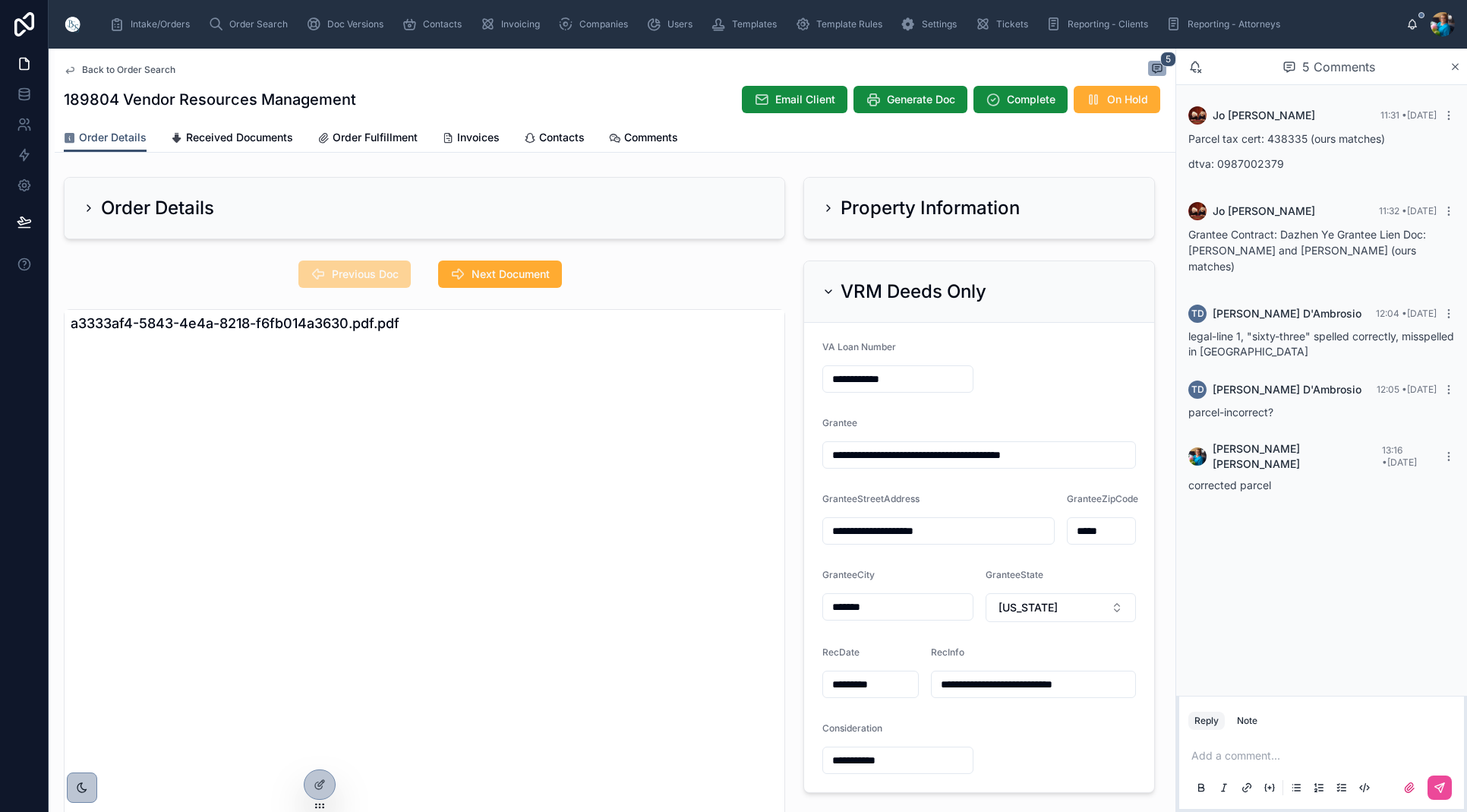
drag, startPoint x: 489, startPoint y: 275, endPoint x: 506, endPoint y: 313, distance: 41.6
click at [489, 277] on span "Next Document" at bounding box center [511, 273] width 78 height 15
click at [339, 278] on span "Previous Doc" at bounding box center [366, 273] width 67 height 15
click at [507, 275] on span "Next Document" at bounding box center [511, 273] width 78 height 15
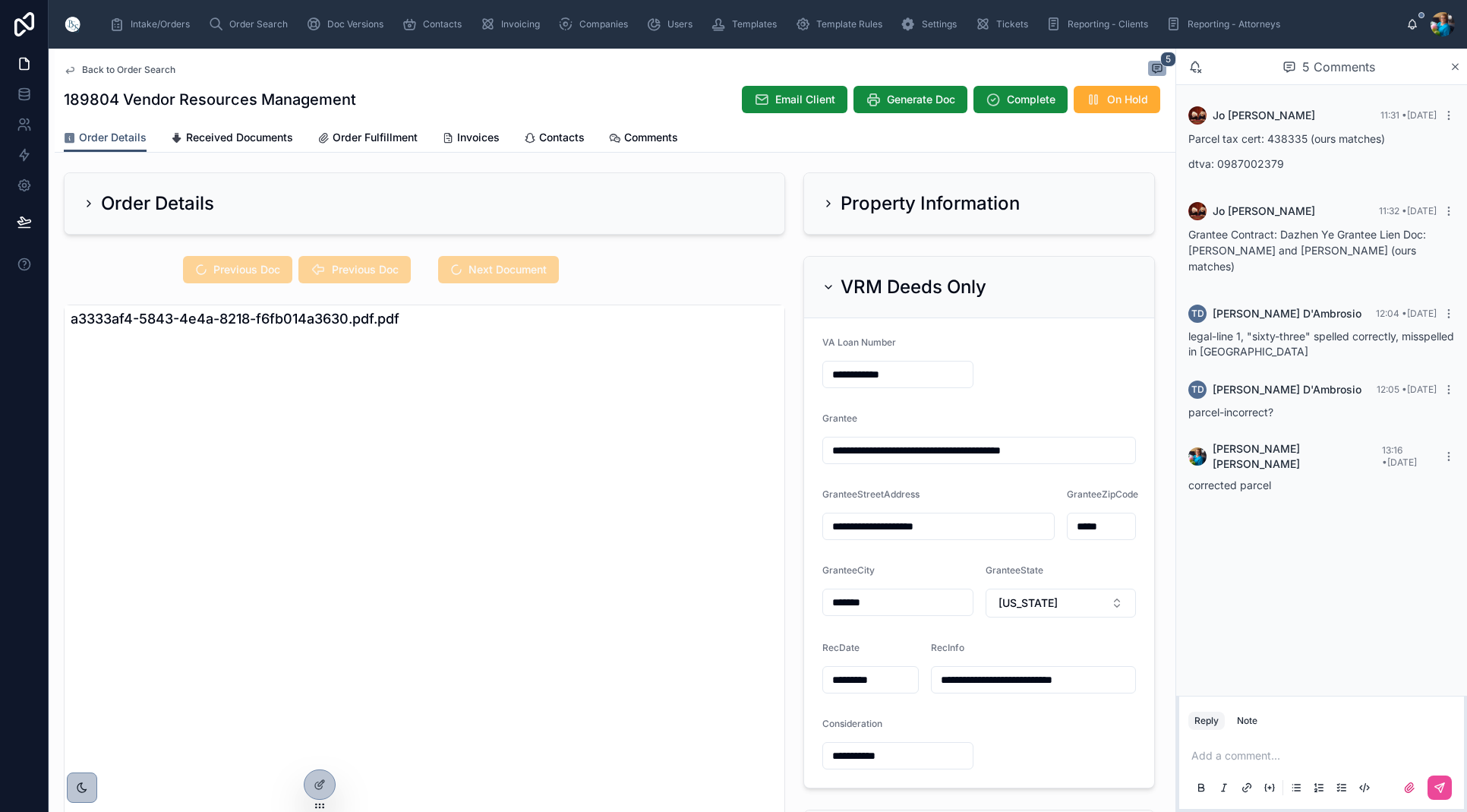
scroll to position [5, 0]
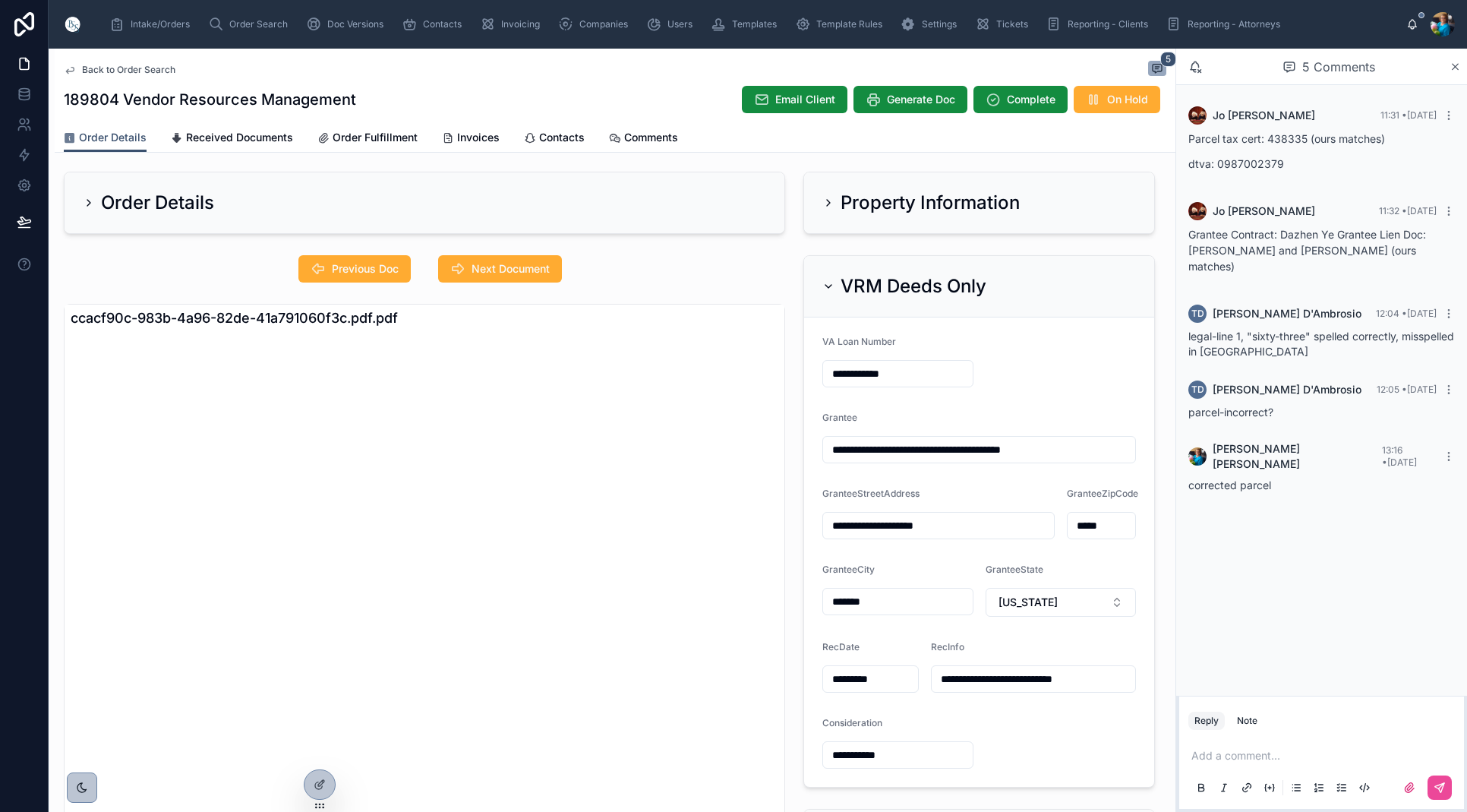
click at [825, 285] on icon at bounding box center [828, 286] width 6 height 3
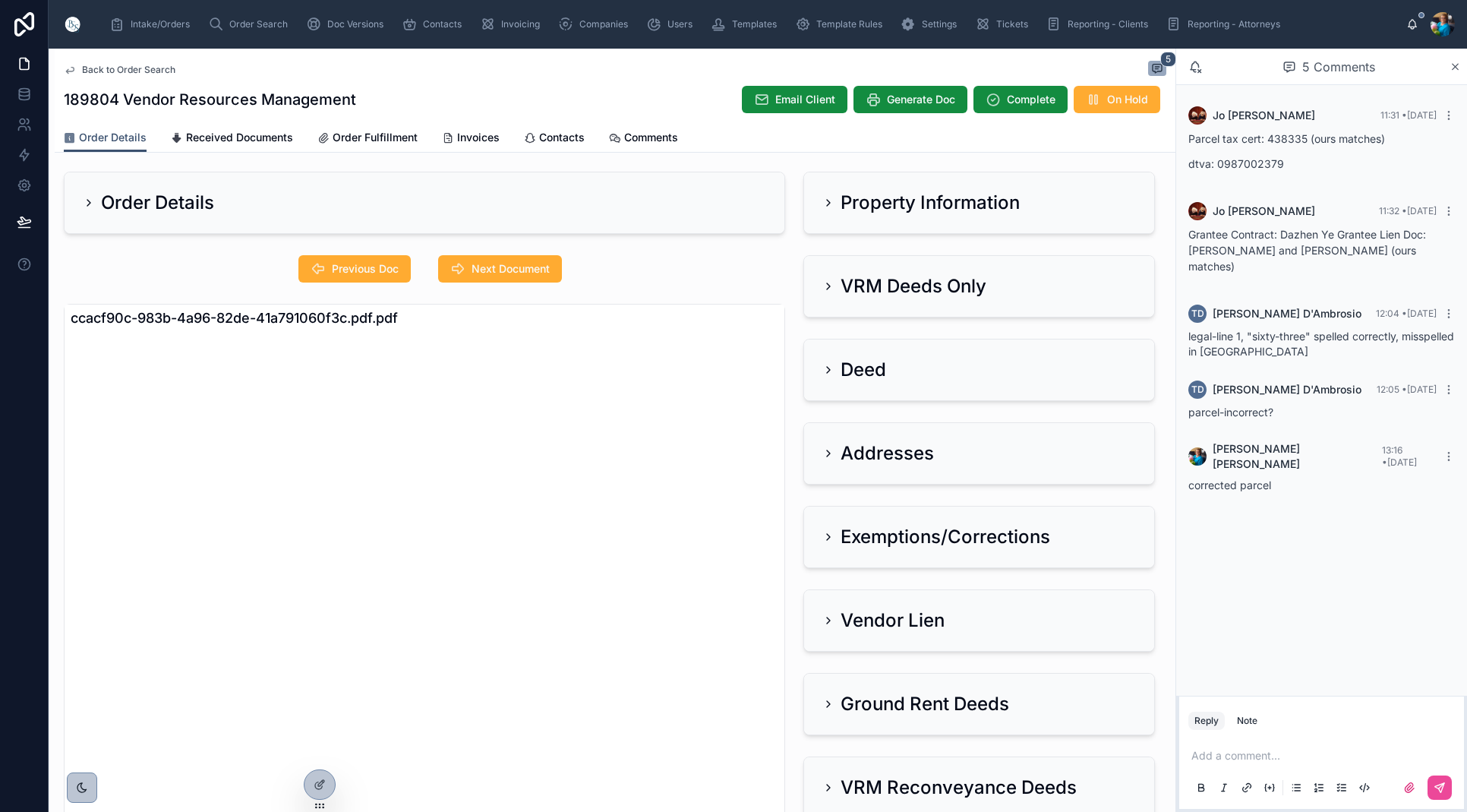
click at [825, 450] on icon at bounding box center [829, 453] width 12 height 12
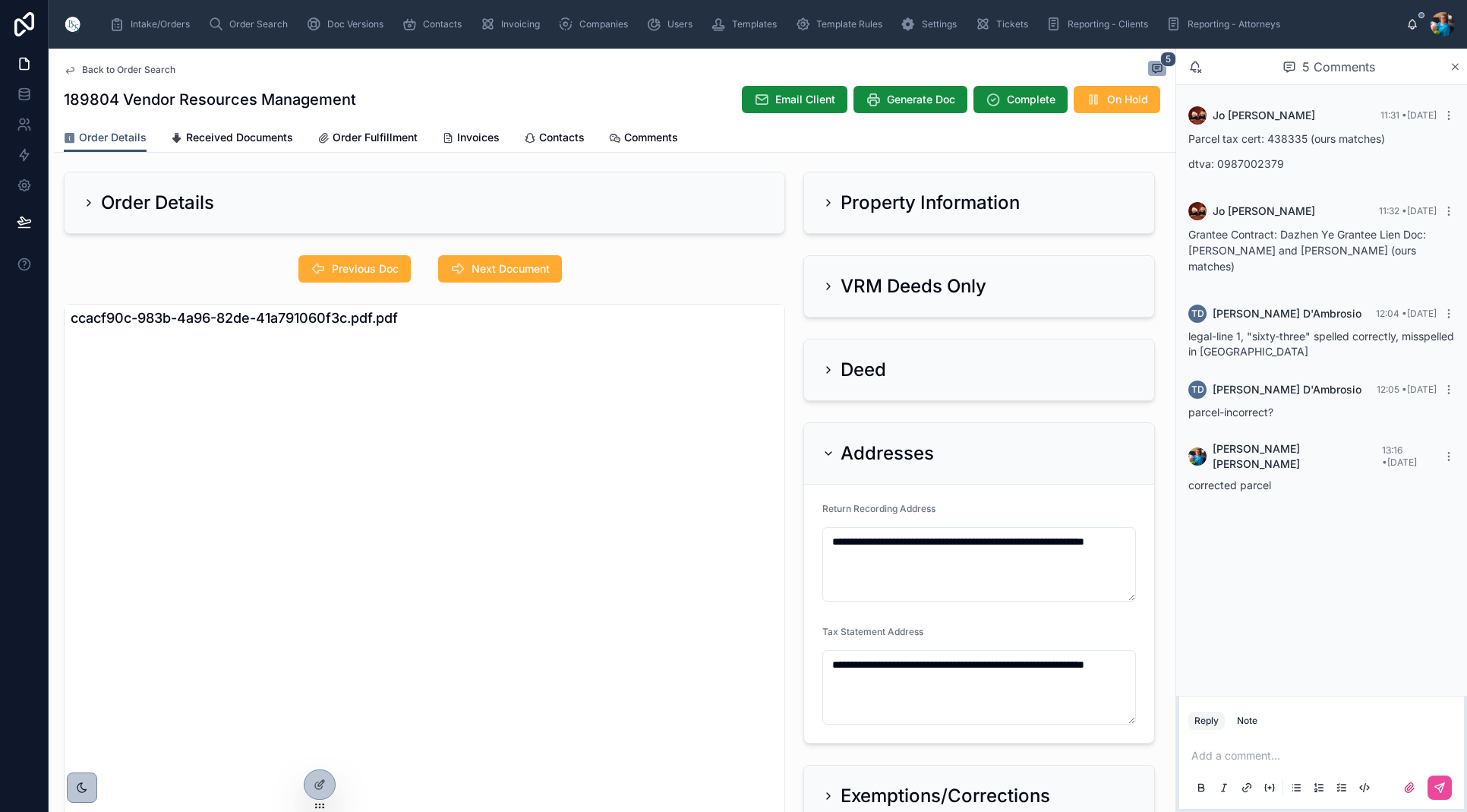
click at [833, 450] on icon at bounding box center [829, 453] width 12 height 12
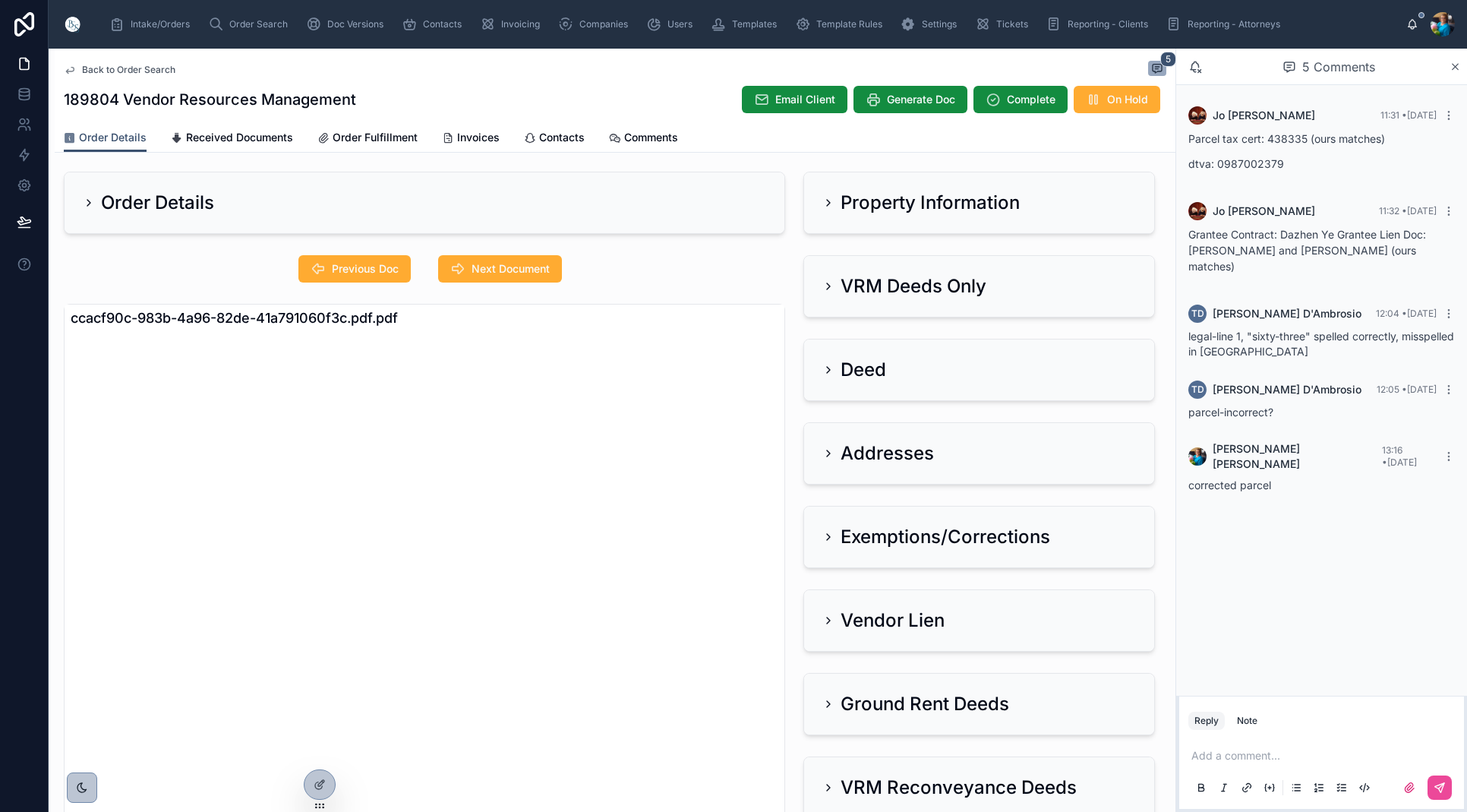
drag, startPoint x: 830, startPoint y: 281, endPoint x: 795, endPoint y: 313, distance: 47.4
click at [830, 282] on icon at bounding box center [829, 286] width 12 height 12
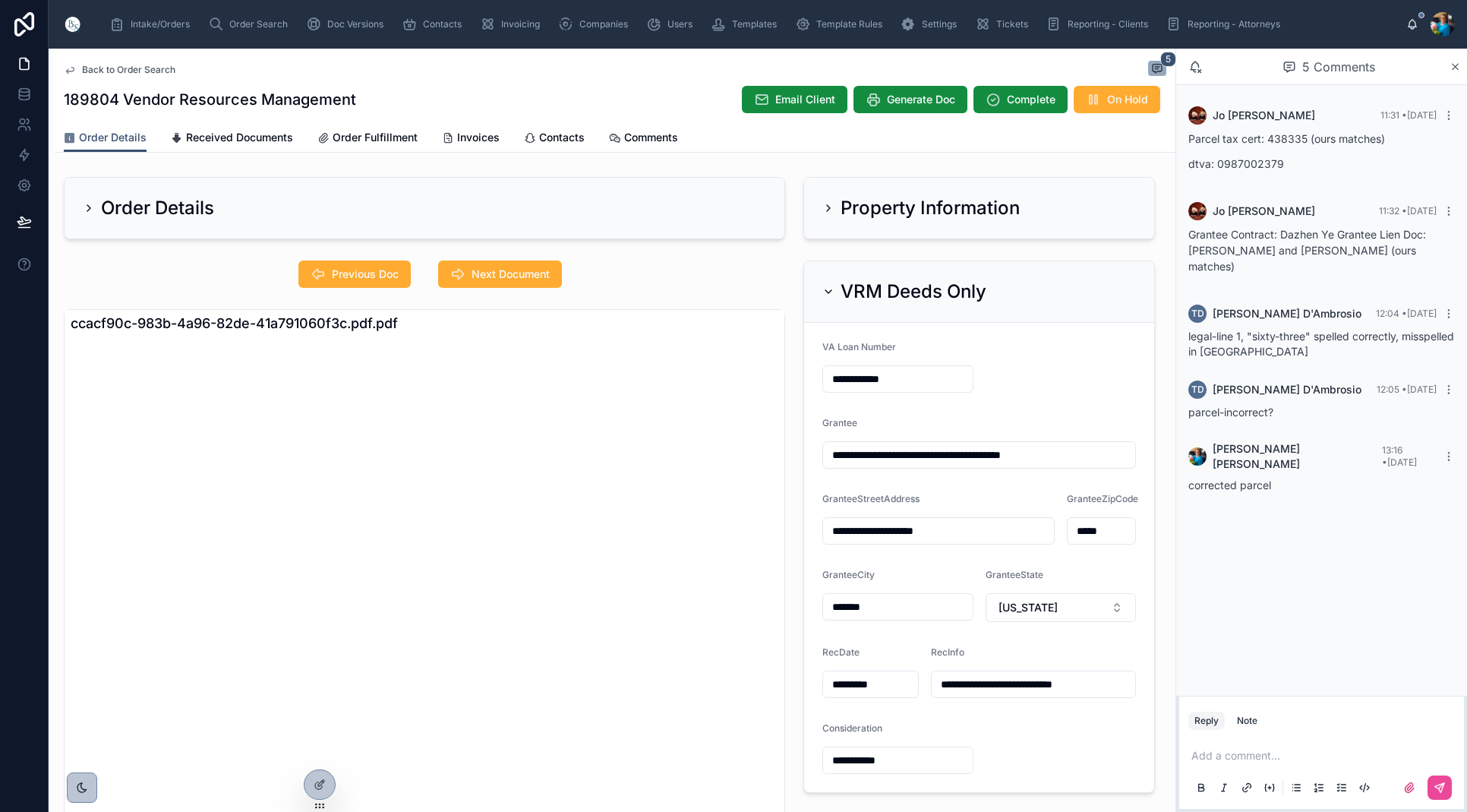
scroll to position [0, 0]
click at [830, 294] on icon at bounding box center [828, 291] width 6 height 3
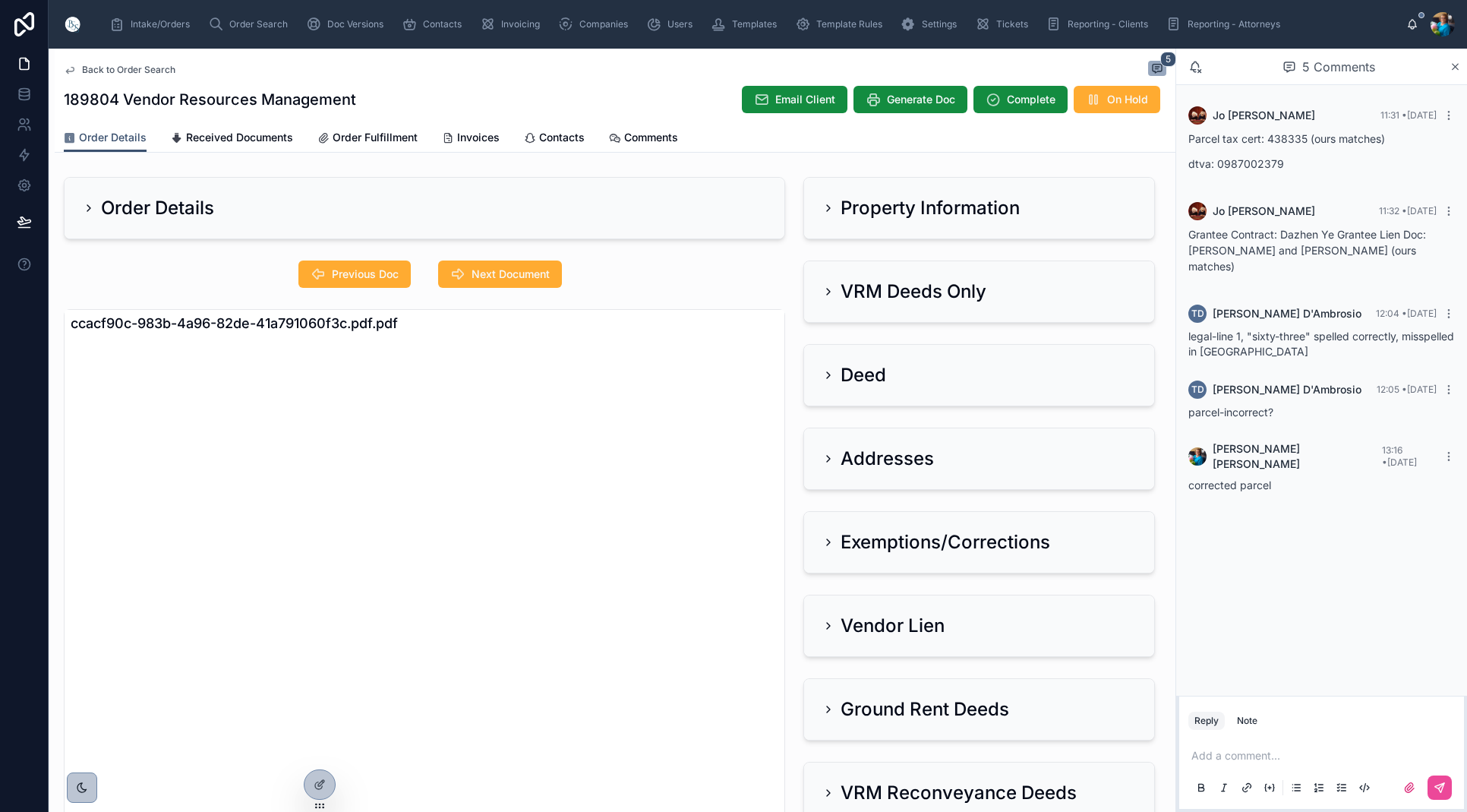
click at [1221, 754] on p at bounding box center [1325, 755] width 266 height 15
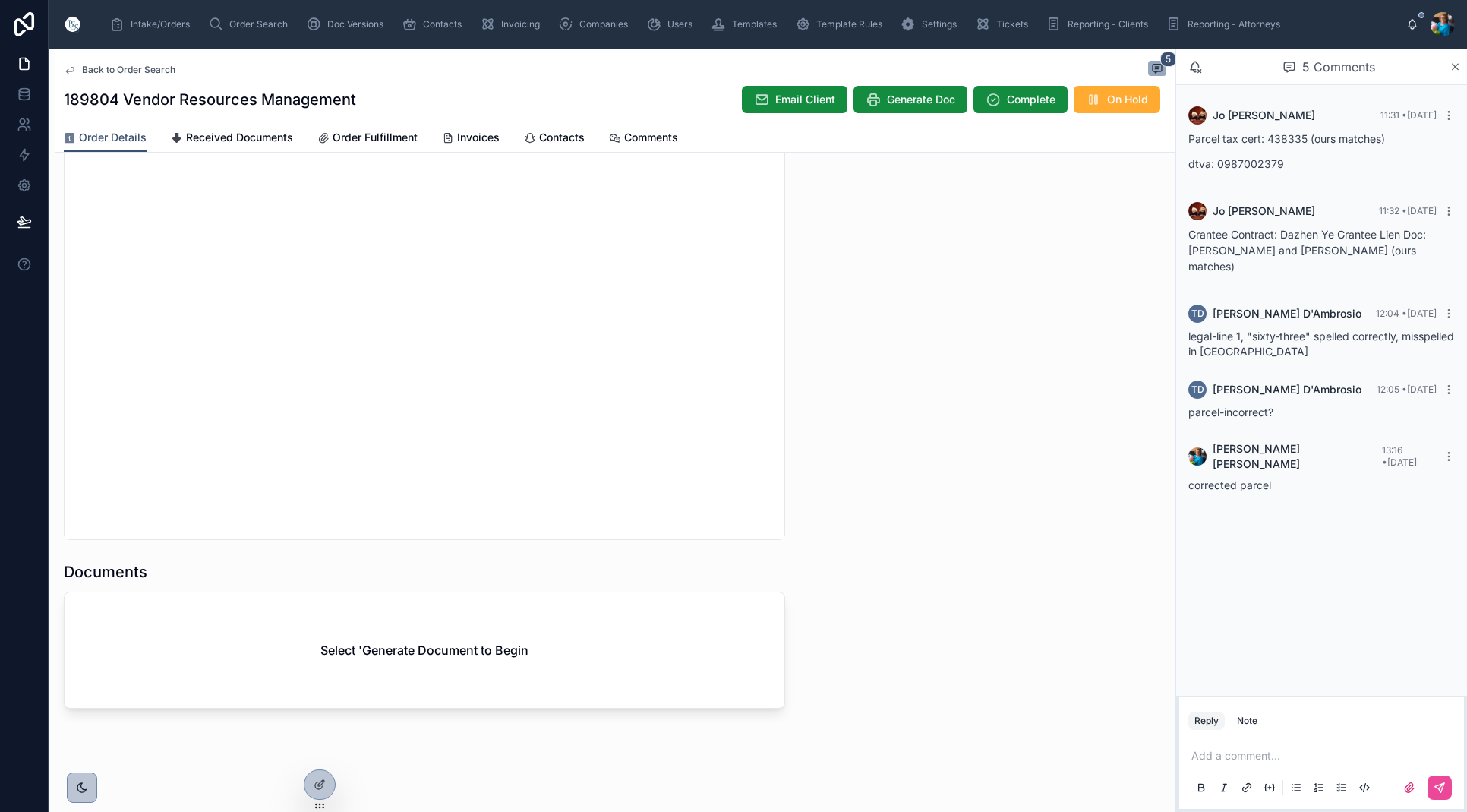
scroll to position [1414, 0]
click at [923, 103] on span "Generate Doc" at bounding box center [921, 99] width 69 height 15
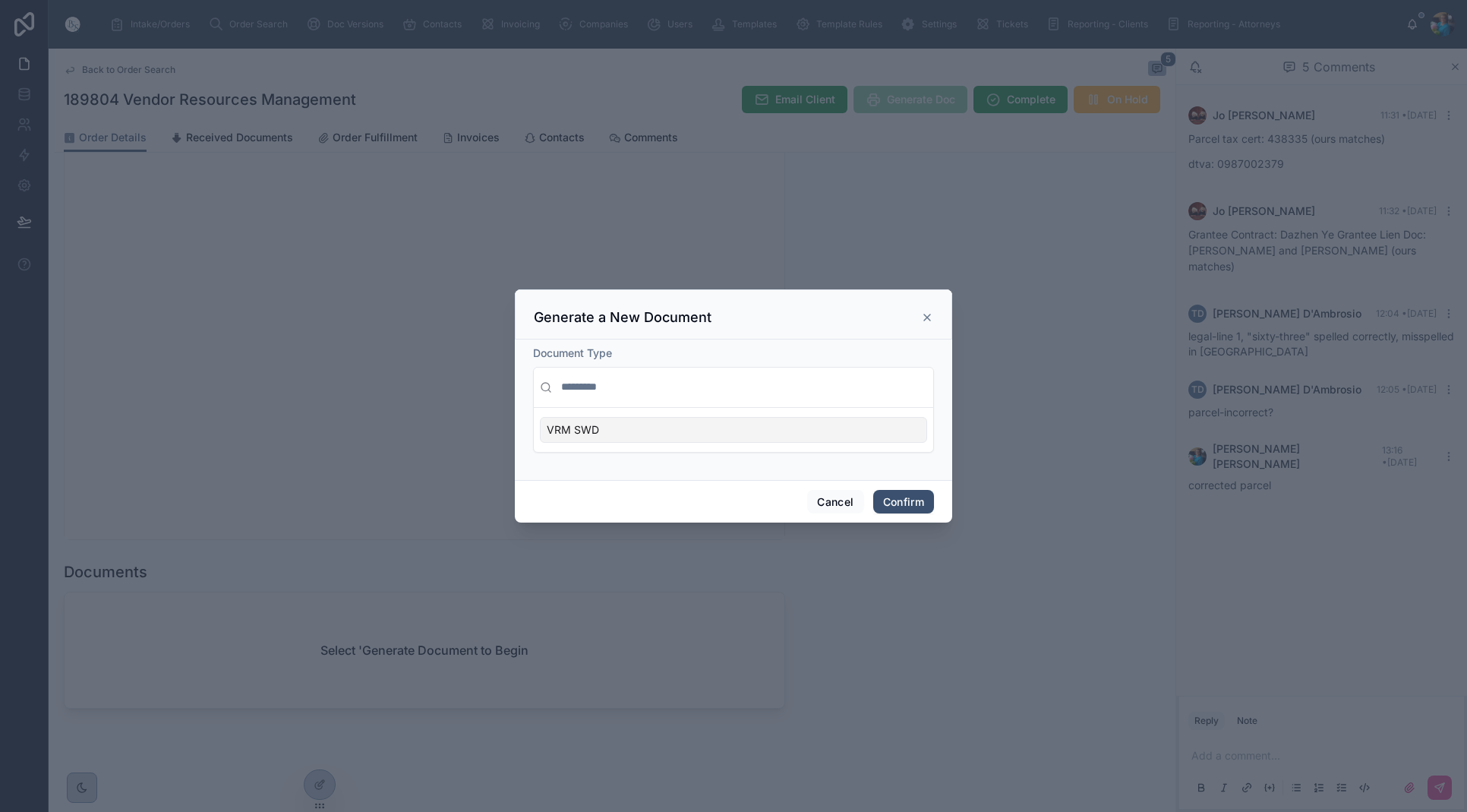
click at [846, 427] on div "VRM SWD" at bounding box center [733, 429] width 388 height 25
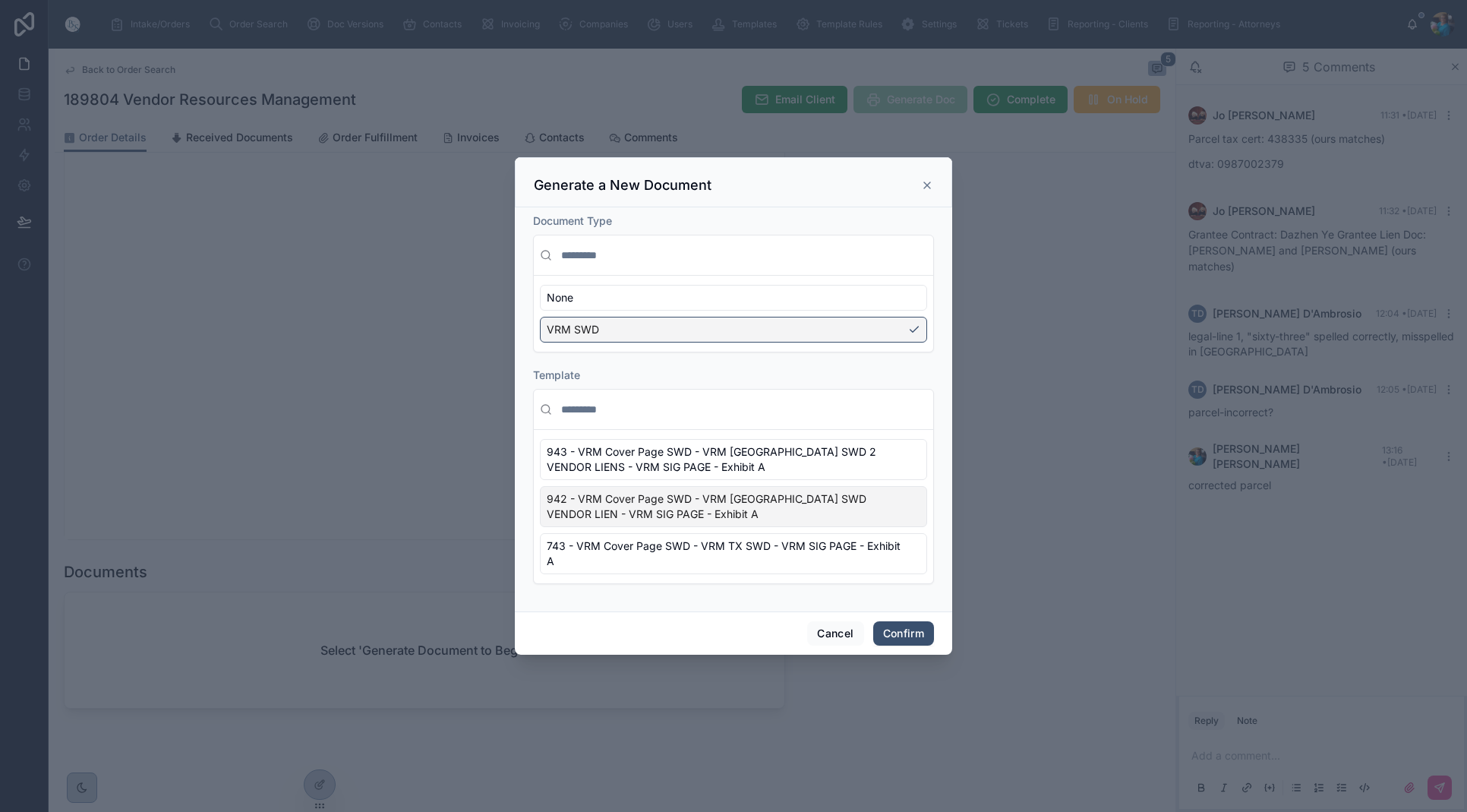
click at [910, 518] on div "942 - VRM Cover Page SWD - VRM TX SWD VENDOR LIEN - VRM SIG PAGE - Exhibit A" at bounding box center [733, 506] width 388 height 41
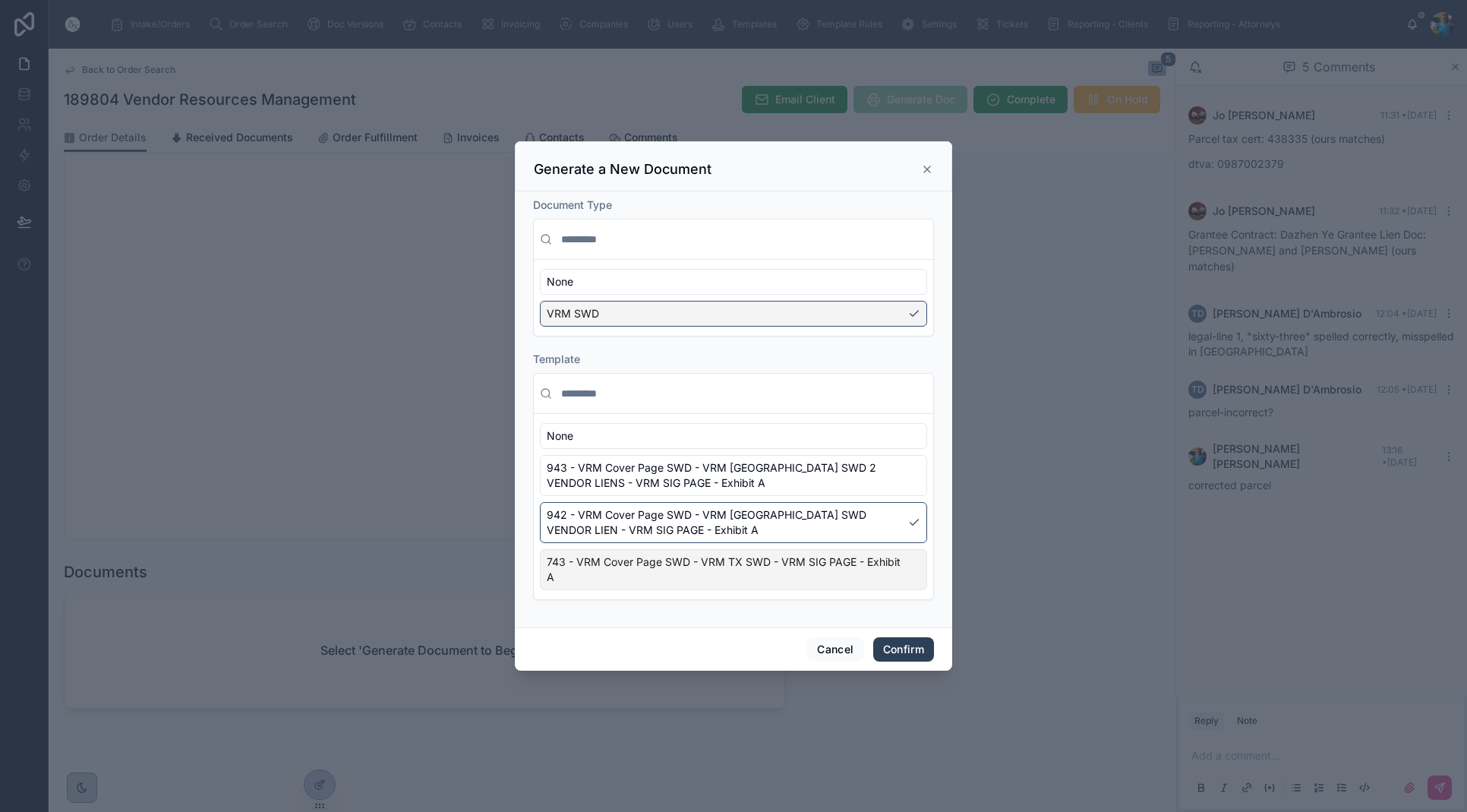
click at [904, 652] on button "Confirm" at bounding box center [904, 649] width 61 height 25
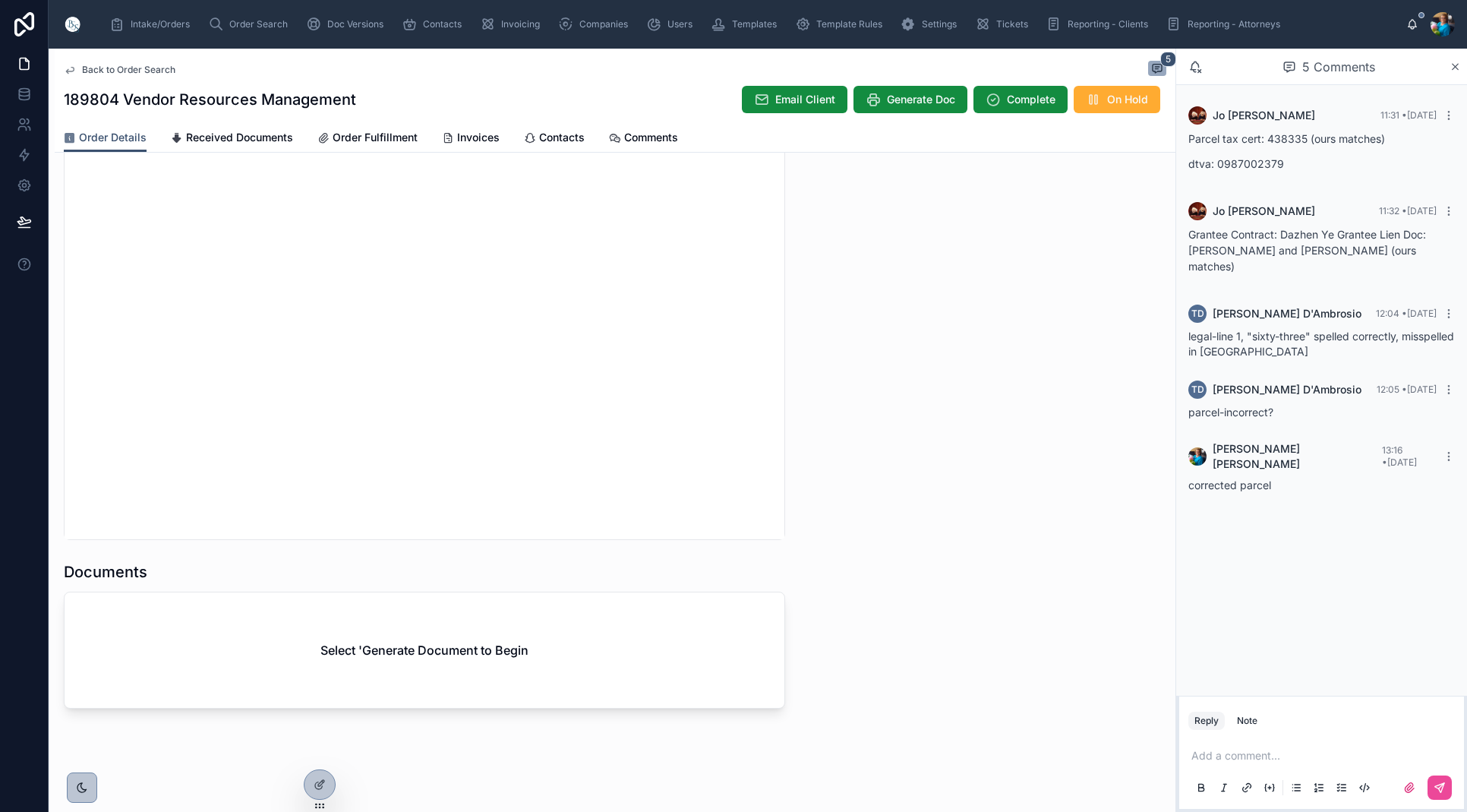
click at [619, 664] on div "Select 'Generate Document to Begin" at bounding box center [424, 649] width 720 height 115
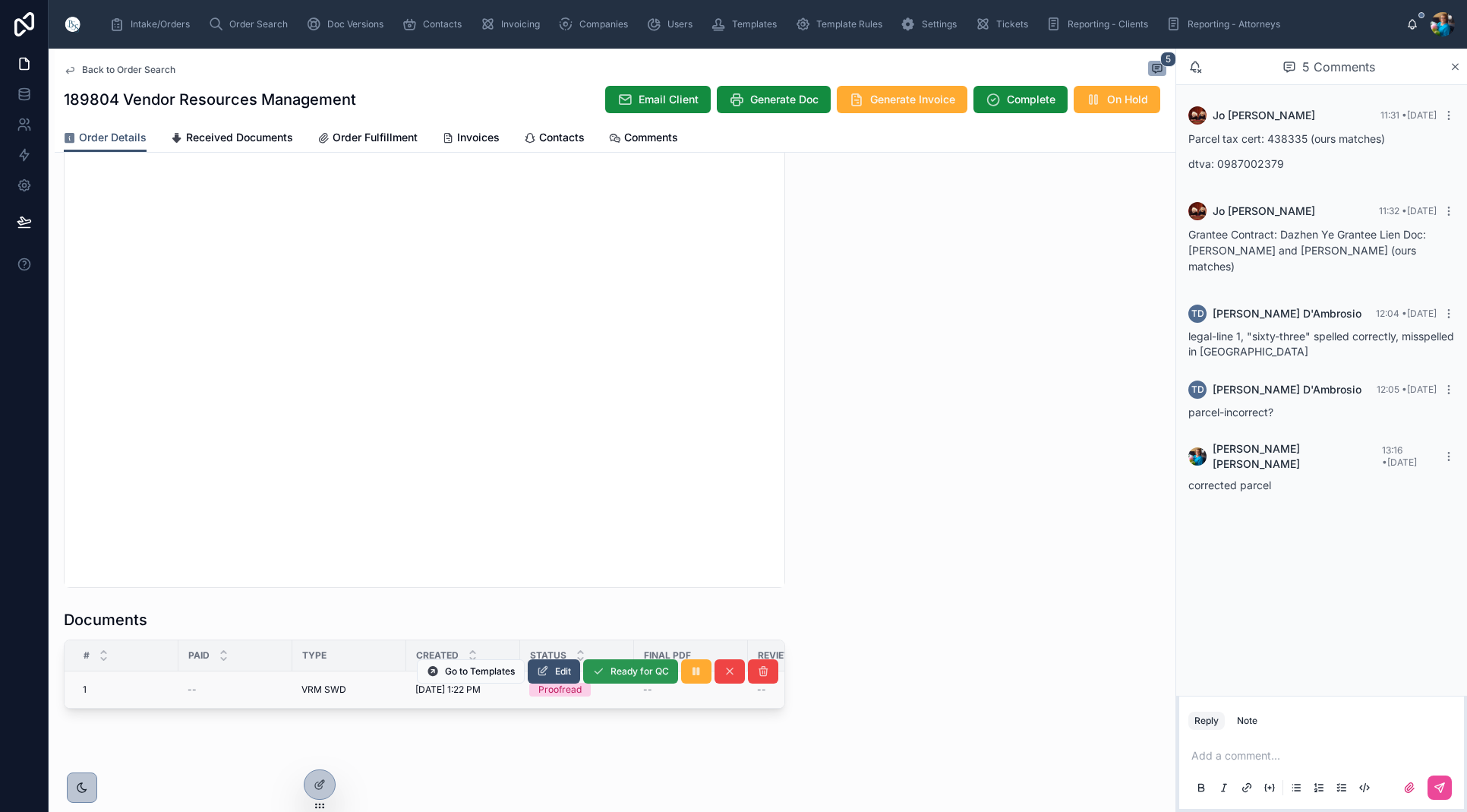
scroll to position [0, 1]
click at [556, 671] on span "Edit" at bounding box center [563, 671] width 16 height 12
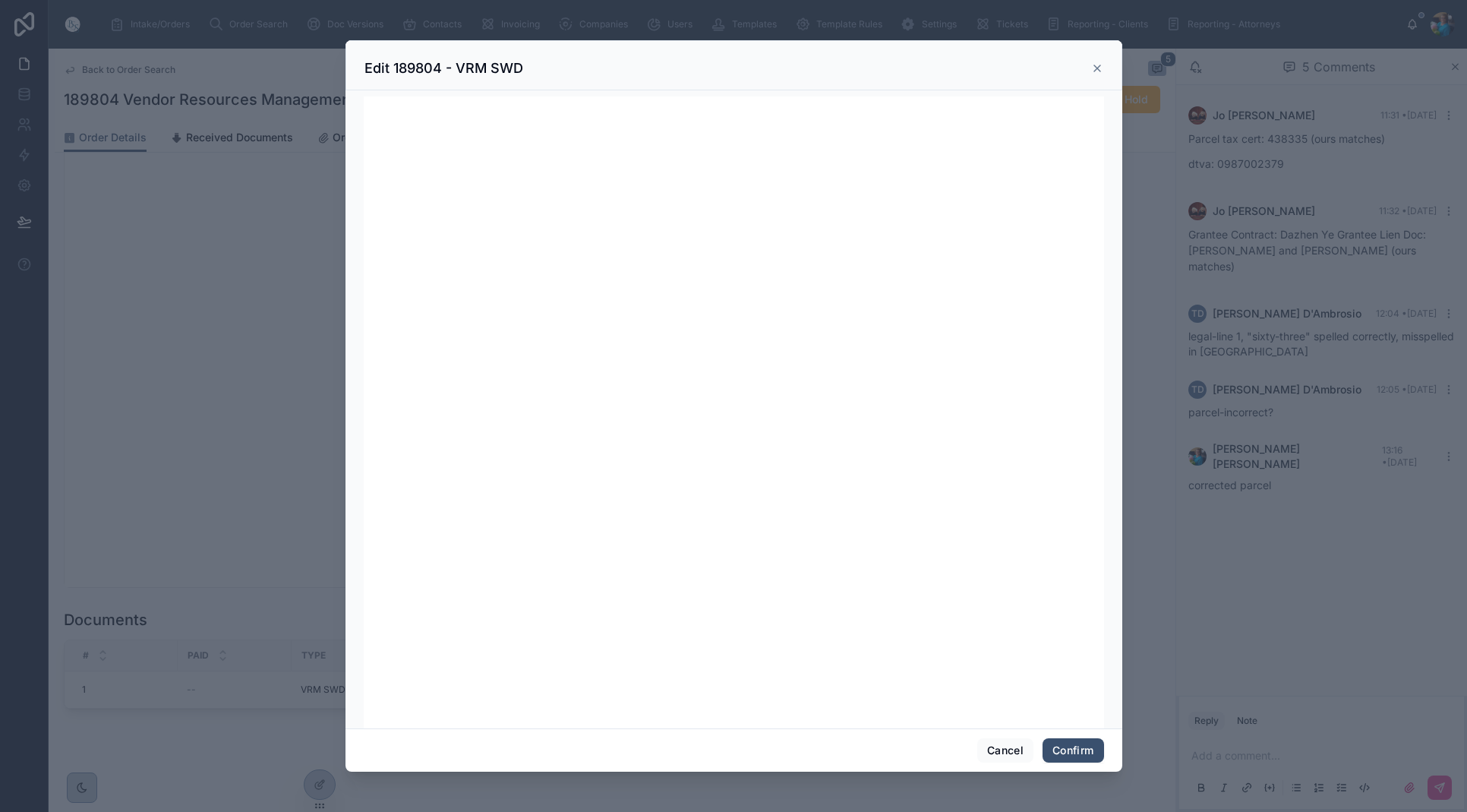
scroll to position [0, 0]
click at [1061, 746] on button "Confirm" at bounding box center [1072, 750] width 61 height 25
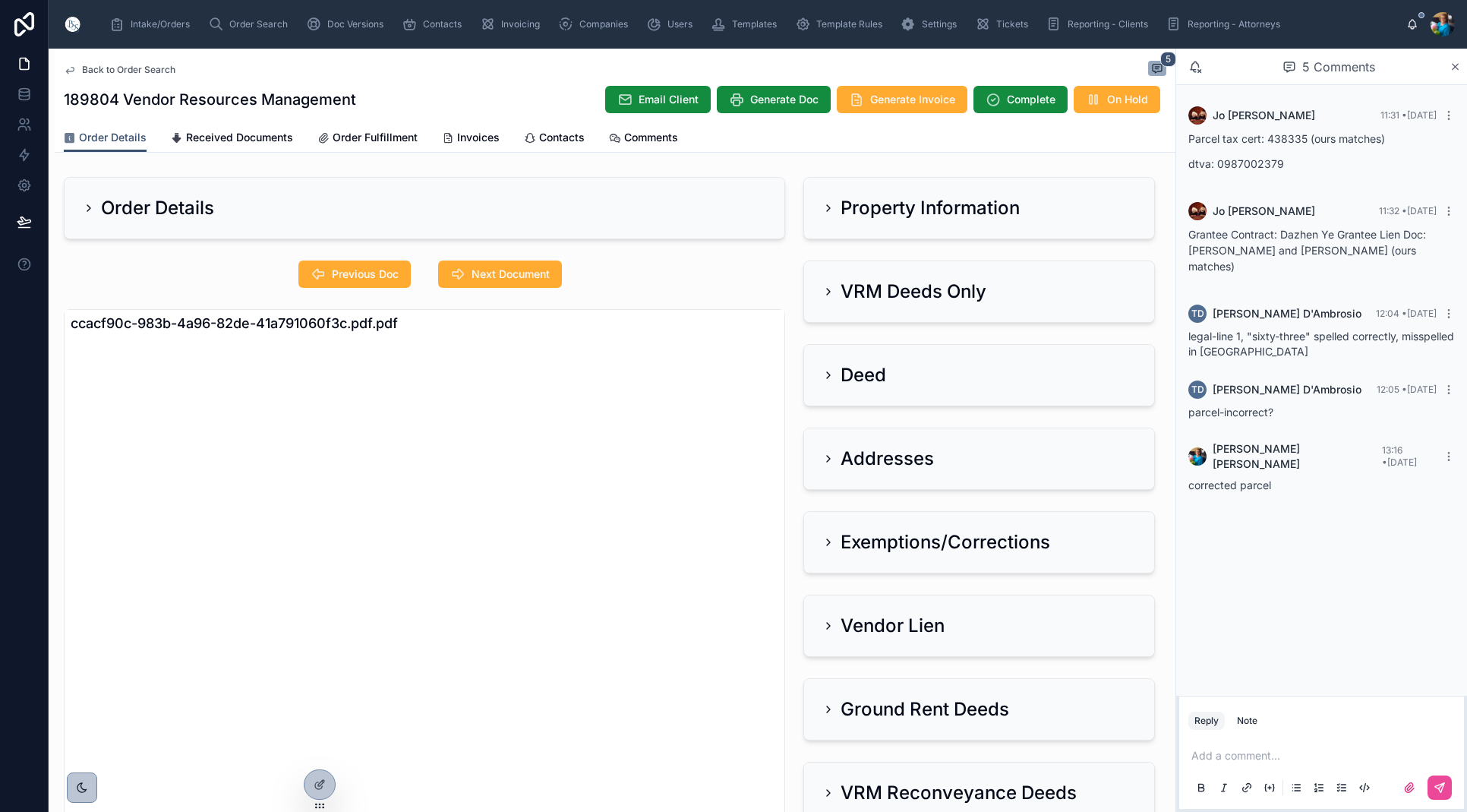
click at [890, 286] on h2 "VRM Deeds Only" at bounding box center [914, 292] width 146 height 25
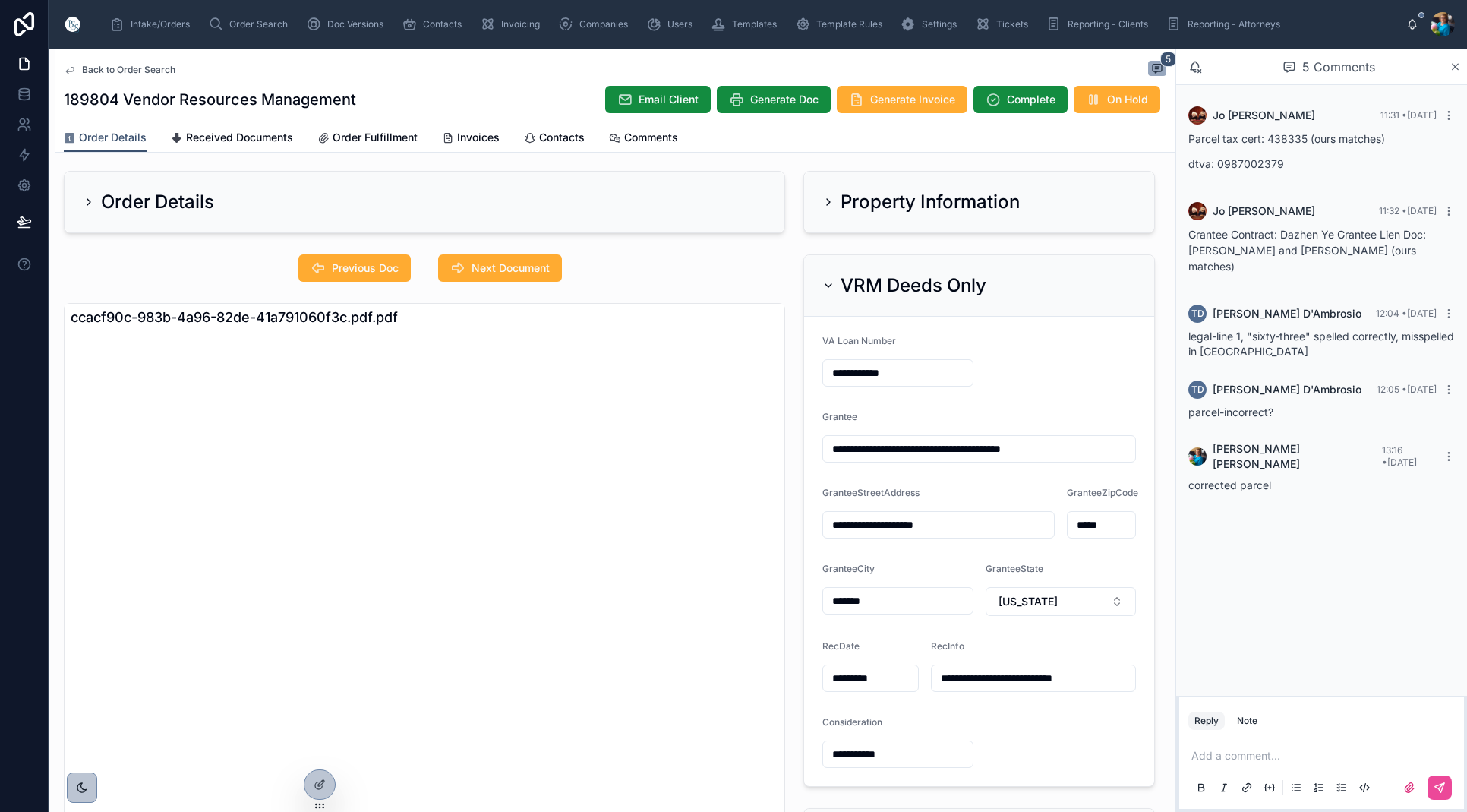
scroll to position [0, 1]
click at [890, 286] on h2 "VRM Deeds Only" at bounding box center [914, 286] width 146 height 25
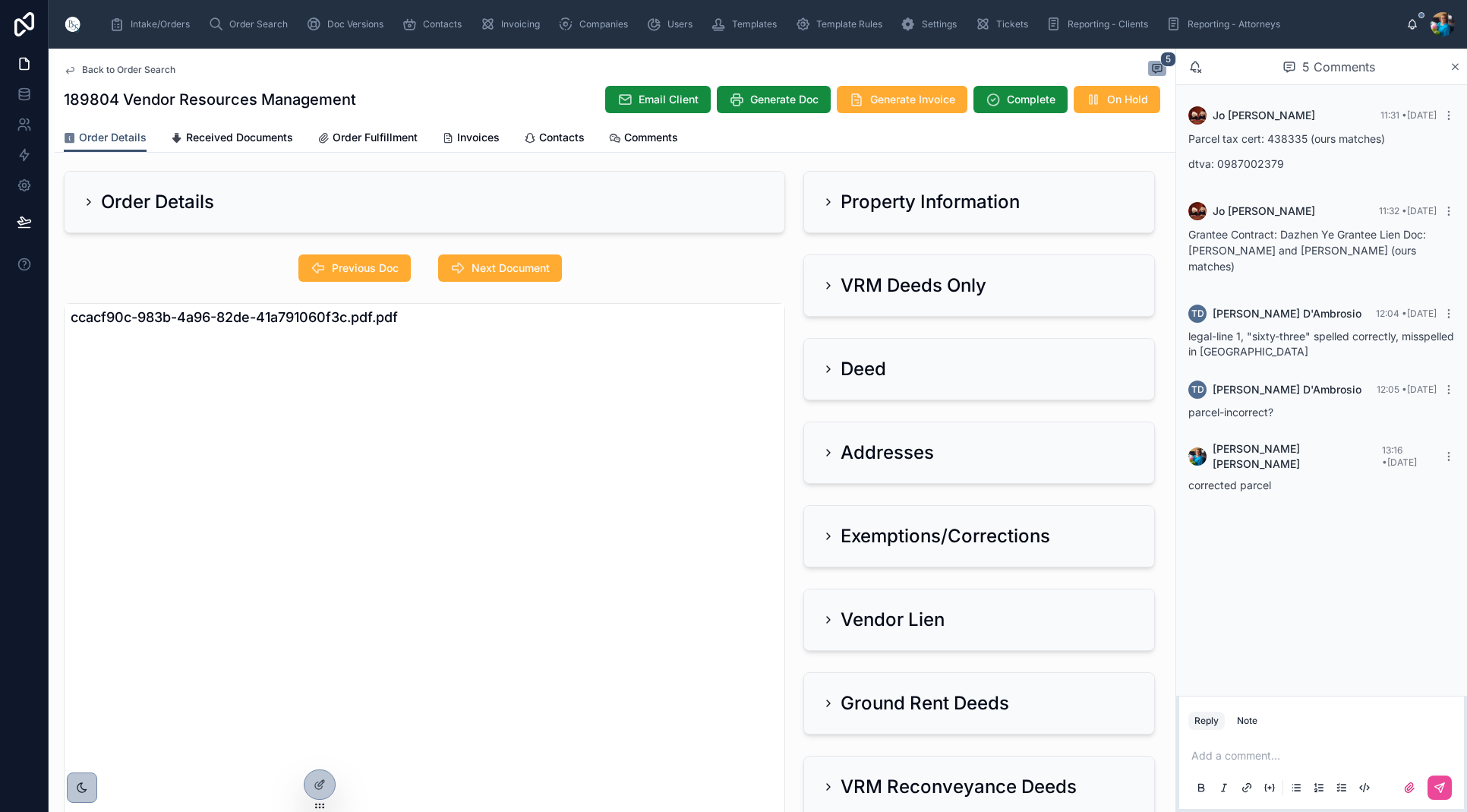
scroll to position [0, 0]
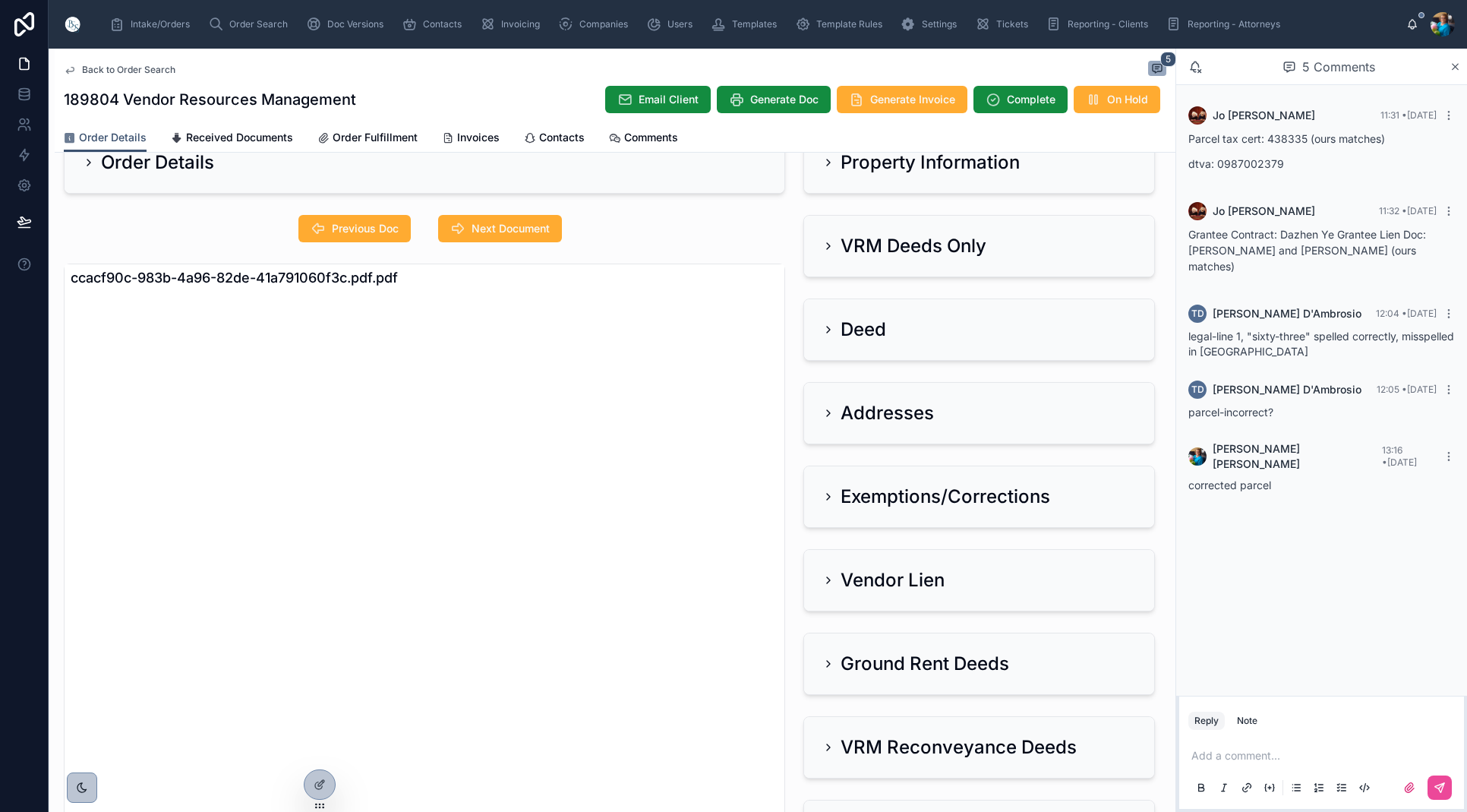
click at [889, 573] on h2 "Vendor Lien" at bounding box center [893, 580] width 104 height 25
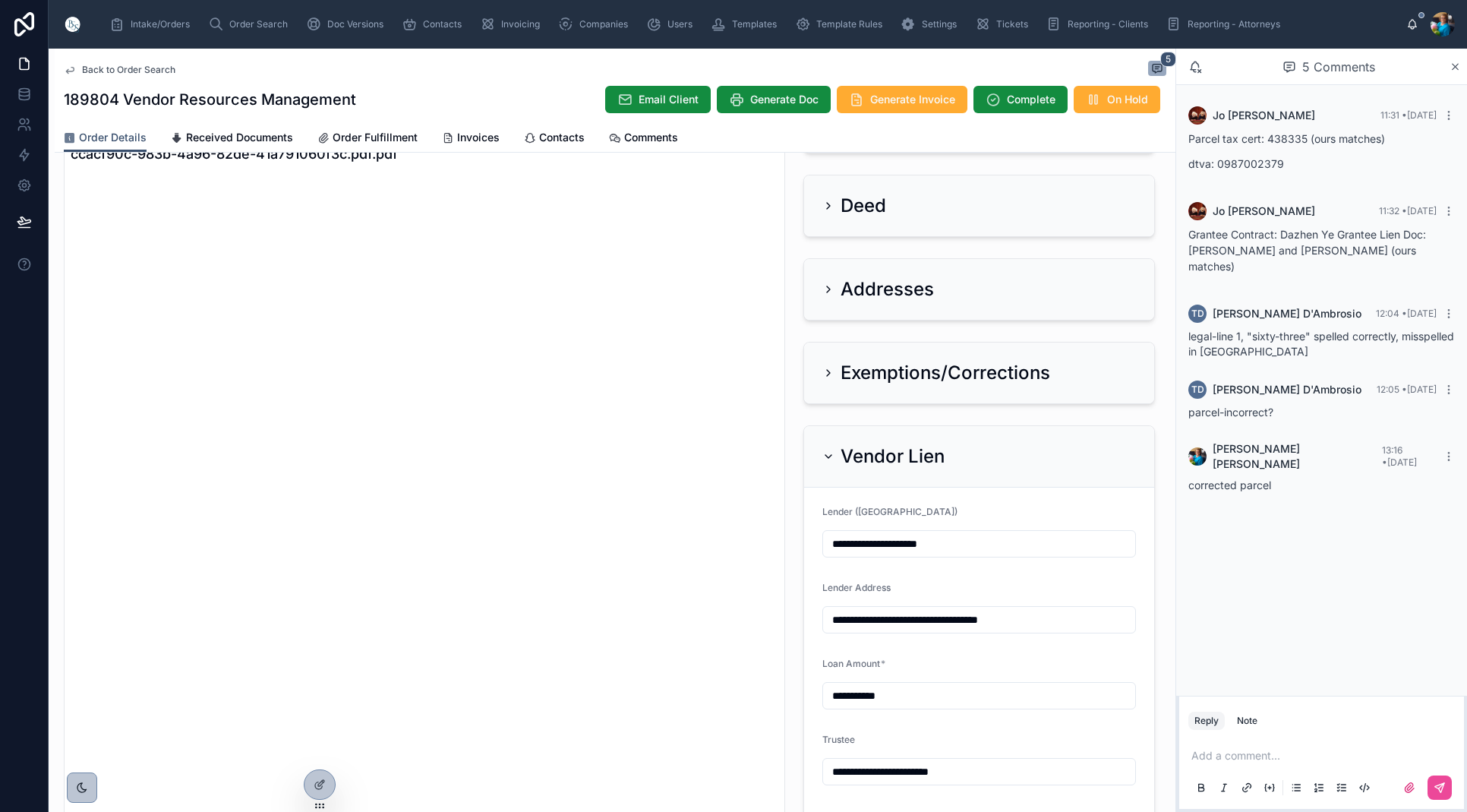
scroll to position [173, 0]
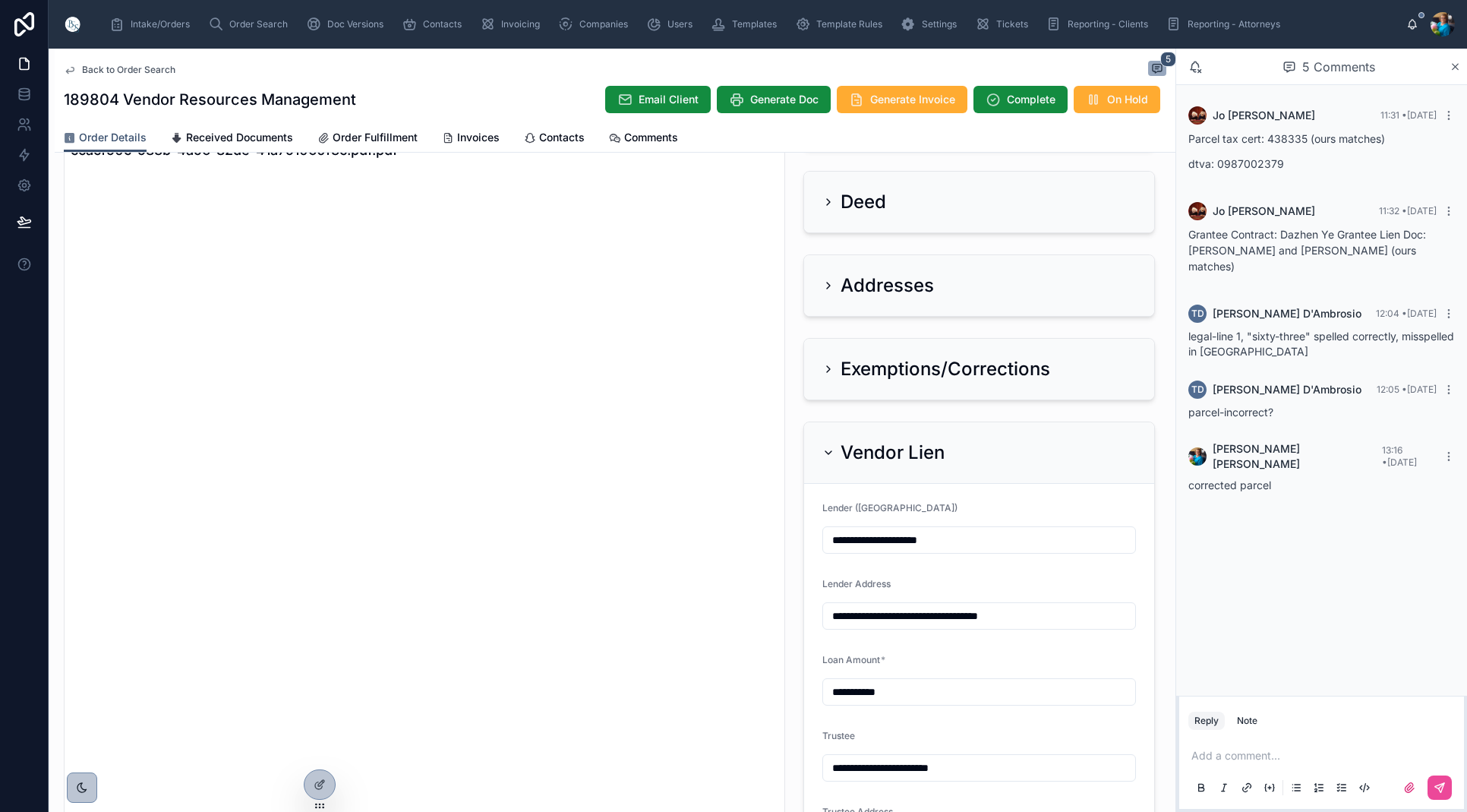
drag, startPoint x: 824, startPoint y: 454, endPoint x: 827, endPoint y: 480, distance: 26.2
click at [824, 455] on icon at bounding box center [829, 453] width 12 height 12
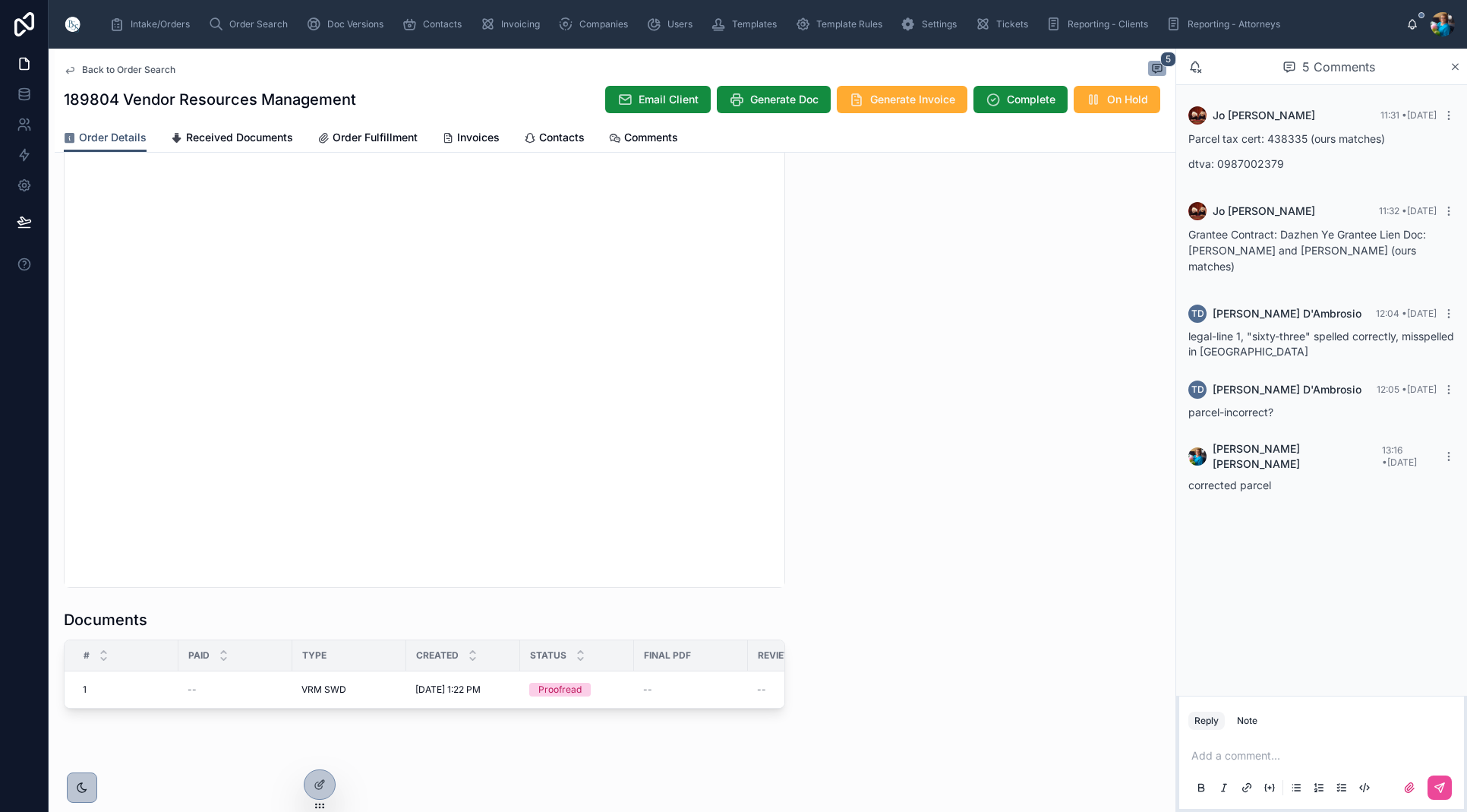
scroll to position [1367, 0]
click at [614, 678] on button "Ready for QC" at bounding box center [631, 671] width 95 height 25
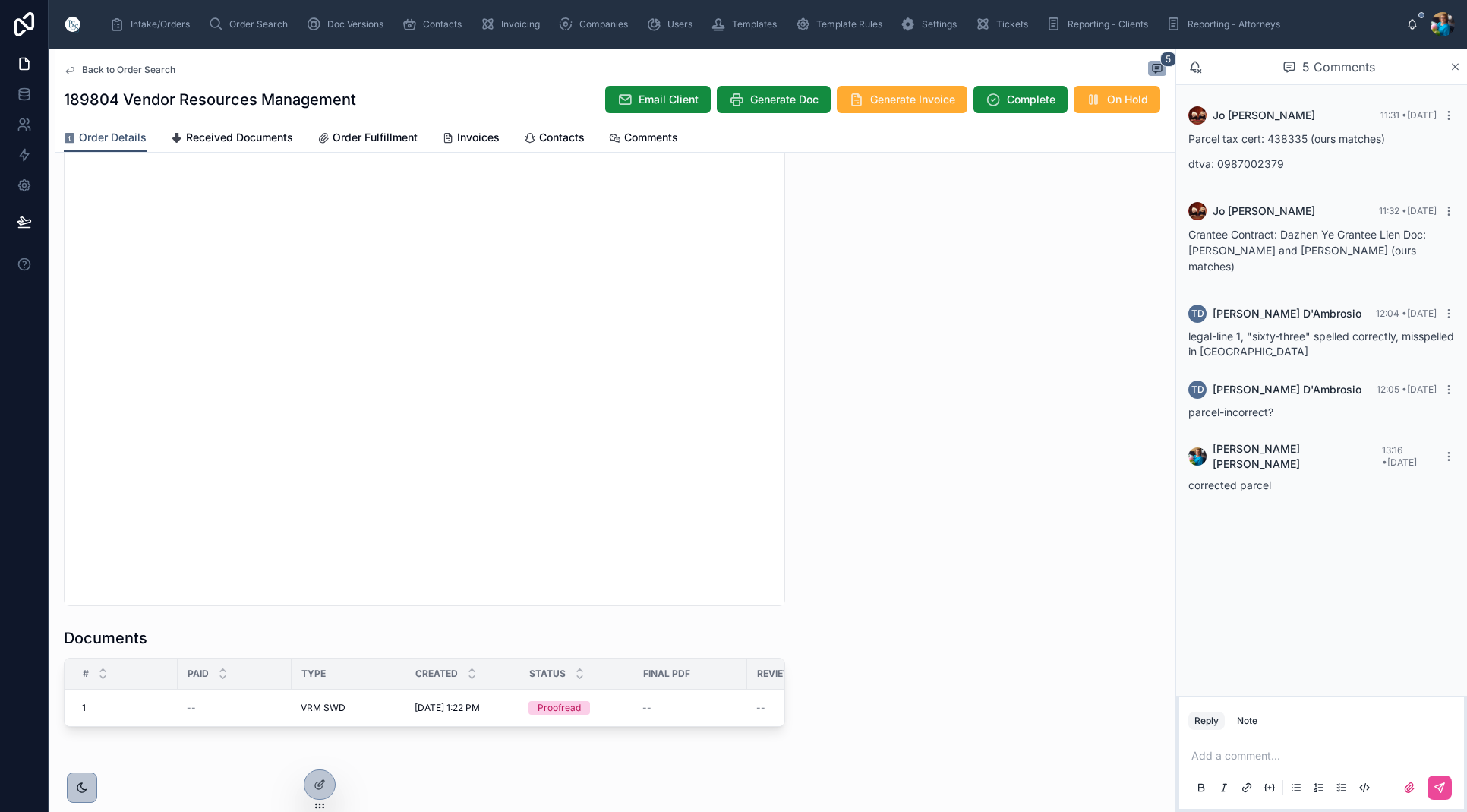
scroll to position [0, 0]
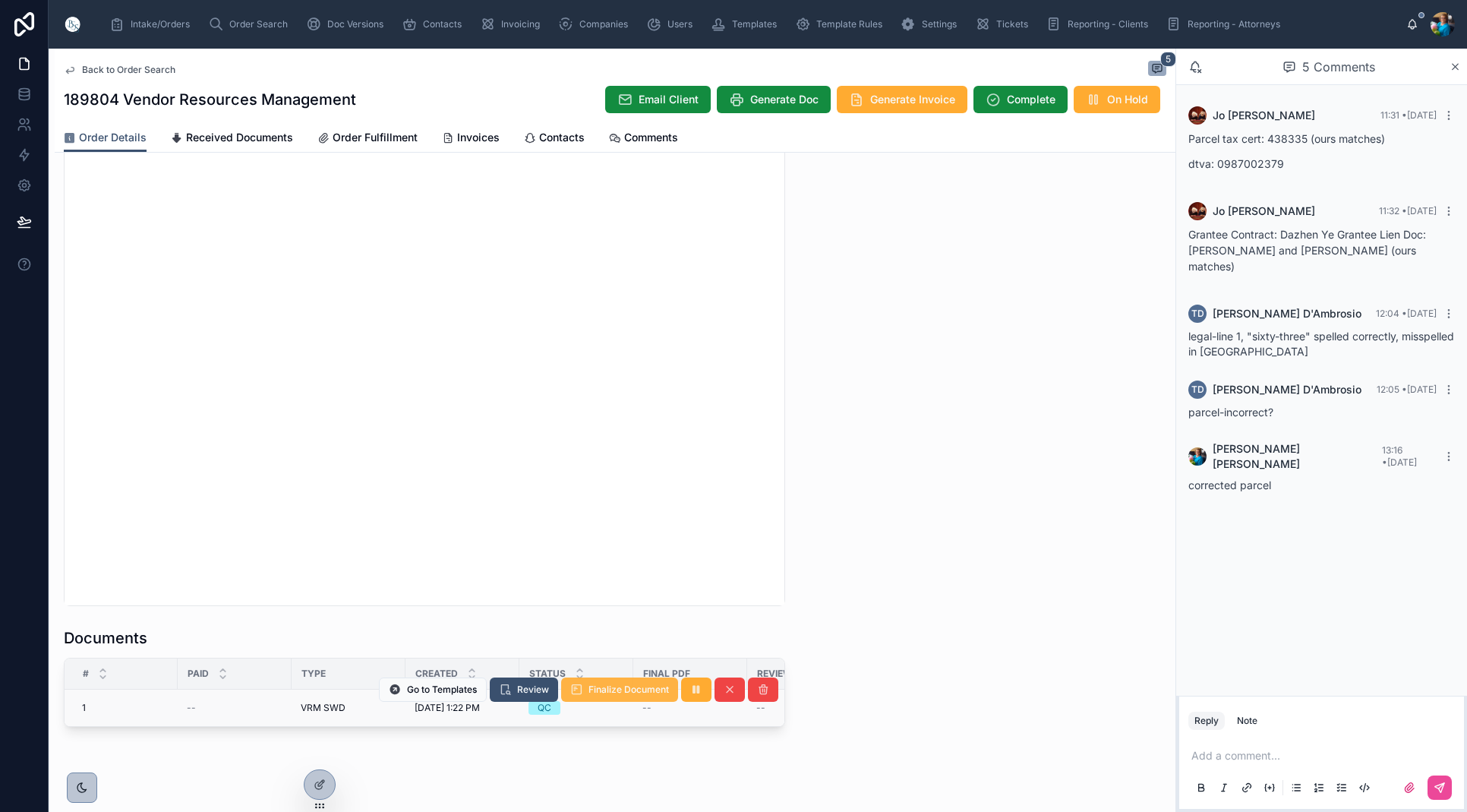
click at [628, 696] on button "Finalize Document" at bounding box center [620, 690] width 117 height 25
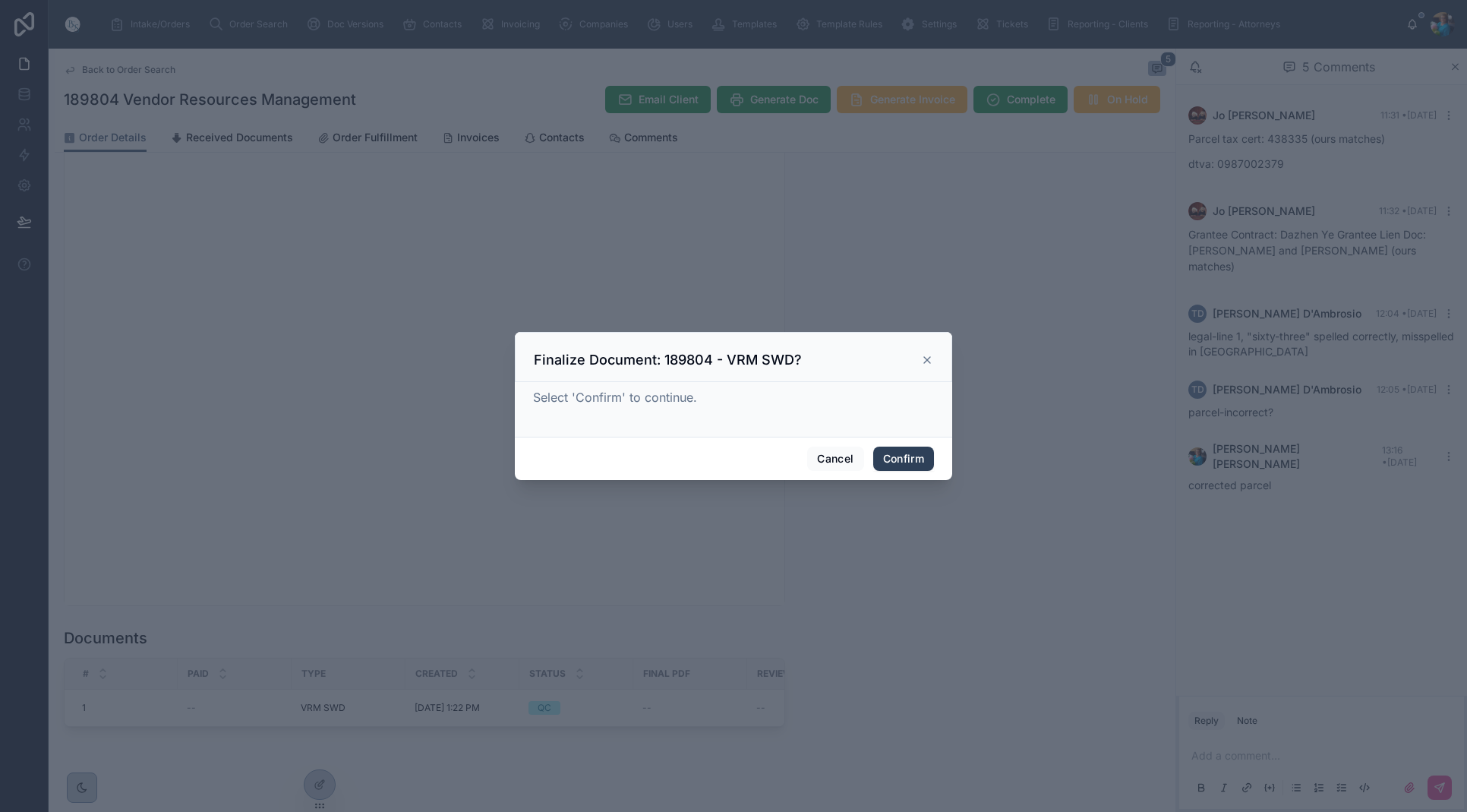
click at [890, 460] on button "Confirm" at bounding box center [904, 459] width 61 height 25
click at [890, 460] on div "Cancel Confirm" at bounding box center [734, 458] width 438 height 43
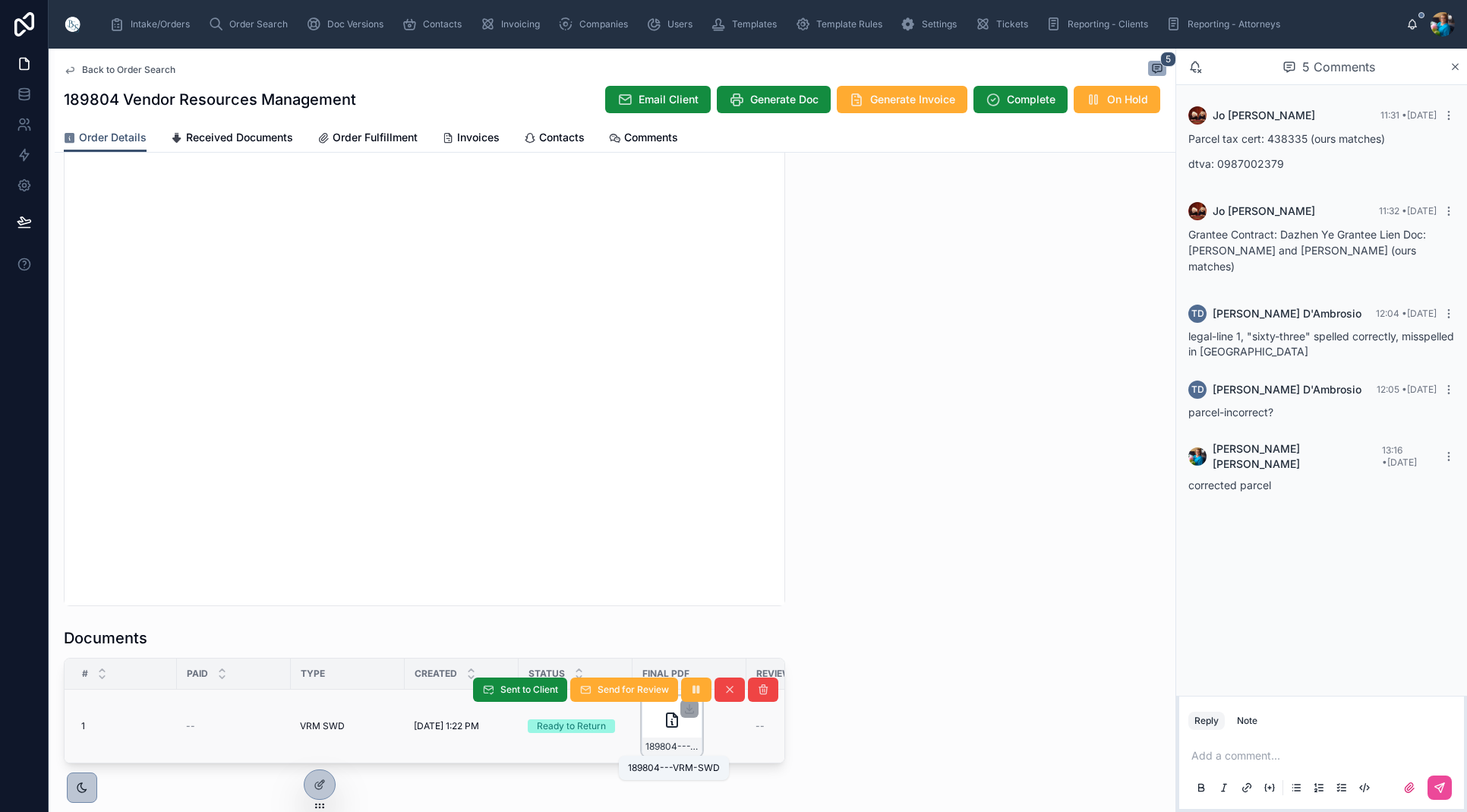
click at [693, 745] on span "189804---VRM-SWD" at bounding box center [672, 747] width 53 height 12
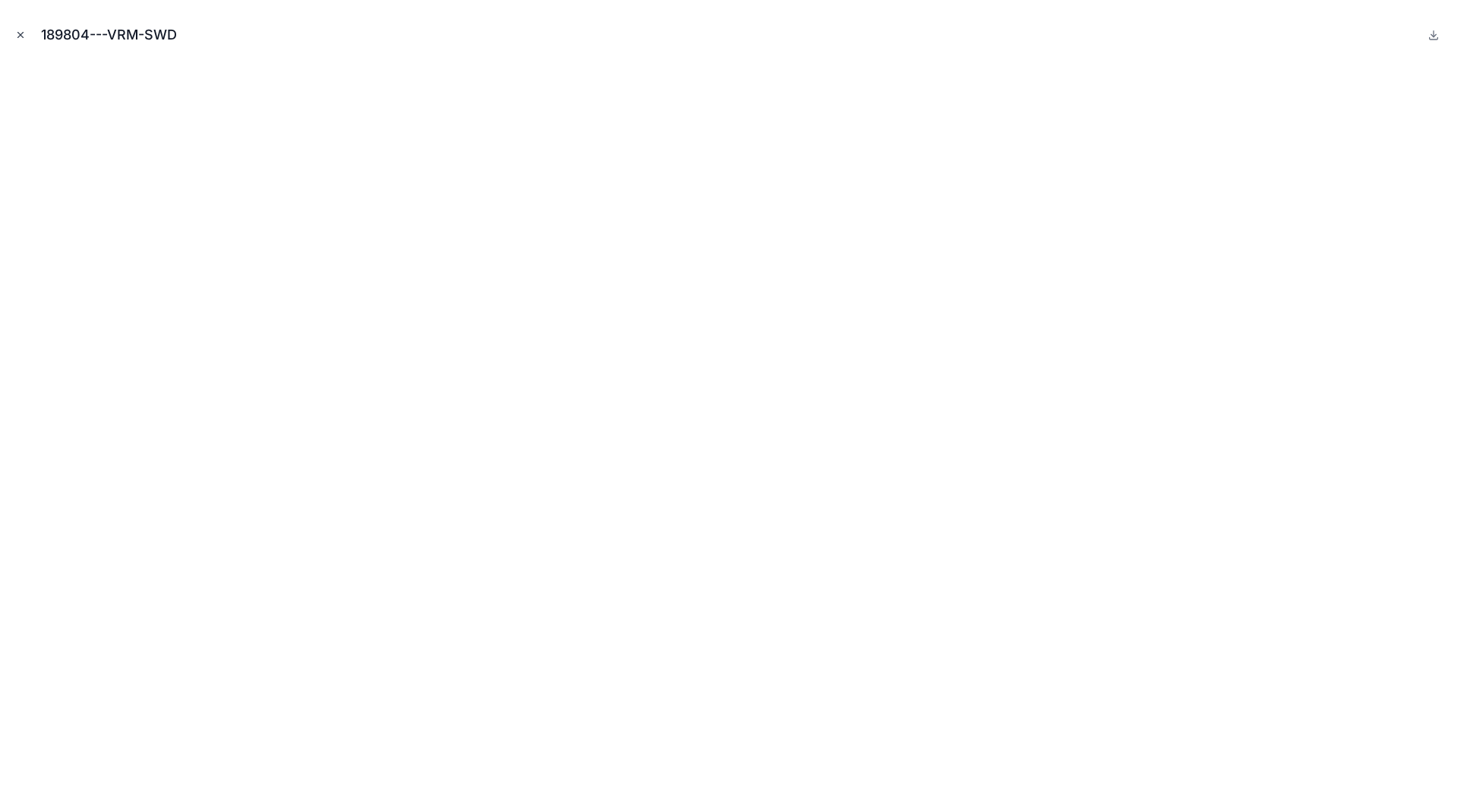
drag, startPoint x: 20, startPoint y: 35, endPoint x: 19, endPoint y: 42, distance: 7.1
click at [19, 42] on button "Close modal" at bounding box center [20, 34] width 17 height 17
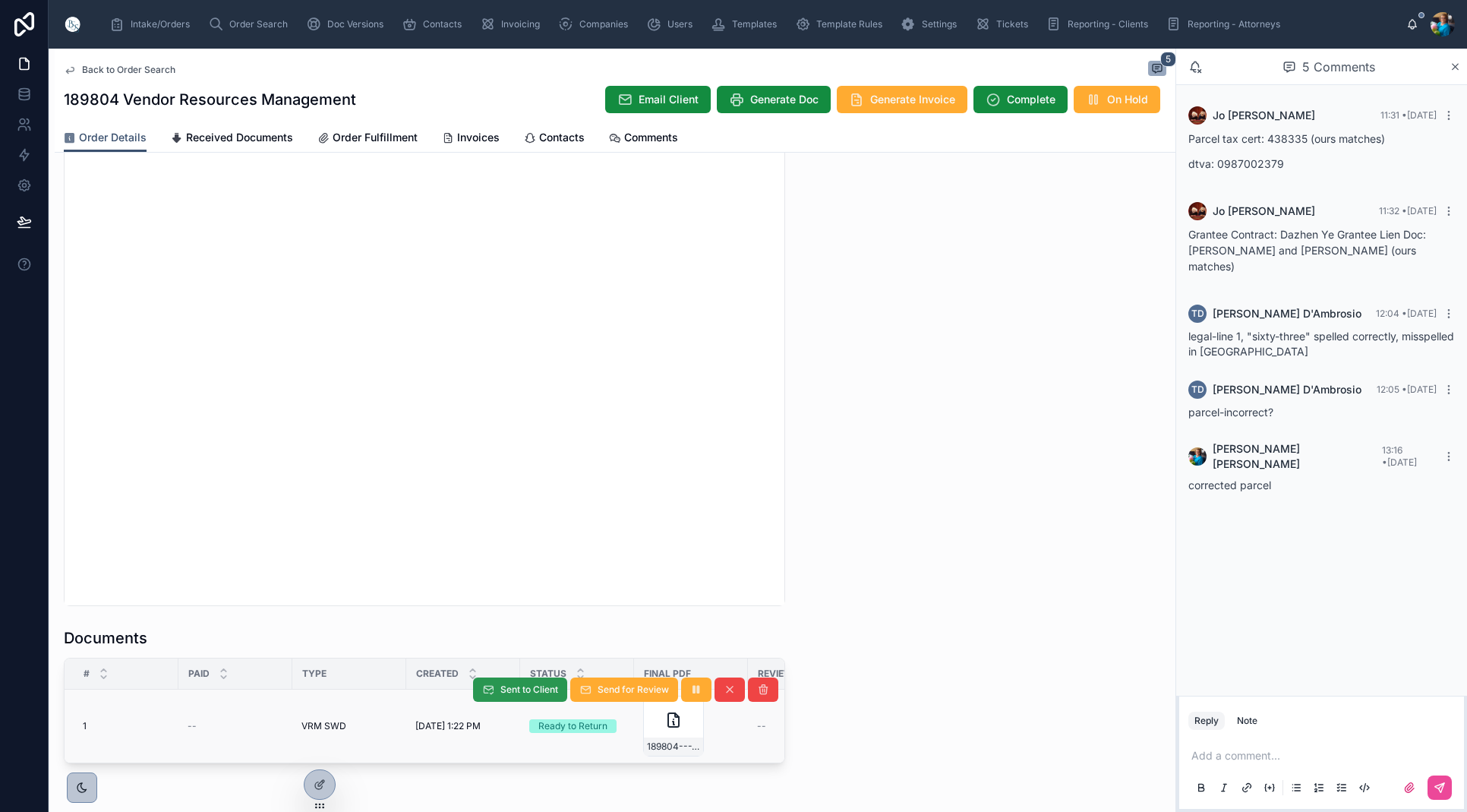
click at [517, 689] on span "Sent to Client" at bounding box center [529, 690] width 58 height 12
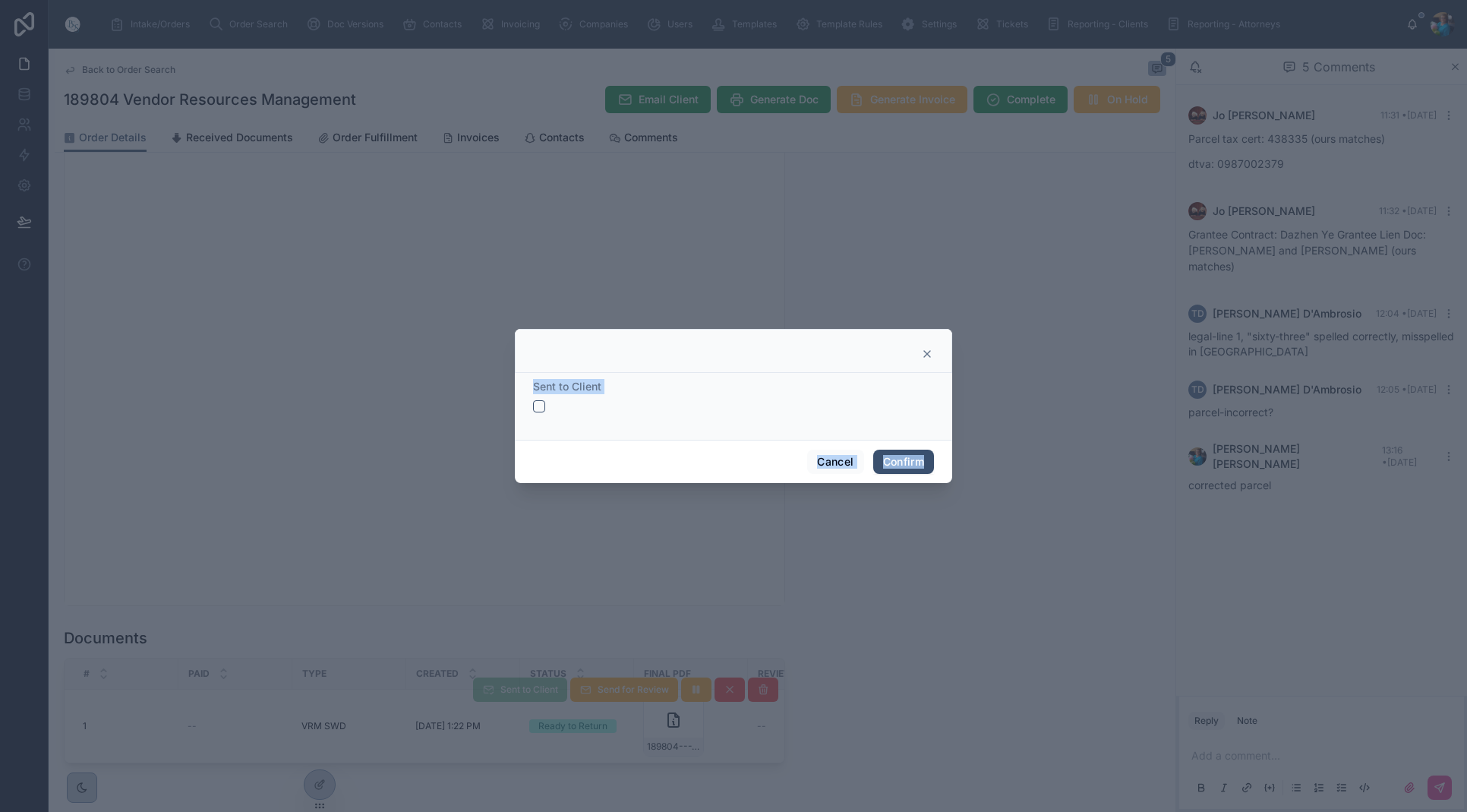
drag, startPoint x: 533, startPoint y: 406, endPoint x: 542, endPoint y: 410, distance: 9.8
click at [534, 406] on div "Sent to Client" at bounding box center [734, 406] width 438 height 67
drag, startPoint x: 540, startPoint y: 405, endPoint x: 591, endPoint y: 429, distance: 56.4
click at [540, 405] on button "button" at bounding box center [540, 406] width 12 height 12
click at [902, 458] on button "Confirm" at bounding box center [904, 462] width 61 height 25
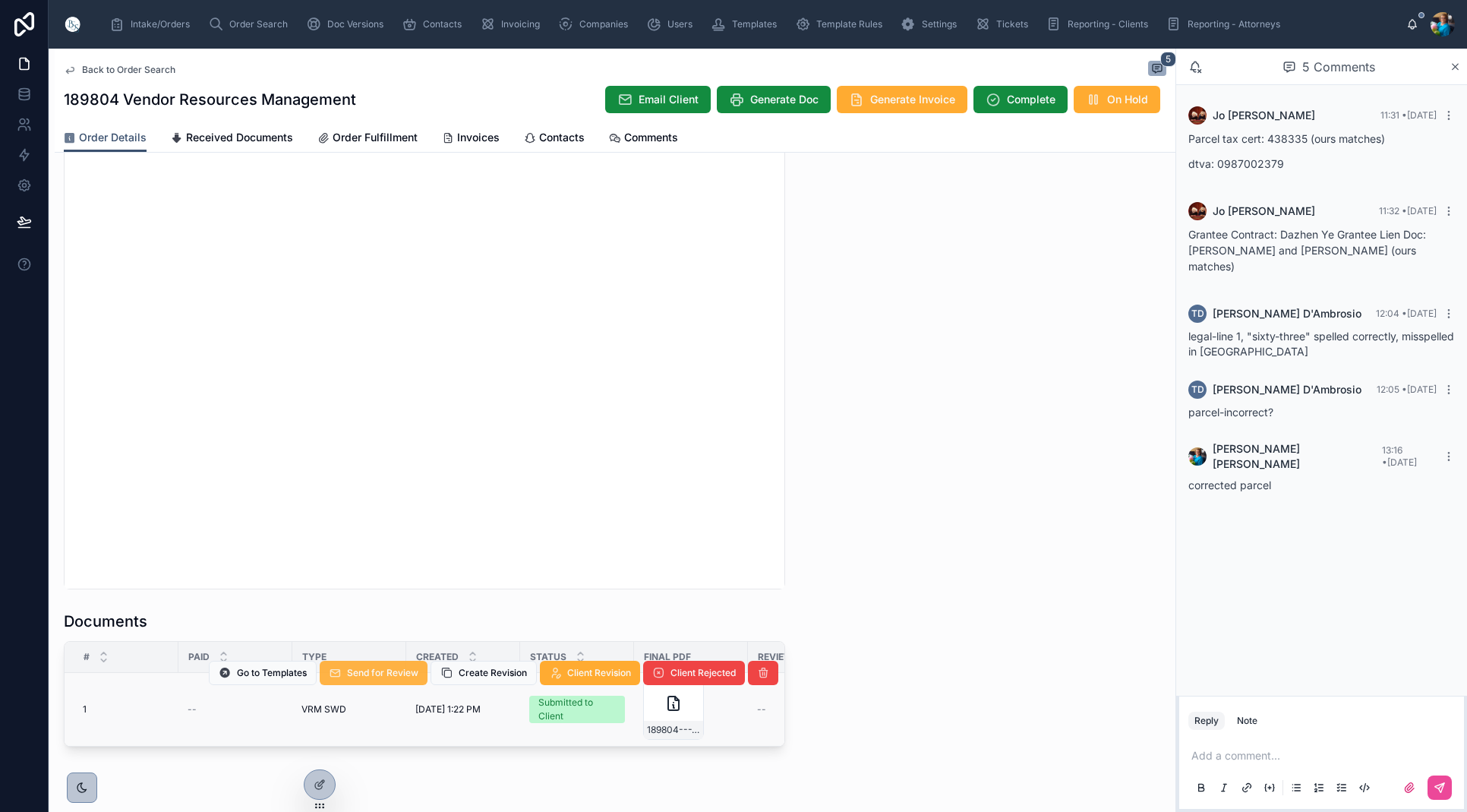
click at [383, 678] on button "Send for Review" at bounding box center [374, 673] width 108 height 25
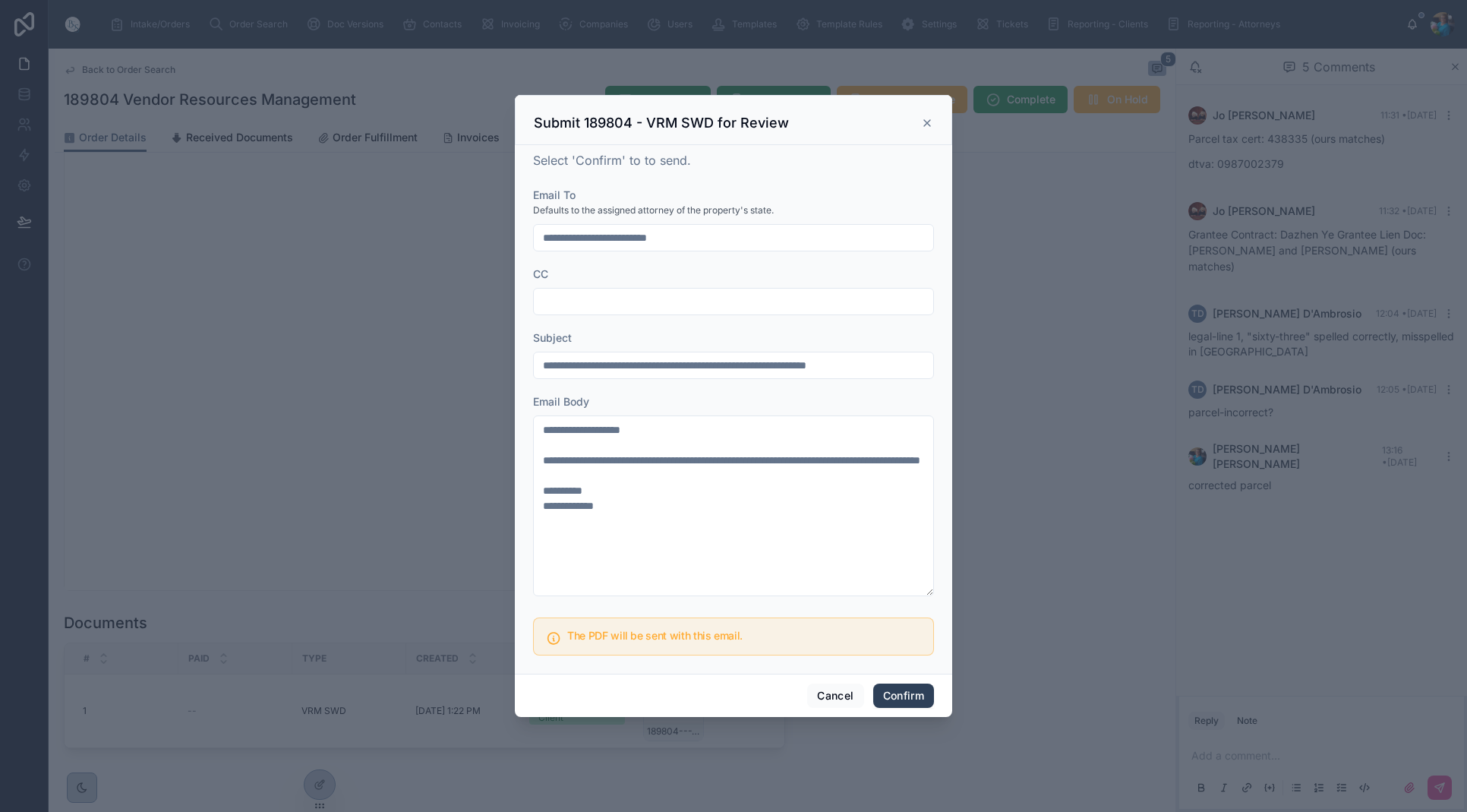
click at [896, 692] on button "Confirm" at bounding box center [904, 696] width 61 height 25
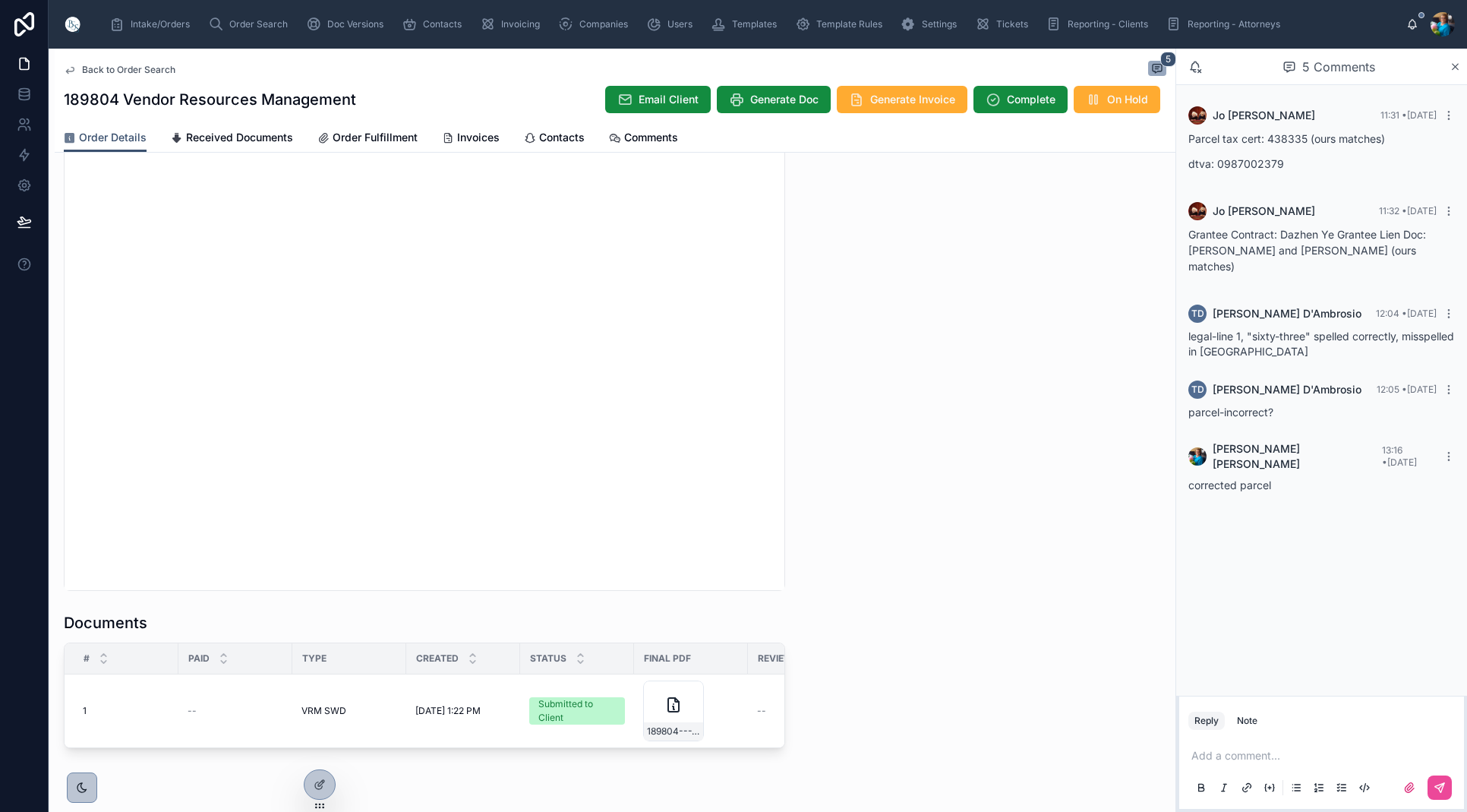
scroll to position [1359, 0]
click at [891, 103] on span "Generate Invoice" at bounding box center [912, 99] width 85 height 15
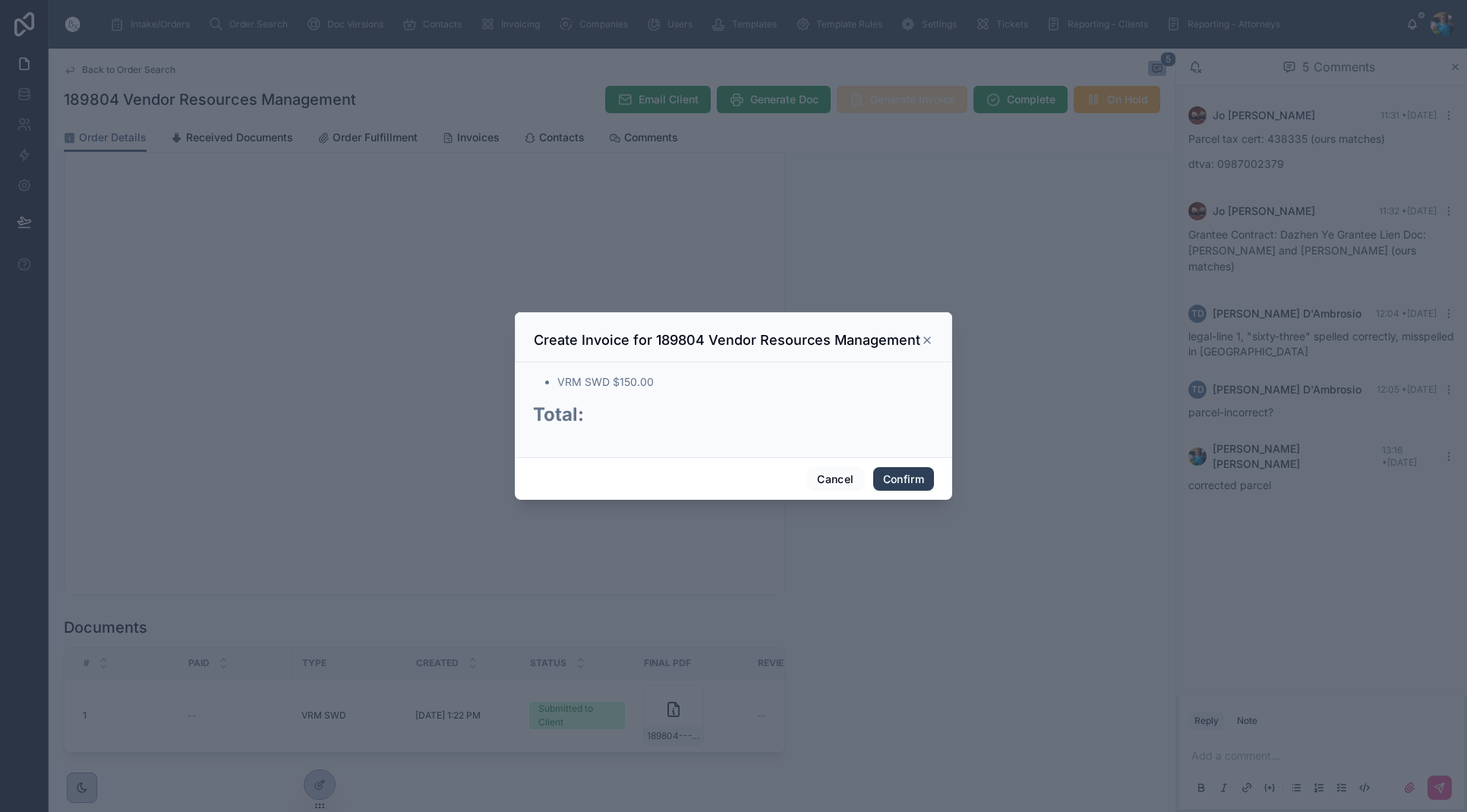
click at [904, 480] on button "Confirm" at bounding box center [904, 479] width 61 height 25
click at [904, 480] on span "Confirm" at bounding box center [904, 479] width 61 height 25
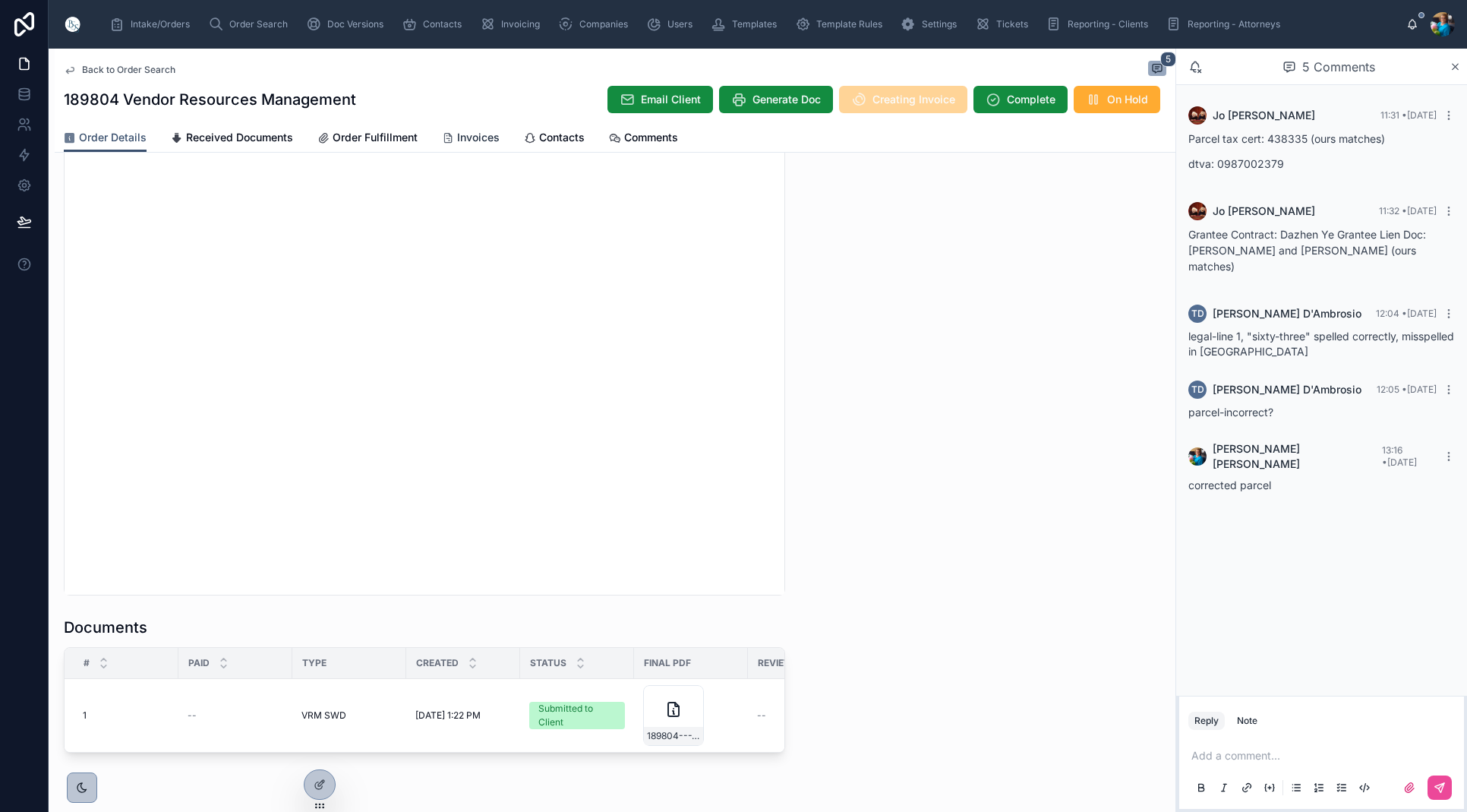
click at [458, 140] on span "Invoices" at bounding box center [478, 137] width 42 height 15
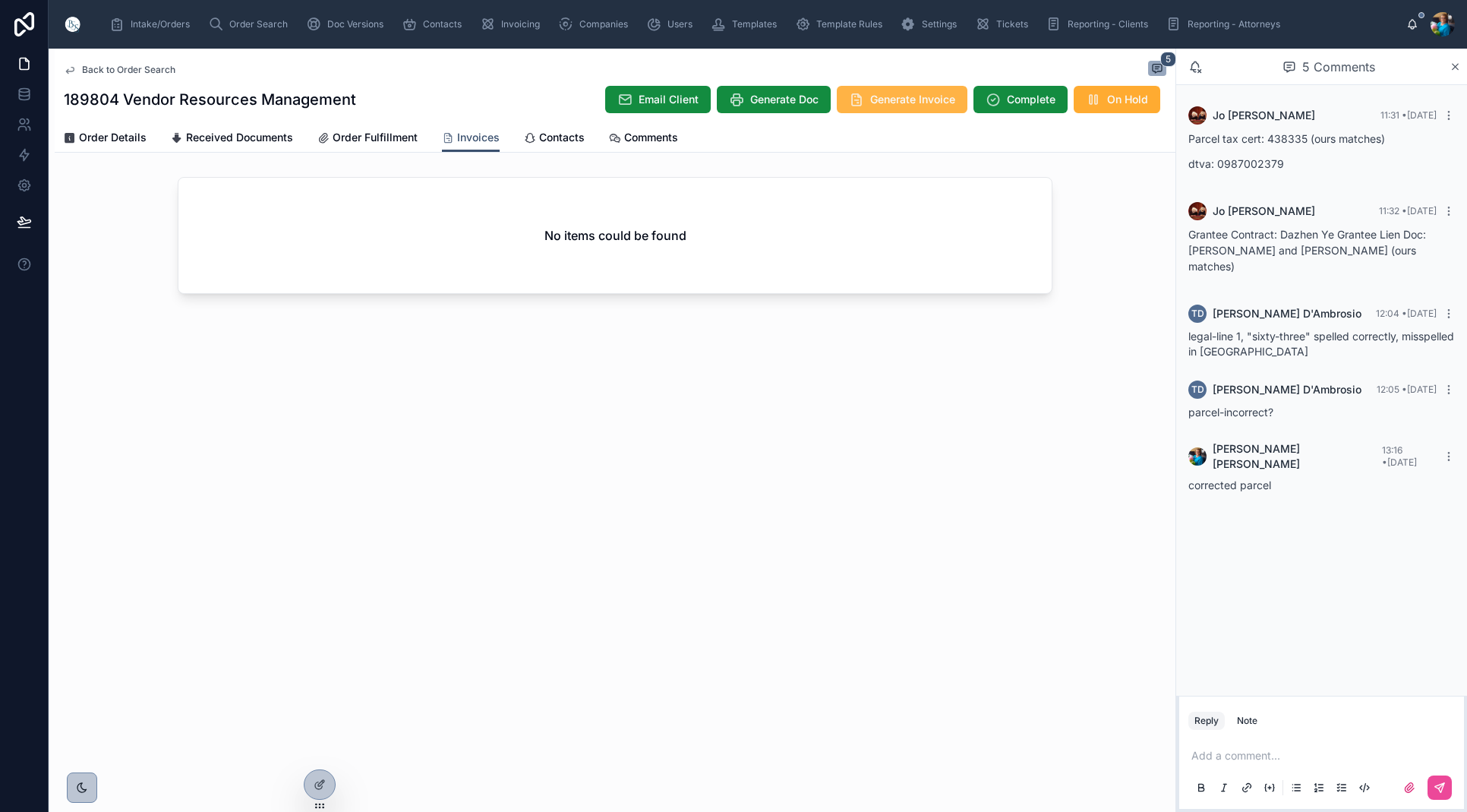
scroll to position [0, 1]
click at [923, 105] on span "Generate Invoice" at bounding box center [912, 99] width 85 height 15
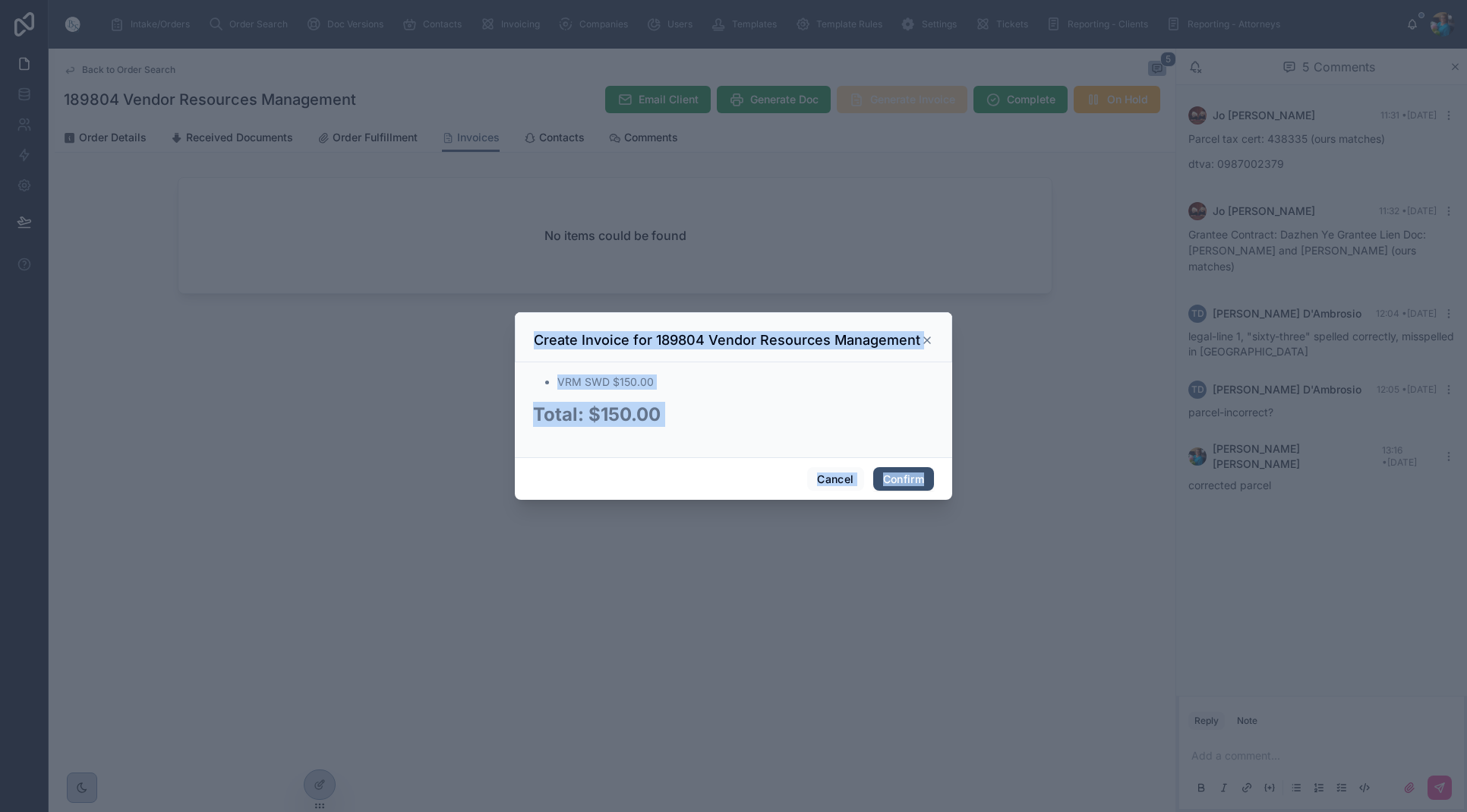
click at [923, 105] on div at bounding box center [733, 406] width 1467 height 812
click at [915, 472] on button "Confirm" at bounding box center [904, 479] width 61 height 25
click at [914, 473] on span "Confirm" at bounding box center [904, 479] width 61 height 25
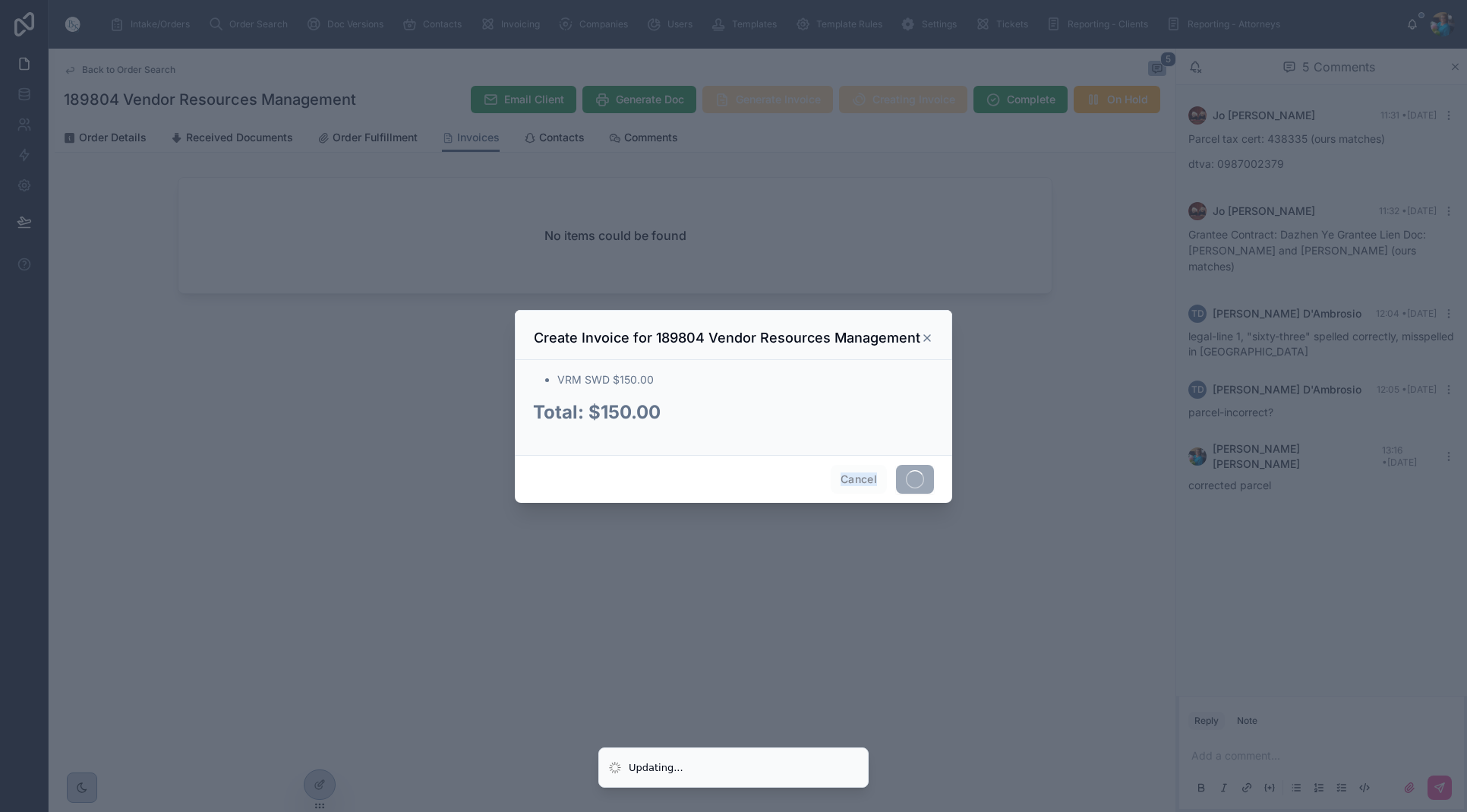
click at [914, 473] on span at bounding box center [915, 479] width 38 height 29
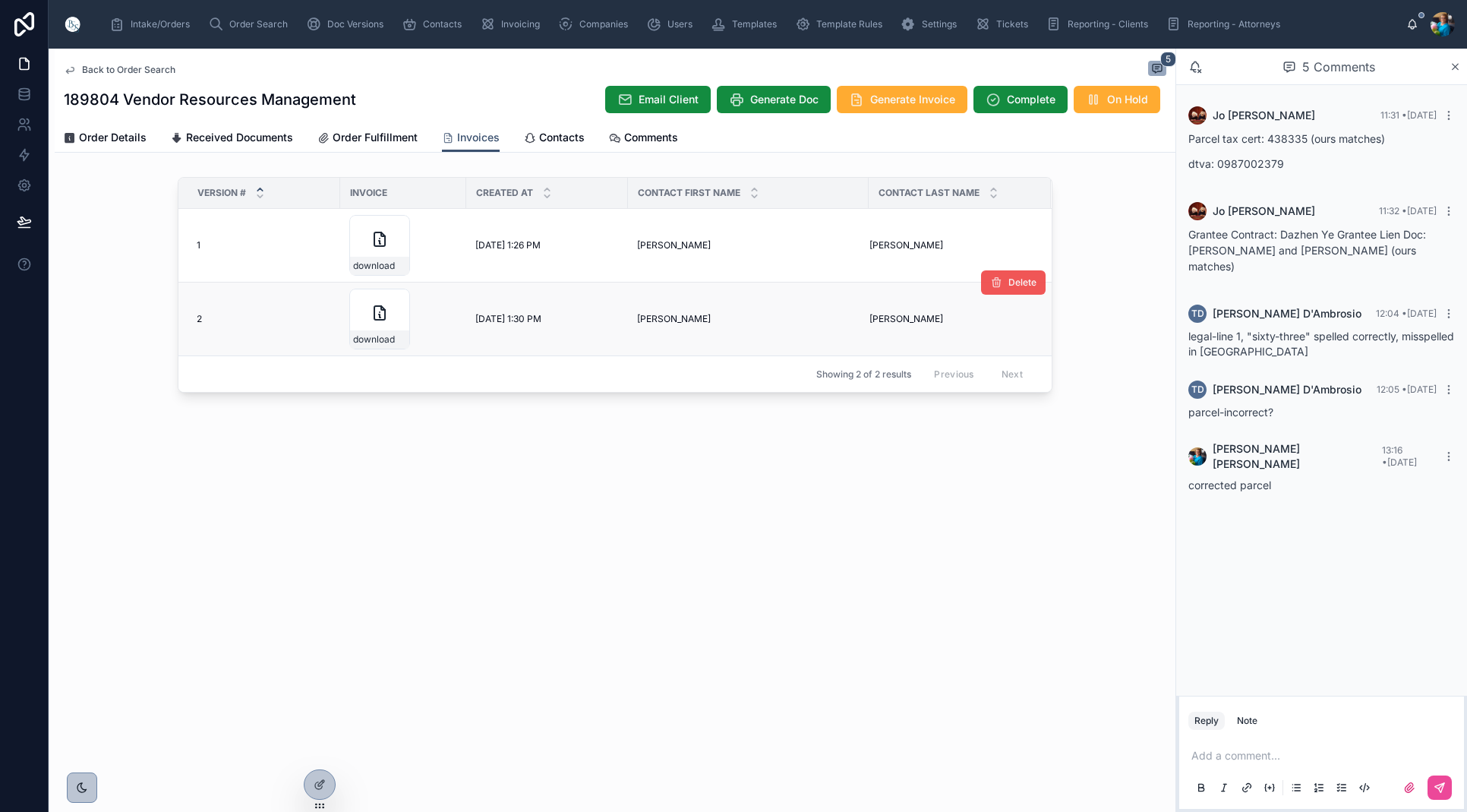
click at [1024, 285] on span "Delete" at bounding box center [1023, 283] width 28 height 12
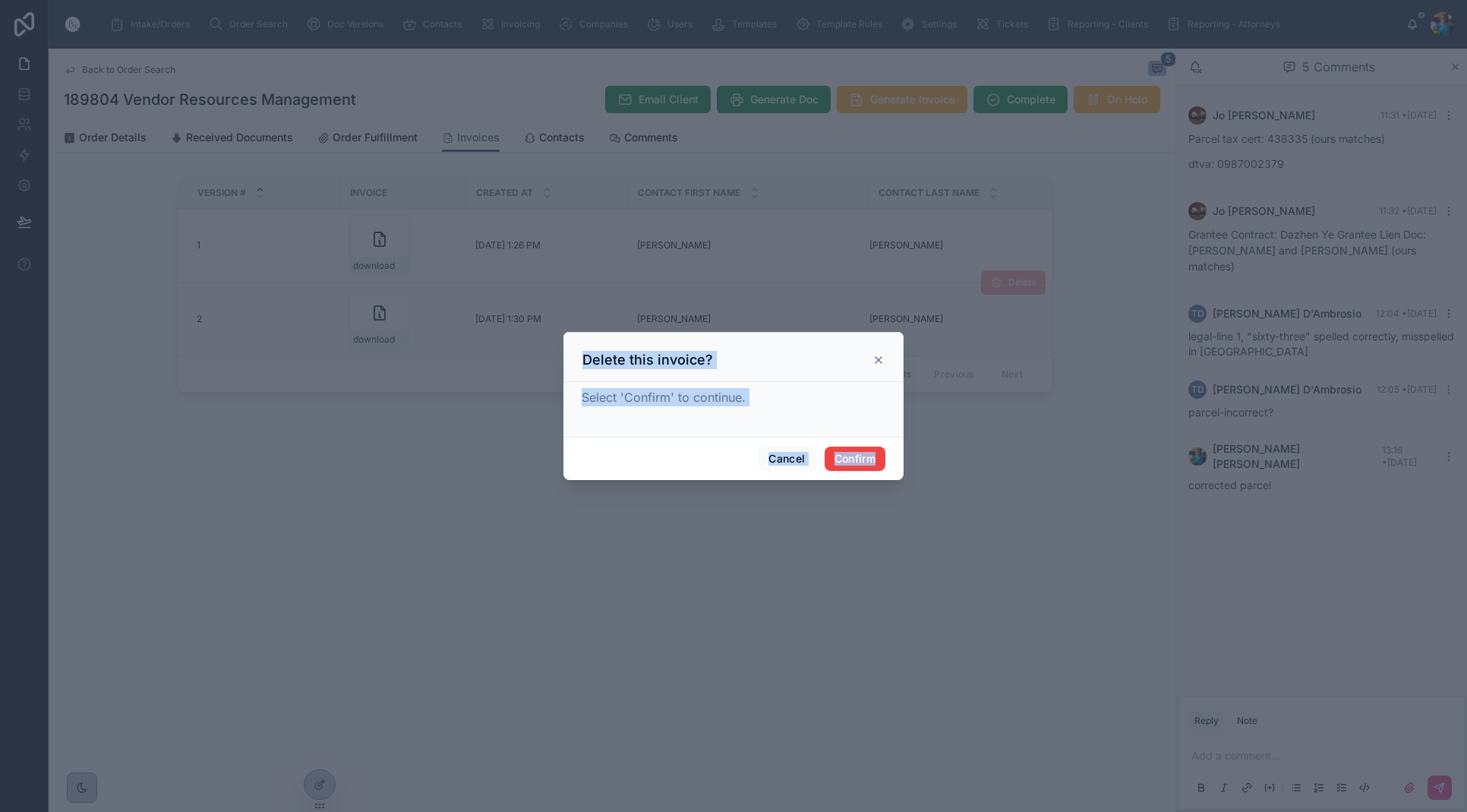
drag, startPoint x: 854, startPoint y: 460, endPoint x: 868, endPoint y: 460, distance: 14.0
click at [854, 459] on button "Confirm" at bounding box center [854, 459] width 61 height 25
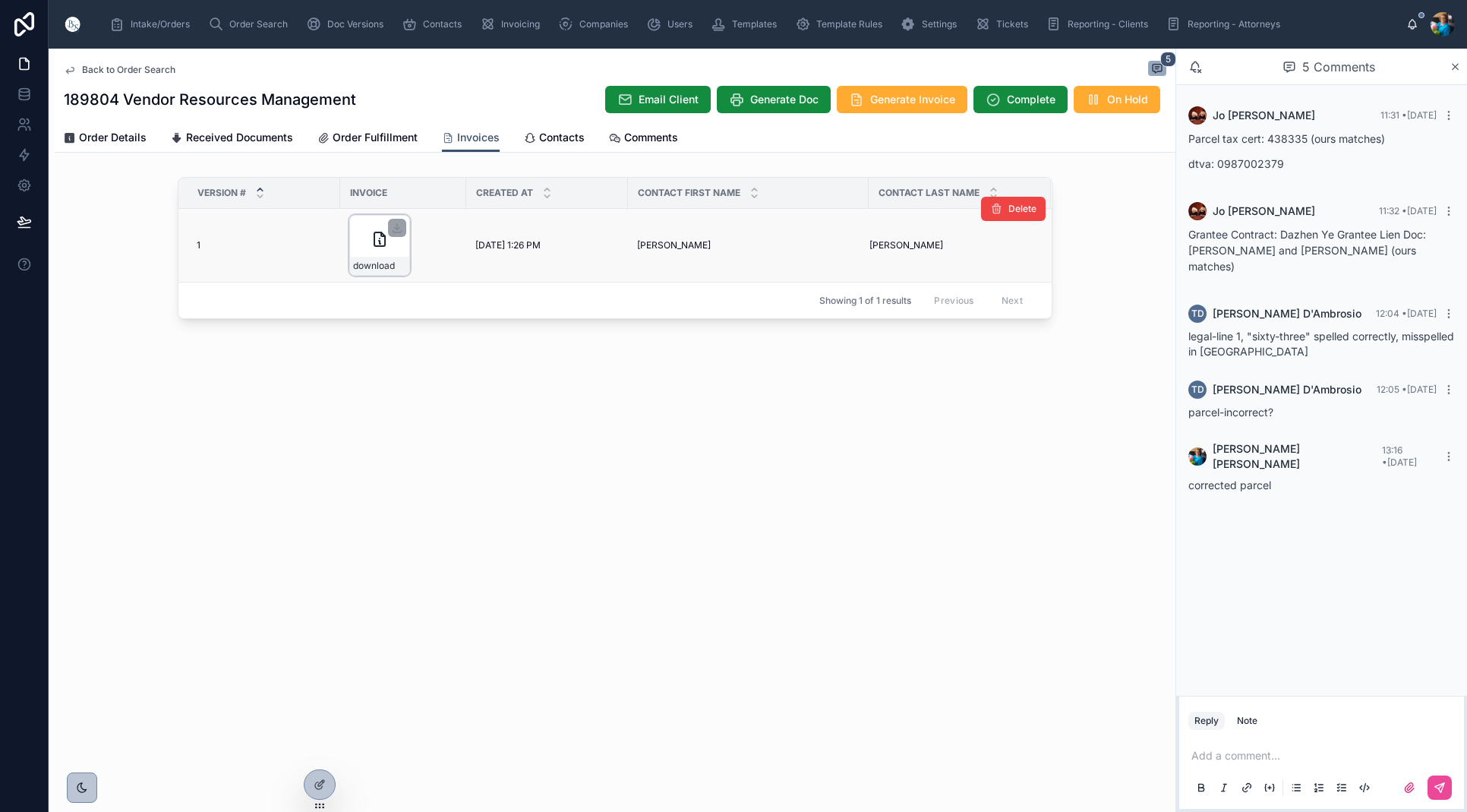
drag, startPoint x: 395, startPoint y: 227, endPoint x: 398, endPoint y: 246, distance: 19.2
click at [395, 228] on icon at bounding box center [397, 228] width 12 height 12
click at [236, 27] on span "Order Search" at bounding box center [258, 25] width 59 height 12
